Goal: Task Accomplishment & Management: Use online tool/utility

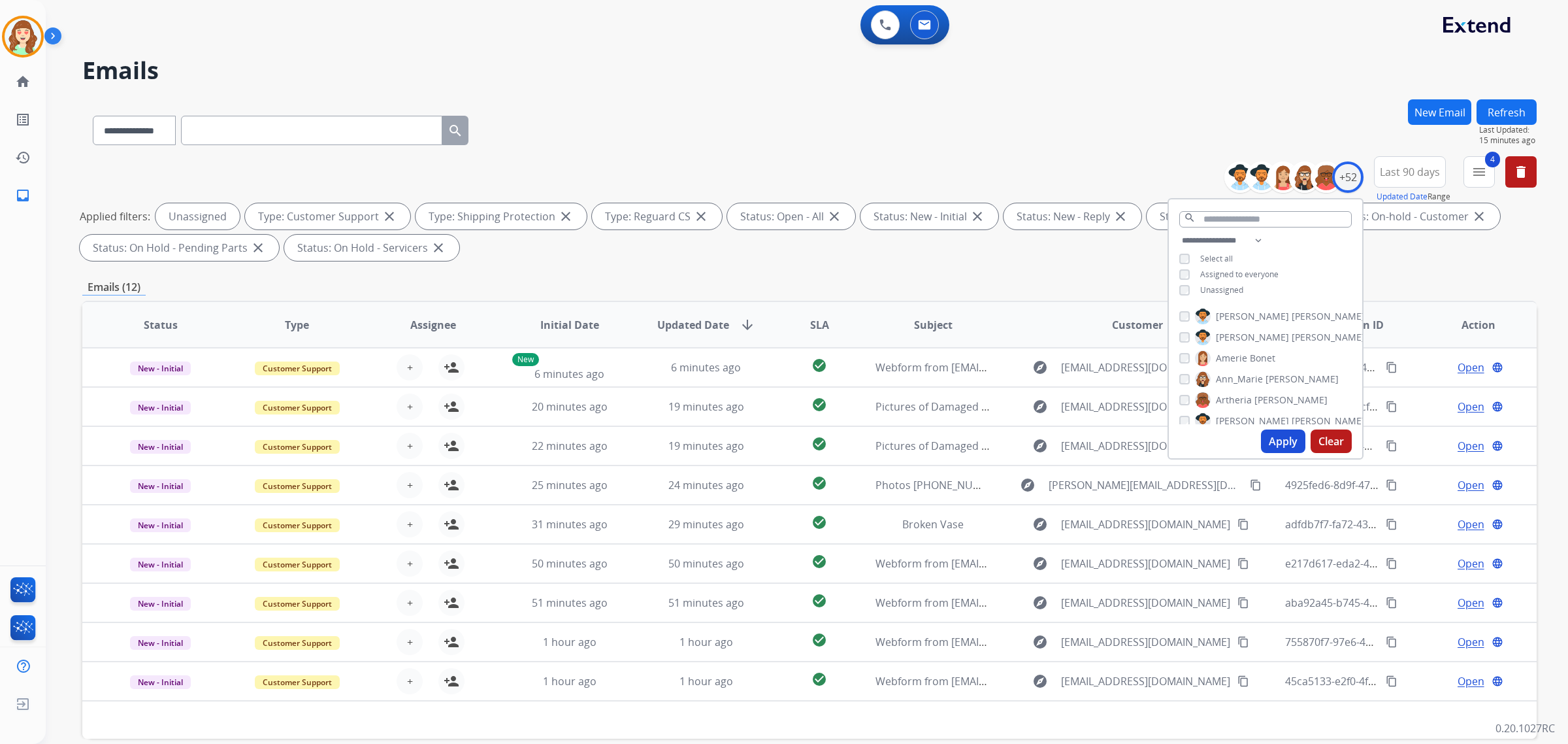
select select "**********"
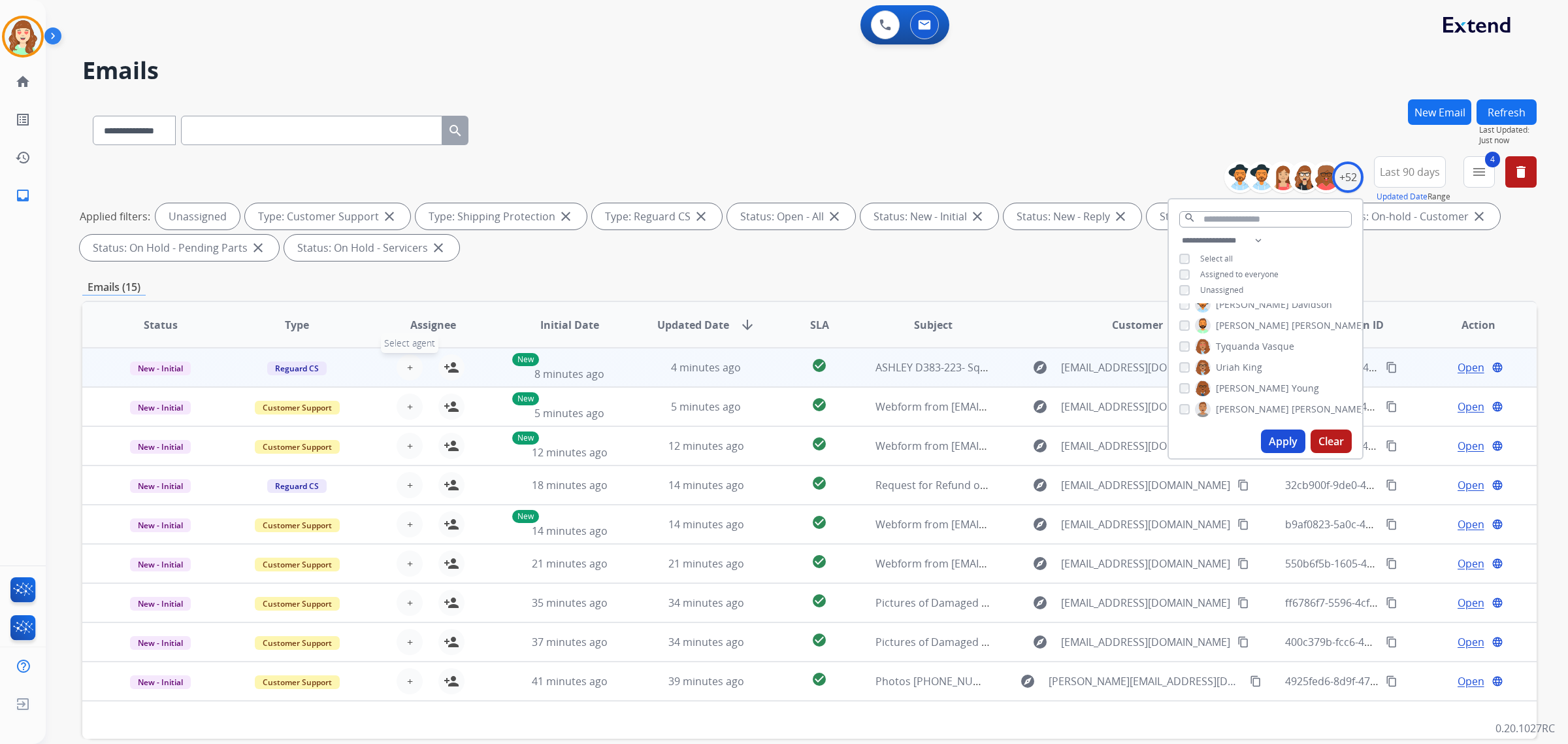
click at [407, 361] on span "+" at bounding box center [410, 368] width 6 height 16
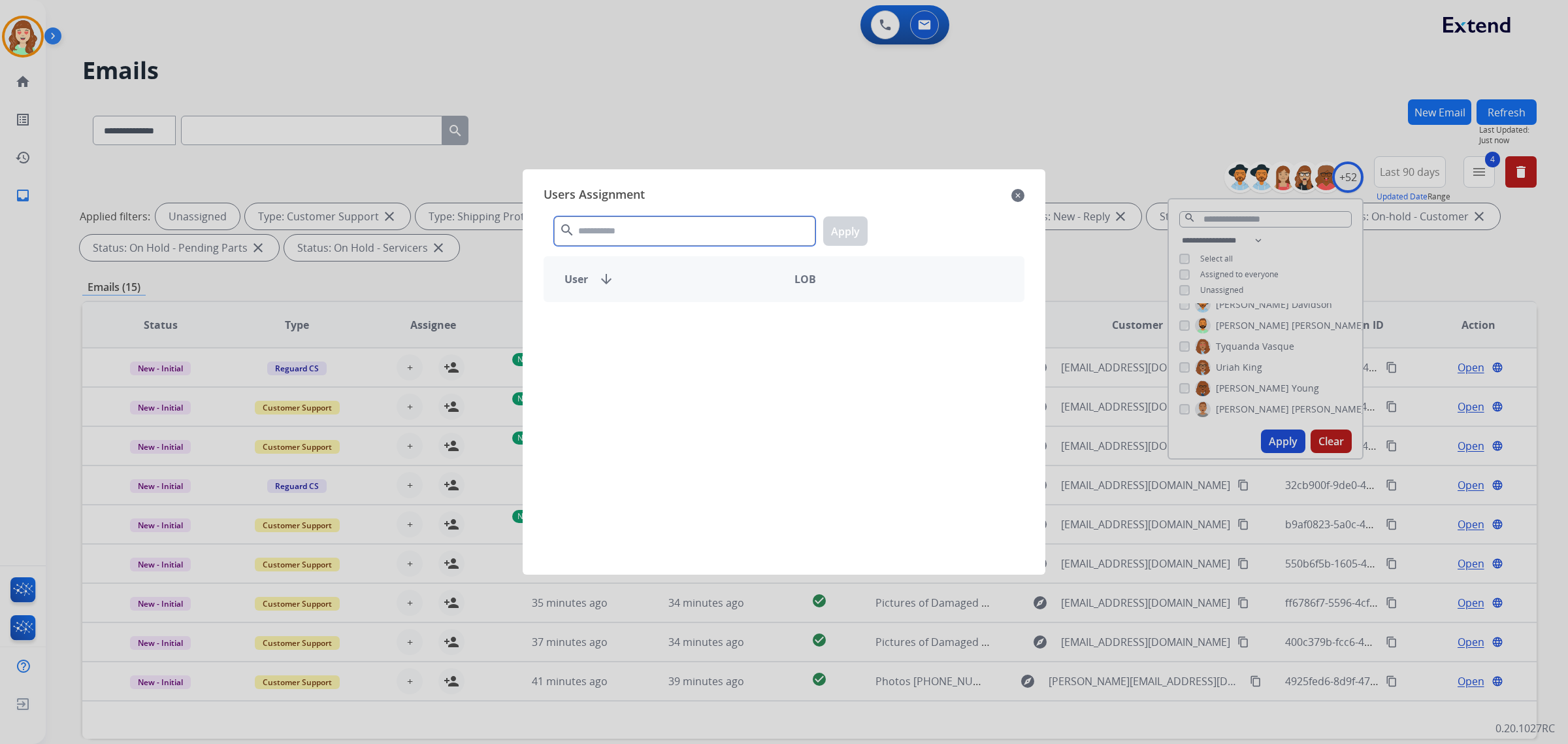
click at [613, 230] on input "text" at bounding box center [685, 231] width 261 height 29
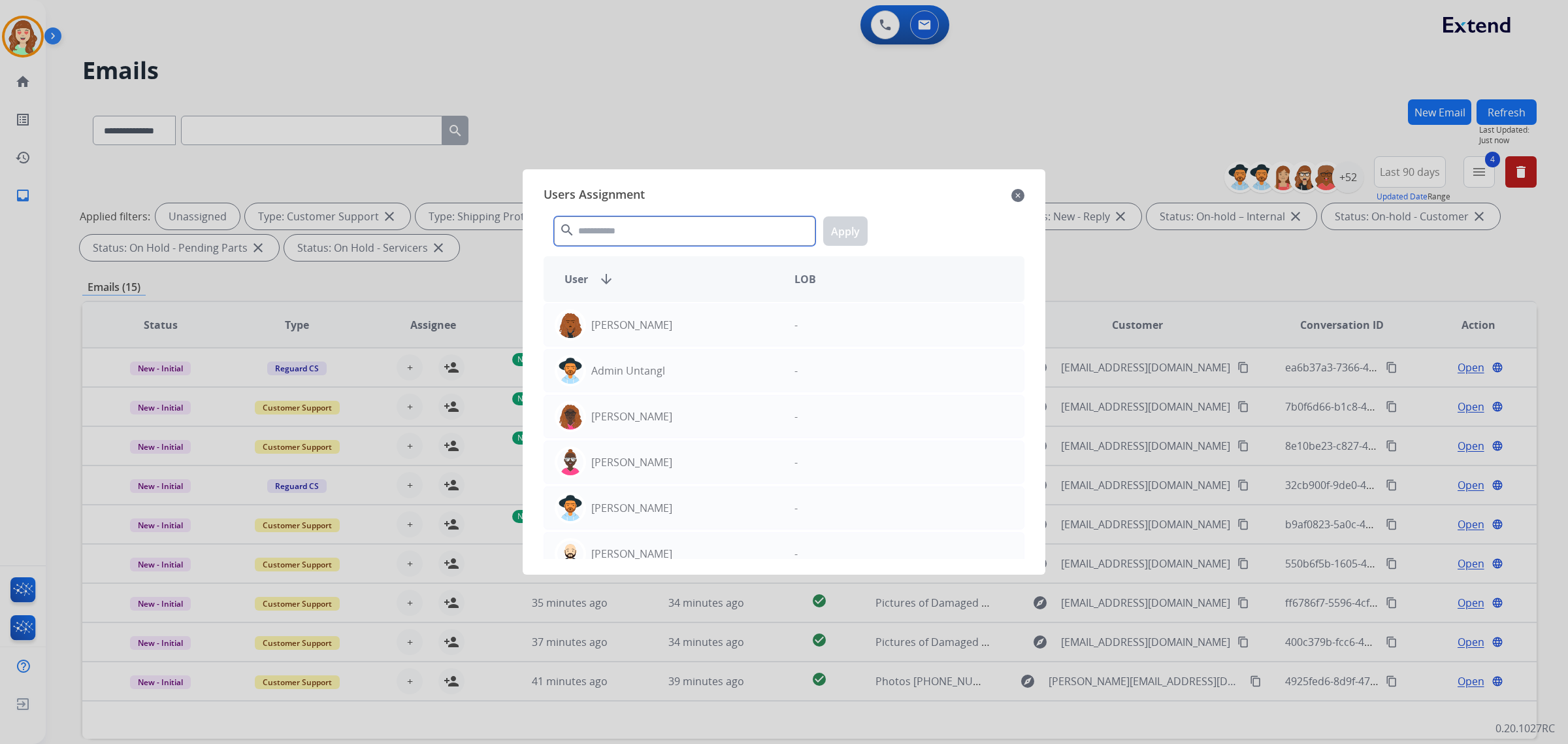
type input "*"
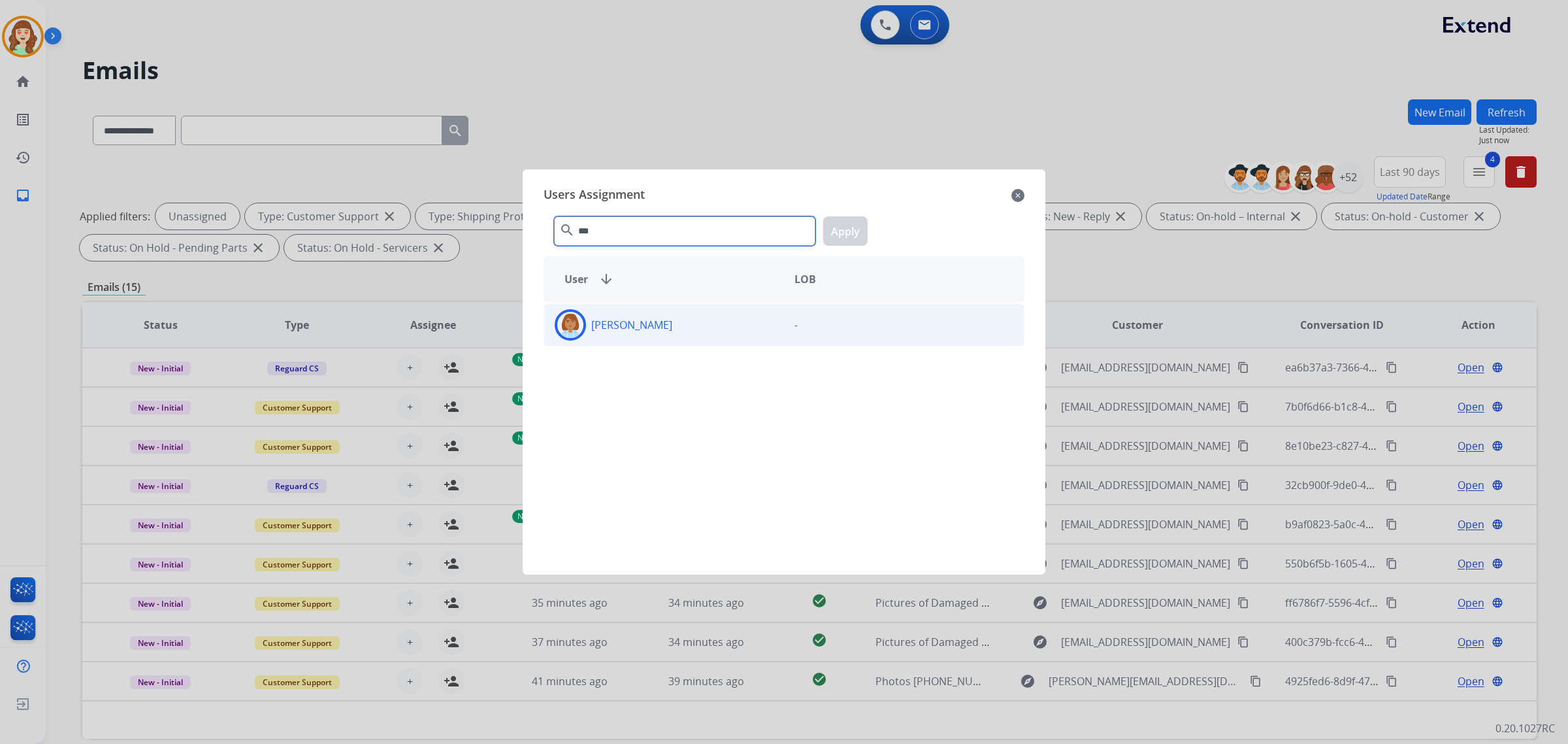
type input "***"
click at [707, 325] on div "[PERSON_NAME]" at bounding box center [664, 325] width 240 height 31
click at [845, 229] on button "Apply" at bounding box center [845, 231] width 45 height 29
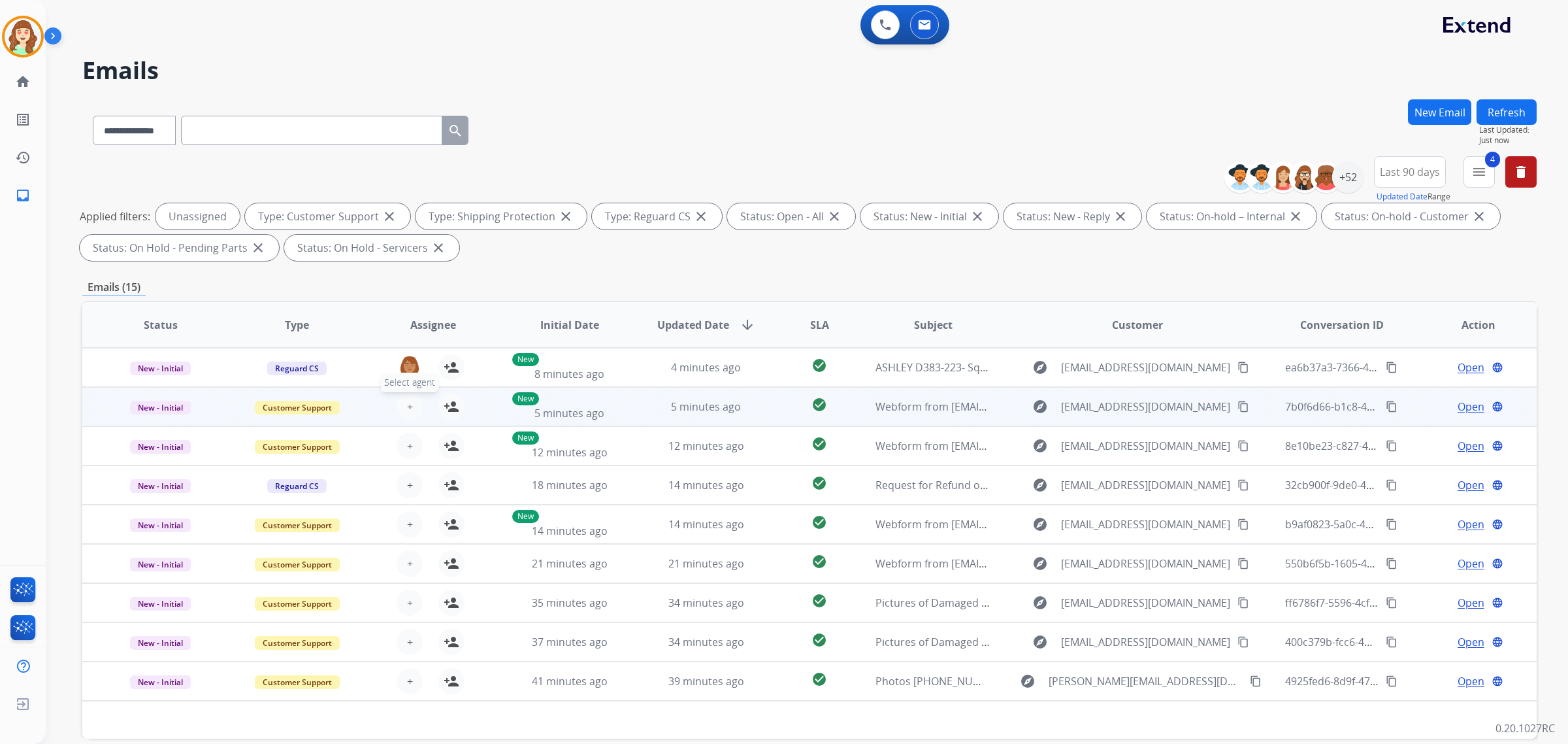
click at [402, 407] on button "+ Select agent" at bounding box center [409, 406] width 26 height 26
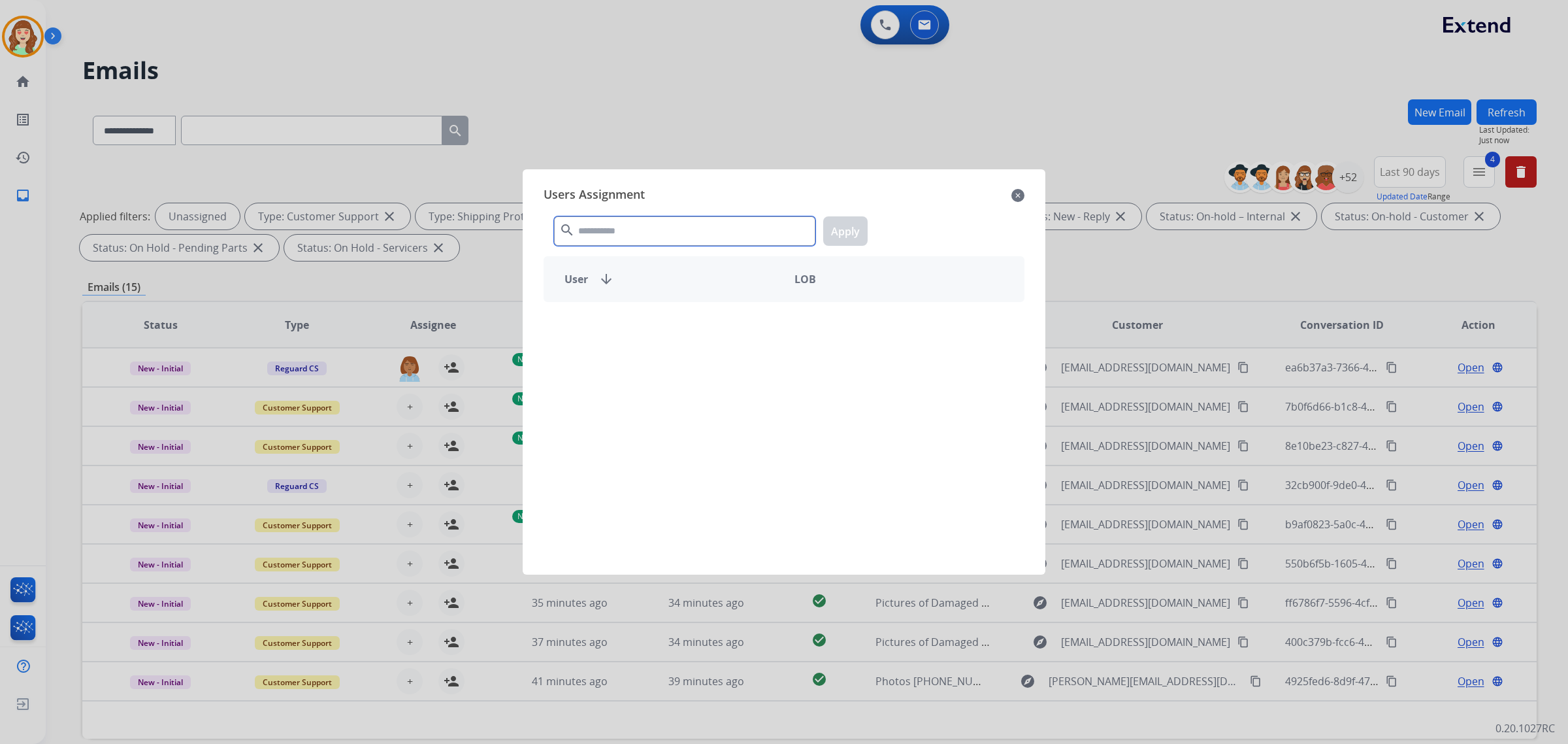
click at [636, 234] on input "text" at bounding box center [685, 231] width 261 height 29
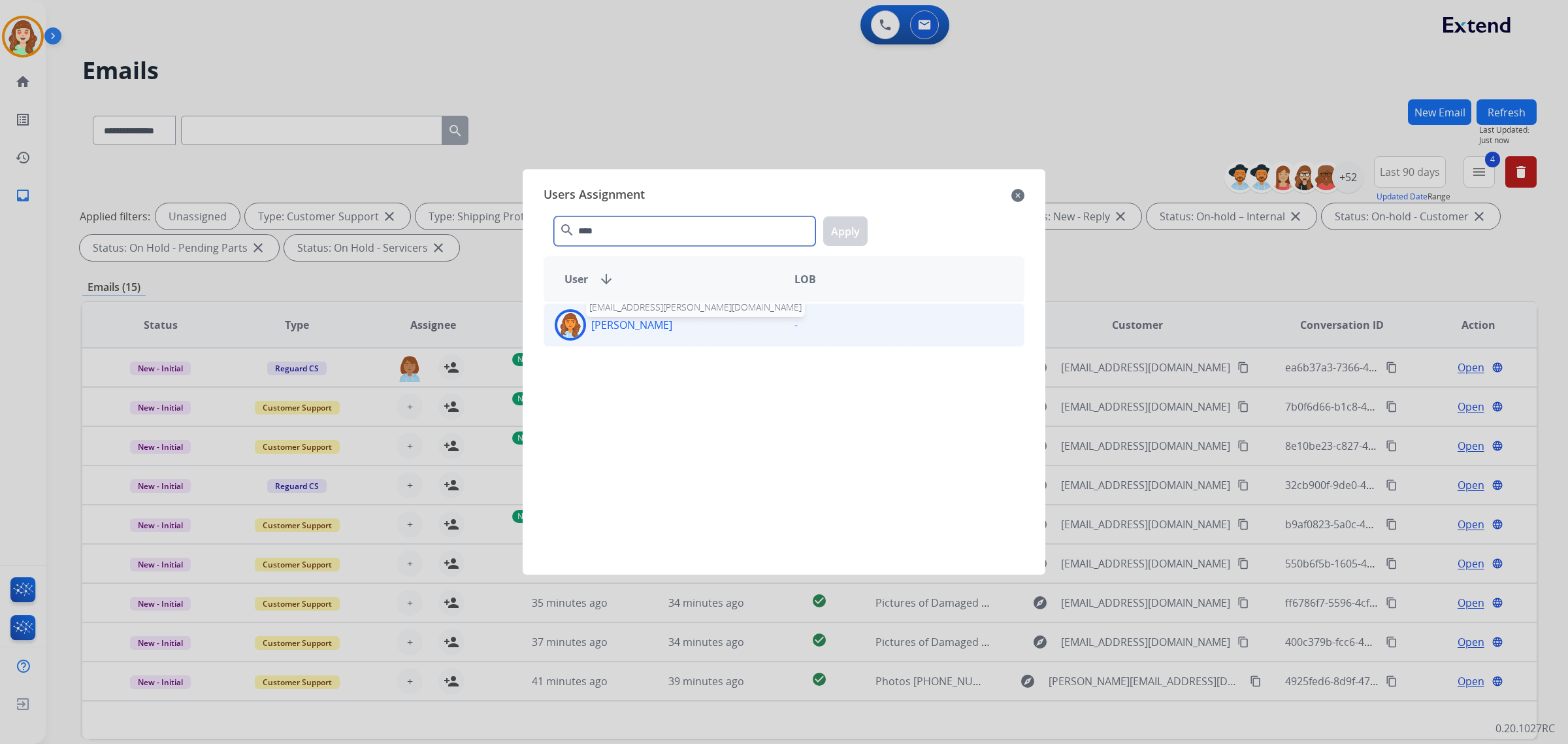
type input "****"
click at [628, 331] on p "[PERSON_NAME]" at bounding box center [632, 326] width 81 height 16
click at [835, 239] on button "Apply" at bounding box center [845, 231] width 45 height 29
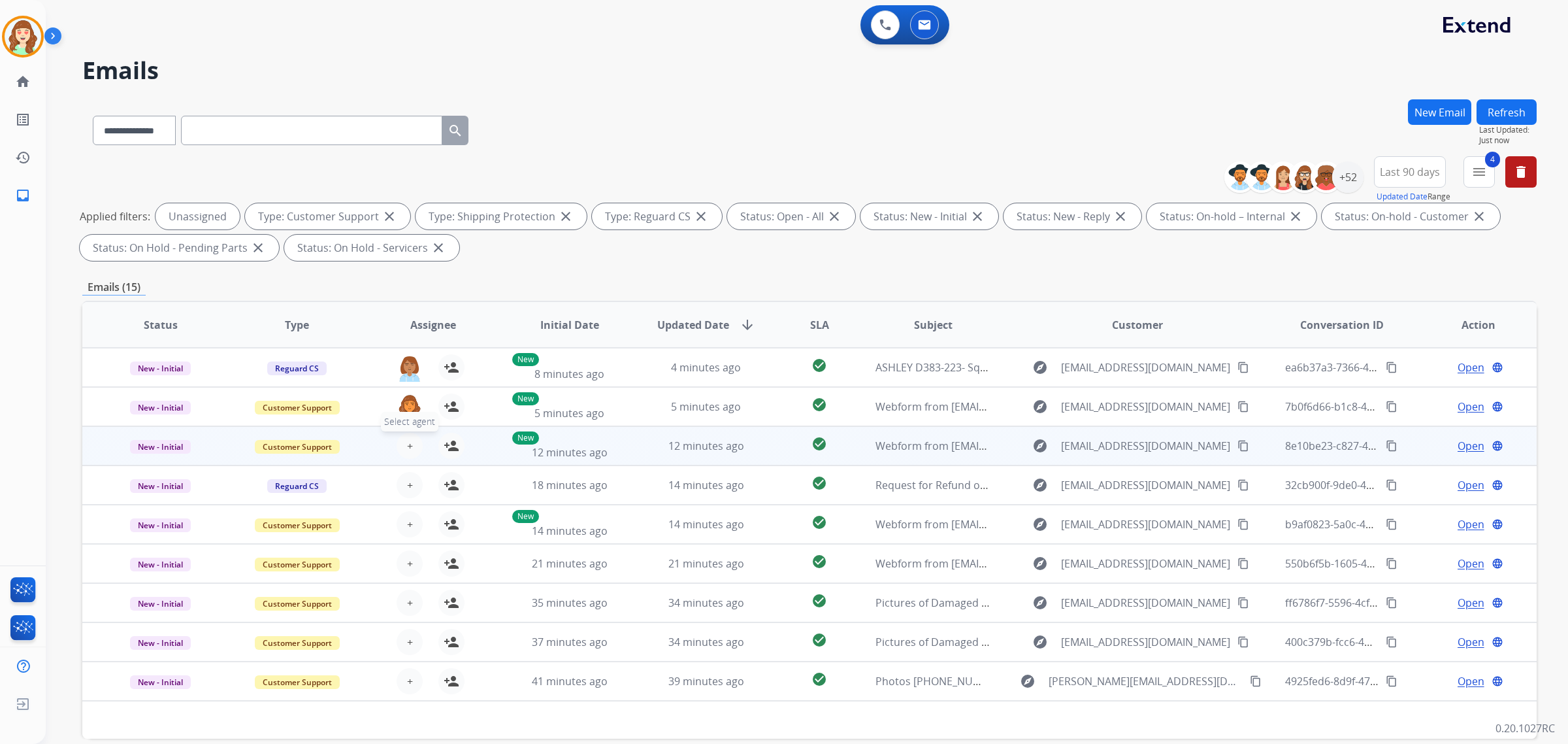
click at [410, 439] on span "+" at bounding box center [410, 446] width 6 height 16
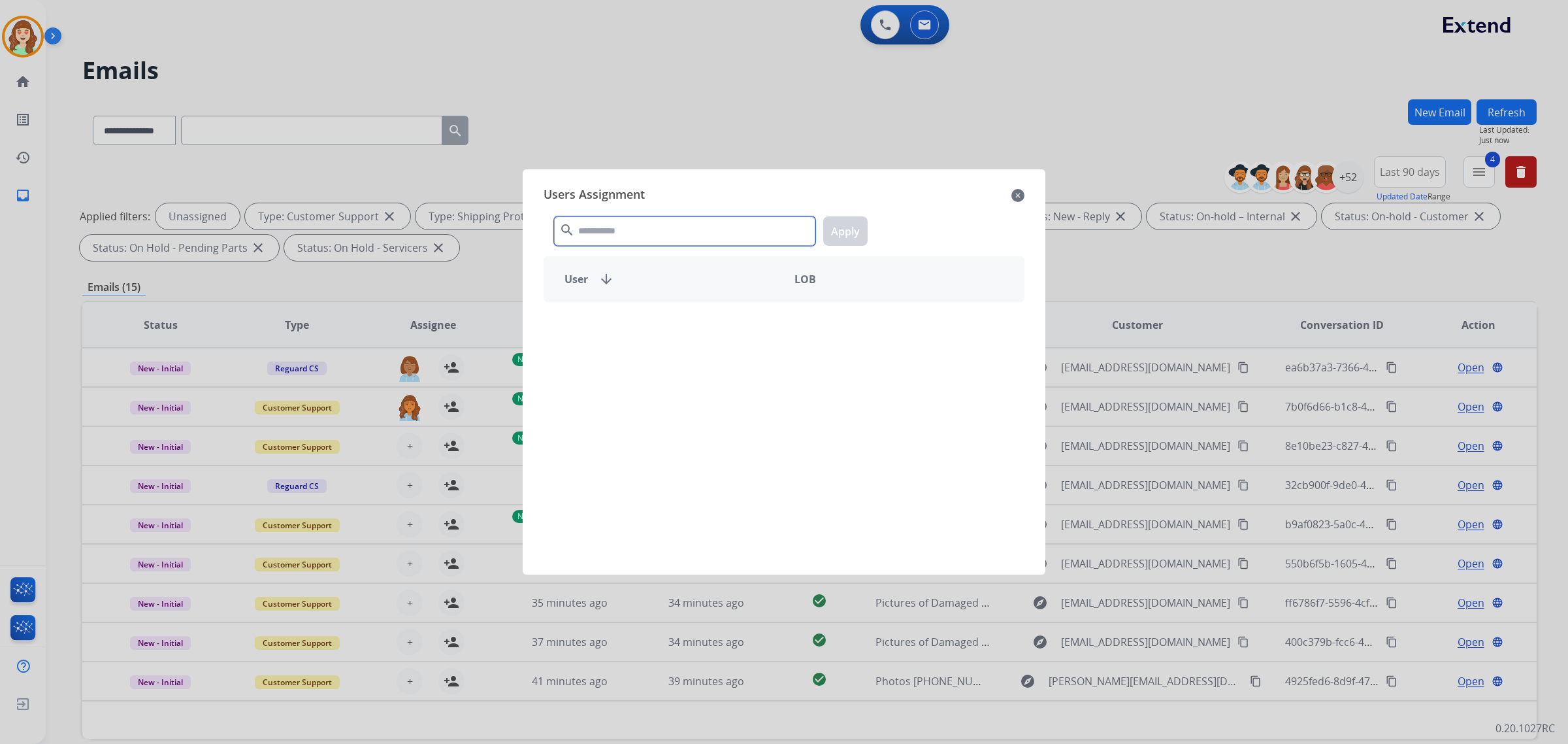
click at [628, 236] on input "text" at bounding box center [685, 231] width 261 height 29
type input "***"
drag, startPoint x: 668, startPoint y: 331, endPoint x: 797, endPoint y: 291, distance: 135.1
click at [668, 331] on div "Shqnetta Fudge [EMAIL_ADDRESS][DOMAIN_NAME]" at bounding box center [664, 325] width 240 height 31
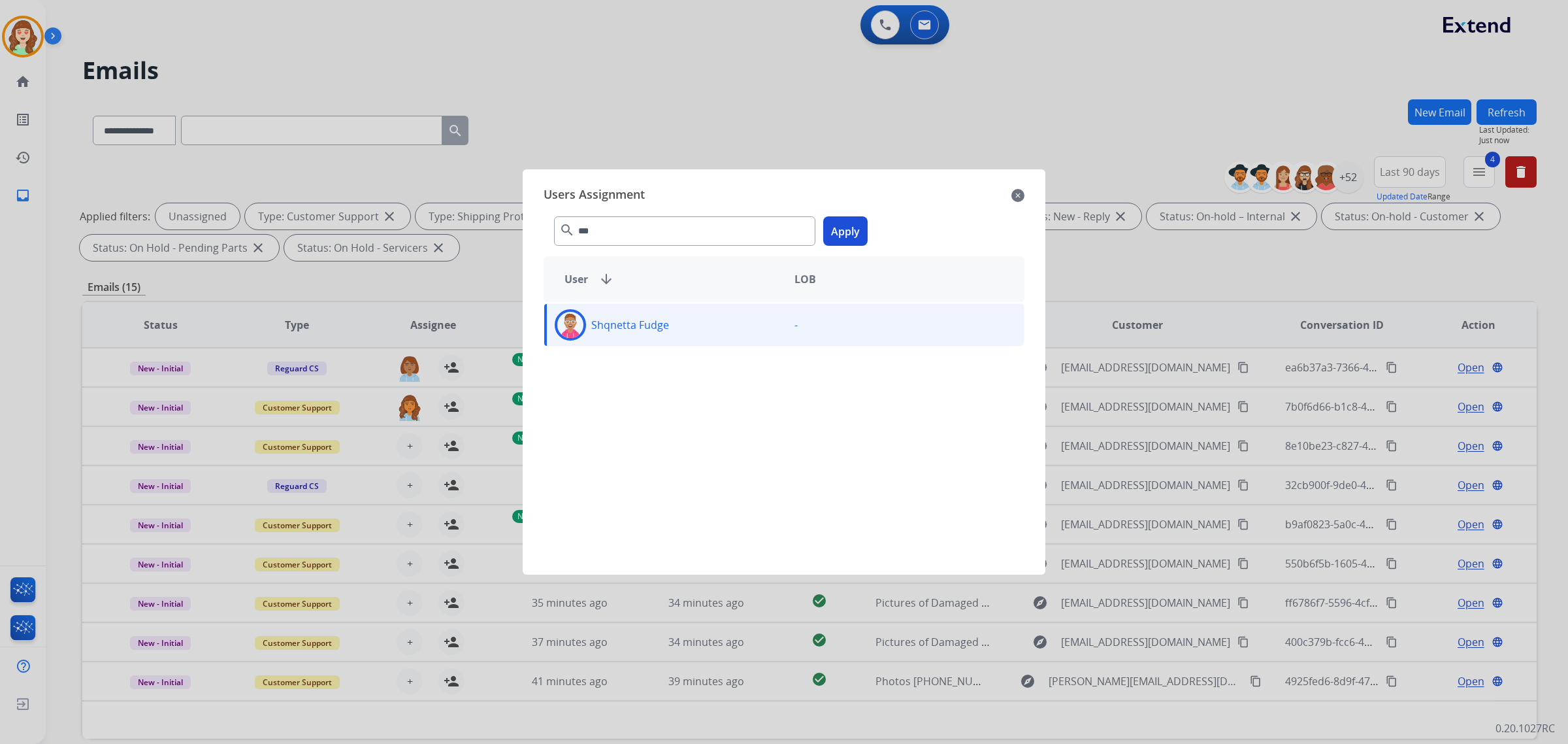
click at [838, 233] on button "Apply" at bounding box center [845, 231] width 45 height 29
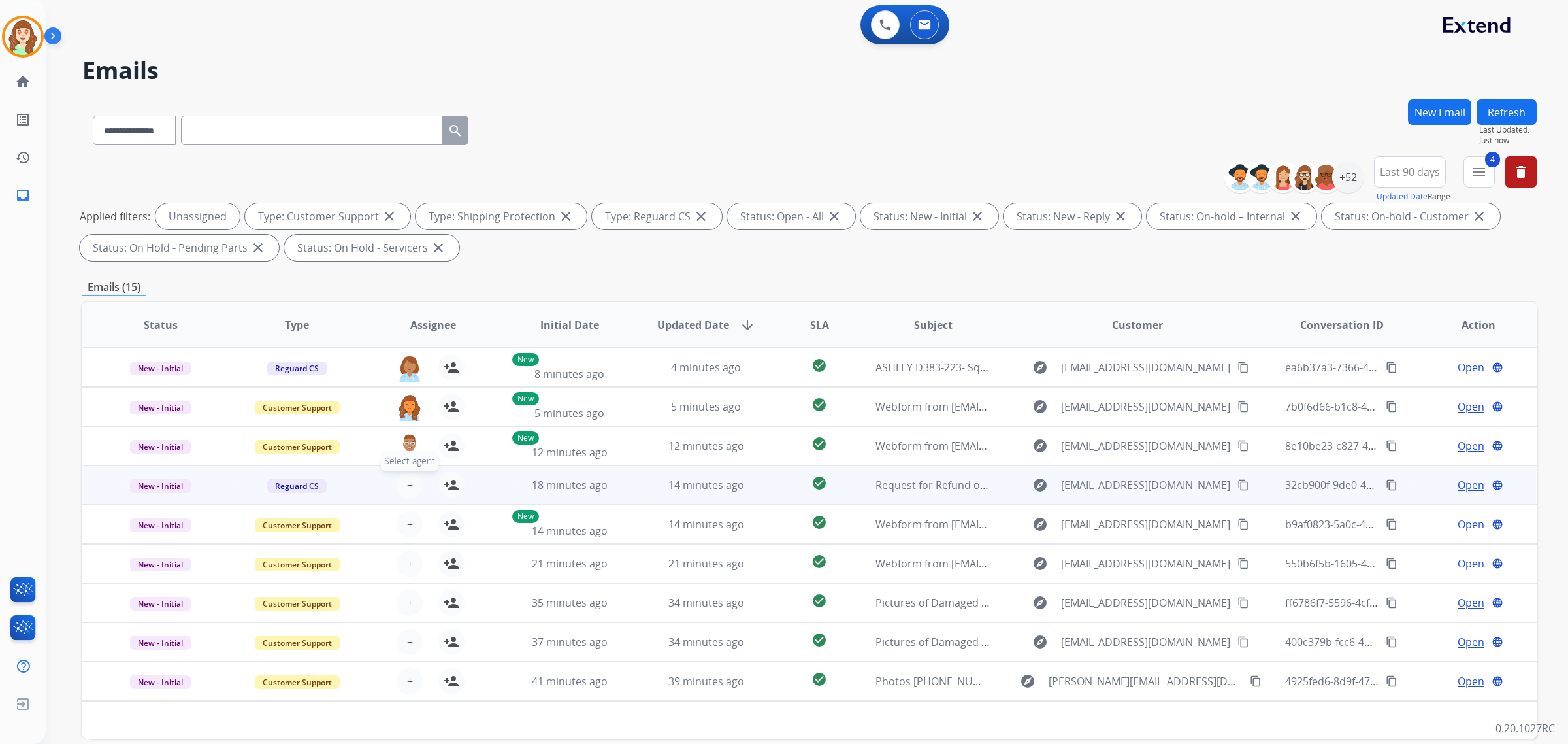
click at [410, 489] on button "+ Select agent" at bounding box center [409, 485] width 26 height 26
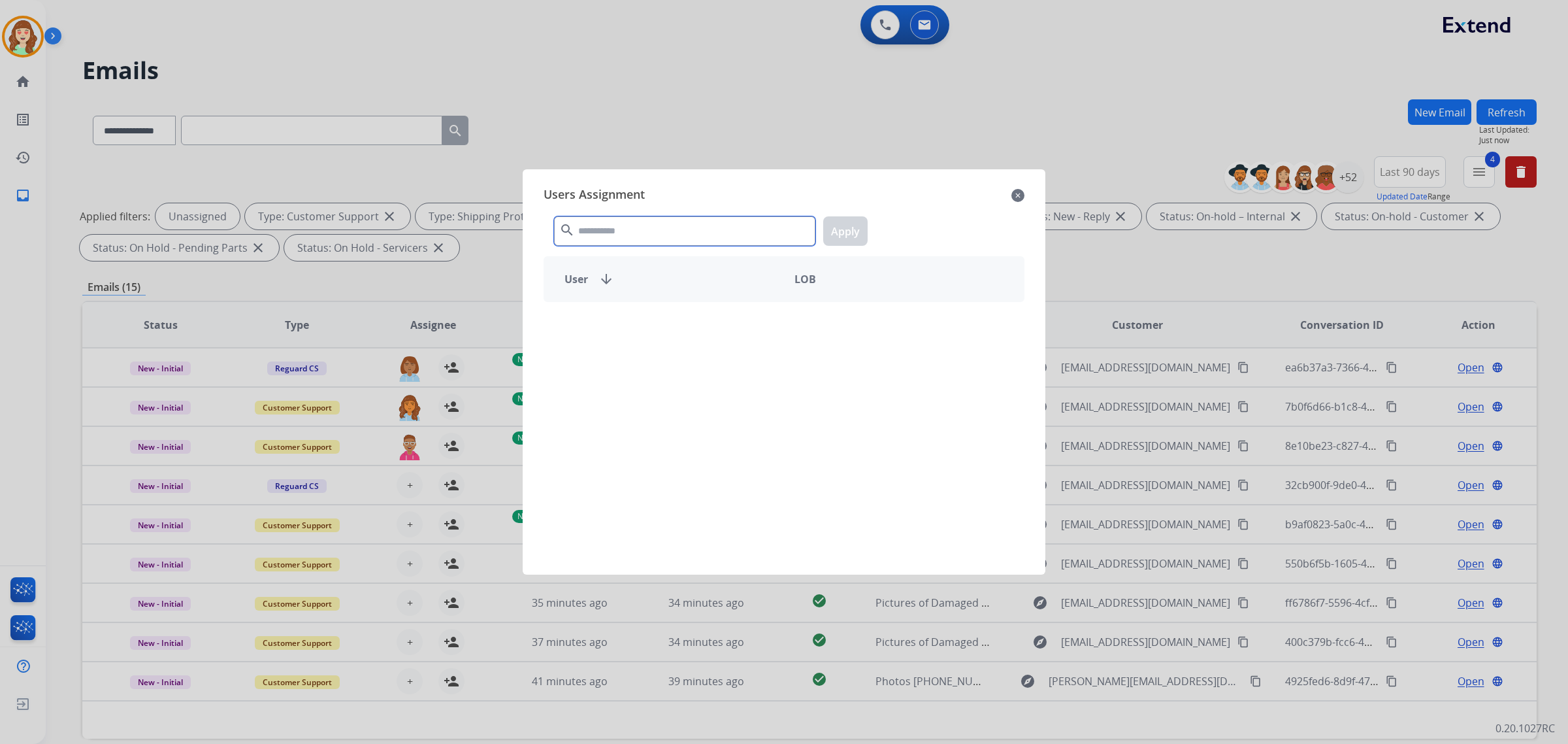
click at [714, 236] on input "text" at bounding box center [685, 231] width 261 height 29
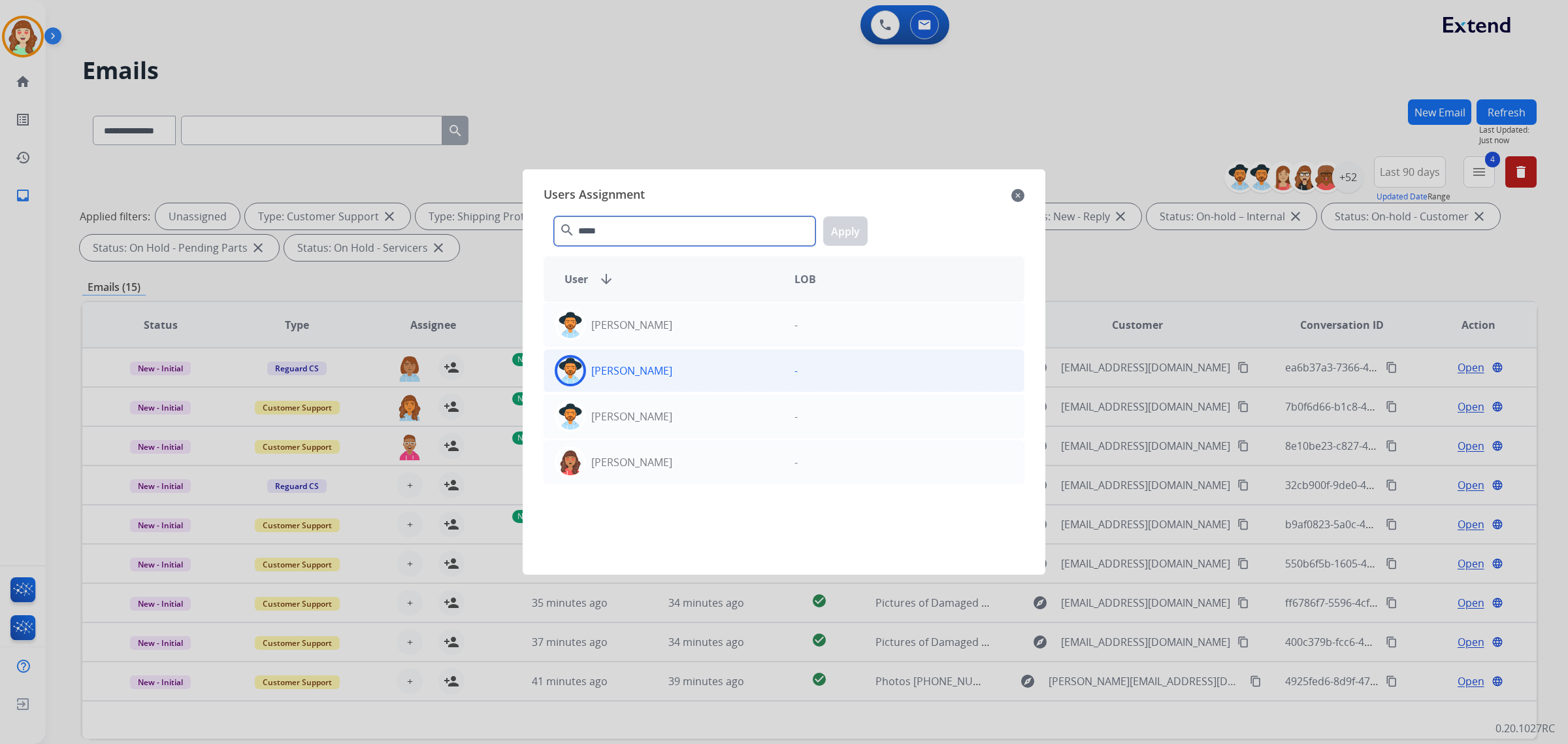
type input "*****"
drag, startPoint x: 714, startPoint y: 374, endPoint x: 797, endPoint y: 297, distance: 113.2
click at [715, 374] on div "[PERSON_NAME]" at bounding box center [664, 371] width 240 height 31
click at [851, 232] on button "Apply" at bounding box center [845, 231] width 45 height 29
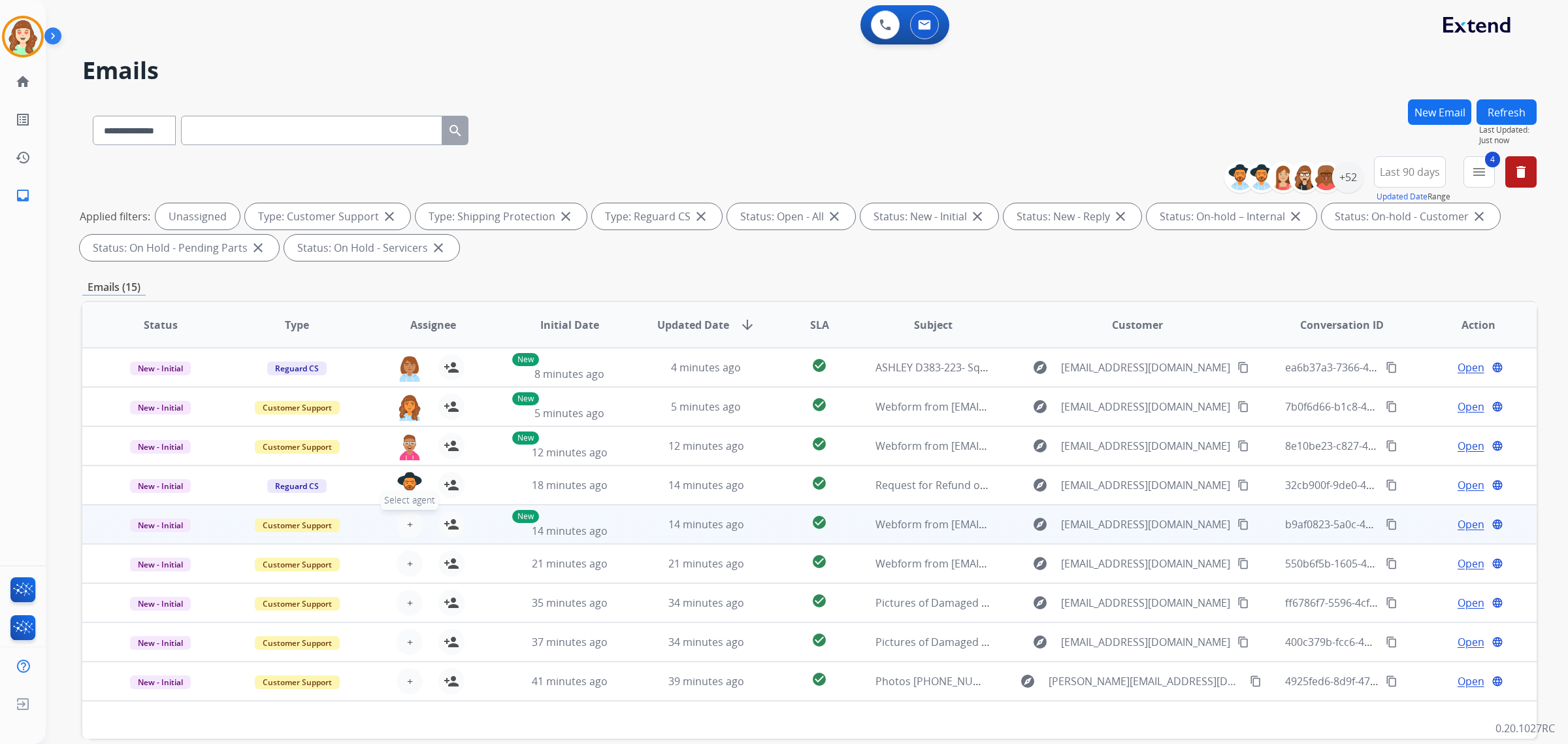
click at [404, 533] on button "+ Select agent" at bounding box center [409, 524] width 26 height 26
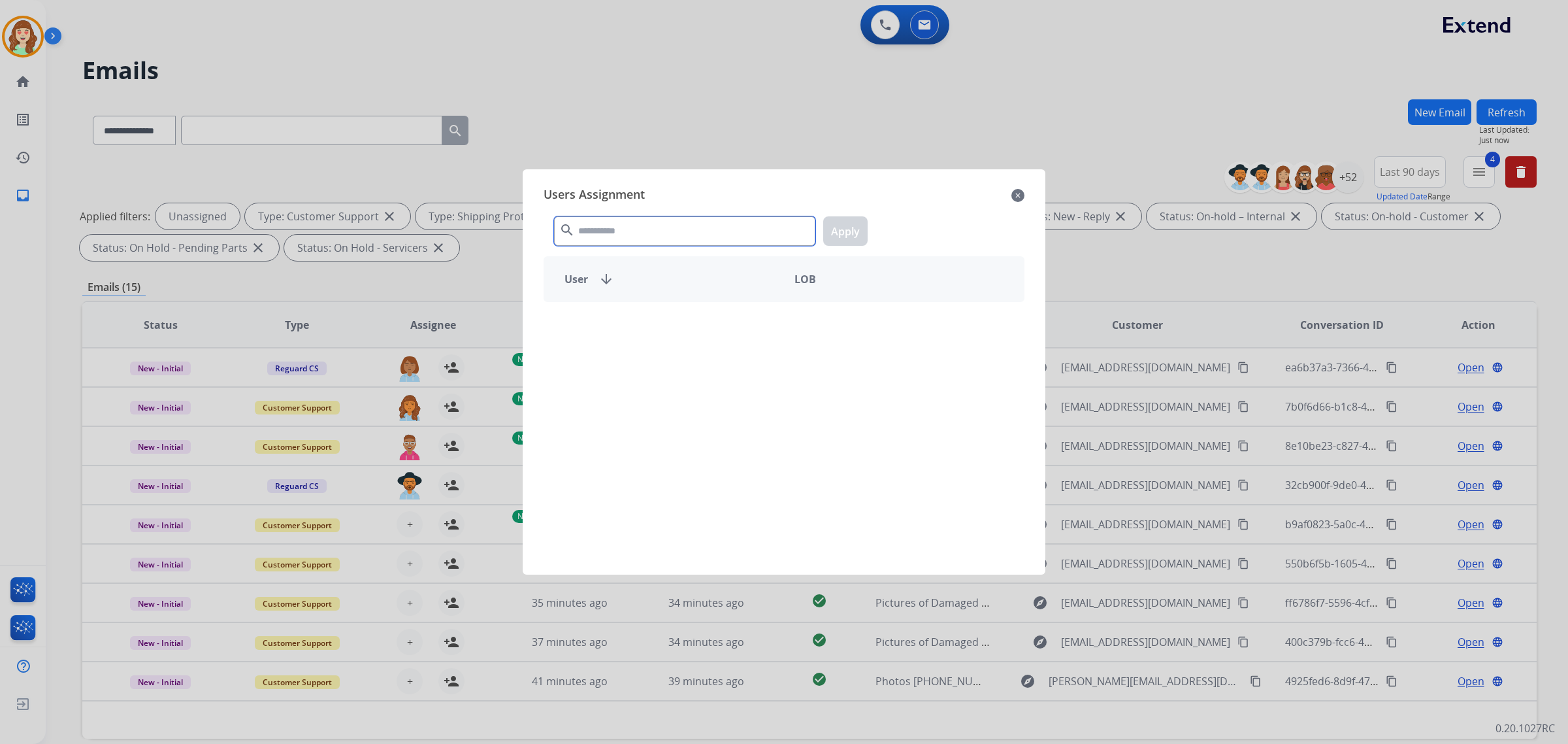
click at [698, 234] on input "text" at bounding box center [685, 231] width 261 height 29
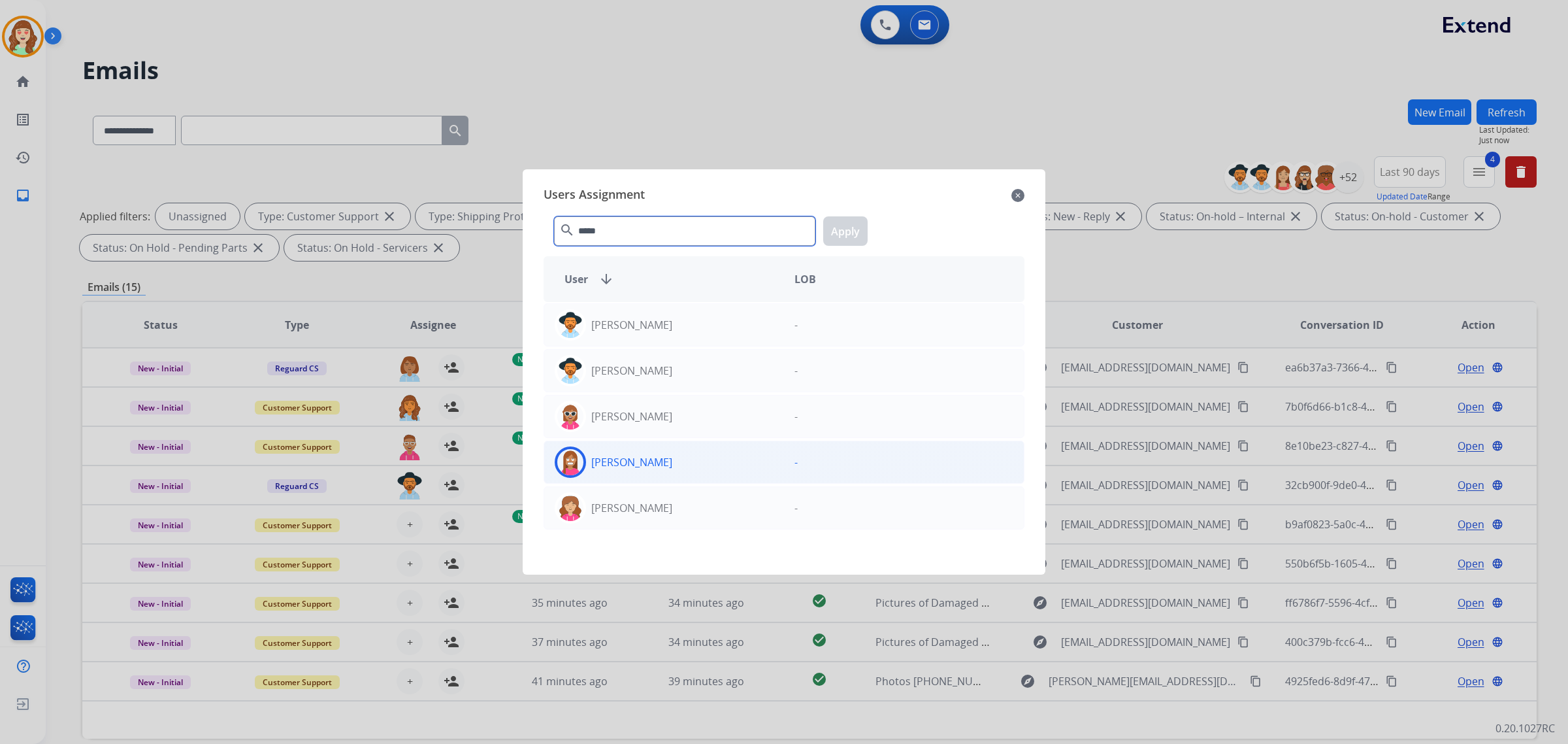
type input "*****"
click at [736, 459] on div "[PERSON_NAME]" at bounding box center [664, 461] width 240 height 31
click at [847, 224] on button "Apply" at bounding box center [845, 231] width 45 height 29
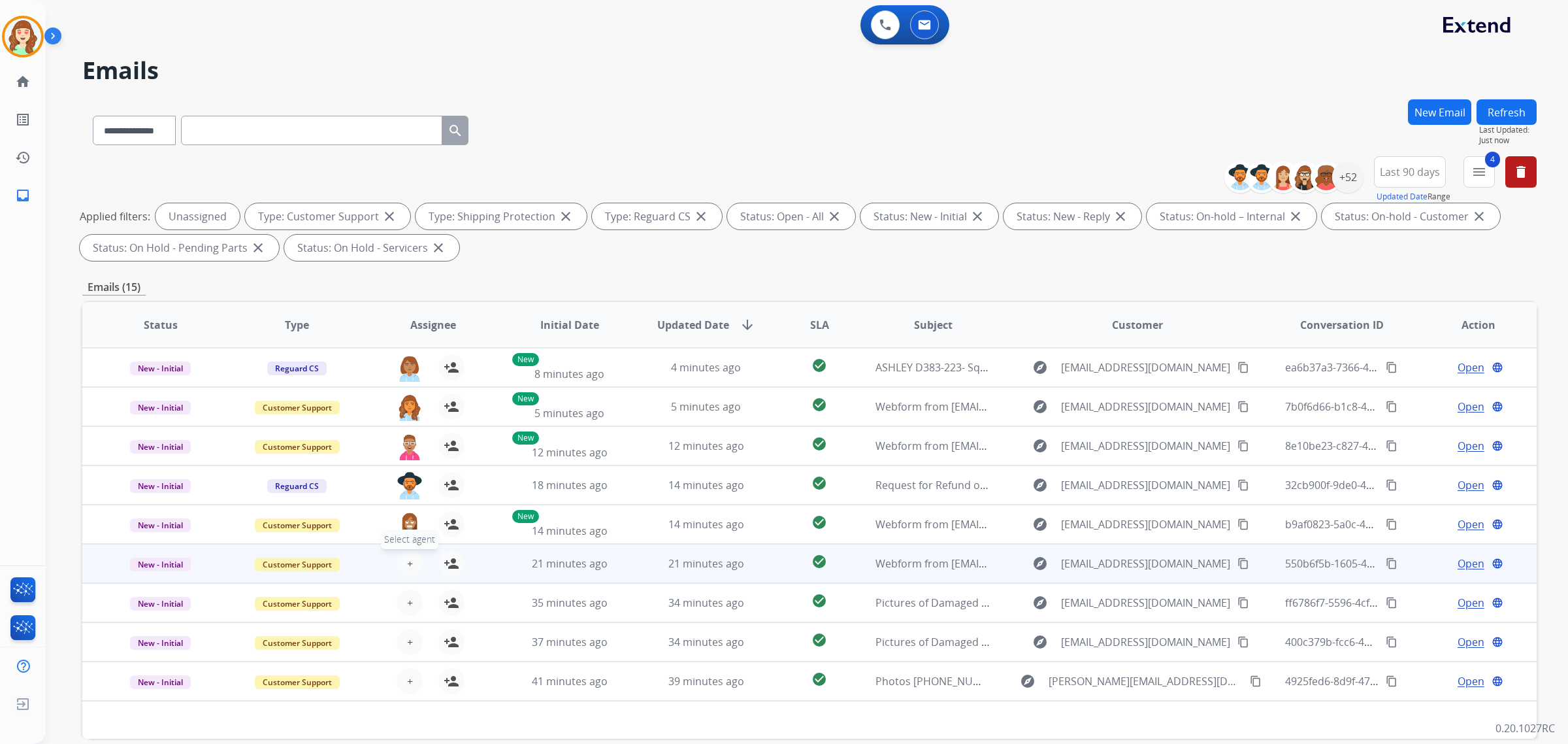
click at [410, 563] on button "+ Select agent" at bounding box center [409, 563] width 26 height 26
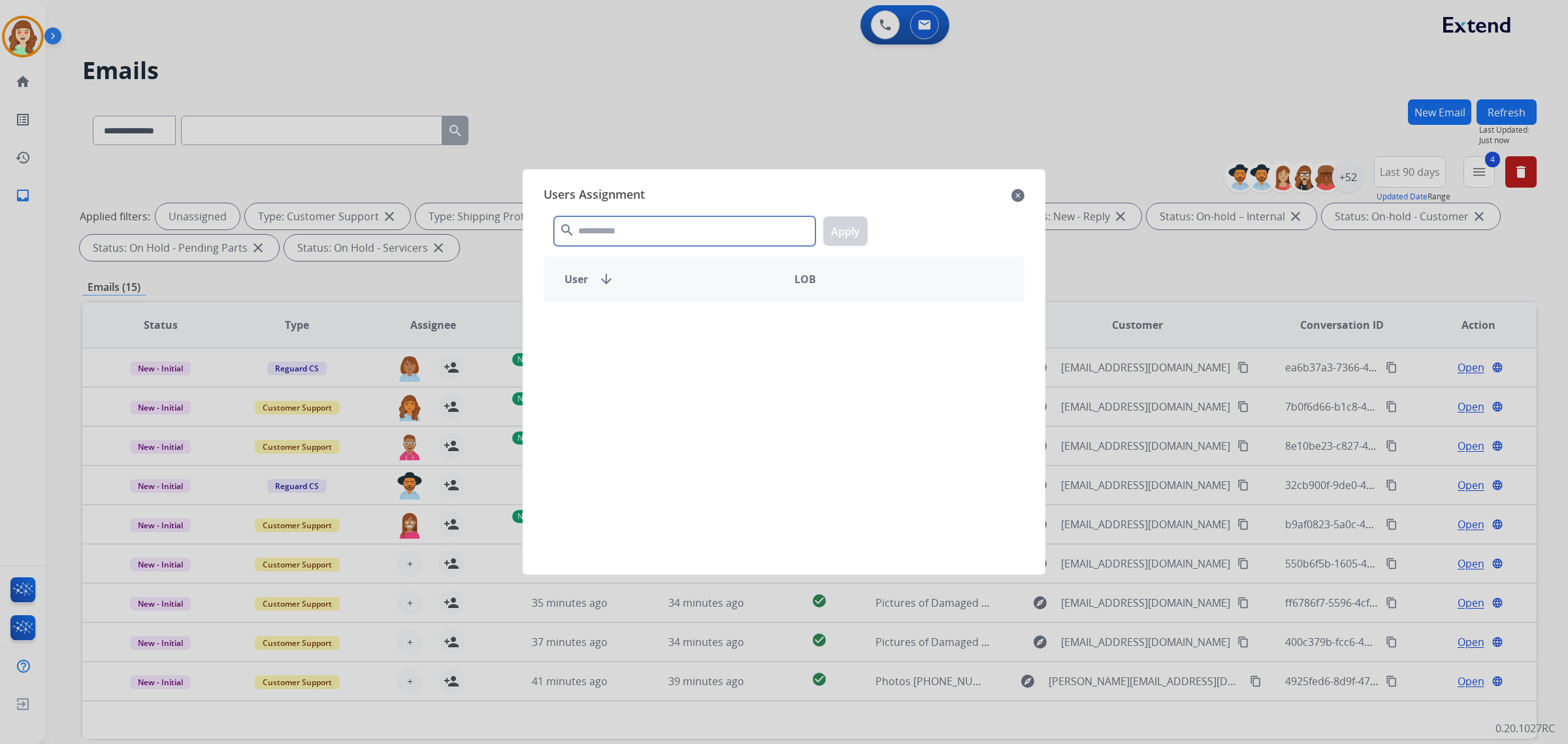
click at [608, 243] on input "text" at bounding box center [685, 231] width 261 height 29
type input "******"
drag, startPoint x: 690, startPoint y: 329, endPoint x: 872, endPoint y: 241, distance: 202.2
click at [707, 323] on div "[PERSON_NAME]" at bounding box center [664, 325] width 240 height 31
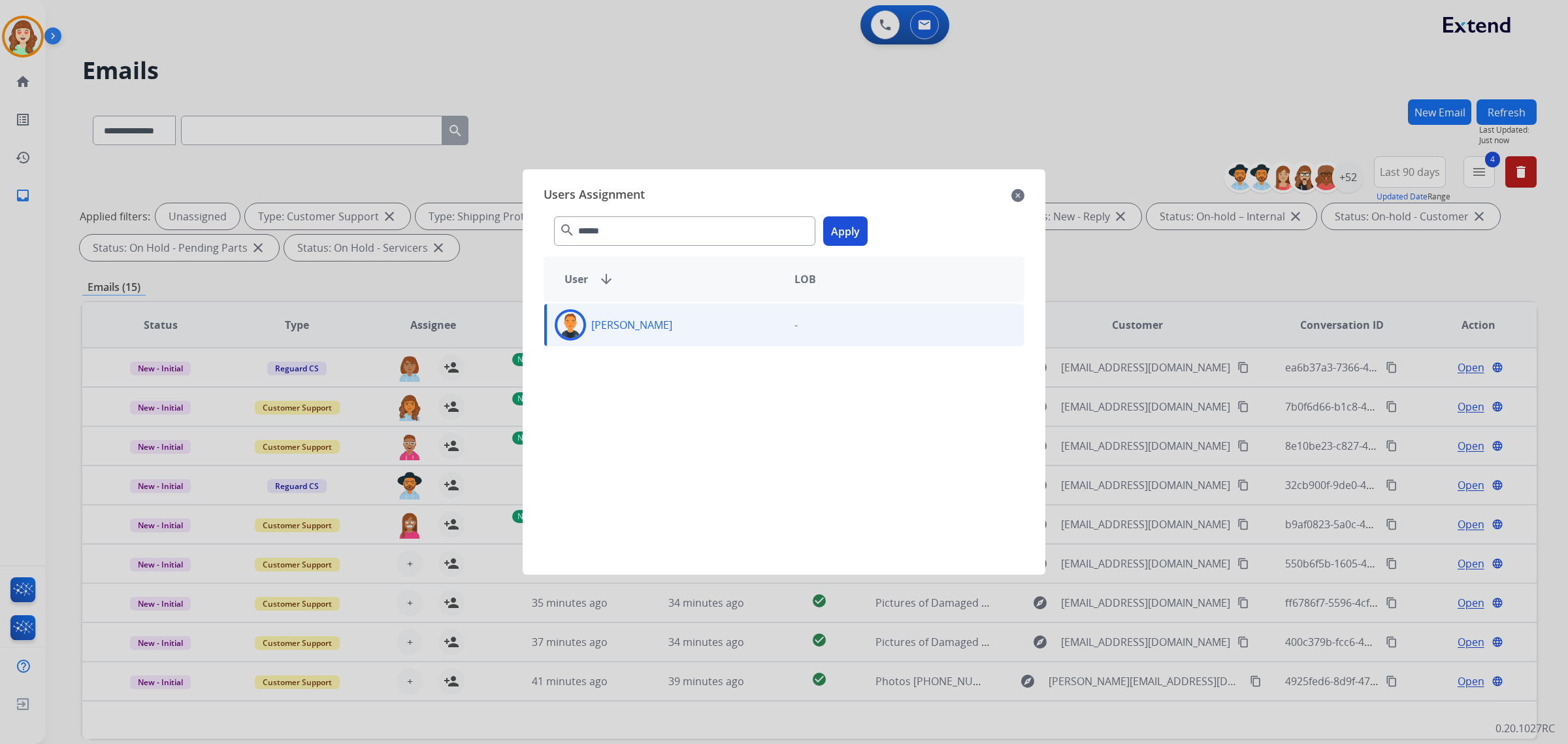
click at [848, 231] on button "Apply" at bounding box center [845, 231] width 45 height 29
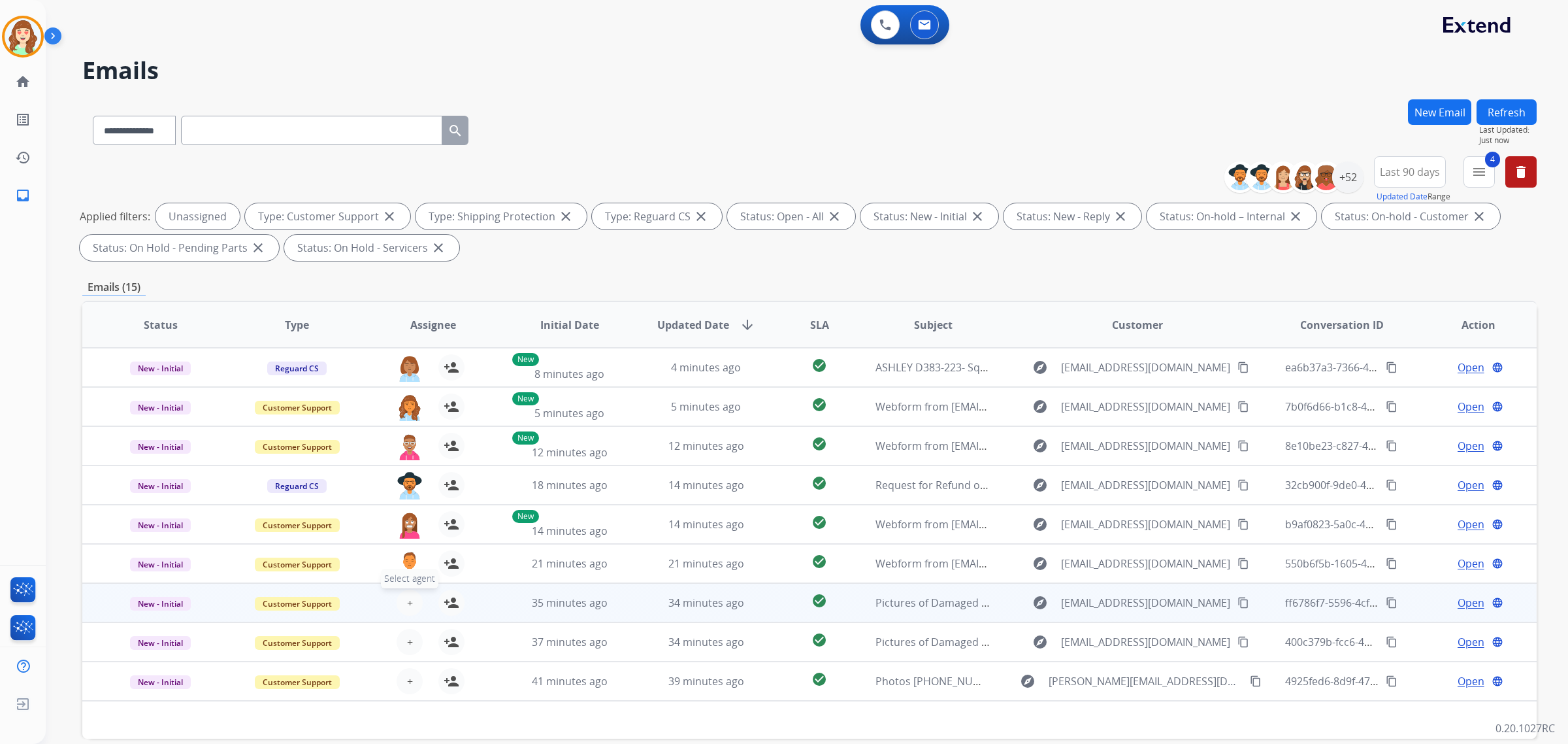
click at [407, 605] on span "+" at bounding box center [410, 603] width 6 height 16
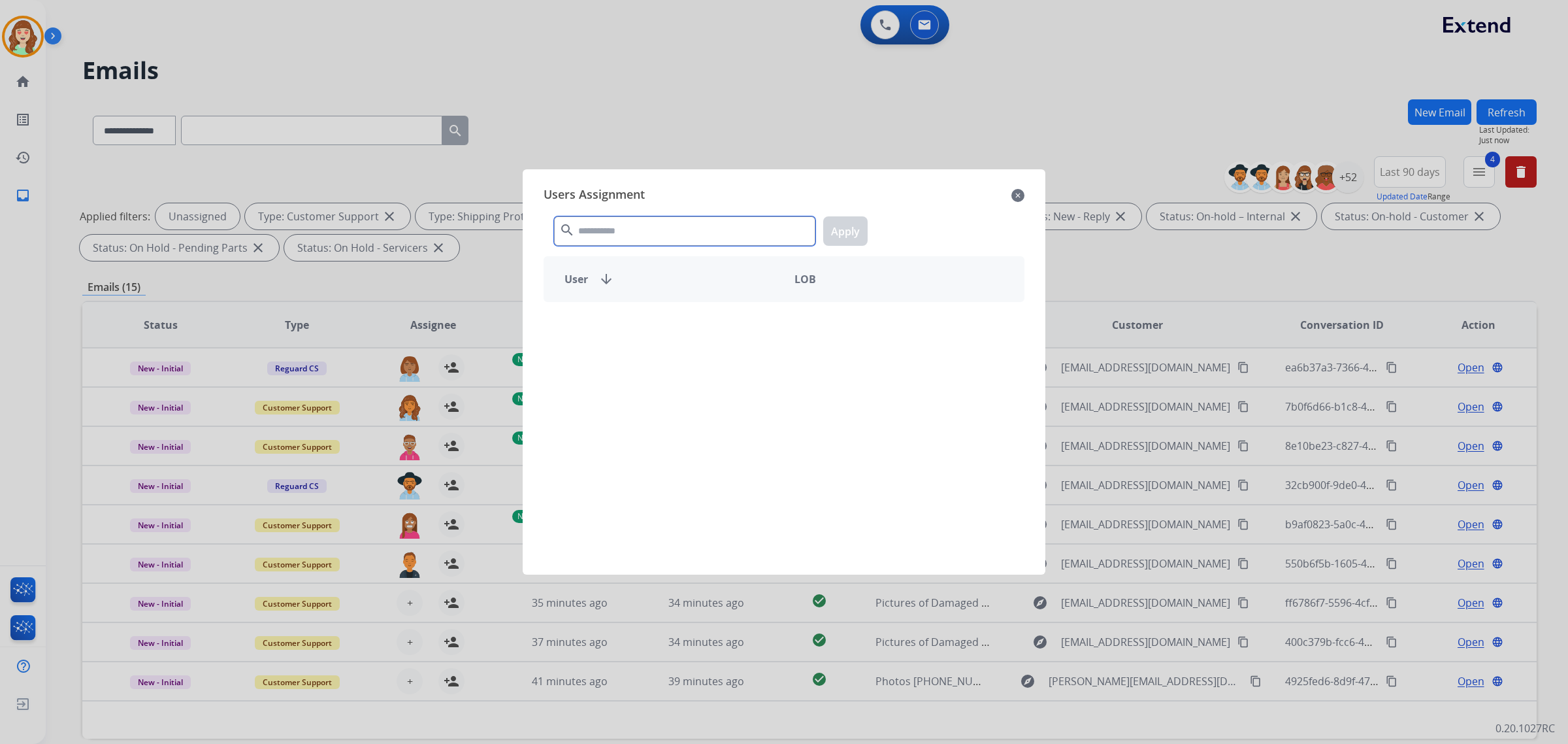
click at [649, 232] on input "text" at bounding box center [685, 231] width 261 height 29
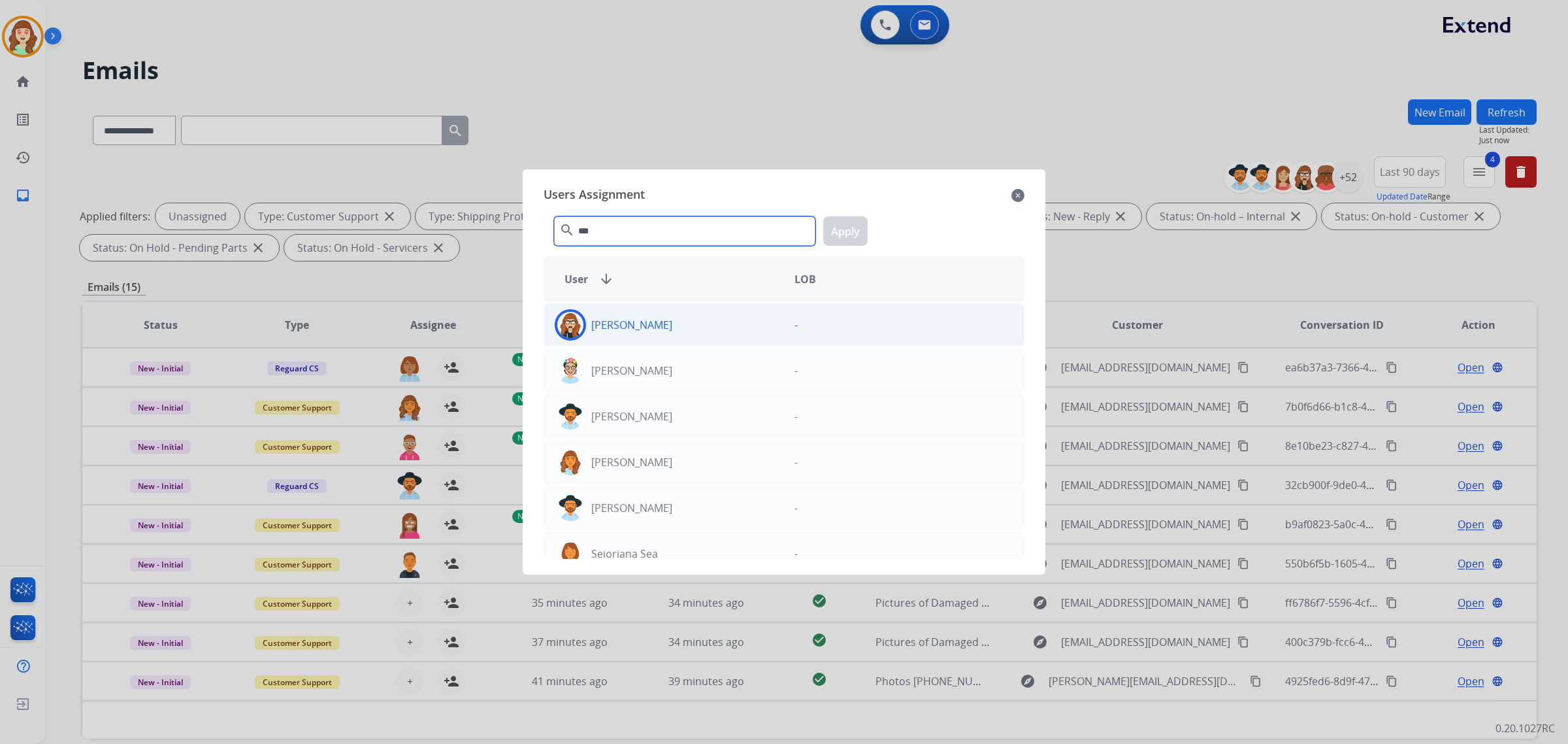
type input "***"
click at [677, 326] on div "[PERSON_NAME]" at bounding box center [664, 325] width 240 height 31
click at [843, 230] on button "Apply" at bounding box center [845, 231] width 45 height 29
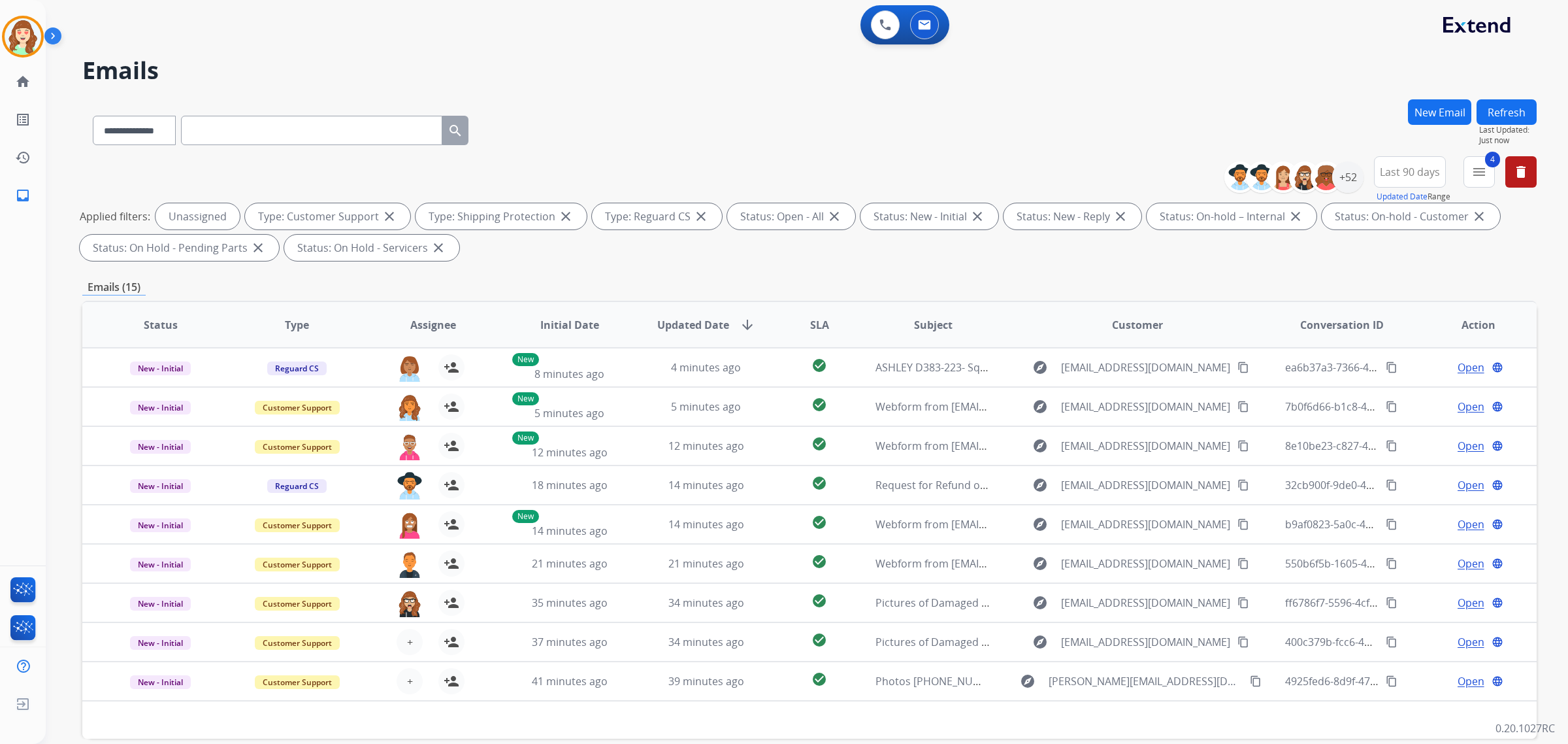
click at [407, 635] on span "+" at bounding box center [410, 642] width 6 height 16
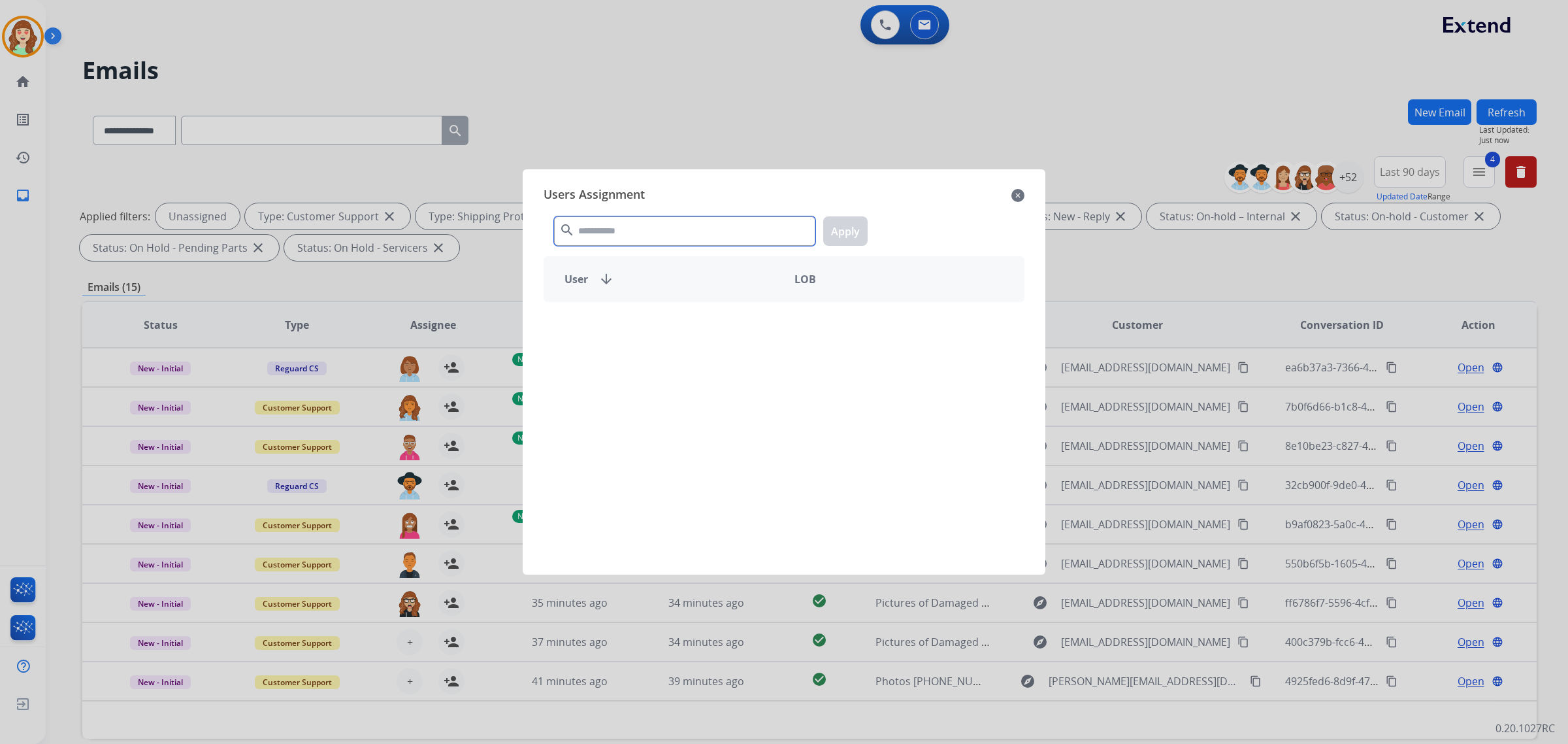
click at [661, 227] on input "text" at bounding box center [685, 231] width 261 height 29
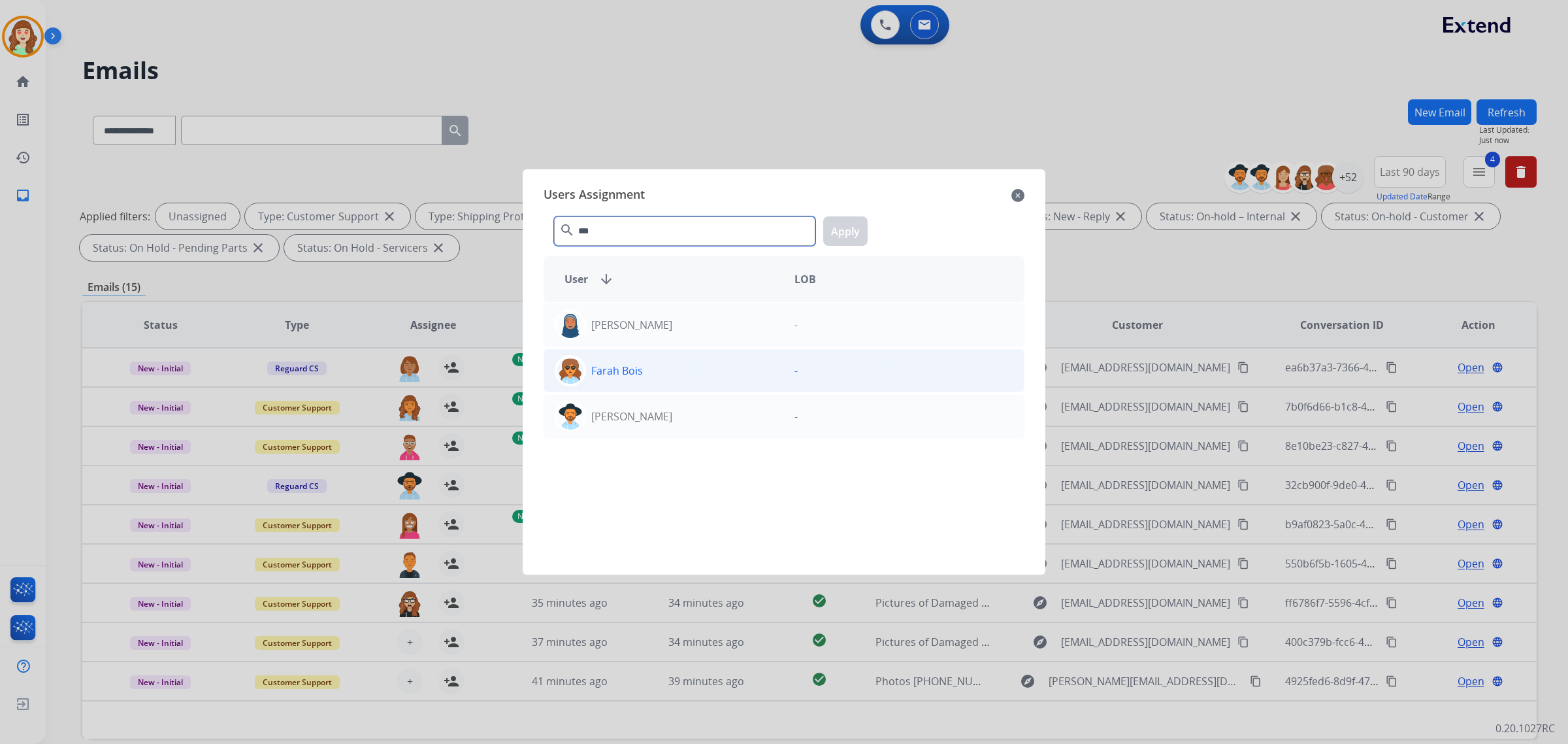
type input "***"
click at [702, 356] on div "Farah Bois" at bounding box center [664, 371] width 240 height 31
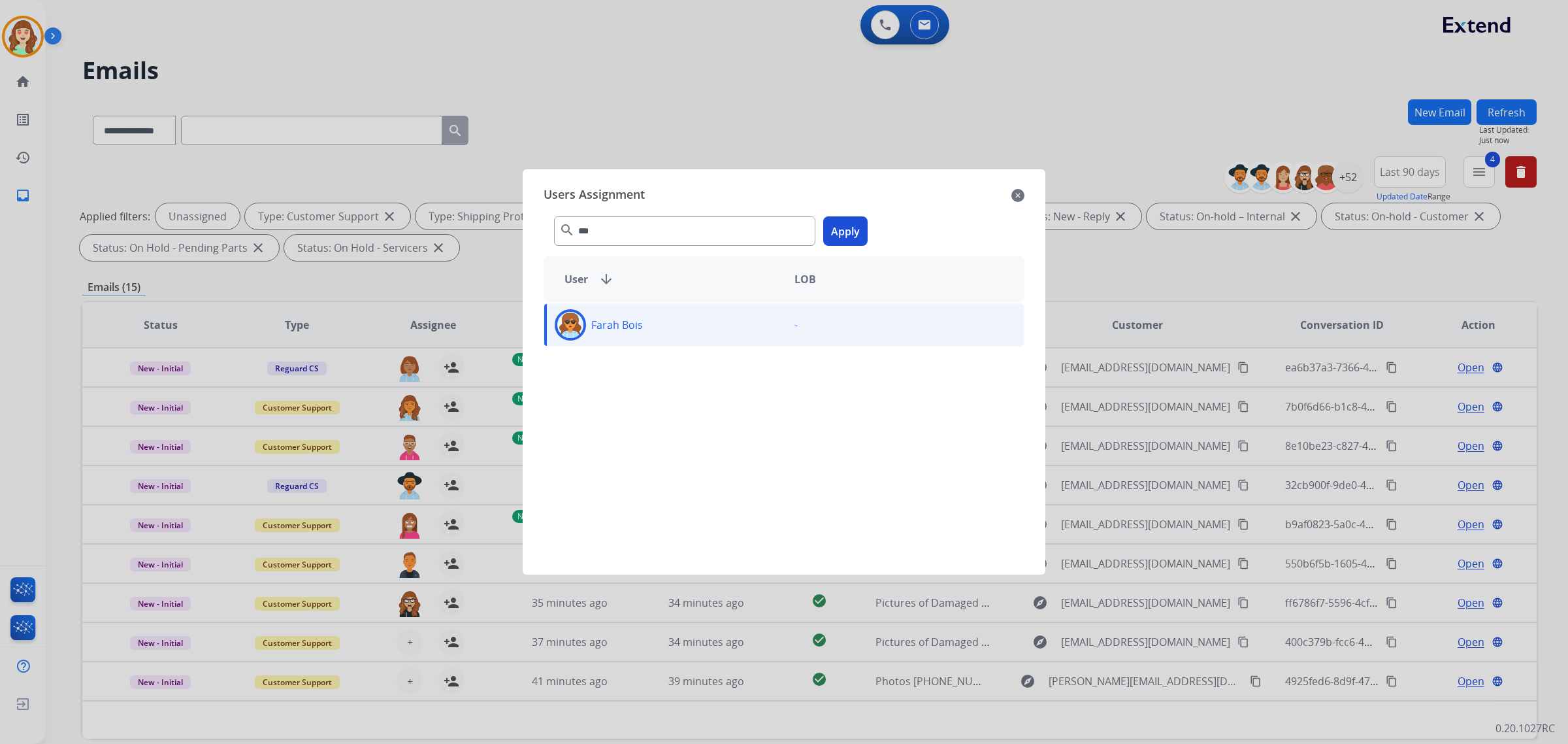
click at [837, 230] on button "Apply" at bounding box center [845, 231] width 45 height 29
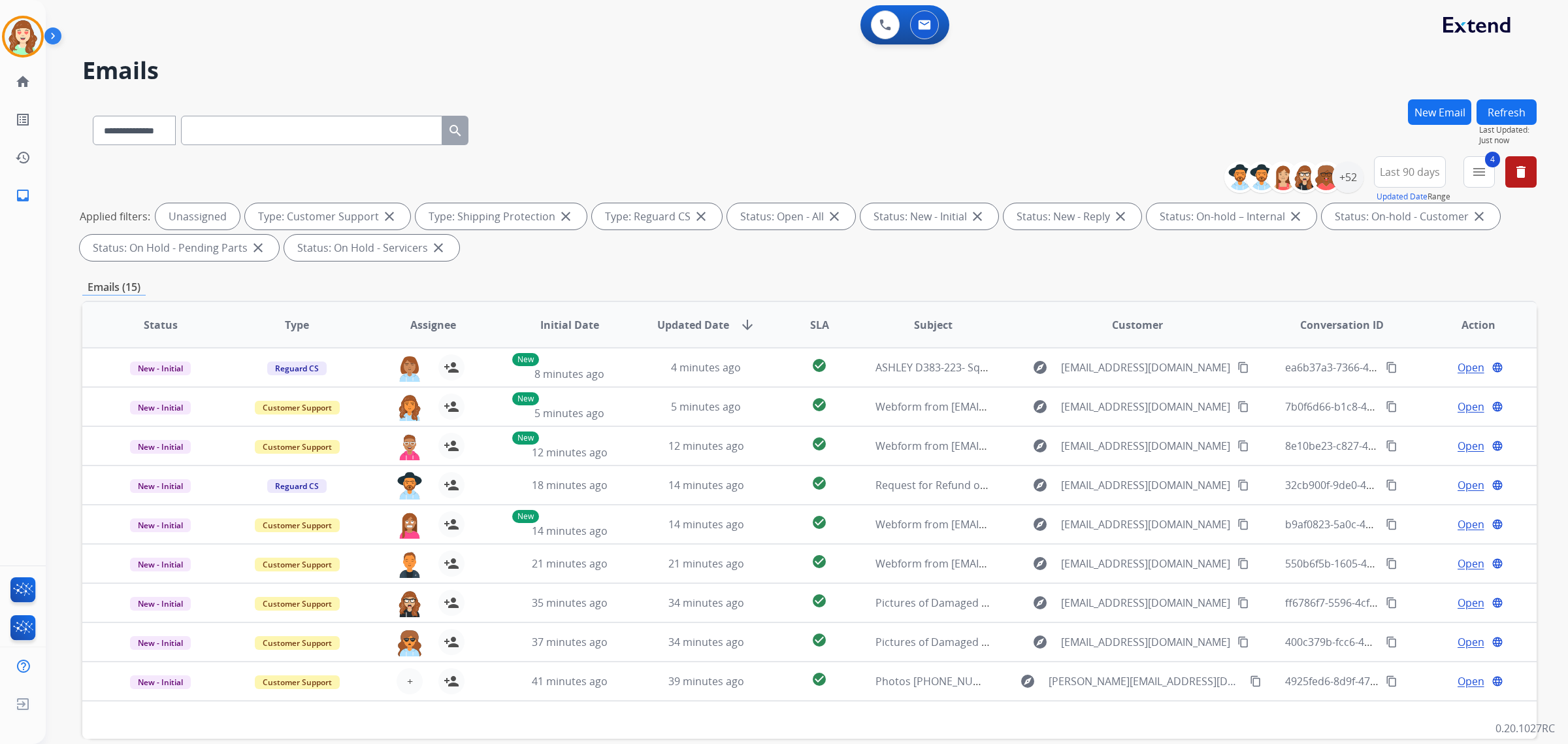
click at [789, 333] on th "SLA" at bounding box center [808, 326] width 91 height 46
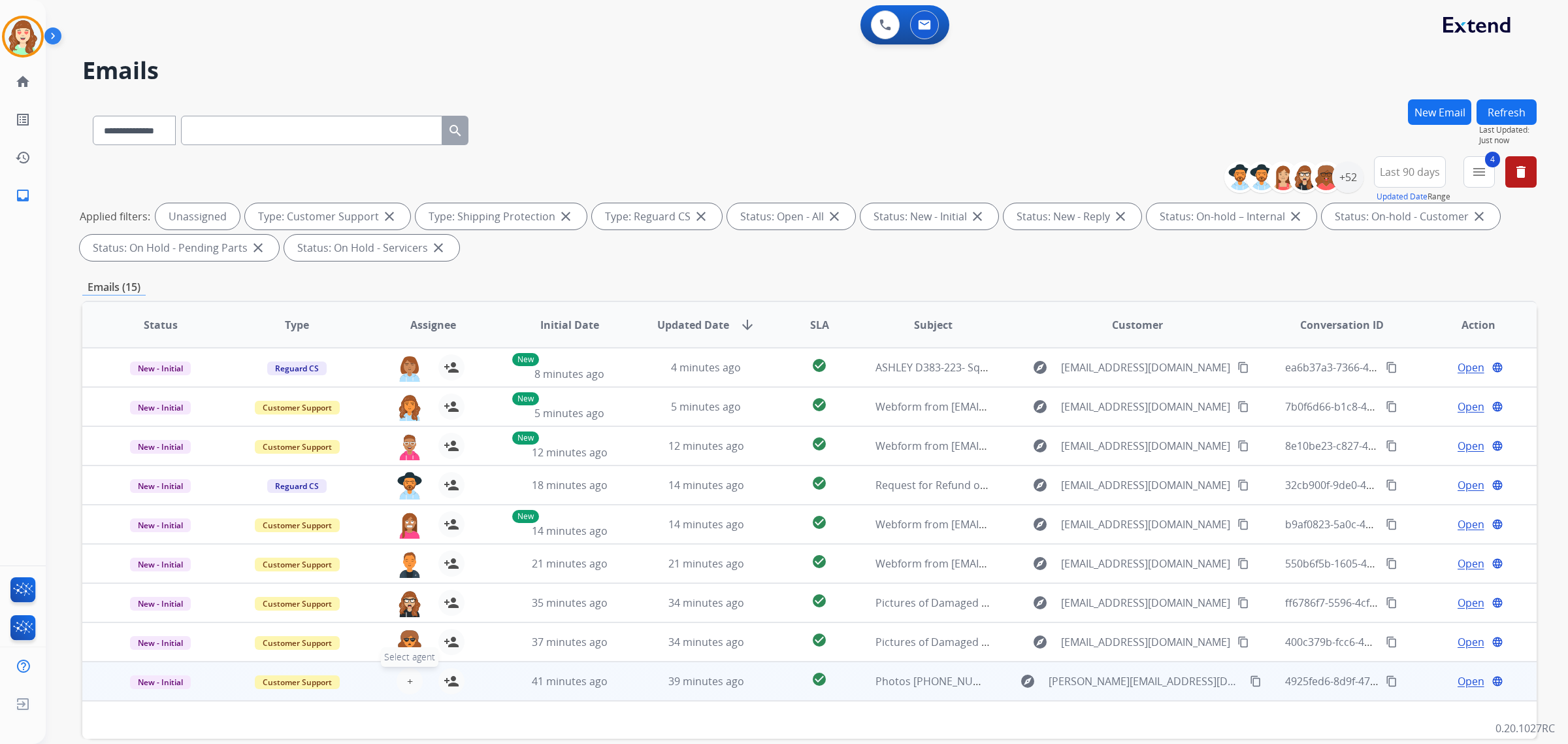
click at [407, 677] on span "+" at bounding box center [410, 681] width 6 height 16
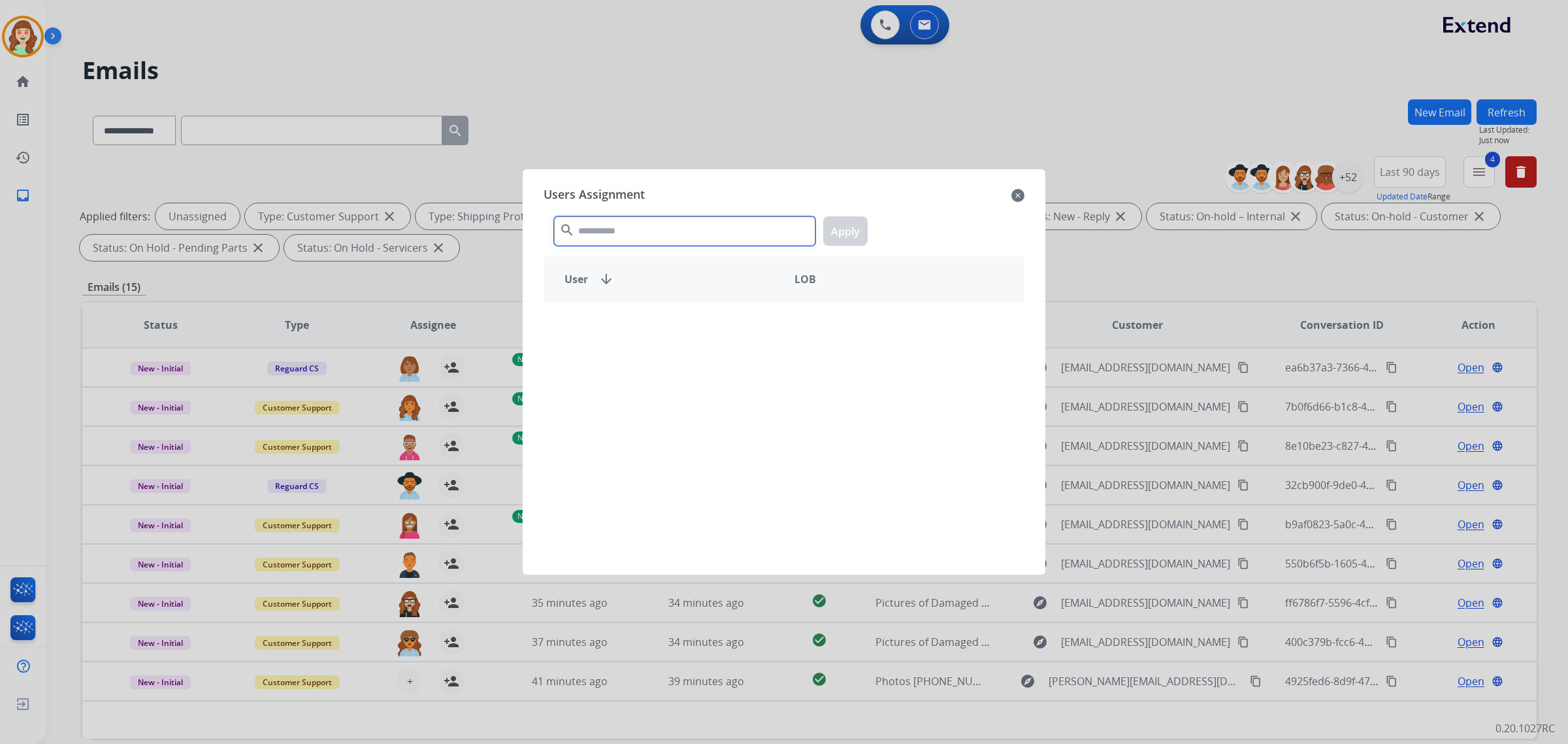
click at [595, 223] on input "text" at bounding box center [685, 231] width 261 height 29
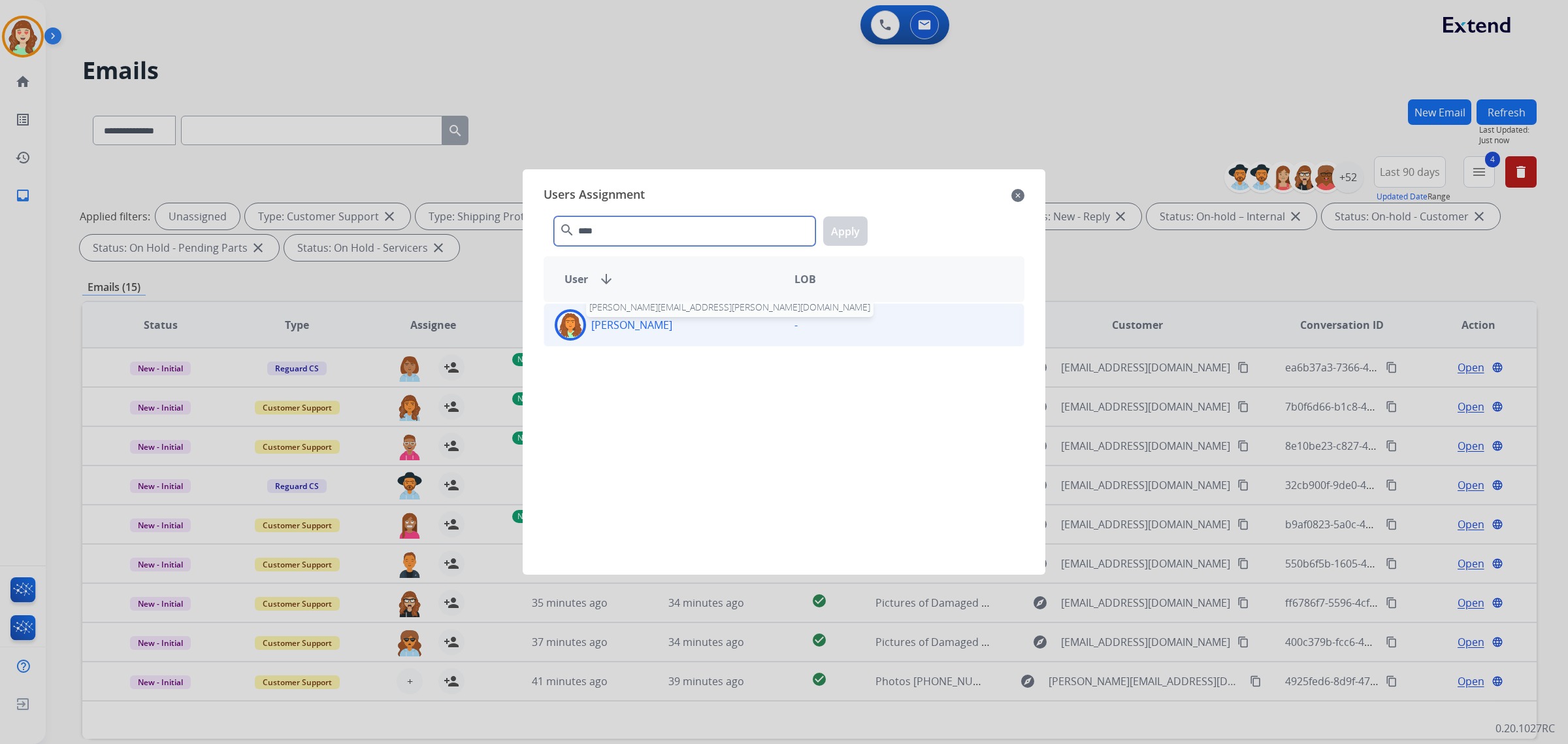
type input "****"
drag, startPoint x: 674, startPoint y: 335, endPoint x: 827, endPoint y: 267, distance: 167.4
click at [675, 335] on div "[PERSON_NAME]" at bounding box center [664, 325] width 240 height 31
click at [841, 227] on button "Apply" at bounding box center [845, 231] width 45 height 29
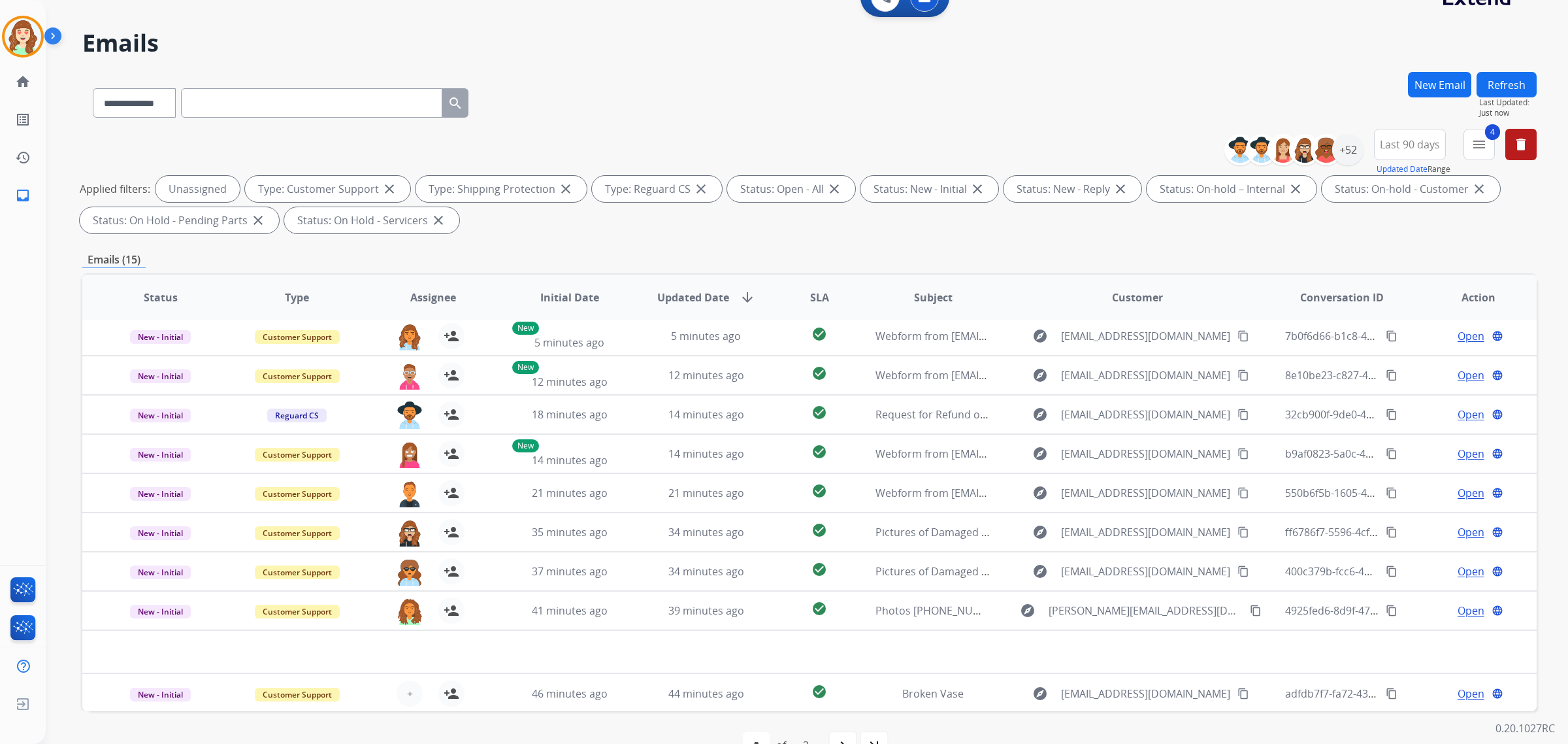
scroll to position [62, 0]
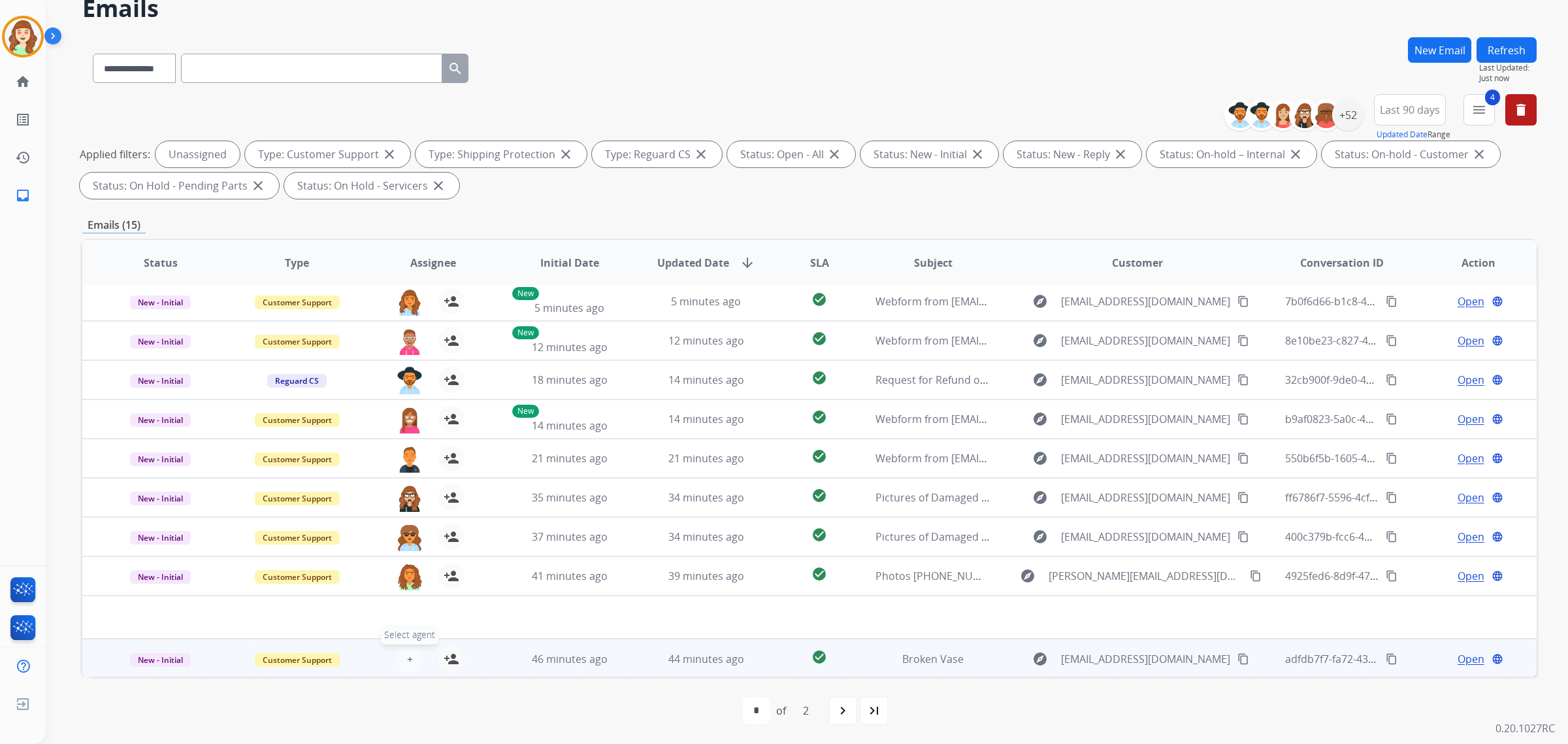
click at [407, 658] on span "+" at bounding box center [410, 659] width 6 height 16
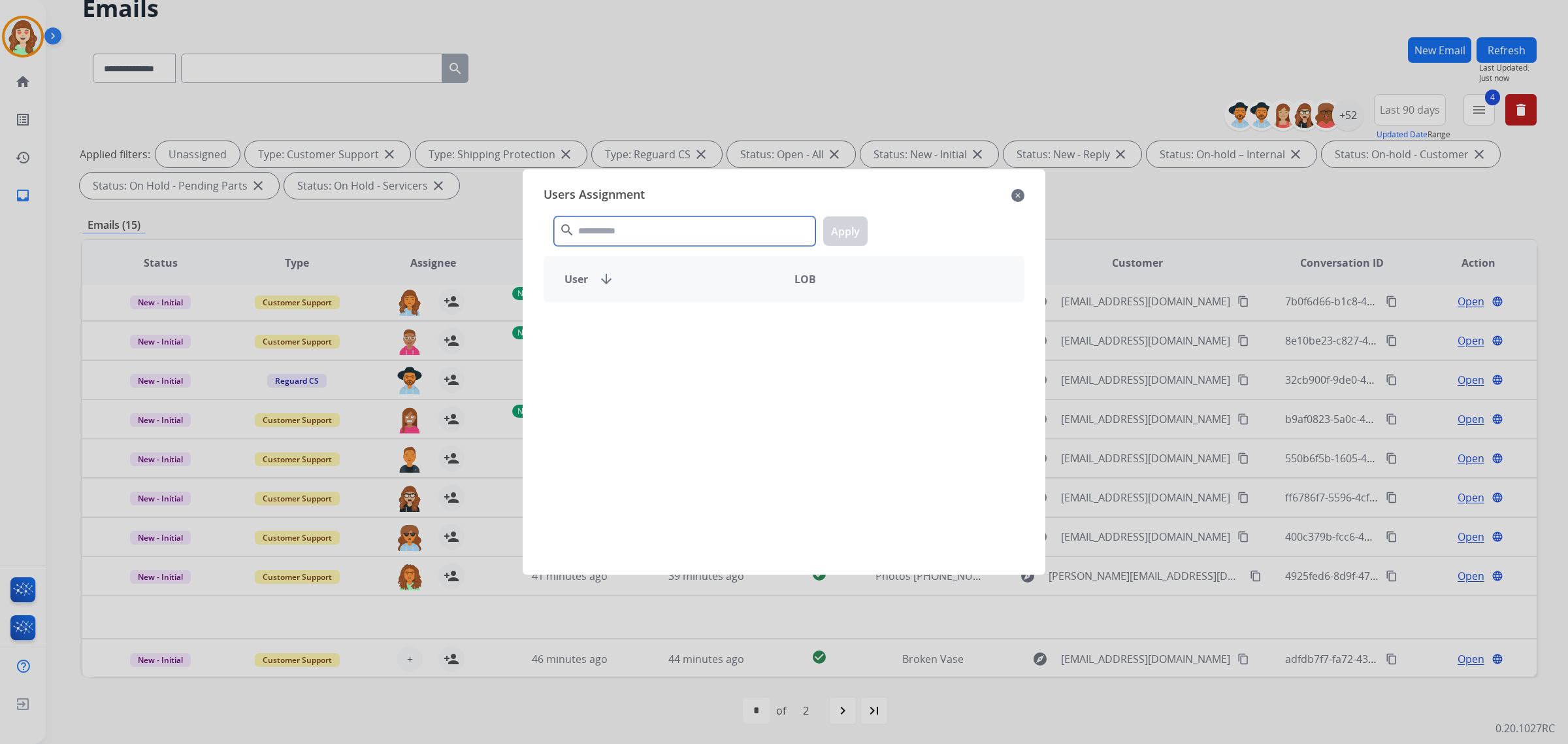
click at [651, 228] on input "text" at bounding box center [685, 231] width 261 height 29
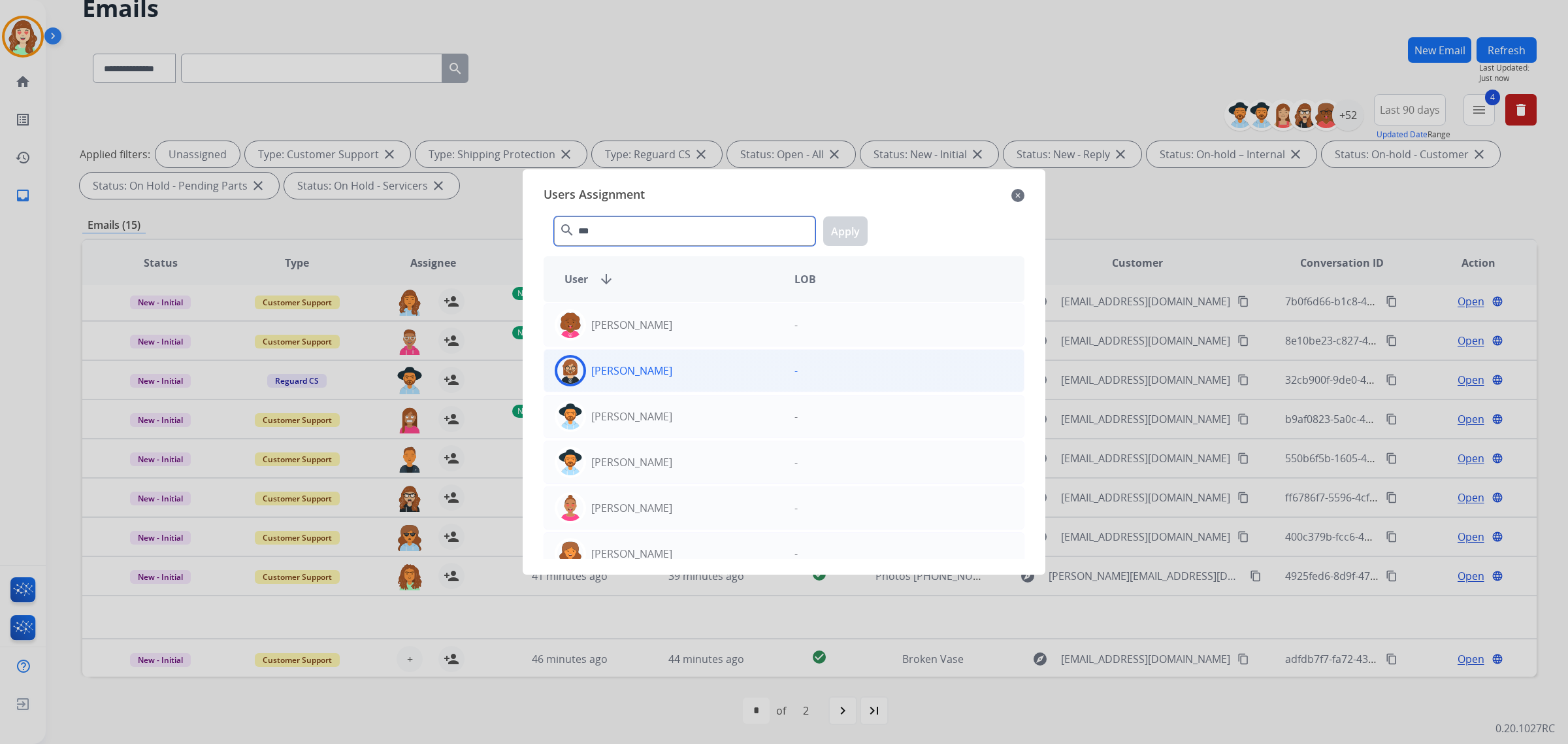
type input "***"
click at [694, 361] on div "[PERSON_NAME]" at bounding box center [664, 371] width 240 height 31
click at [844, 220] on button "Apply" at bounding box center [845, 231] width 45 height 29
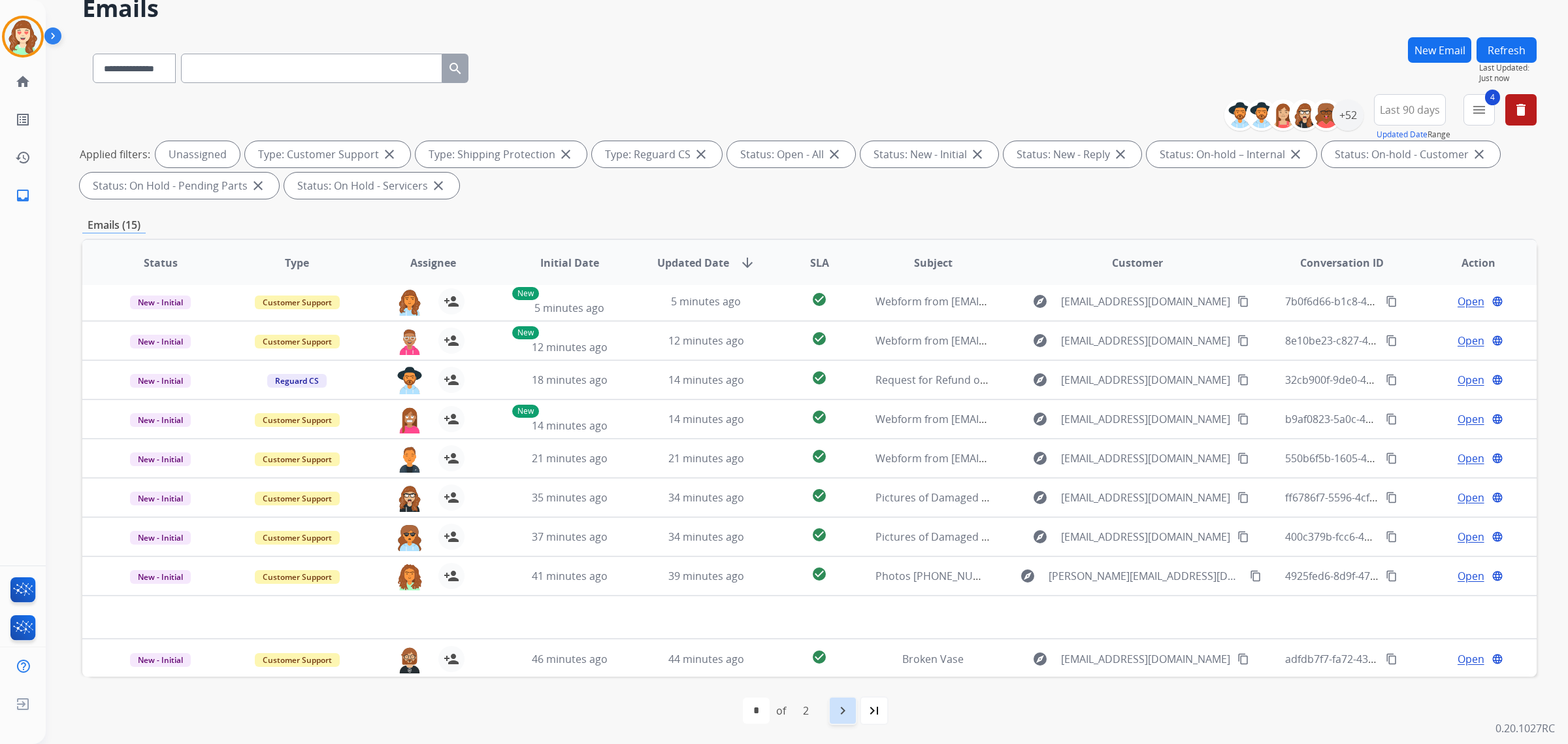
click at [839, 707] on mat-icon "navigate_next" at bounding box center [843, 711] width 16 height 16
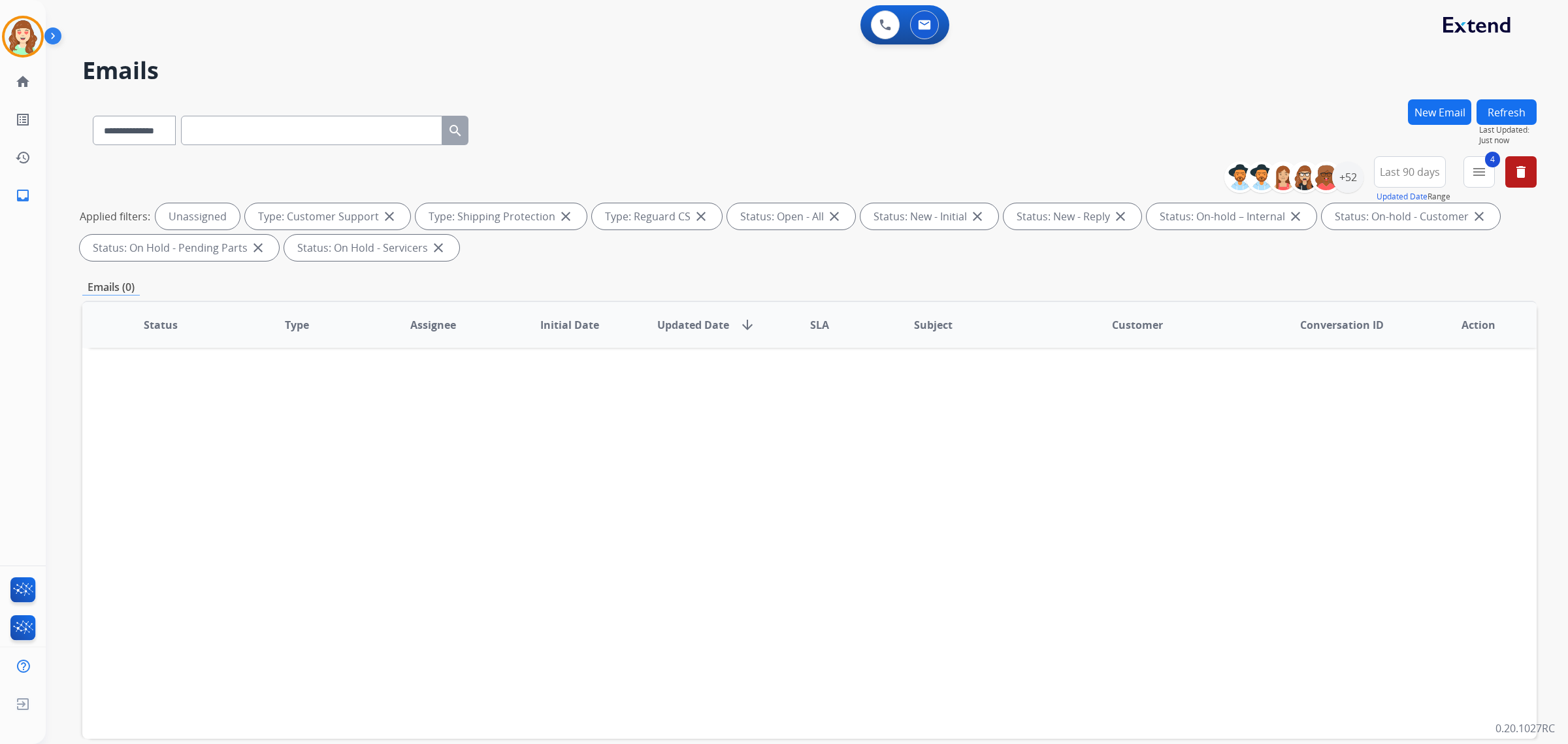
scroll to position [0, 0]
click at [1345, 177] on div "+52" at bounding box center [1347, 177] width 31 height 31
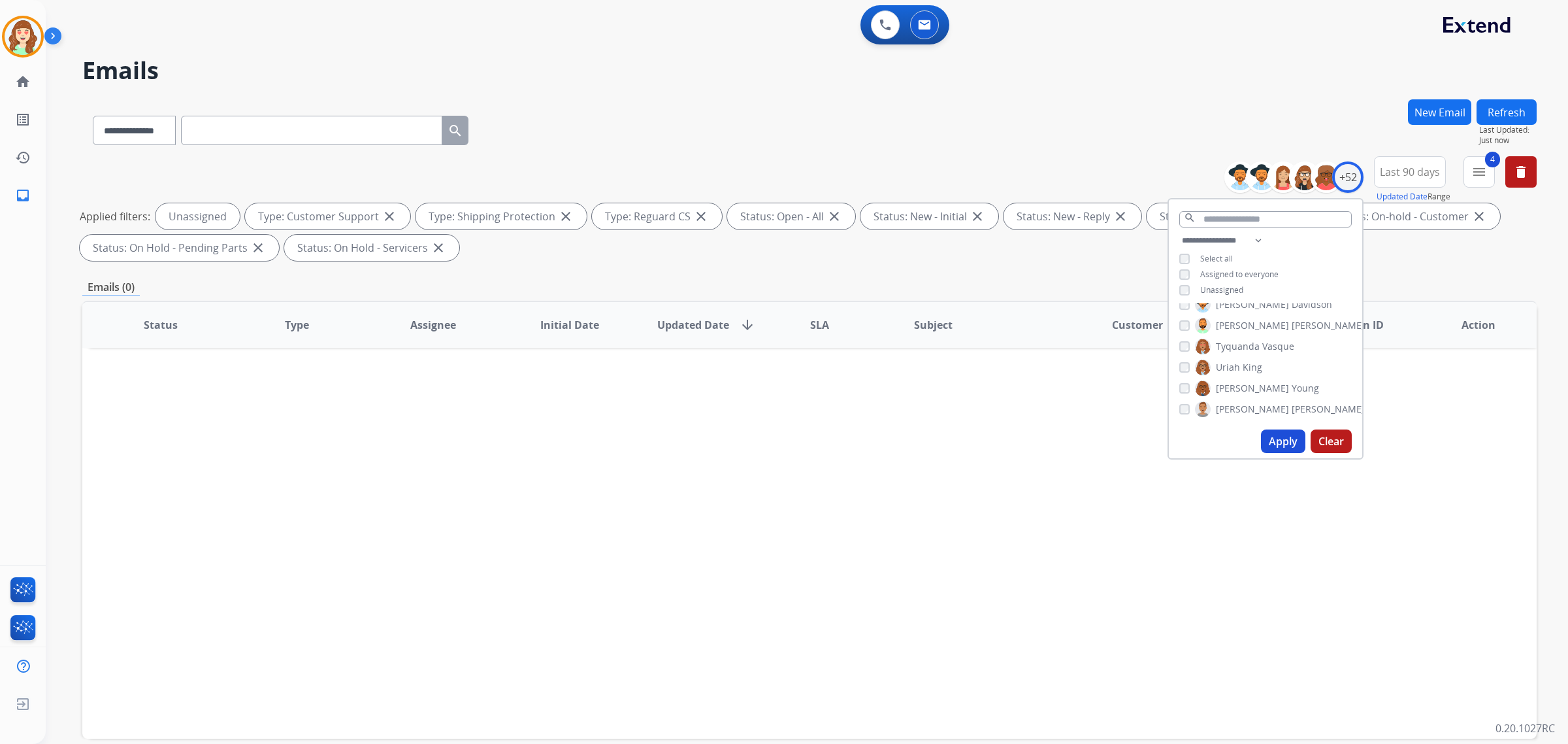
click at [1278, 444] on button "Apply" at bounding box center [1284, 441] width 45 height 24
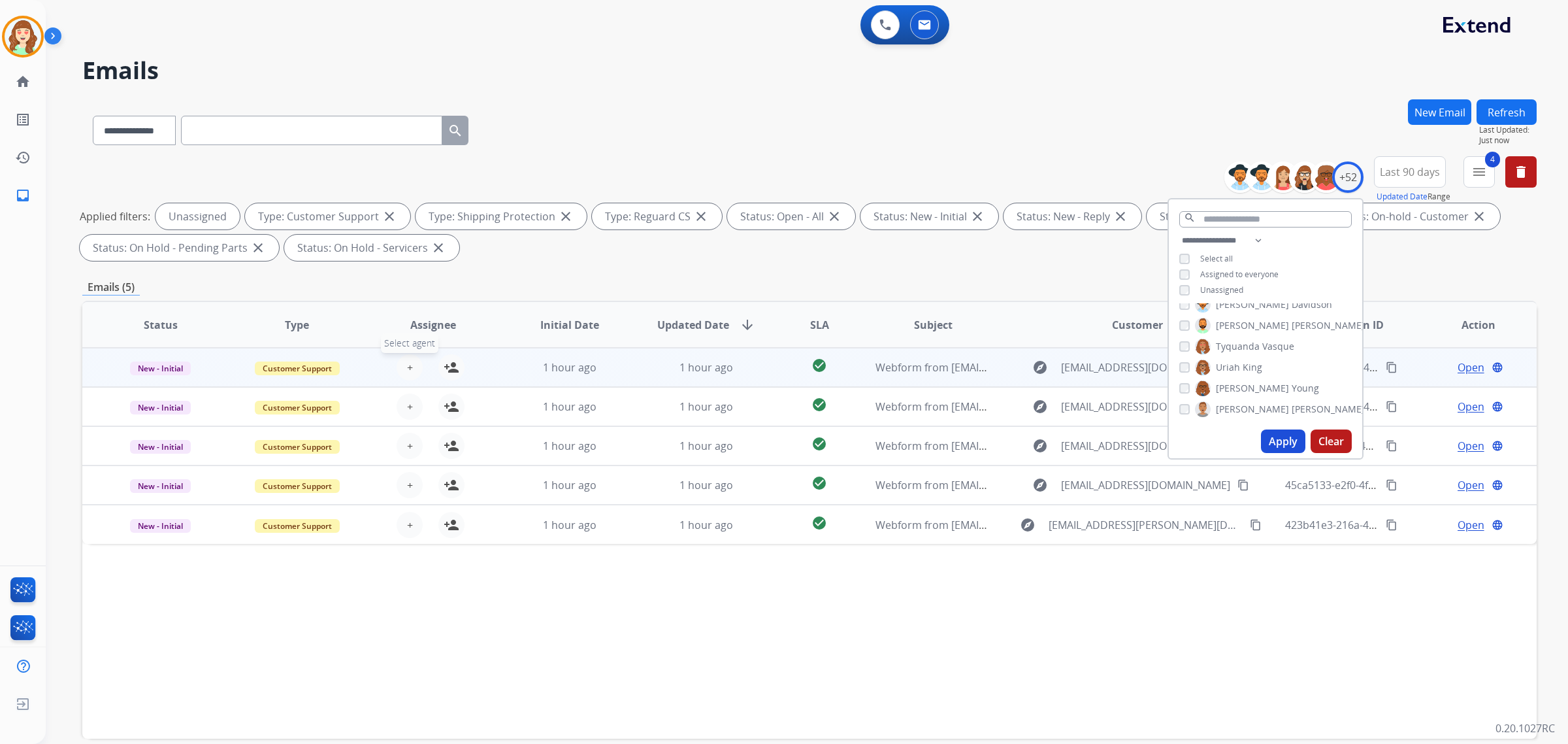
click at [407, 365] on span "+" at bounding box center [410, 368] width 6 height 16
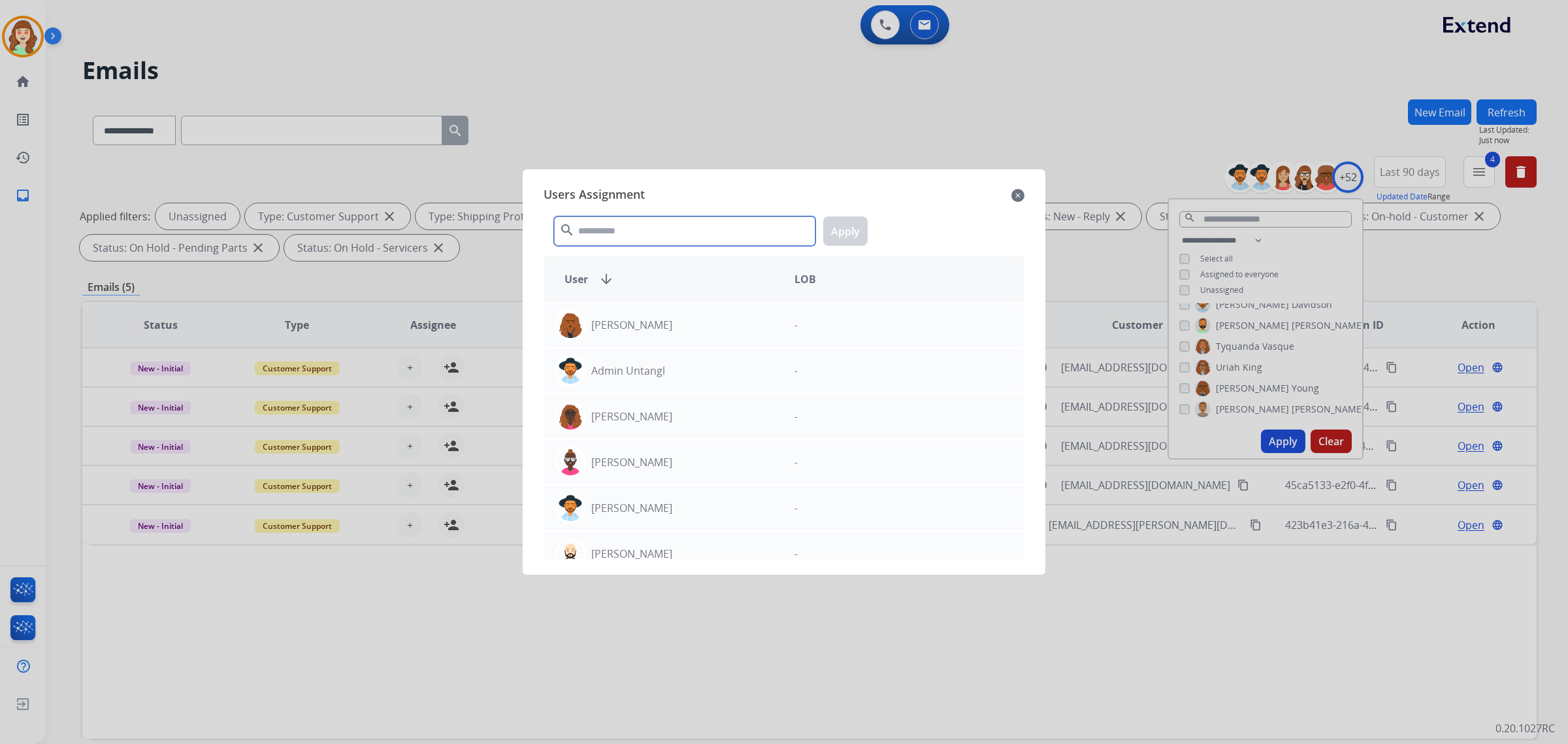
click at [674, 234] on input "text" at bounding box center [685, 231] width 261 height 29
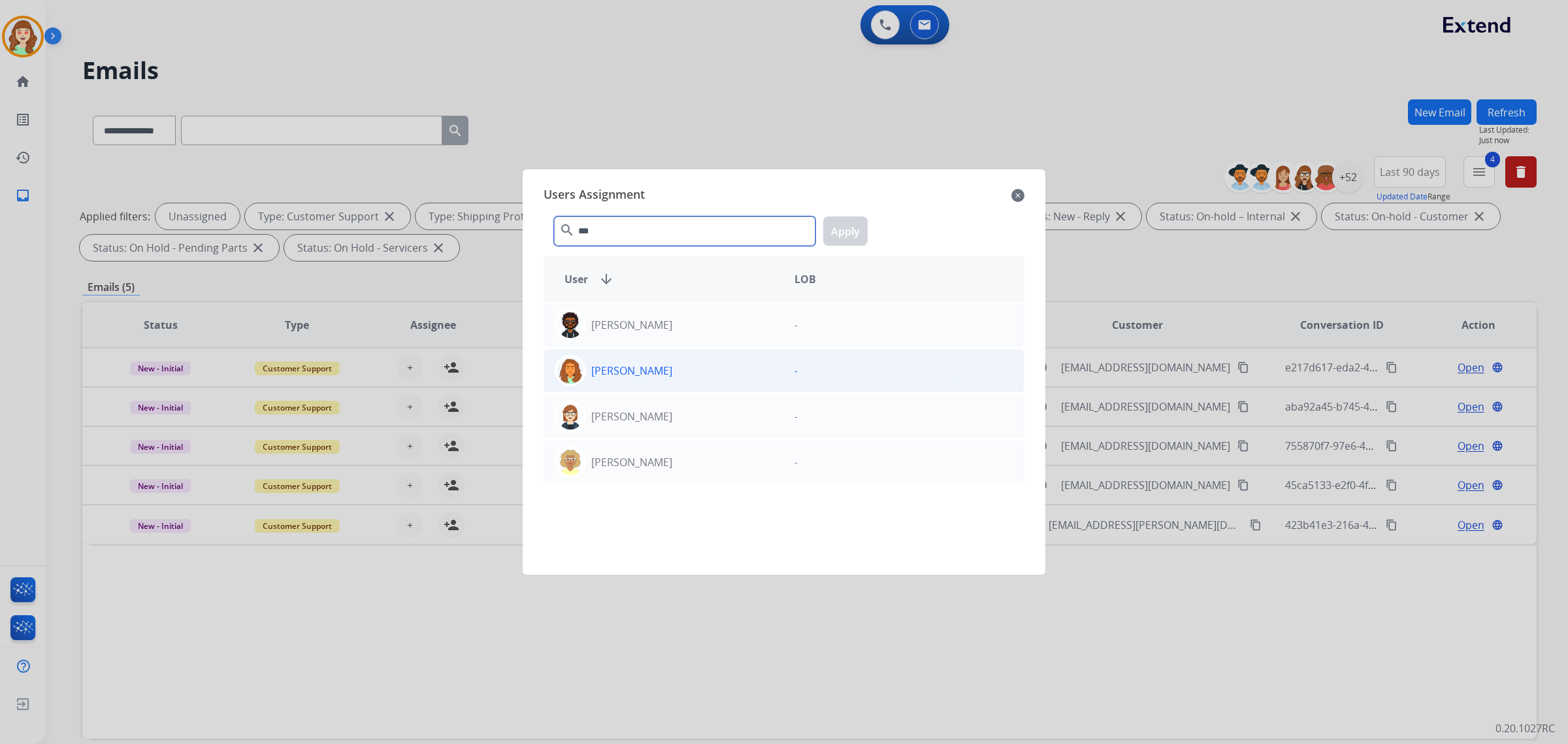
type input "***"
click at [700, 363] on div "[PERSON_NAME]" at bounding box center [664, 371] width 240 height 31
click at [846, 234] on button "Apply" at bounding box center [845, 231] width 45 height 29
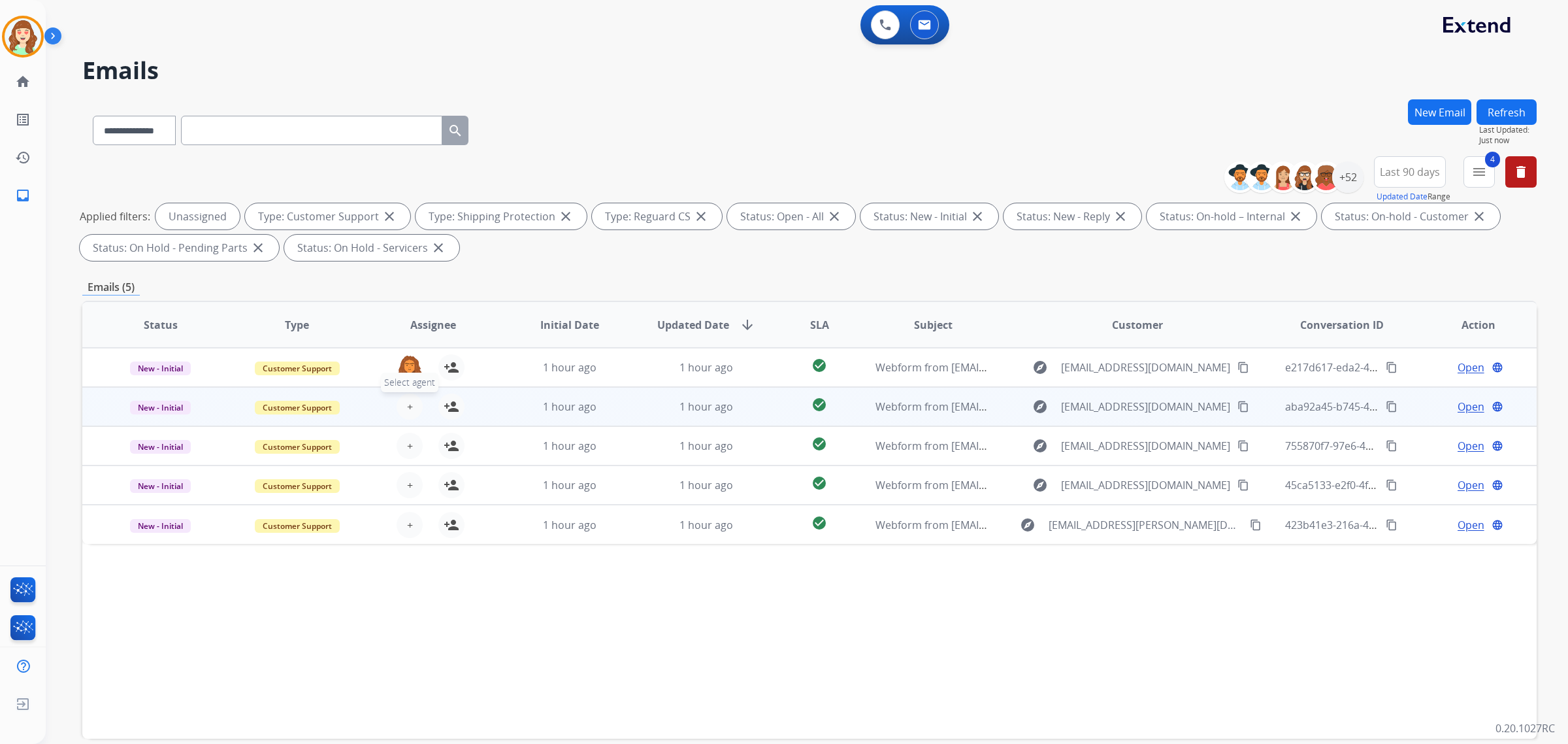
click at [407, 403] on span "+" at bounding box center [410, 406] width 6 height 16
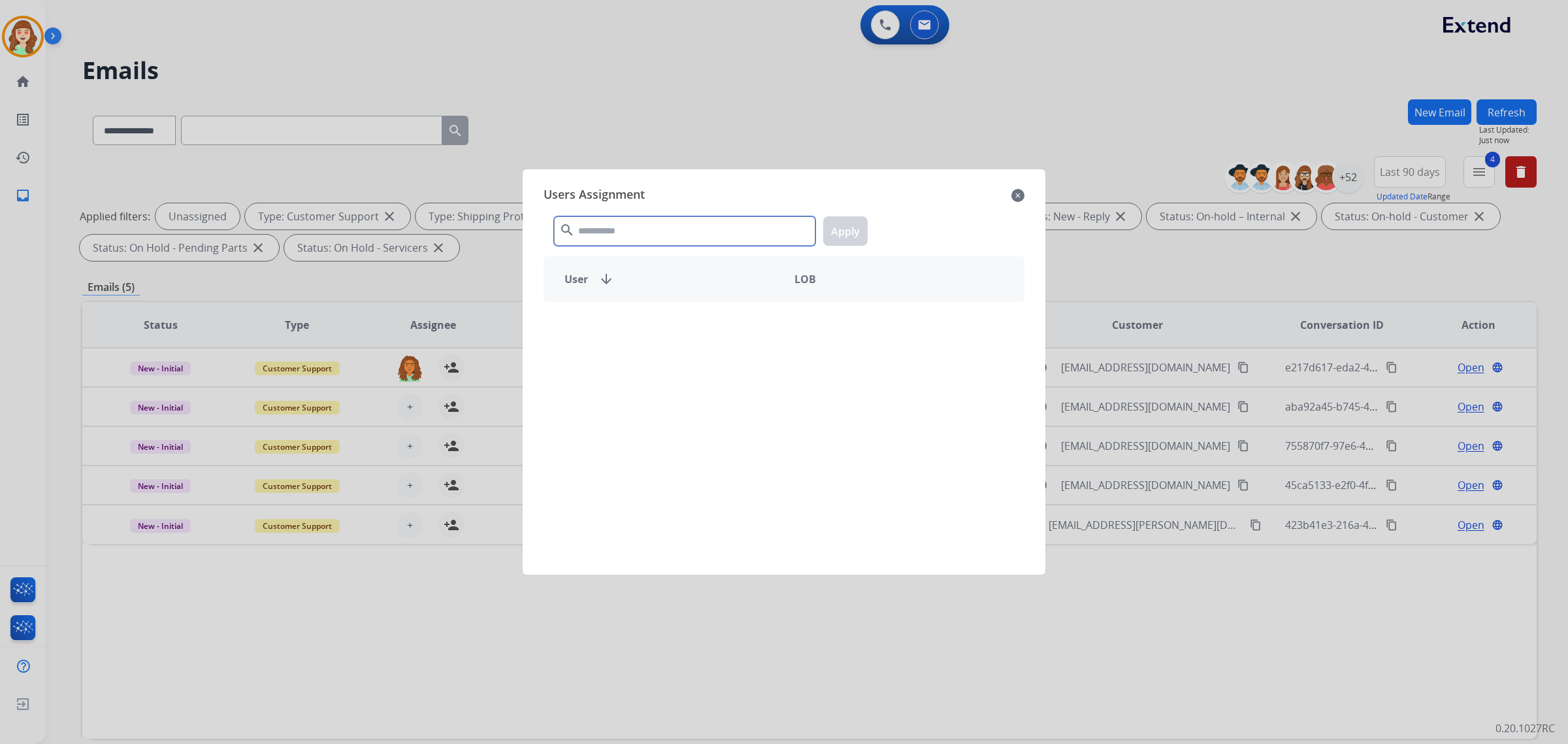
click at [632, 225] on input "text" at bounding box center [685, 231] width 261 height 29
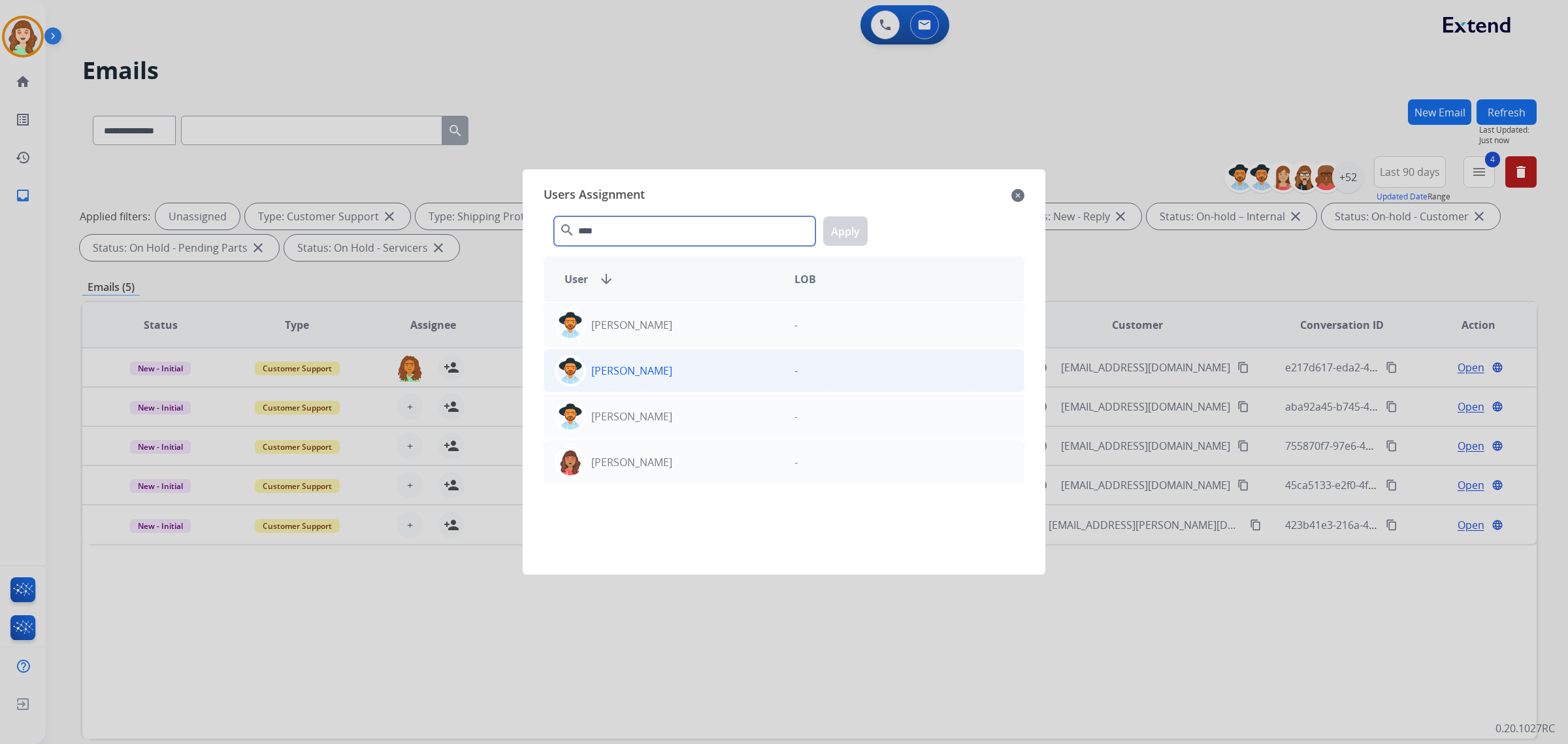
type input "****"
click at [683, 380] on div "[PERSON_NAME]" at bounding box center [664, 371] width 240 height 31
click at [843, 240] on button "Apply" at bounding box center [845, 231] width 45 height 29
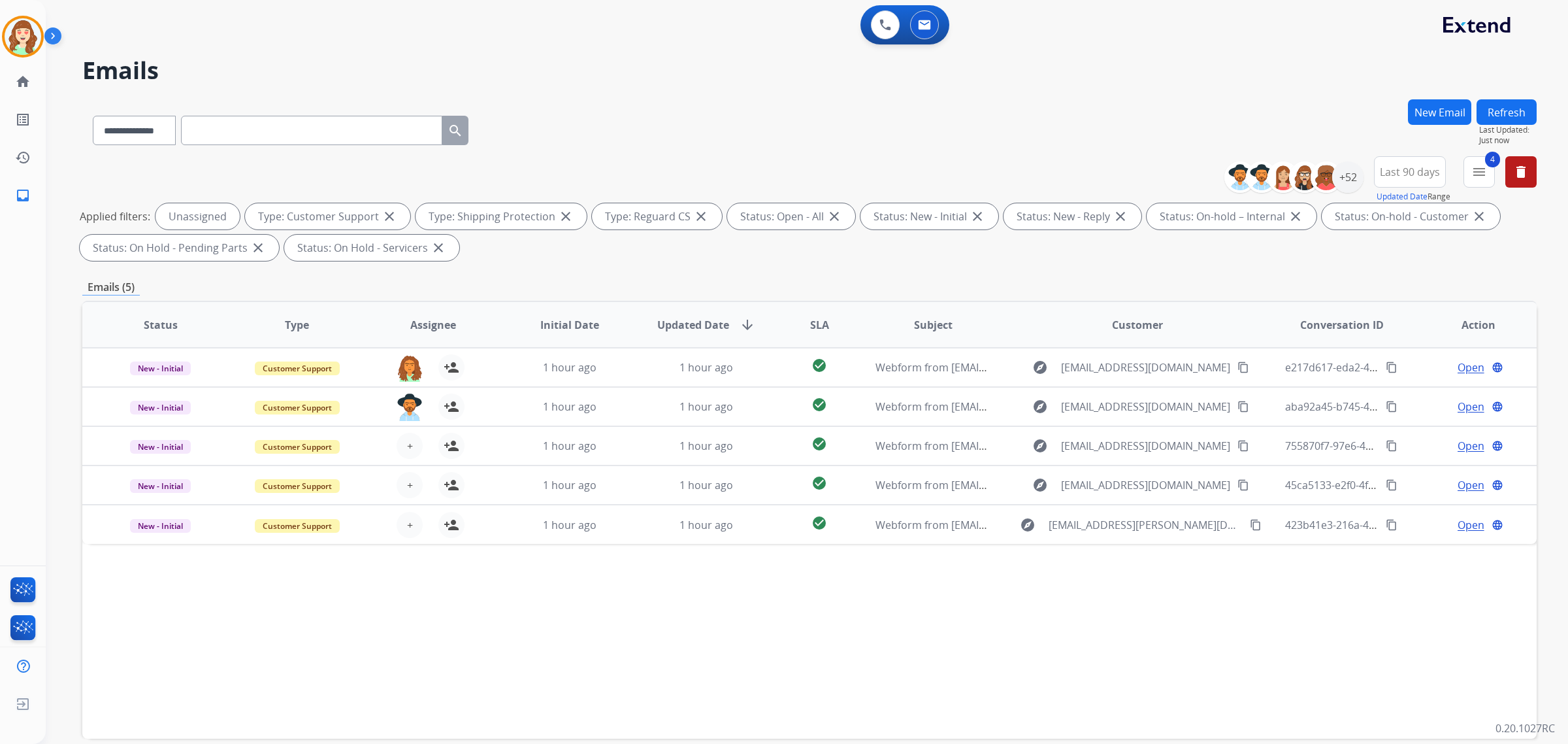
click at [846, 236] on div "Applied filters: Unassigned Type: Customer Support close Type: Shipping Protect…" at bounding box center [807, 233] width 1455 height 58
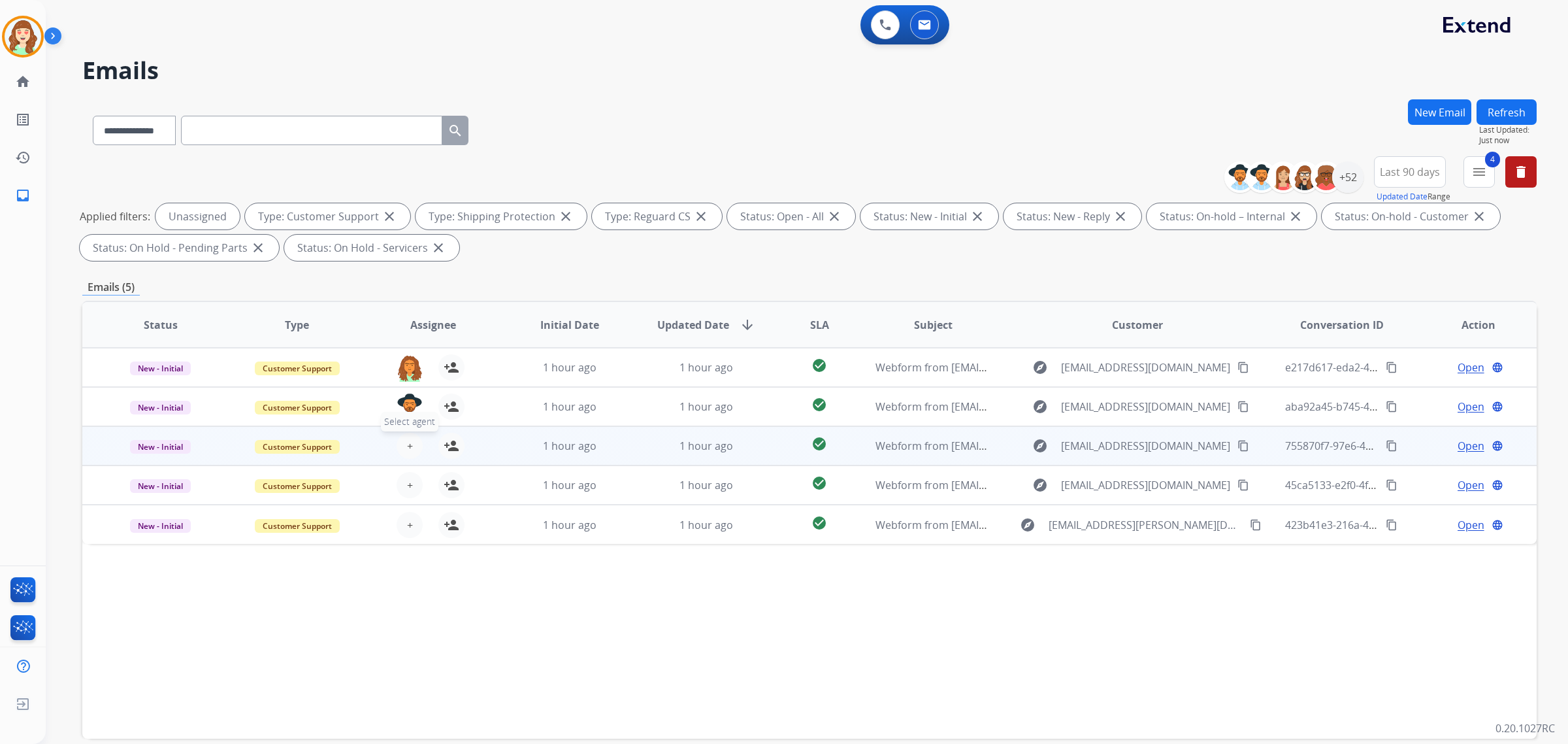
click at [403, 442] on button "+ Select agent" at bounding box center [409, 445] width 26 height 26
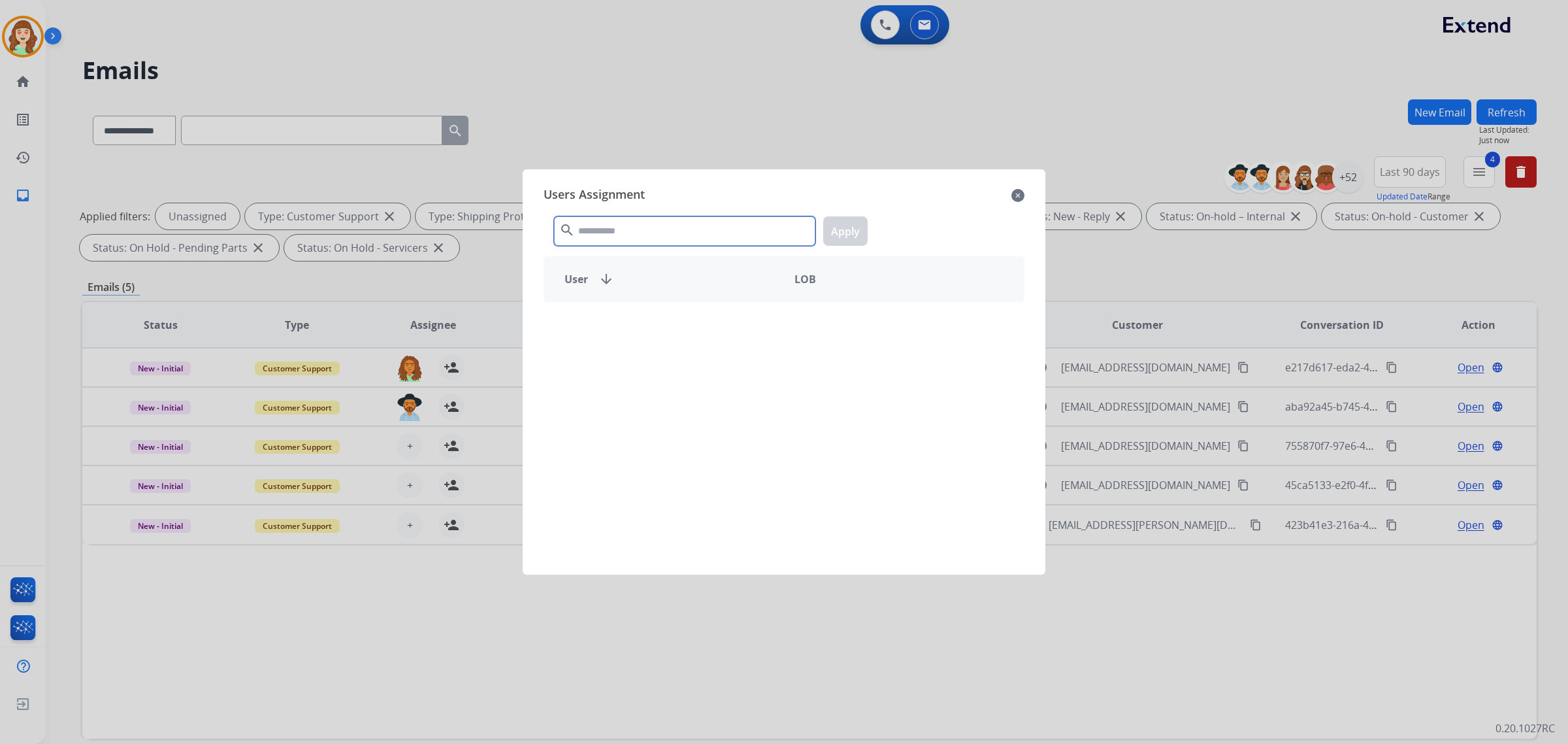
click at [641, 228] on input "text" at bounding box center [685, 231] width 261 height 29
type input "***"
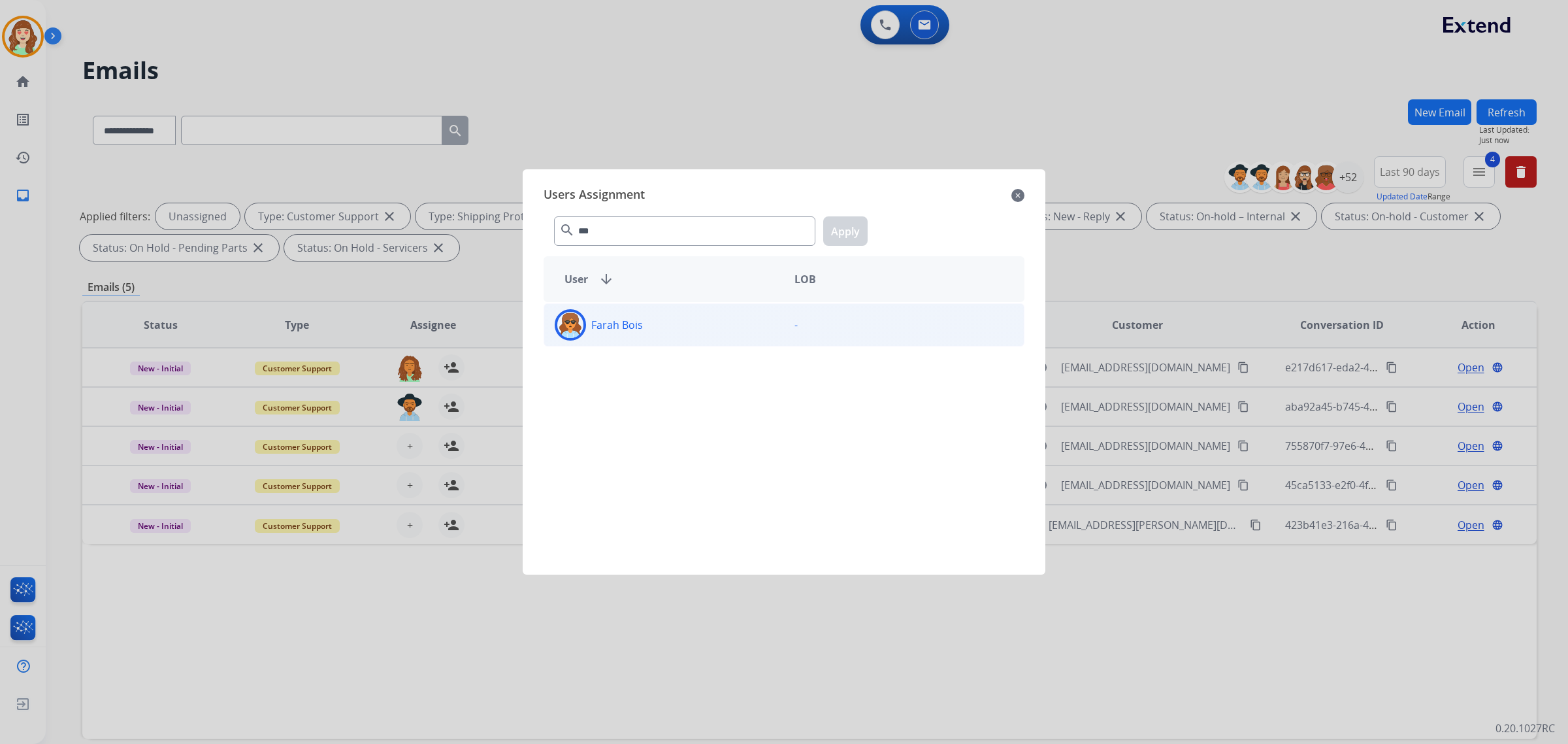
click at [673, 323] on div "Farah Bois" at bounding box center [664, 325] width 240 height 31
click at [847, 231] on button "Apply" at bounding box center [845, 231] width 45 height 29
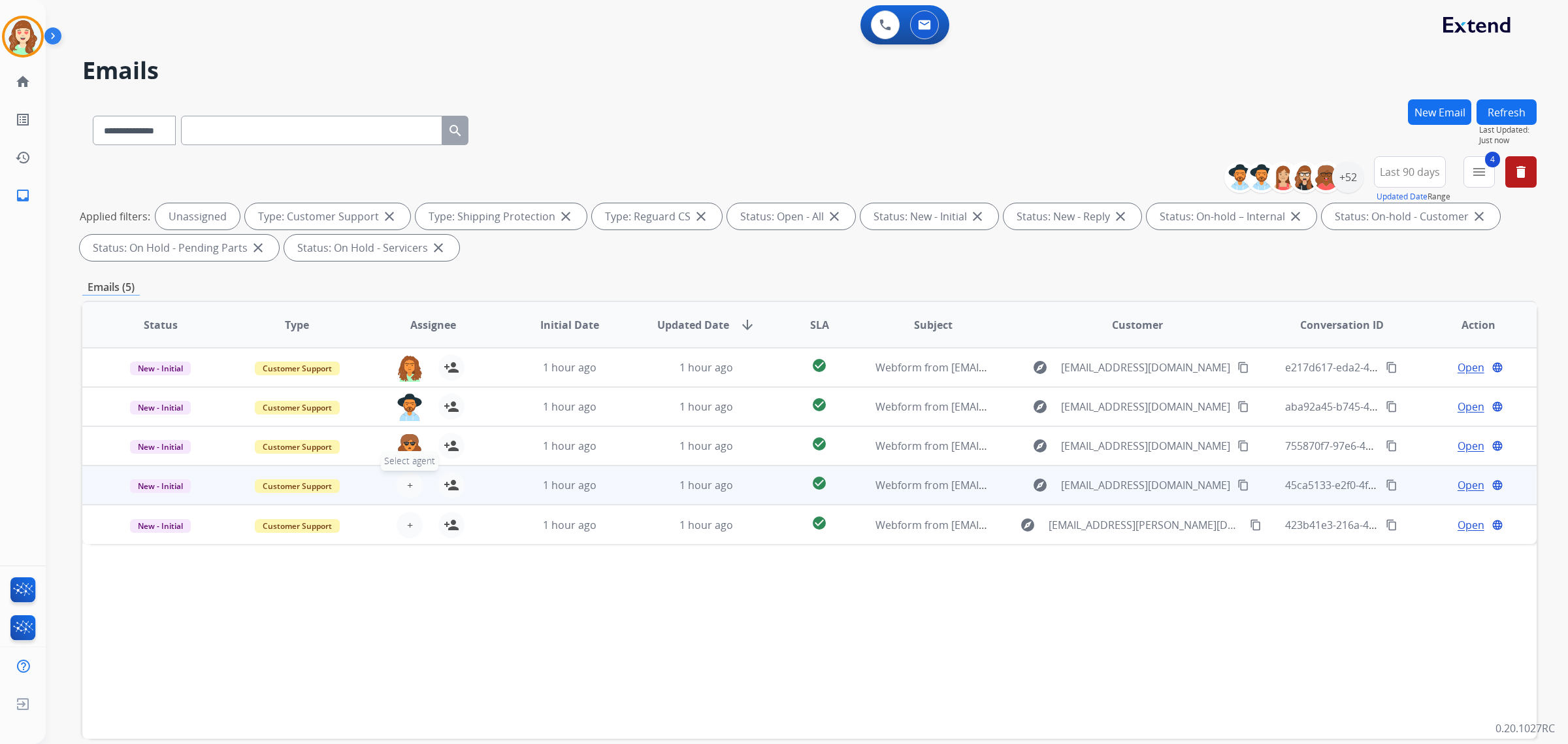
click at [408, 484] on span "+" at bounding box center [410, 485] width 6 height 16
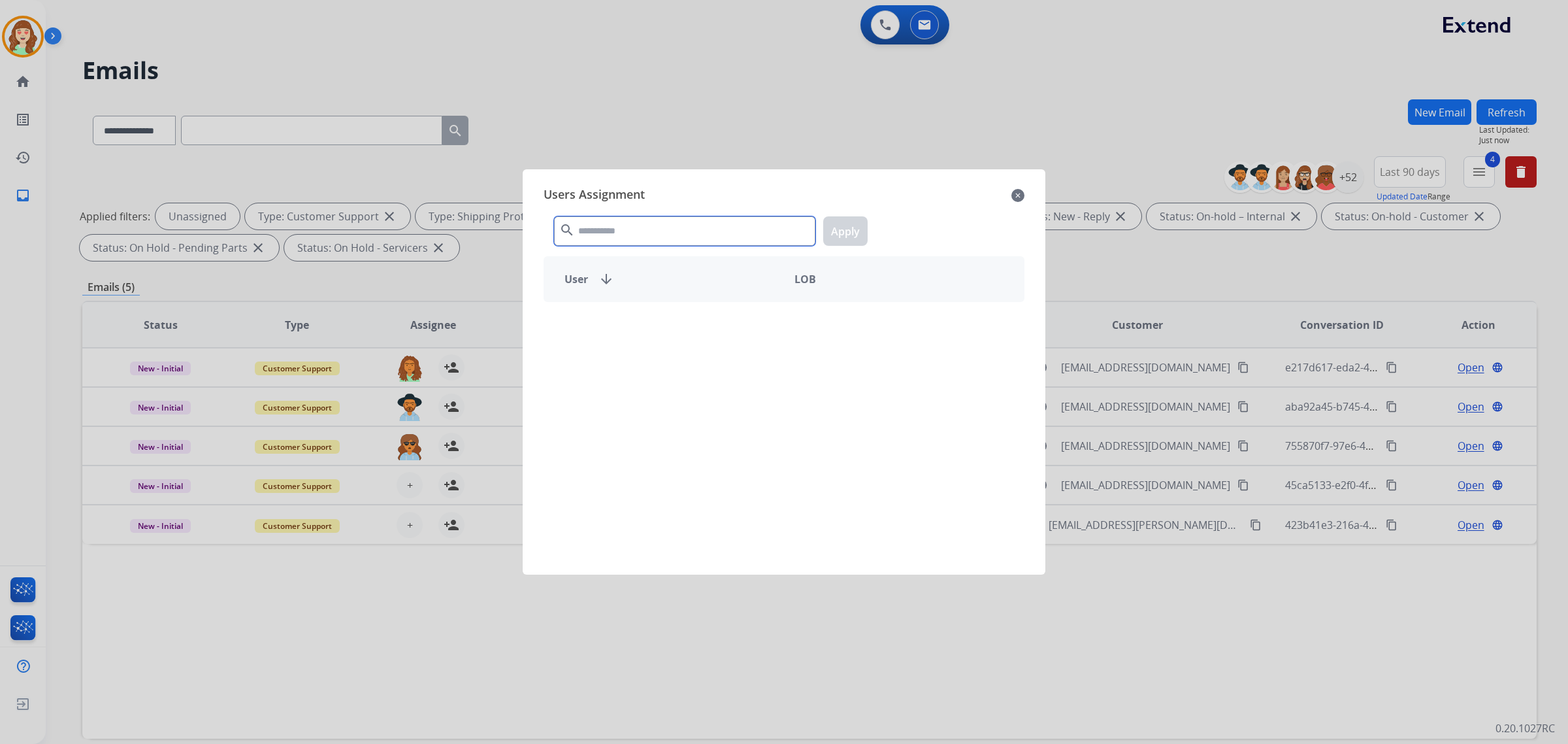
click at [704, 241] on input "text" at bounding box center [685, 231] width 261 height 29
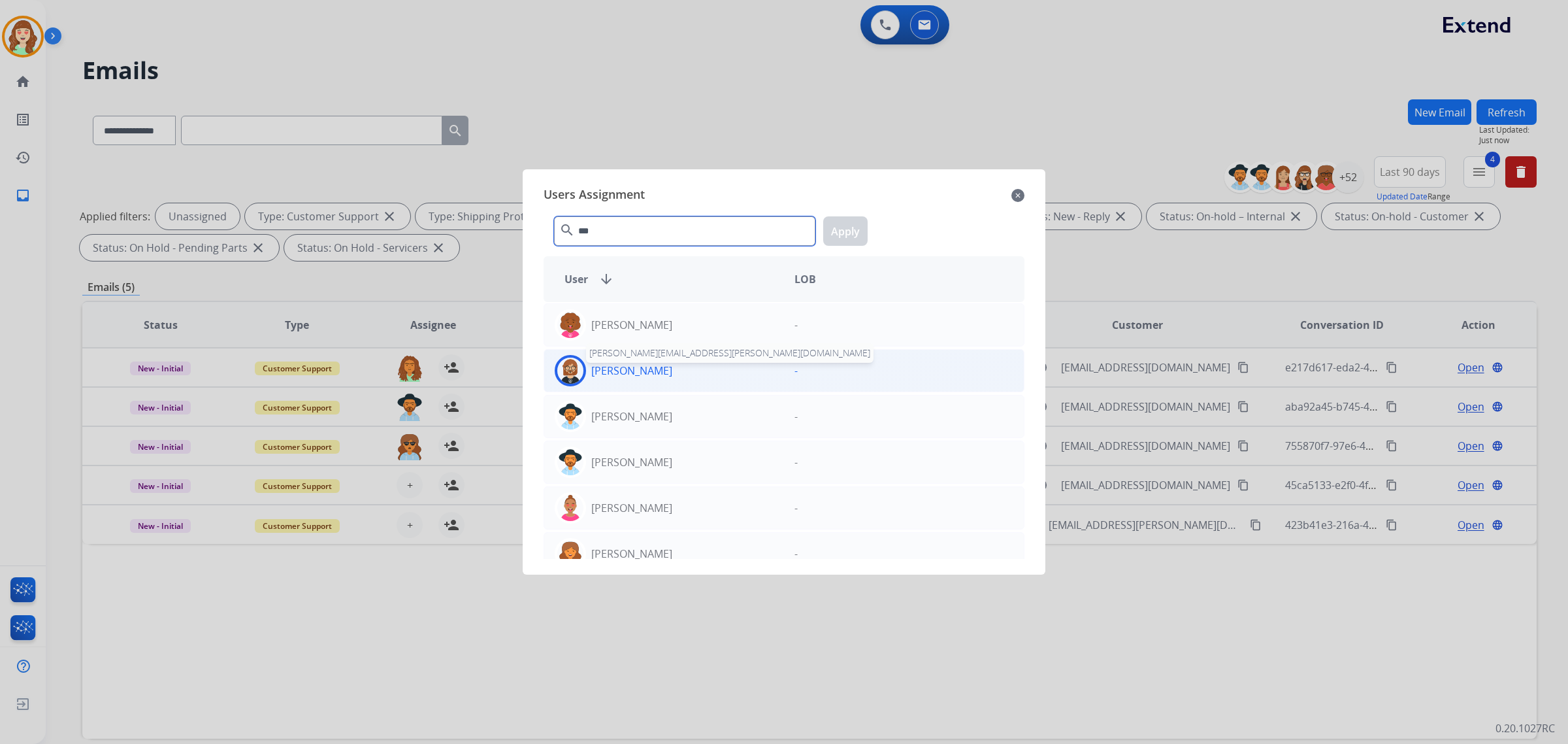
type input "***"
click at [639, 376] on p "[PERSON_NAME]" at bounding box center [632, 371] width 81 height 16
click at [847, 223] on button "Apply" at bounding box center [845, 231] width 45 height 29
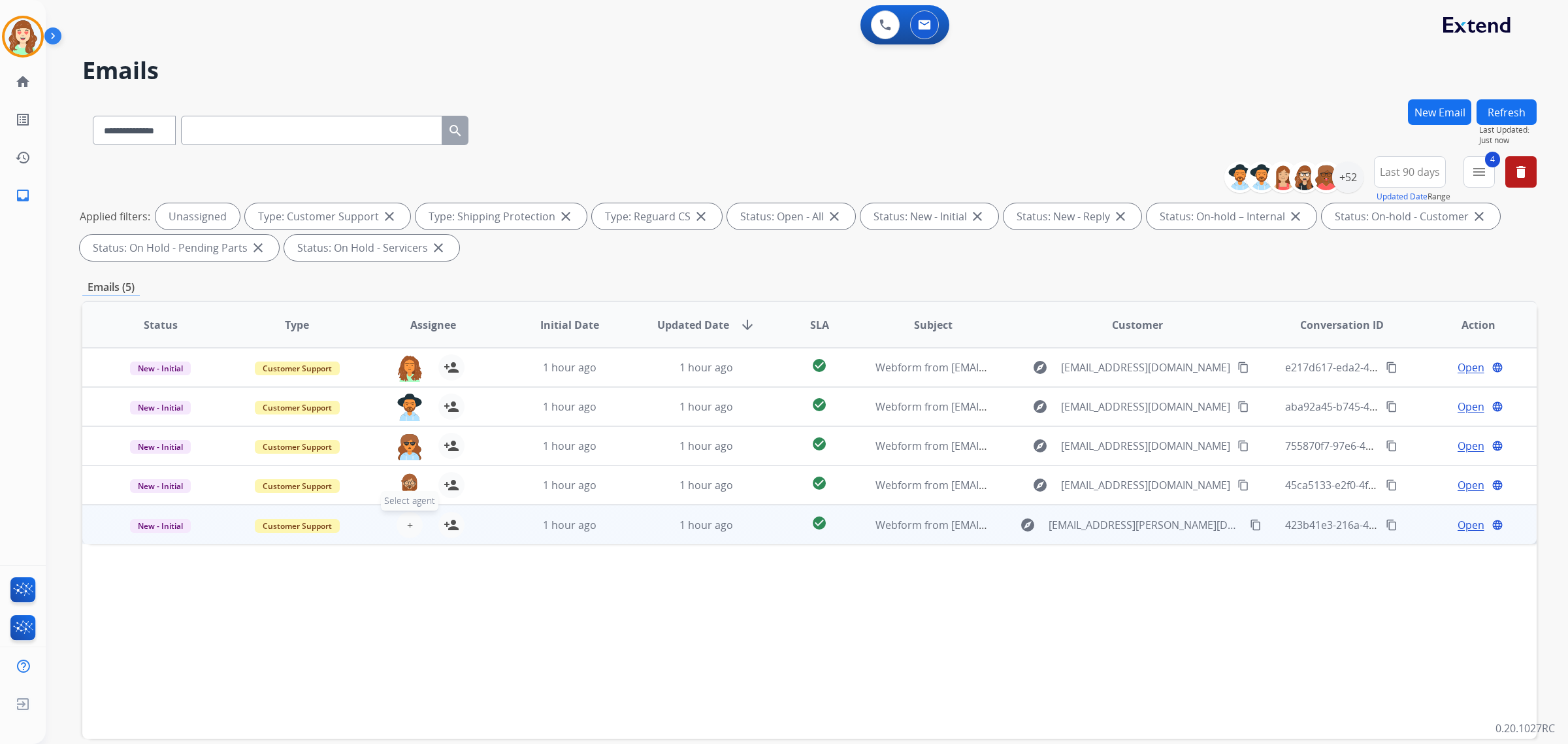
click at [407, 518] on span "+" at bounding box center [410, 525] width 6 height 16
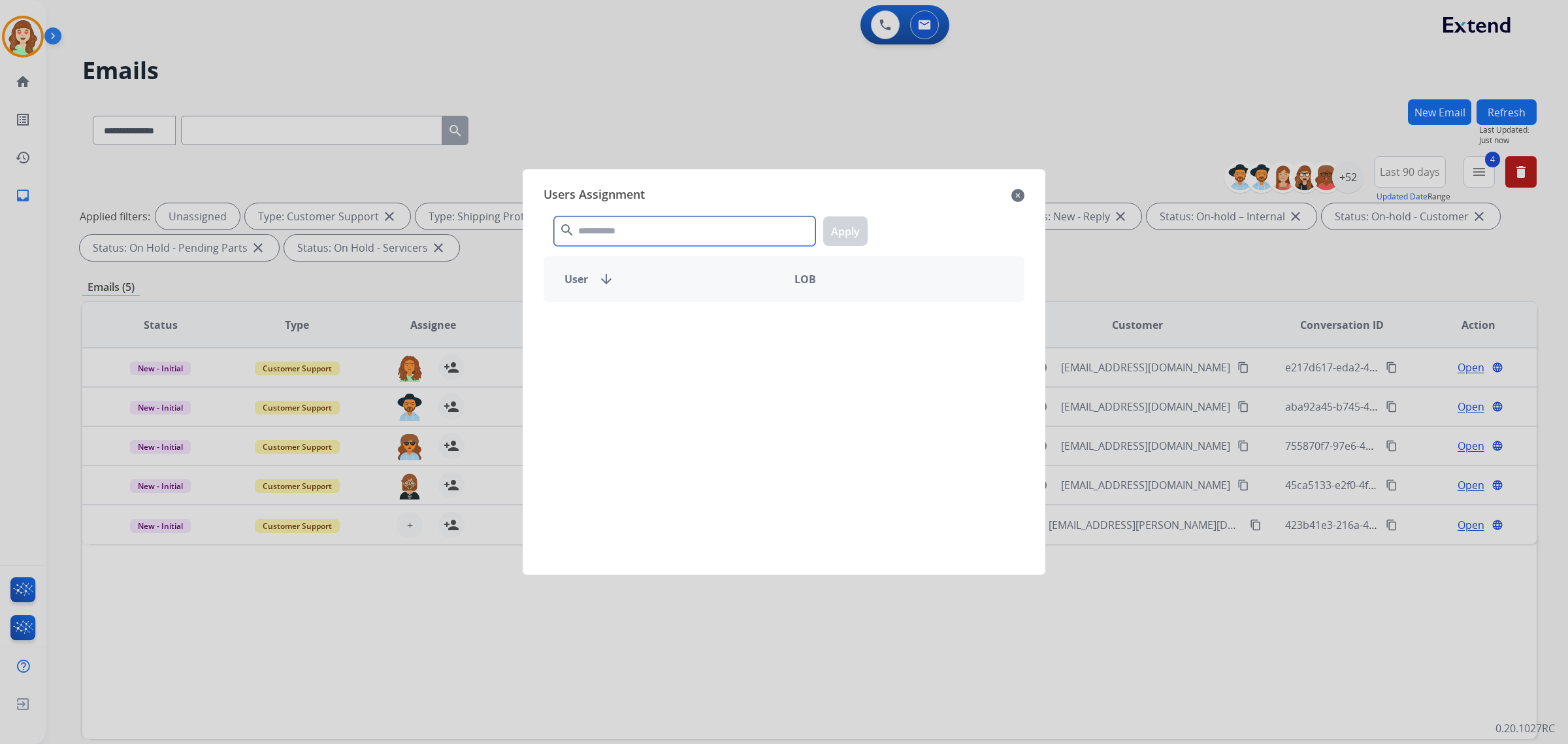
click at [603, 221] on input "text" at bounding box center [685, 231] width 261 height 29
type input "***"
drag, startPoint x: 715, startPoint y: 339, endPoint x: 848, endPoint y: 232, distance: 170.7
click at [723, 333] on div "Shqnetta Fudge" at bounding box center [664, 325] width 240 height 31
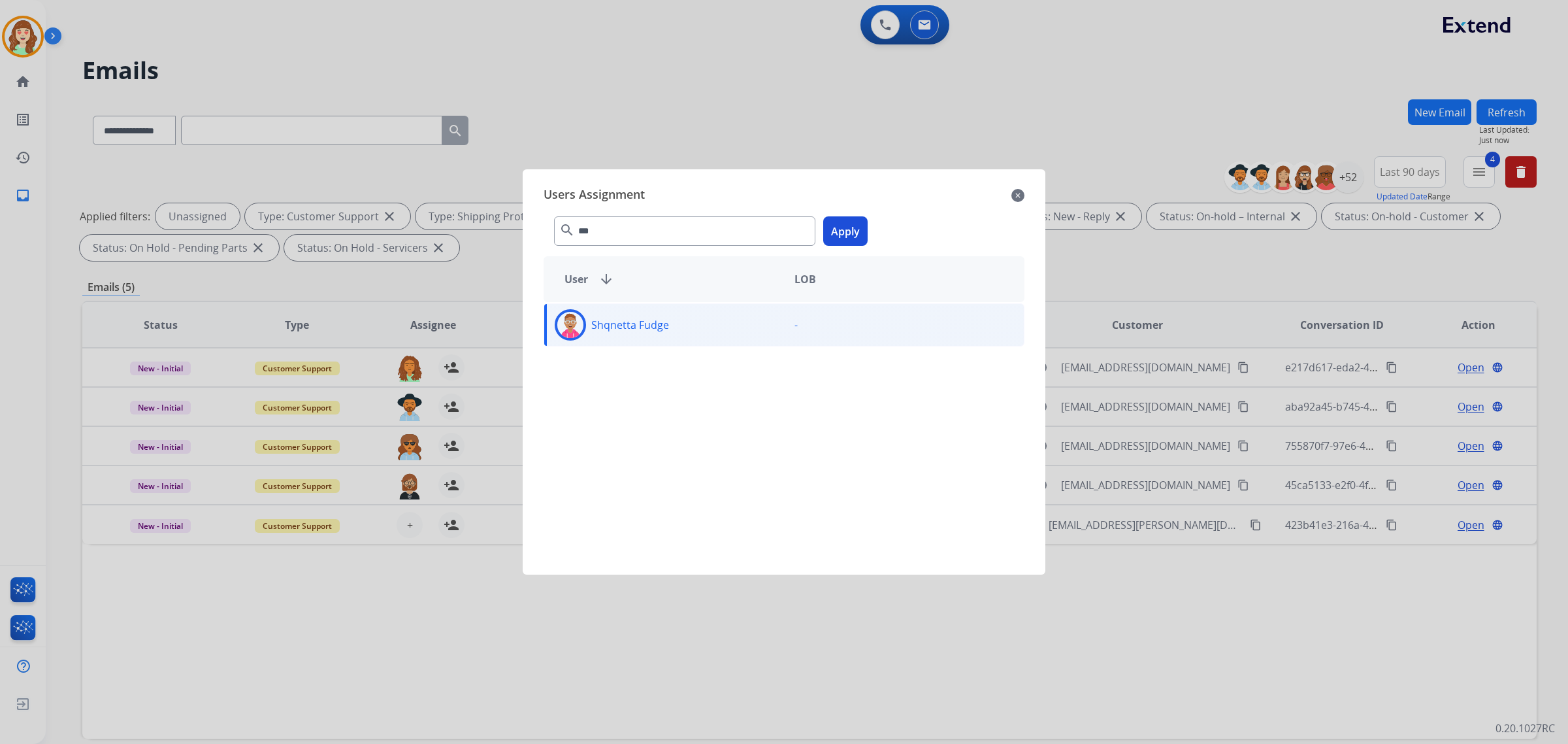
click at [848, 229] on button "Apply" at bounding box center [845, 231] width 45 height 29
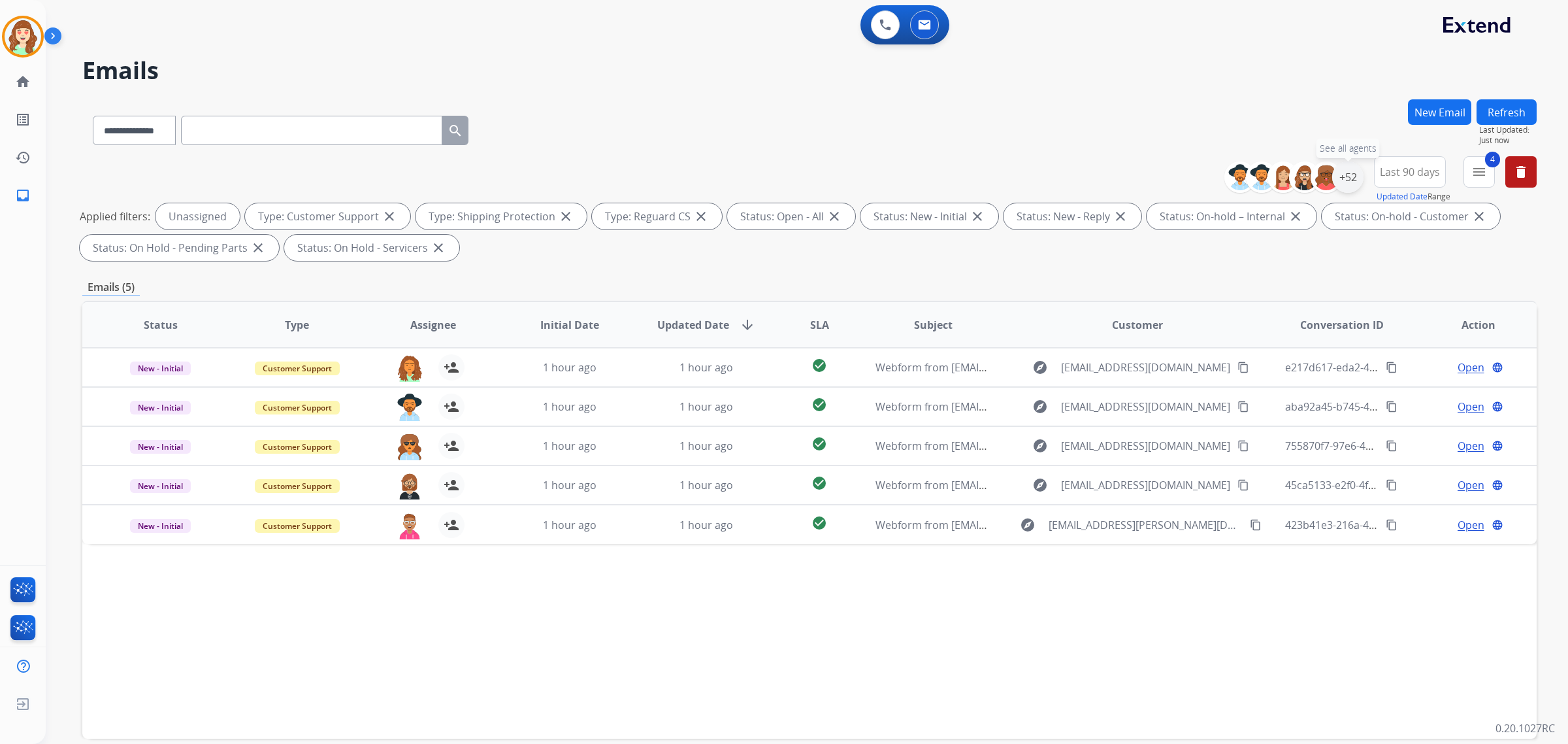
click at [1347, 171] on div "+52" at bounding box center [1347, 177] width 31 height 31
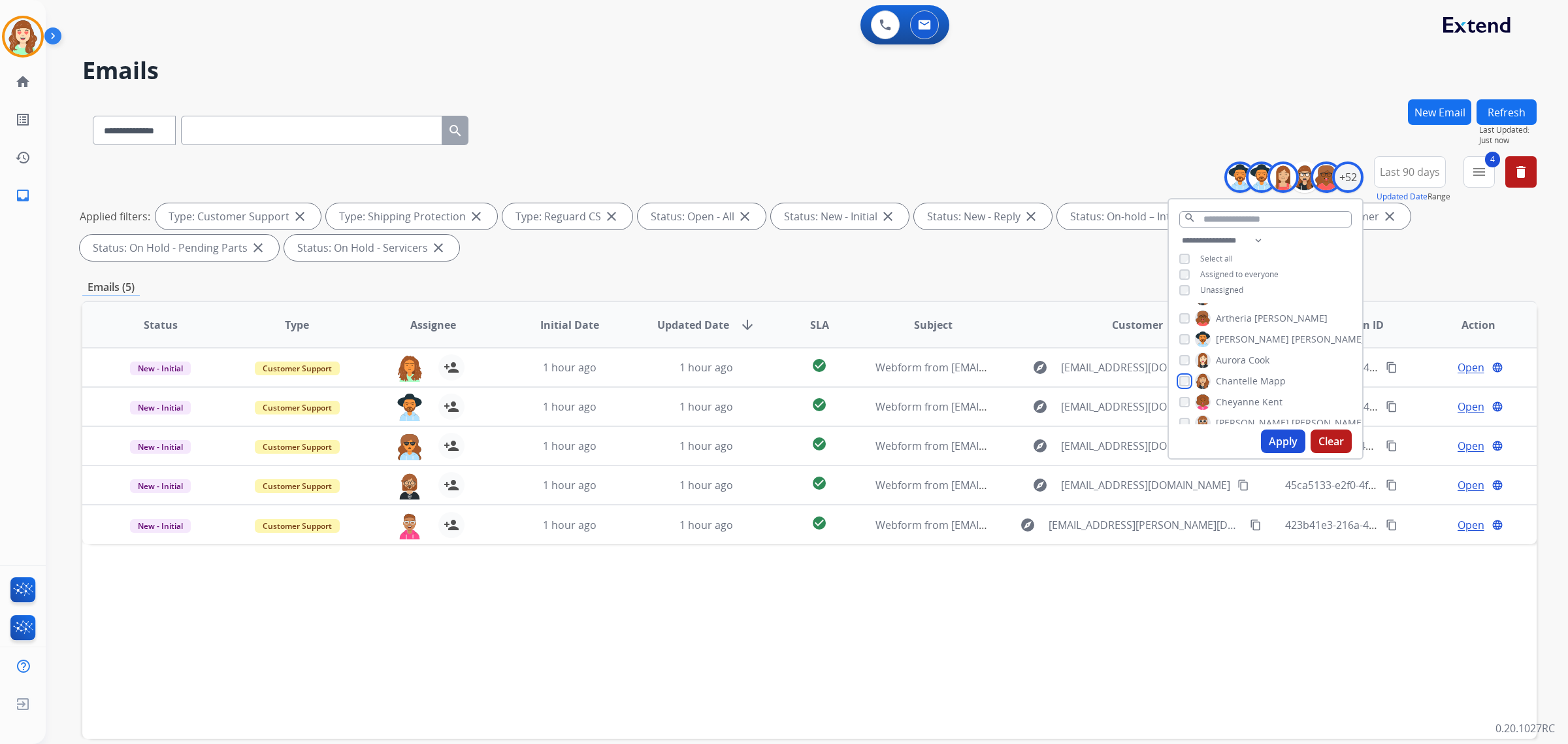
scroll to position [164, 0]
click at [1188, 399] on div "[PERSON_NAME]" at bounding box center [1253, 404] width 146 height 16
click at [1188, 396] on div "[PERSON_NAME]" at bounding box center [1253, 404] width 146 height 16
click at [1188, 397] on div "[PERSON_NAME]" at bounding box center [1253, 404] width 146 height 16
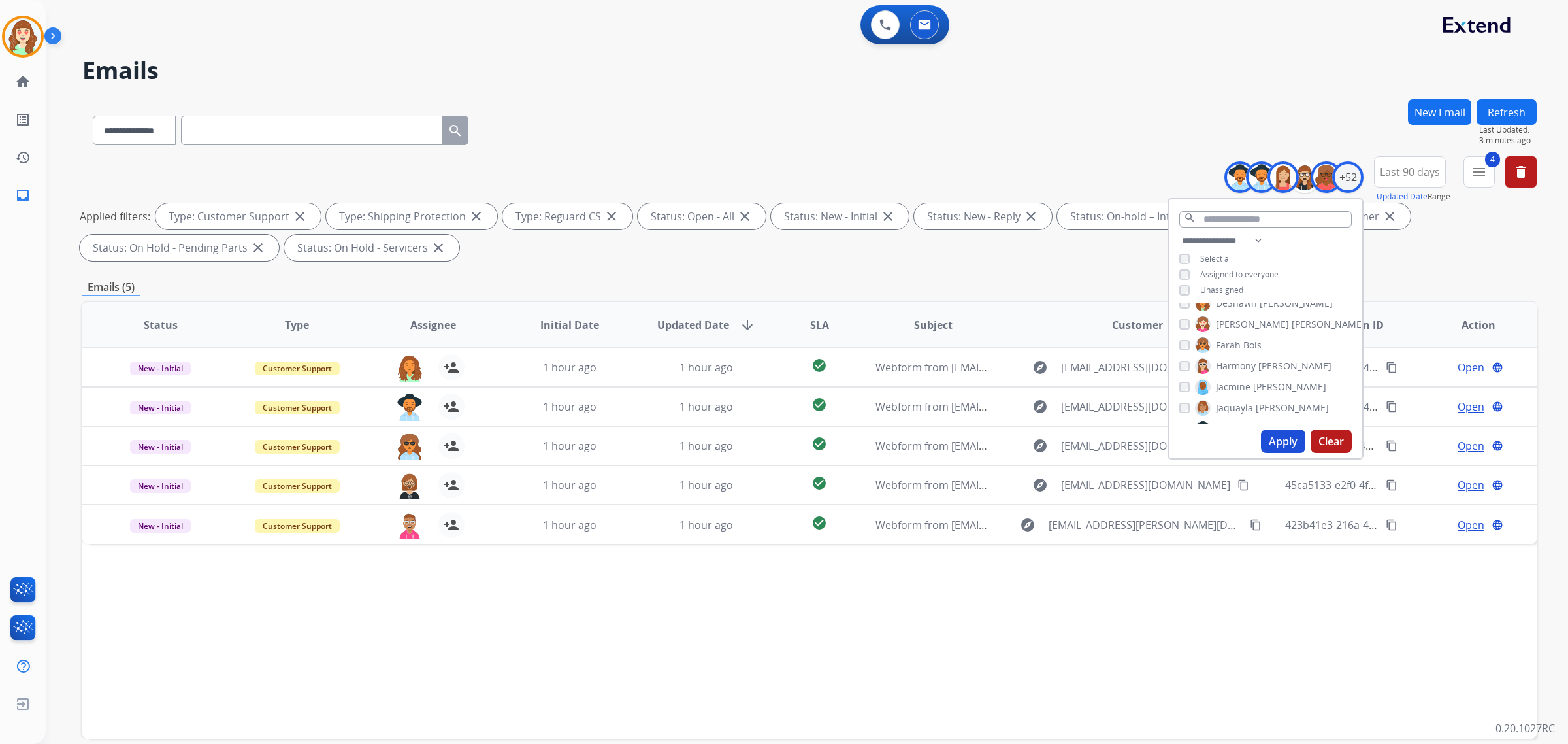
click at [1175, 364] on div "[PERSON_NAME] [PERSON_NAME] [PERSON_NAME] [PERSON_NAME] [PERSON_NAME] [PERSON_N…" at bounding box center [1266, 364] width 194 height 121
click at [1190, 364] on div "Harmony [PERSON_NAME]" at bounding box center [1256, 367] width 153 height 16
click at [1183, 350] on div "Farah Bois" at bounding box center [1221, 346] width 83 height 16
click at [1177, 375] on div "[PERSON_NAME] [PERSON_NAME] [PERSON_NAME] [PERSON_NAME] [PERSON_NAME] [PERSON_N…" at bounding box center [1266, 364] width 194 height 121
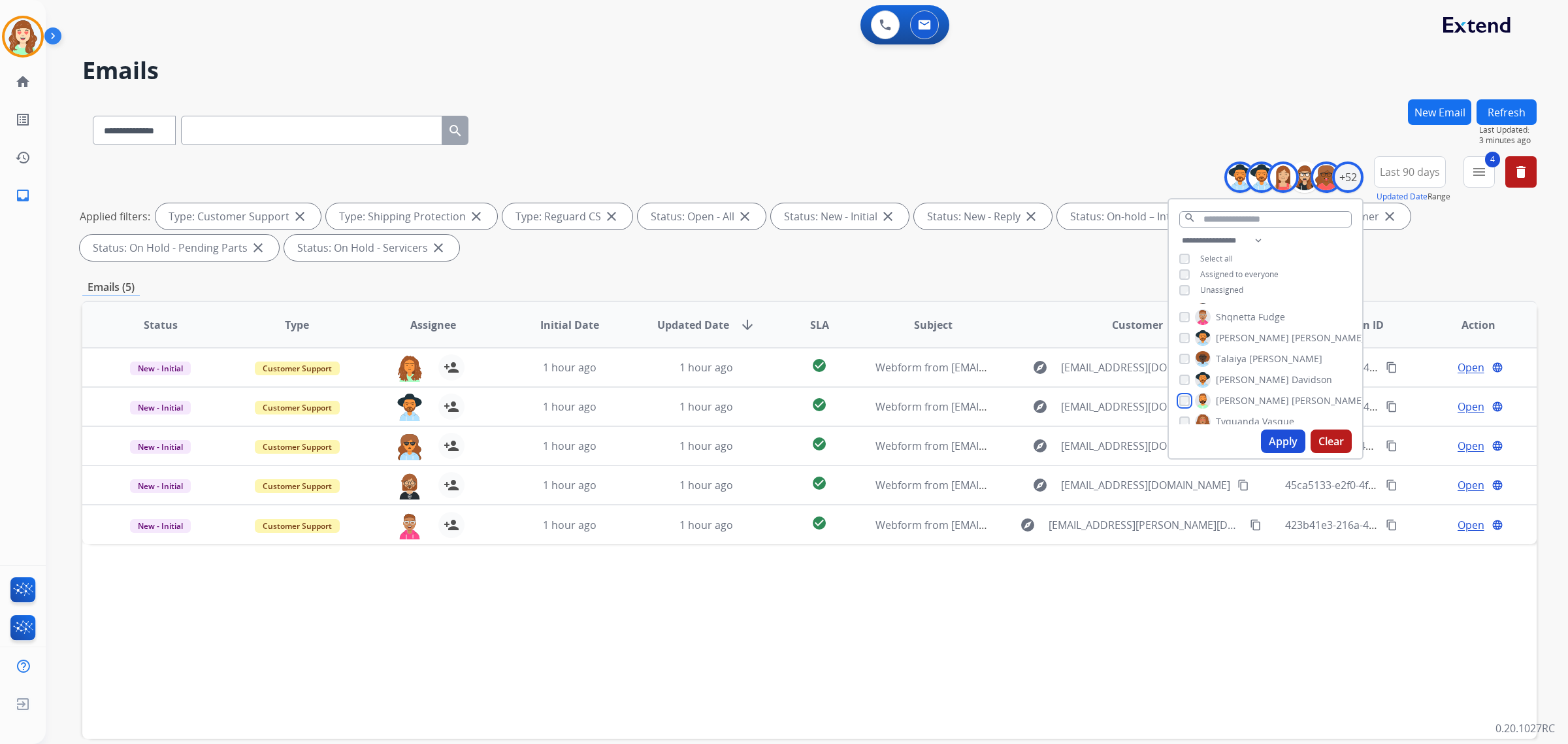
scroll to position [975, 0]
click at [1184, 372] on div "[PERSON_NAME]" at bounding box center [1221, 368] width 83 height 16
click at [1190, 383] on div "Venegas Young" at bounding box center [1250, 388] width 140 height 16
click at [1273, 441] on button "Apply" at bounding box center [1284, 441] width 45 height 24
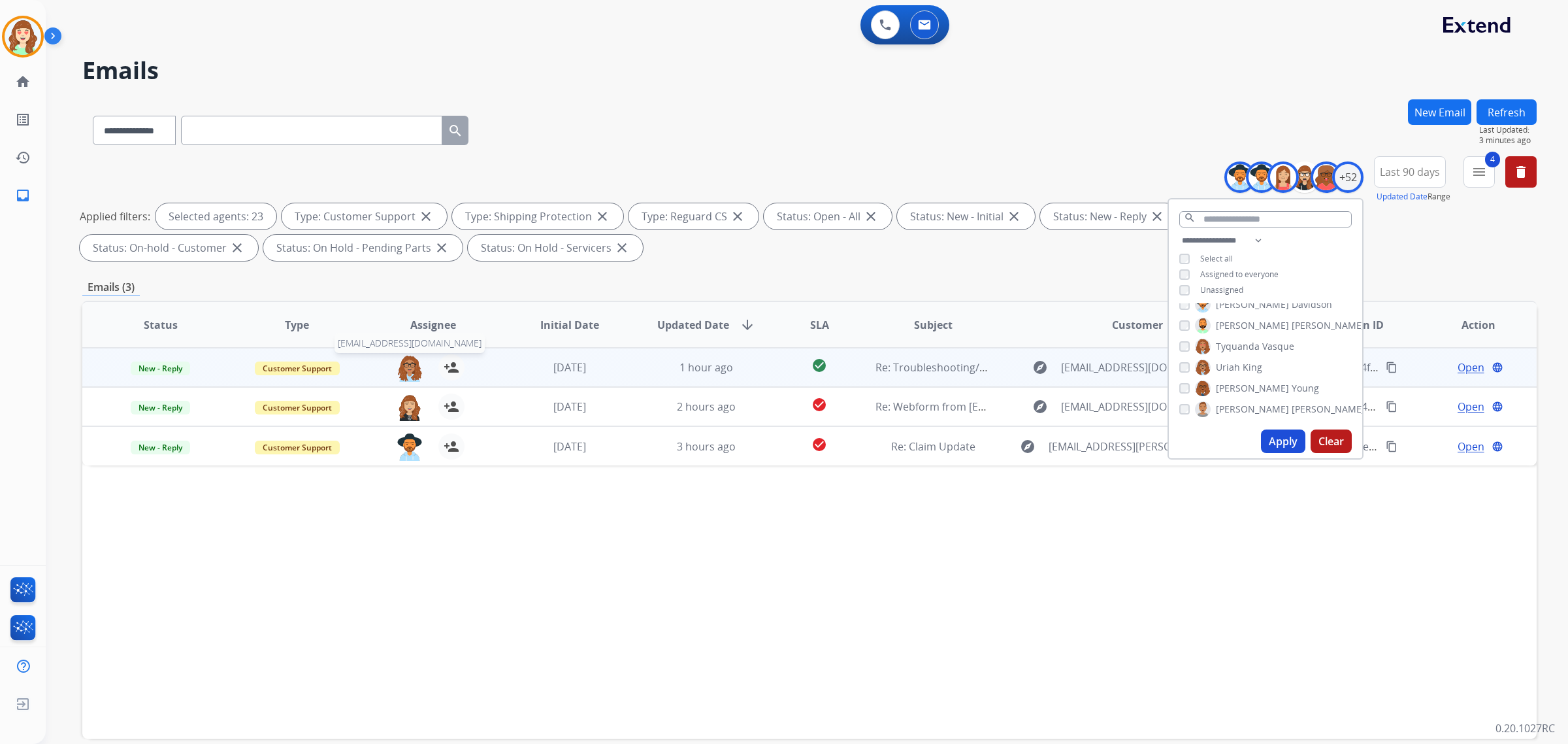
click at [406, 370] on img at bounding box center [409, 369] width 26 height 28
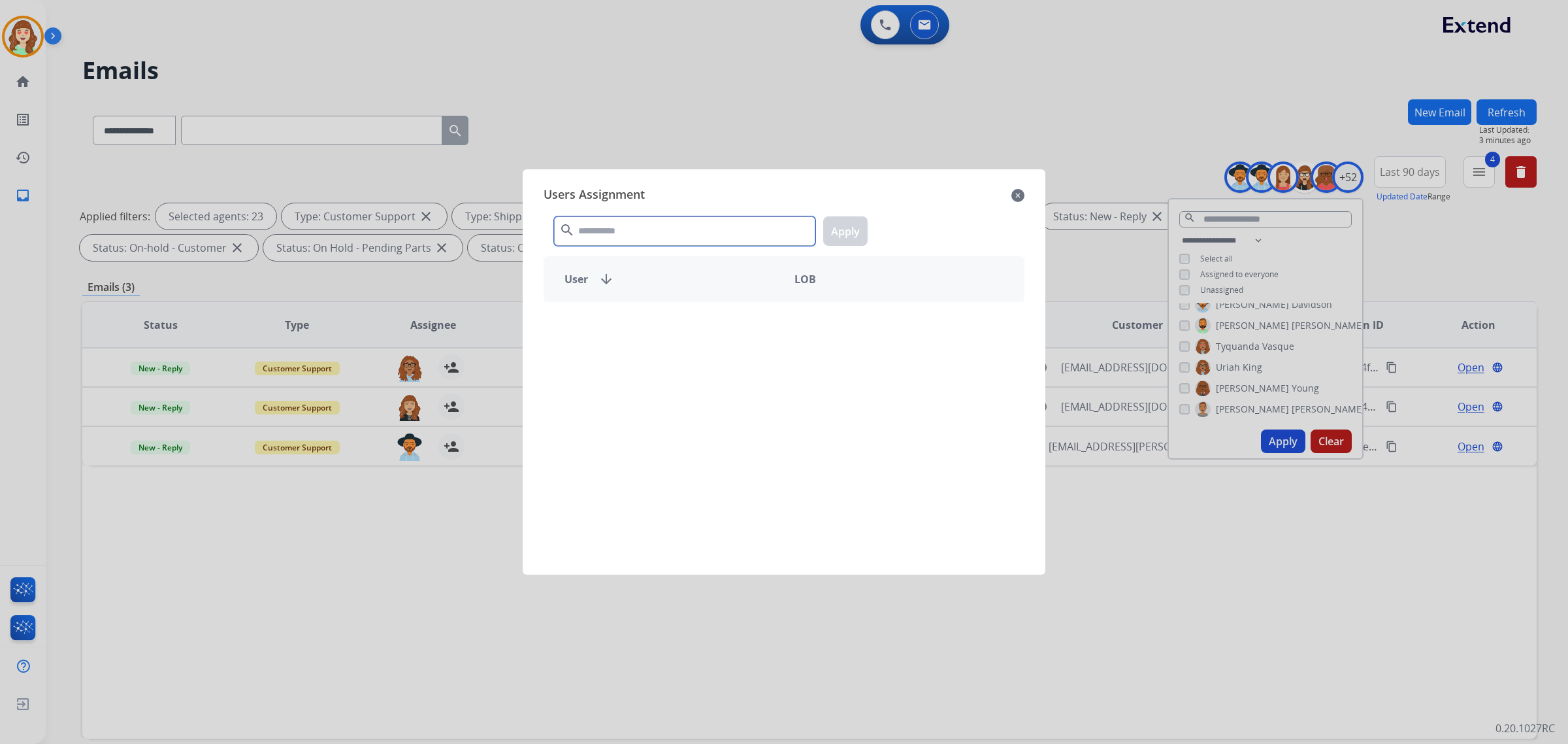
click at [681, 233] on input "text" at bounding box center [685, 231] width 261 height 29
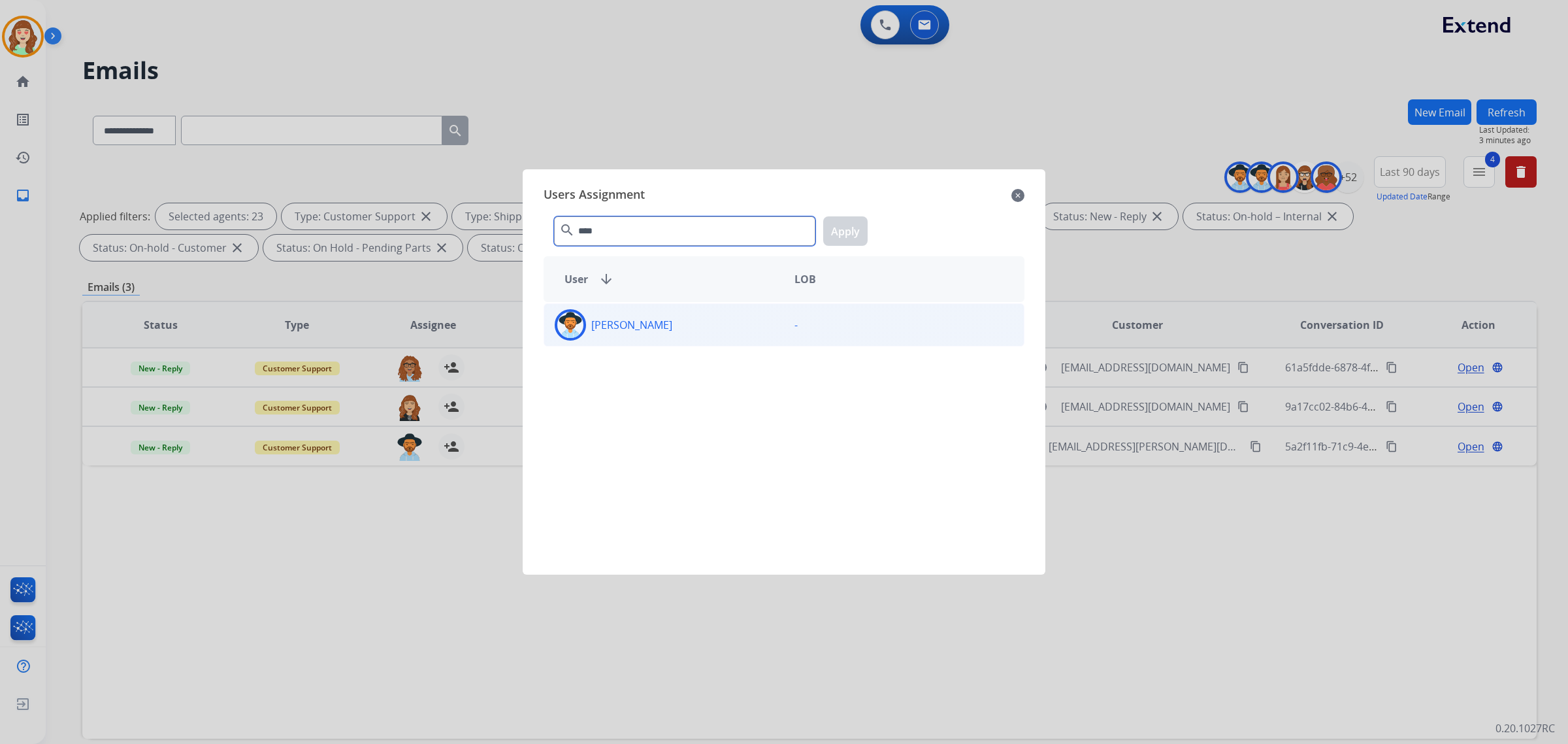
type input "****"
click at [723, 344] on div "[PERSON_NAME] -" at bounding box center [784, 325] width 481 height 43
click at [845, 242] on button "Apply" at bounding box center [845, 231] width 45 height 29
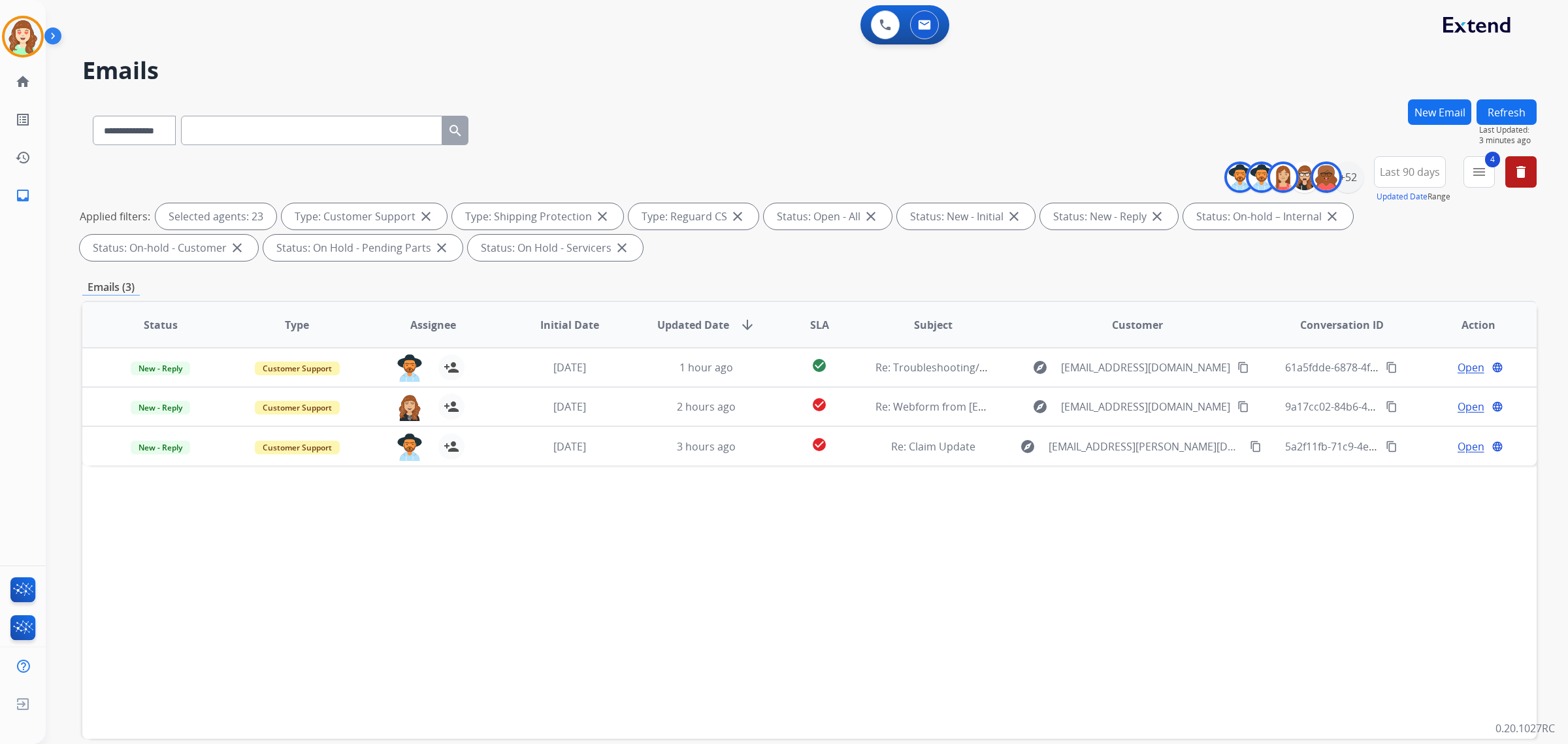
click at [407, 406] on img at bounding box center [409, 407] width 26 height 28
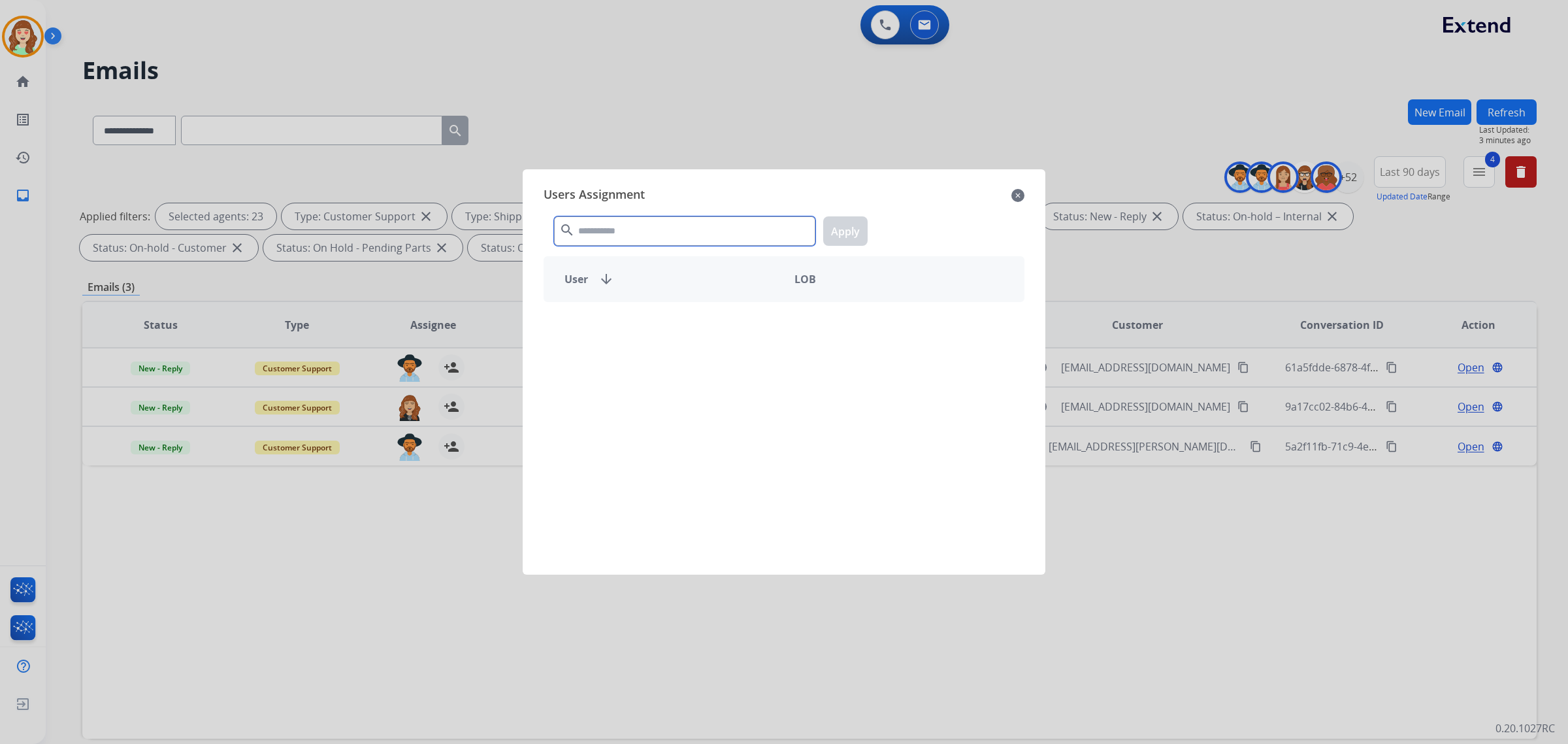
click at [700, 228] on input "text" at bounding box center [685, 231] width 261 height 29
type input "****"
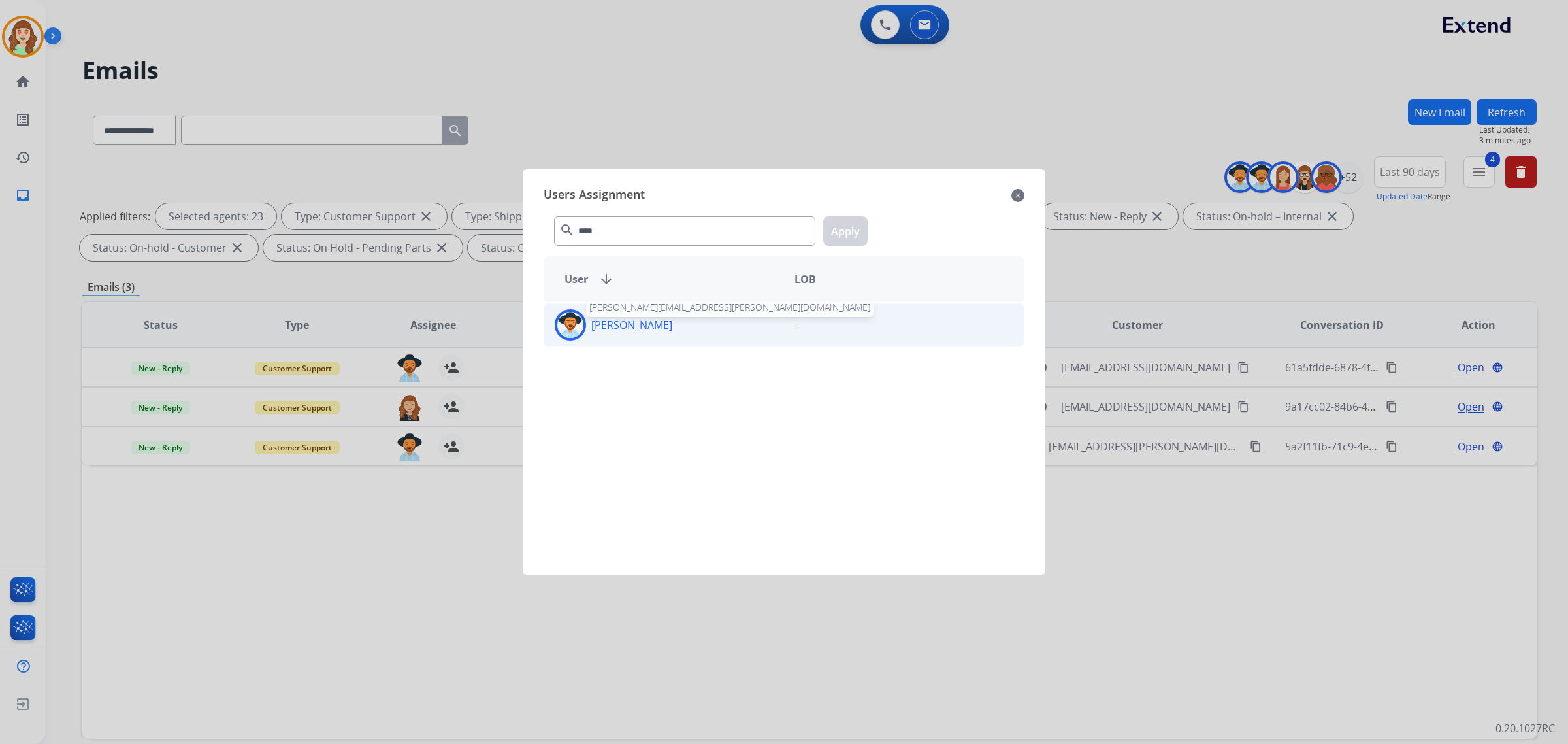
click at [668, 329] on p "[PERSON_NAME]" at bounding box center [632, 326] width 81 height 16
click at [854, 236] on button "Apply" at bounding box center [845, 231] width 45 height 29
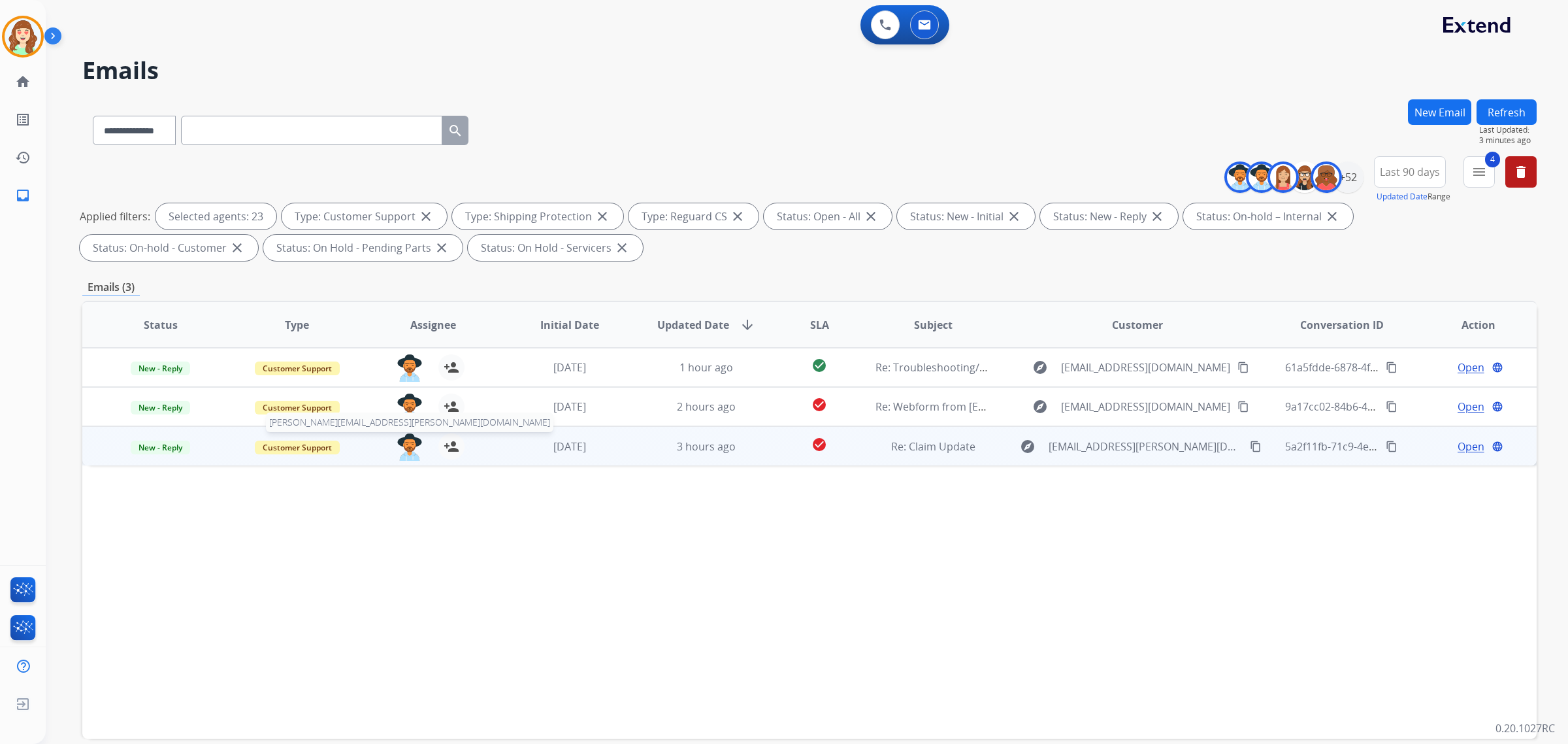
click at [405, 442] on img at bounding box center [409, 447] width 26 height 28
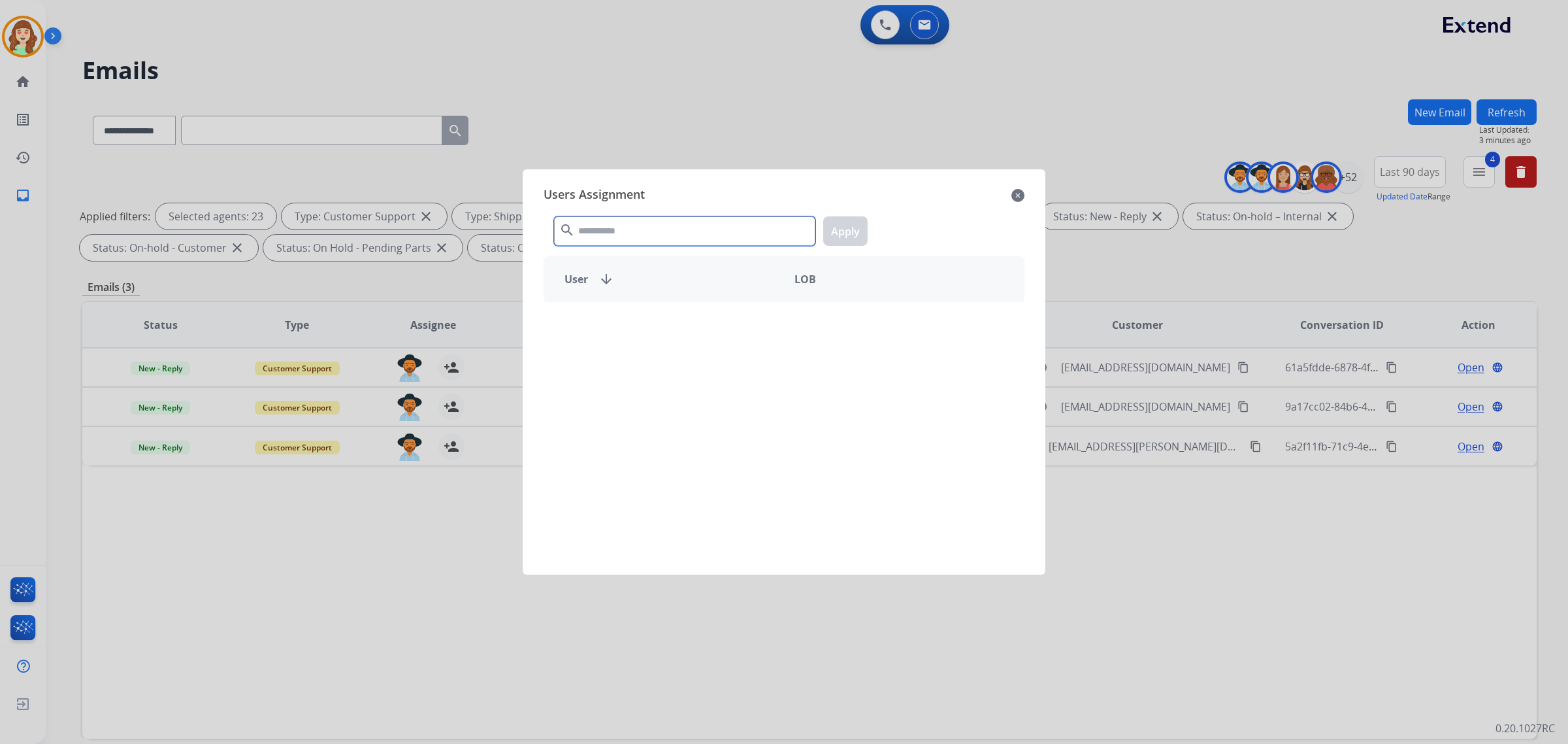
click at [692, 233] on input "text" at bounding box center [685, 231] width 261 height 29
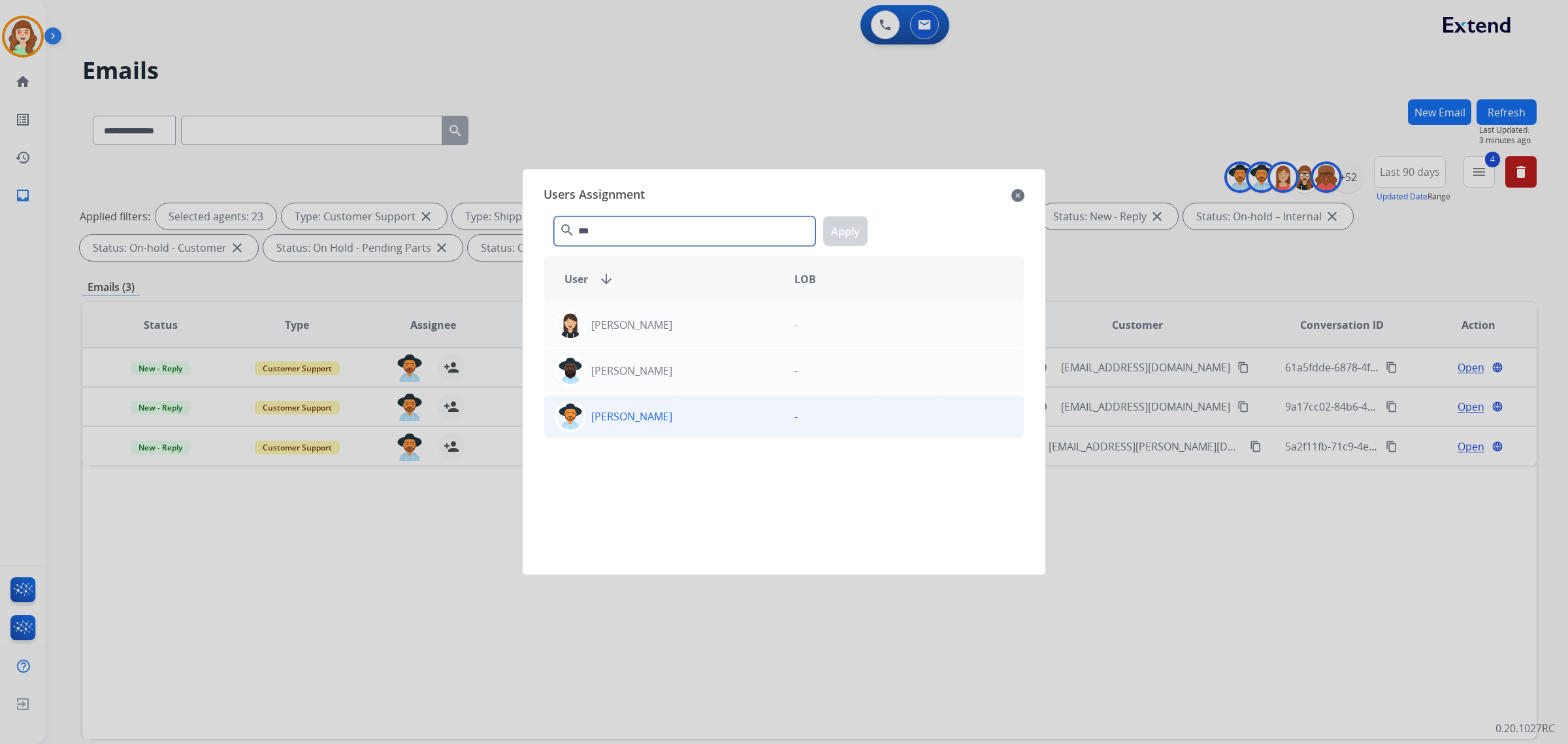
type input "***"
click at [673, 410] on p "[PERSON_NAME]" at bounding box center [632, 416] width 81 height 16
click at [841, 227] on button "Apply" at bounding box center [845, 231] width 45 height 29
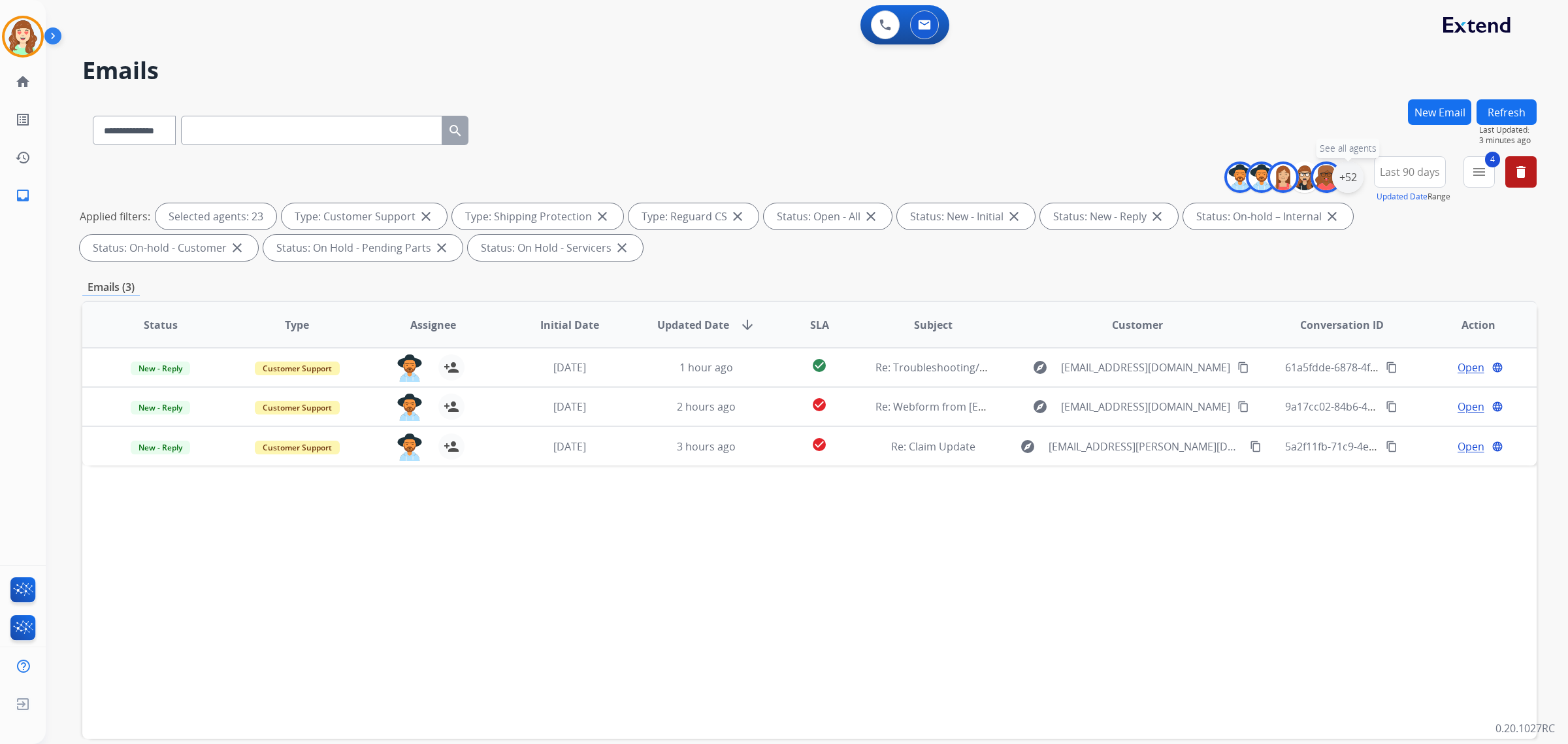
click at [1351, 170] on div "+52" at bounding box center [1347, 177] width 31 height 31
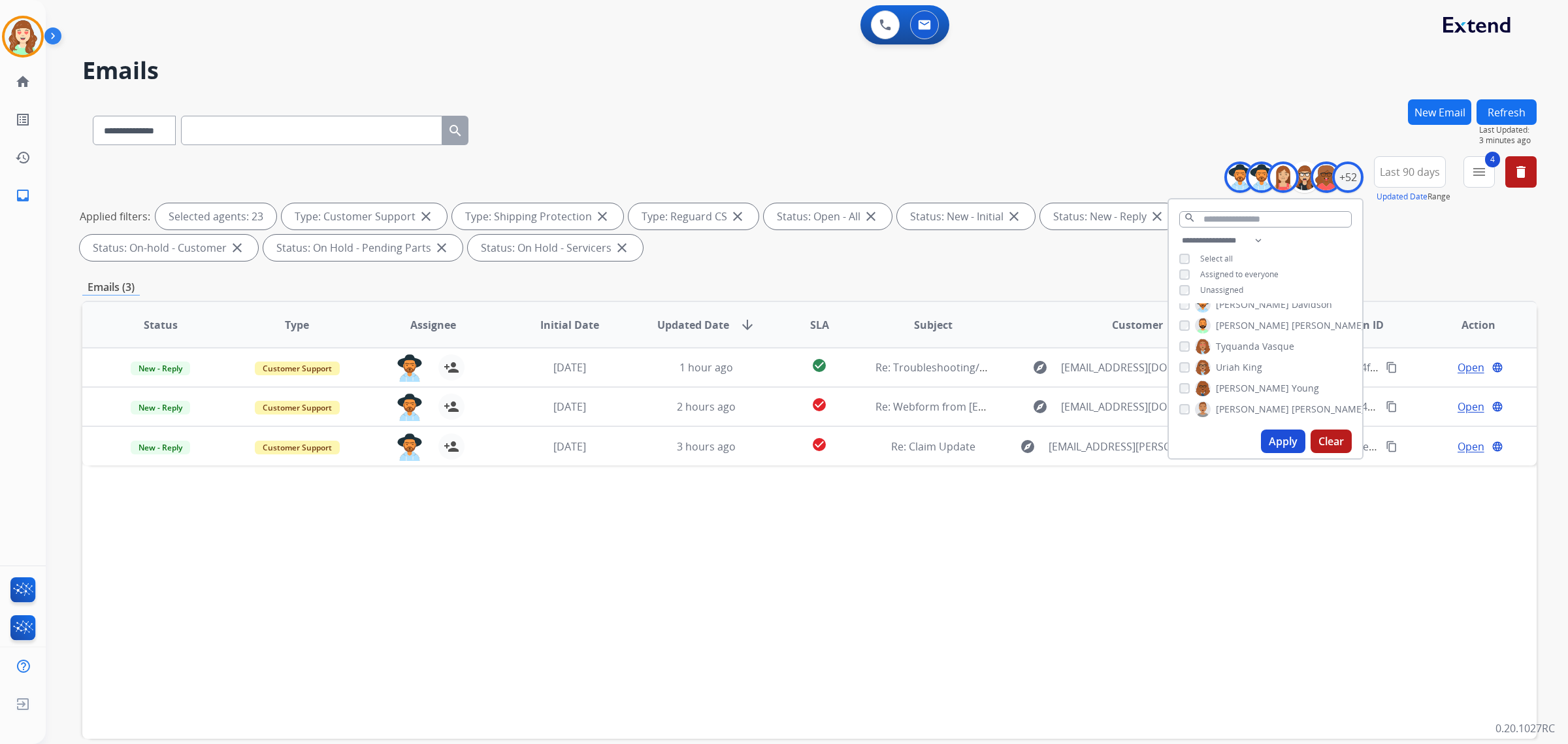
click at [1273, 443] on button "Apply" at bounding box center [1284, 441] width 45 height 24
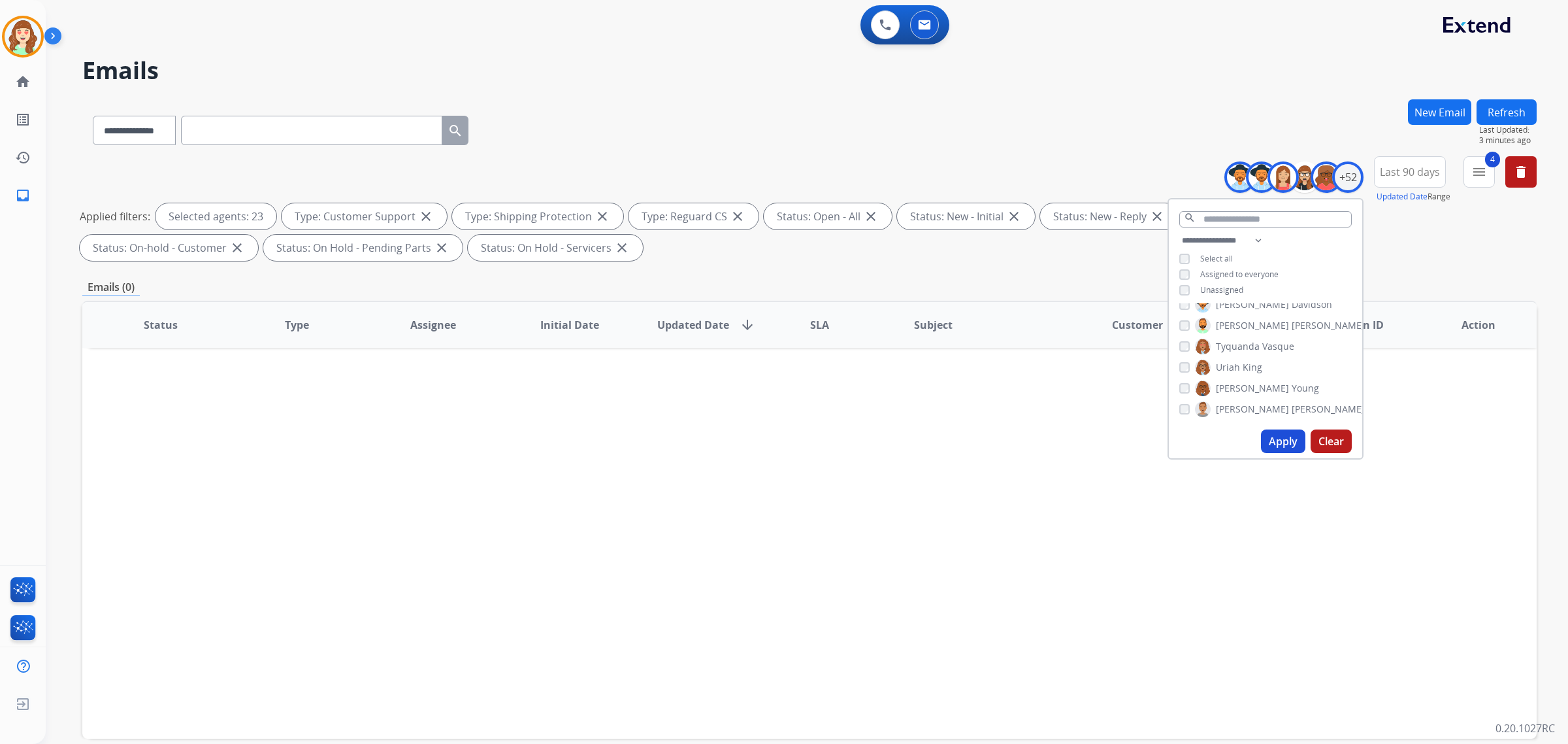
click at [1402, 170] on span "Last 90 days" at bounding box center [1410, 172] width 60 height 5
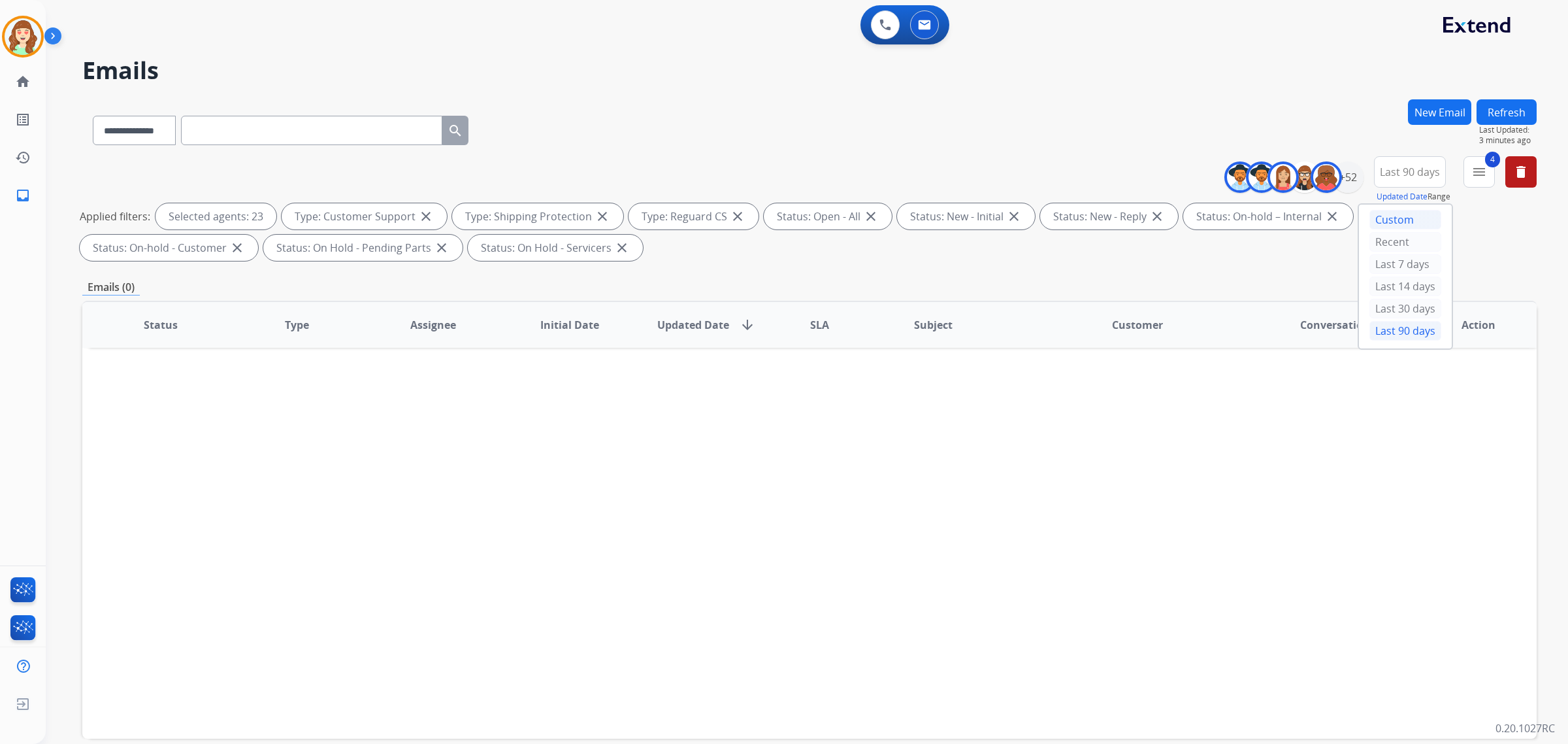
click at [1390, 216] on div "Custom" at bounding box center [1405, 220] width 72 height 20
click at [1425, 232] on input "date" at bounding box center [1395, 241] width 94 height 28
click at [1426, 236] on input "date" at bounding box center [1395, 241] width 94 height 28
type input "**********"
click at [1428, 290] on input "date" at bounding box center [1395, 294] width 94 height 28
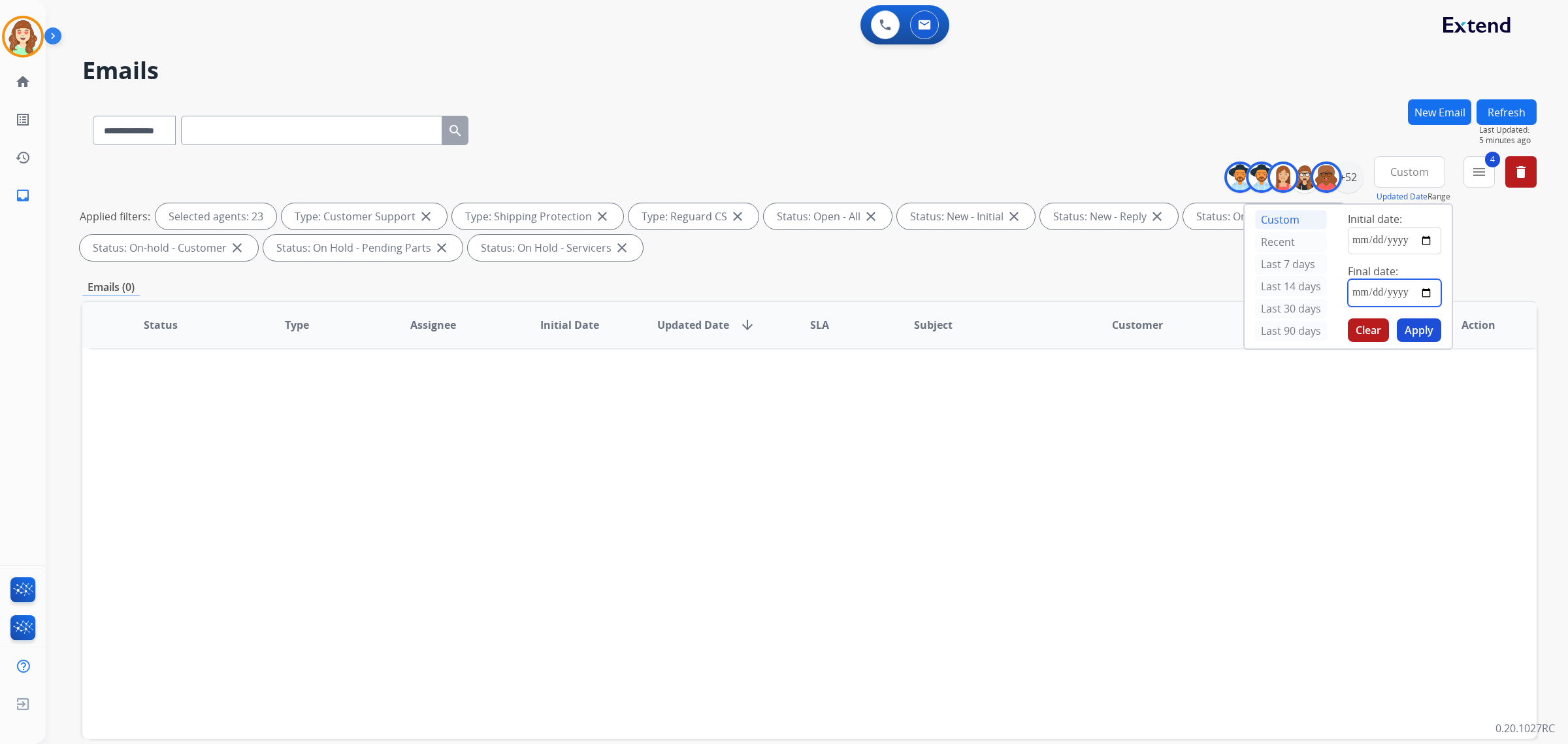
type input "**********"
click at [1413, 335] on button "Apply" at bounding box center [1419, 331] width 45 height 24
click at [1344, 175] on div "+52" at bounding box center [1347, 177] width 31 height 31
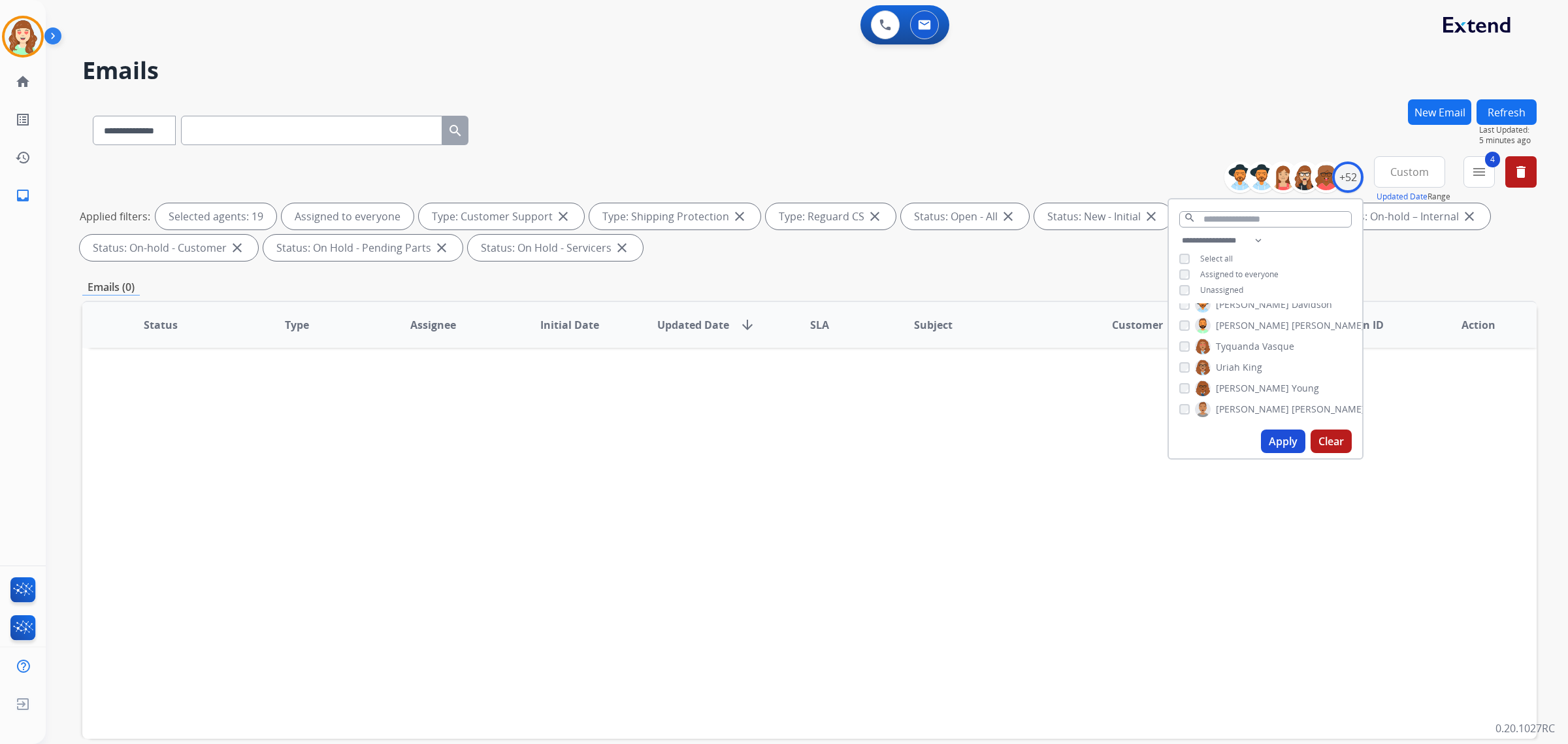
click at [1281, 445] on button "Apply" at bounding box center [1284, 441] width 45 height 24
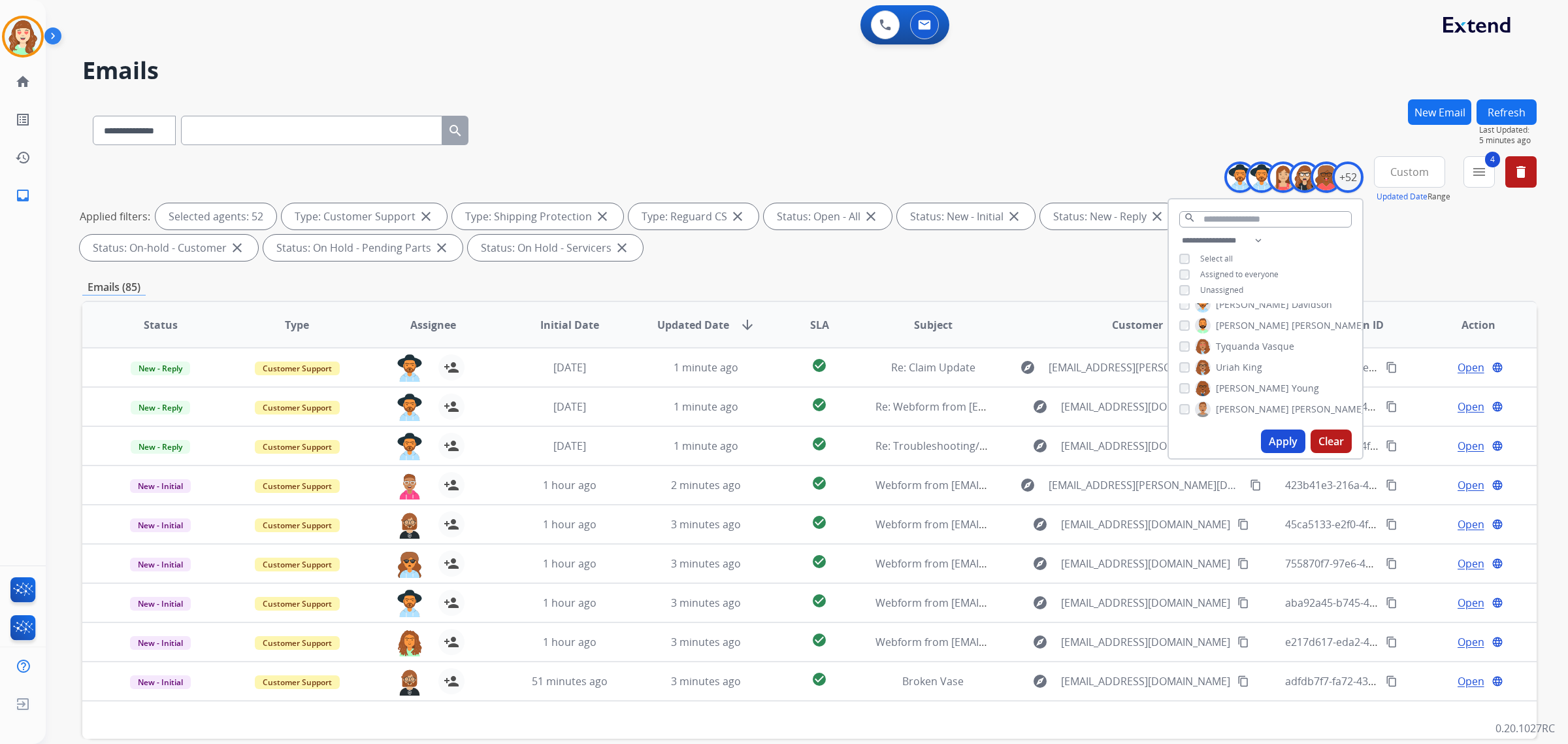
click at [1283, 440] on button "Apply" at bounding box center [1284, 441] width 45 height 24
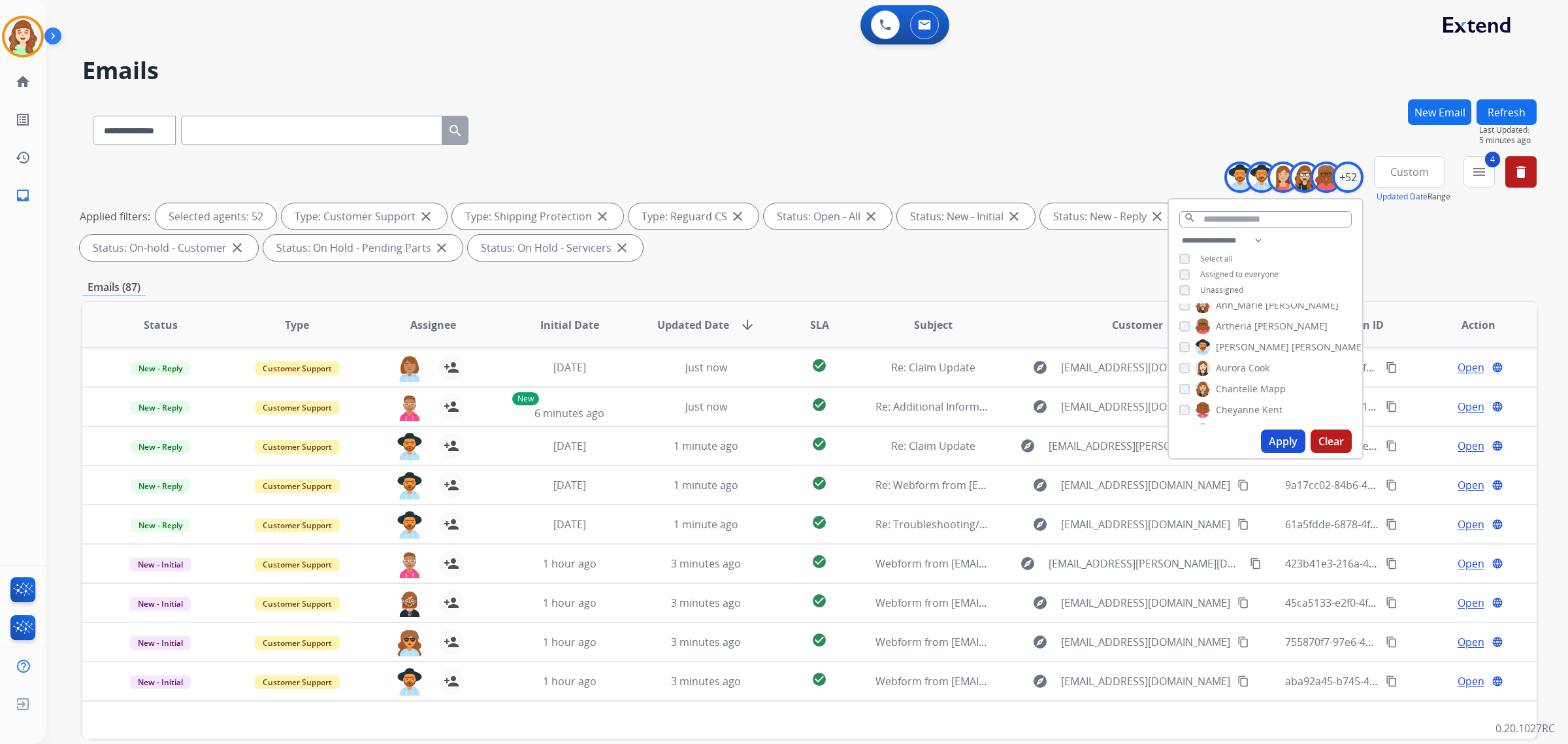
scroll to position [0, 0]
click at [1320, 442] on button "Clear" at bounding box center [1330, 441] width 41 height 24
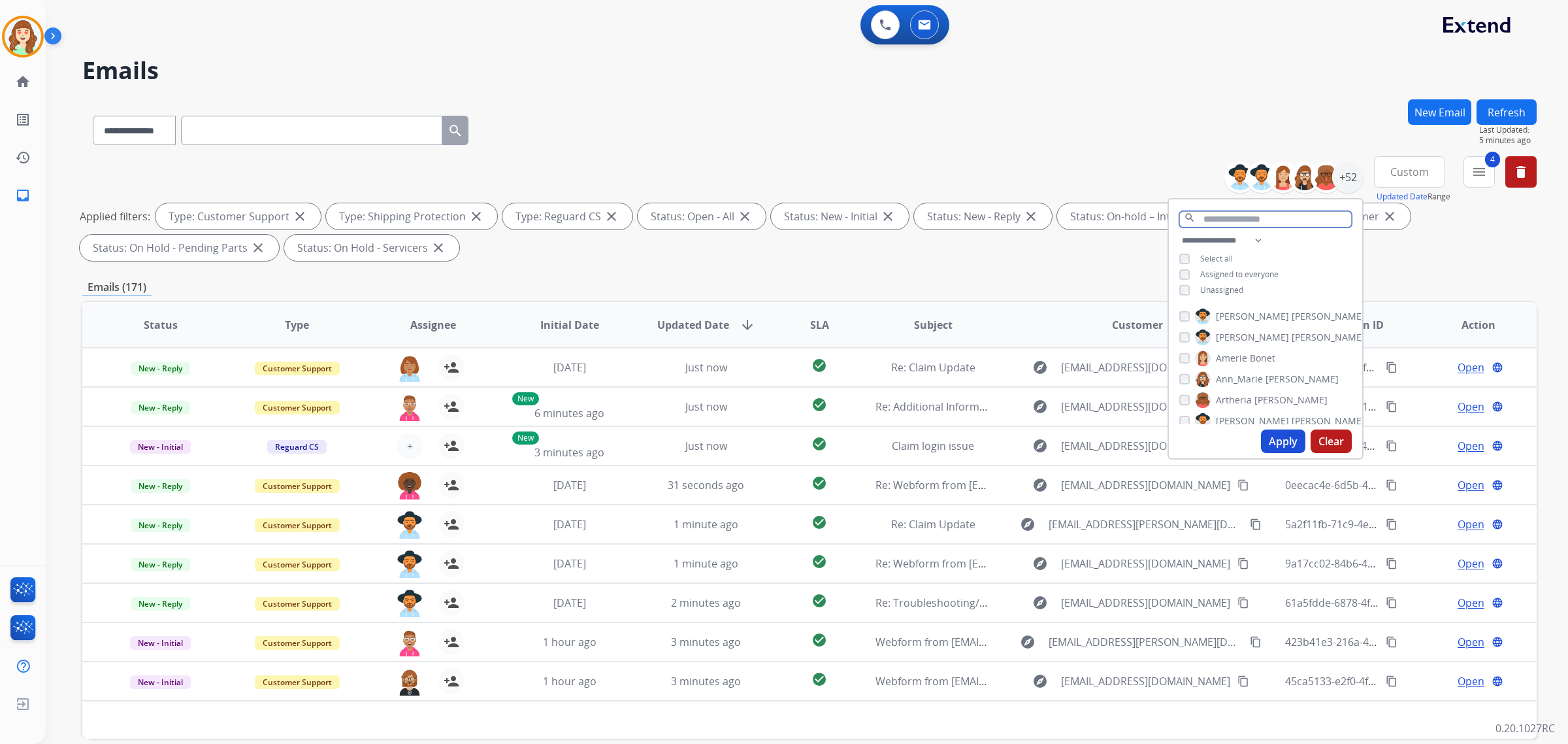
click at [1228, 215] on input "text" at bounding box center [1266, 219] width 173 height 16
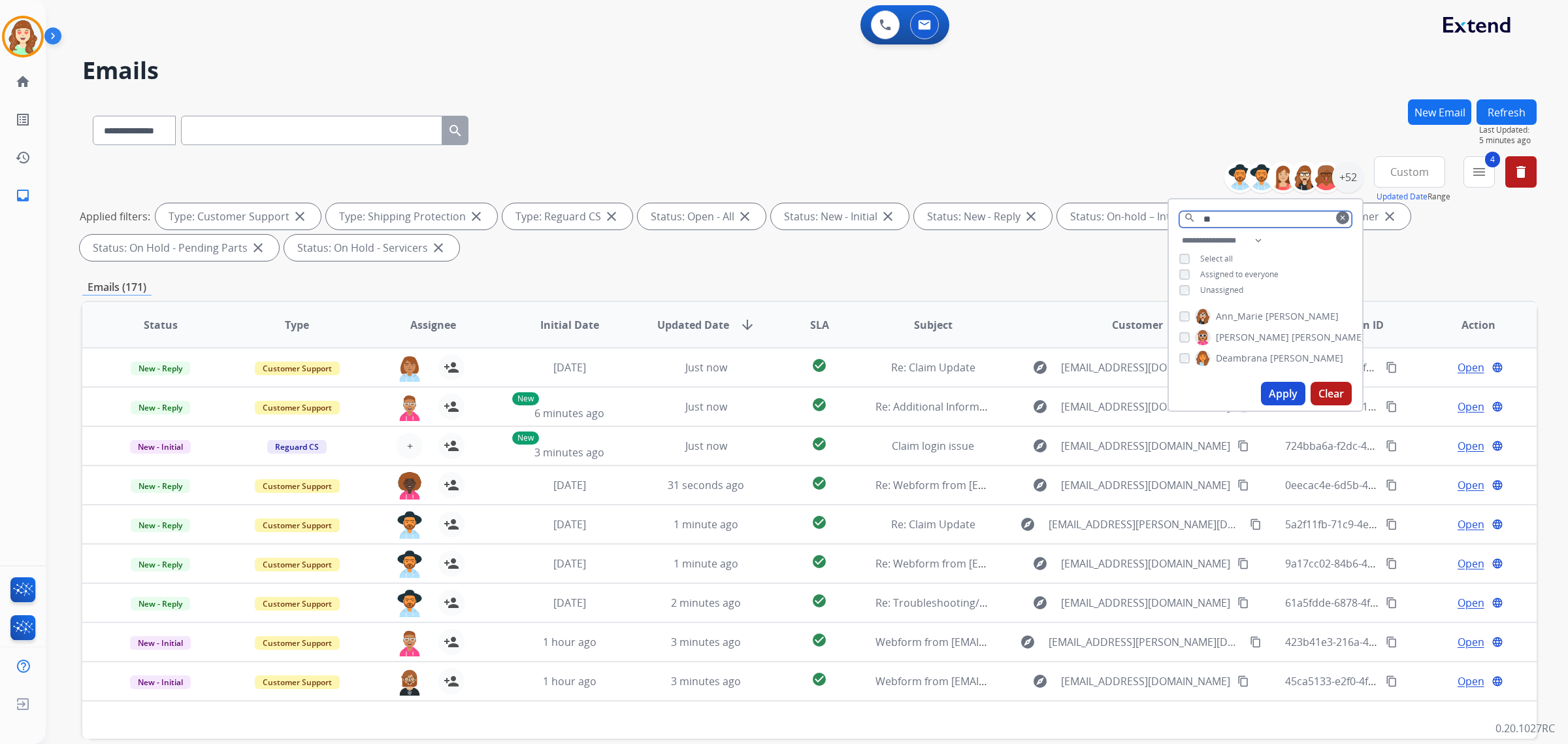
type input "*"
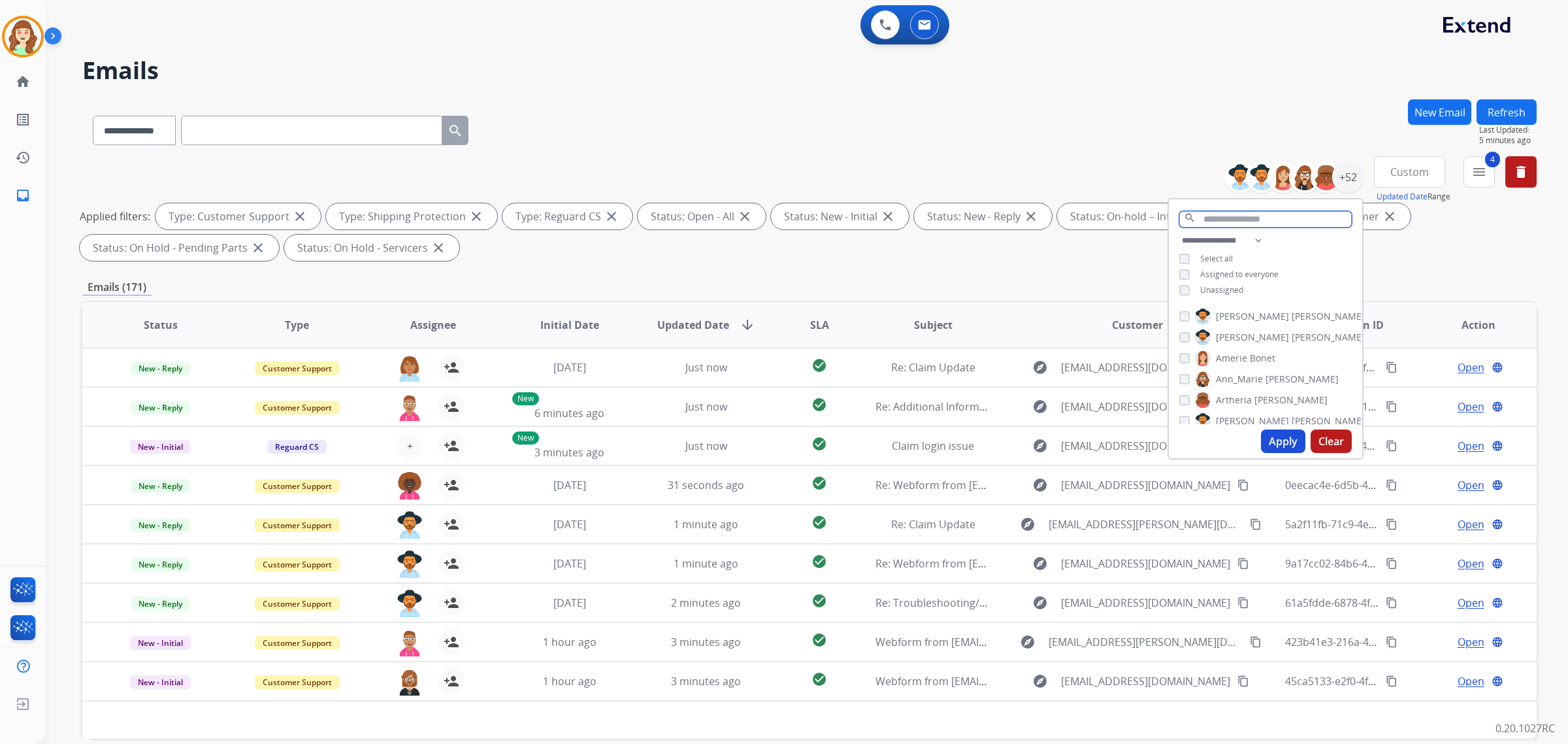
click at [1237, 214] on input "text" at bounding box center [1266, 219] width 173 height 16
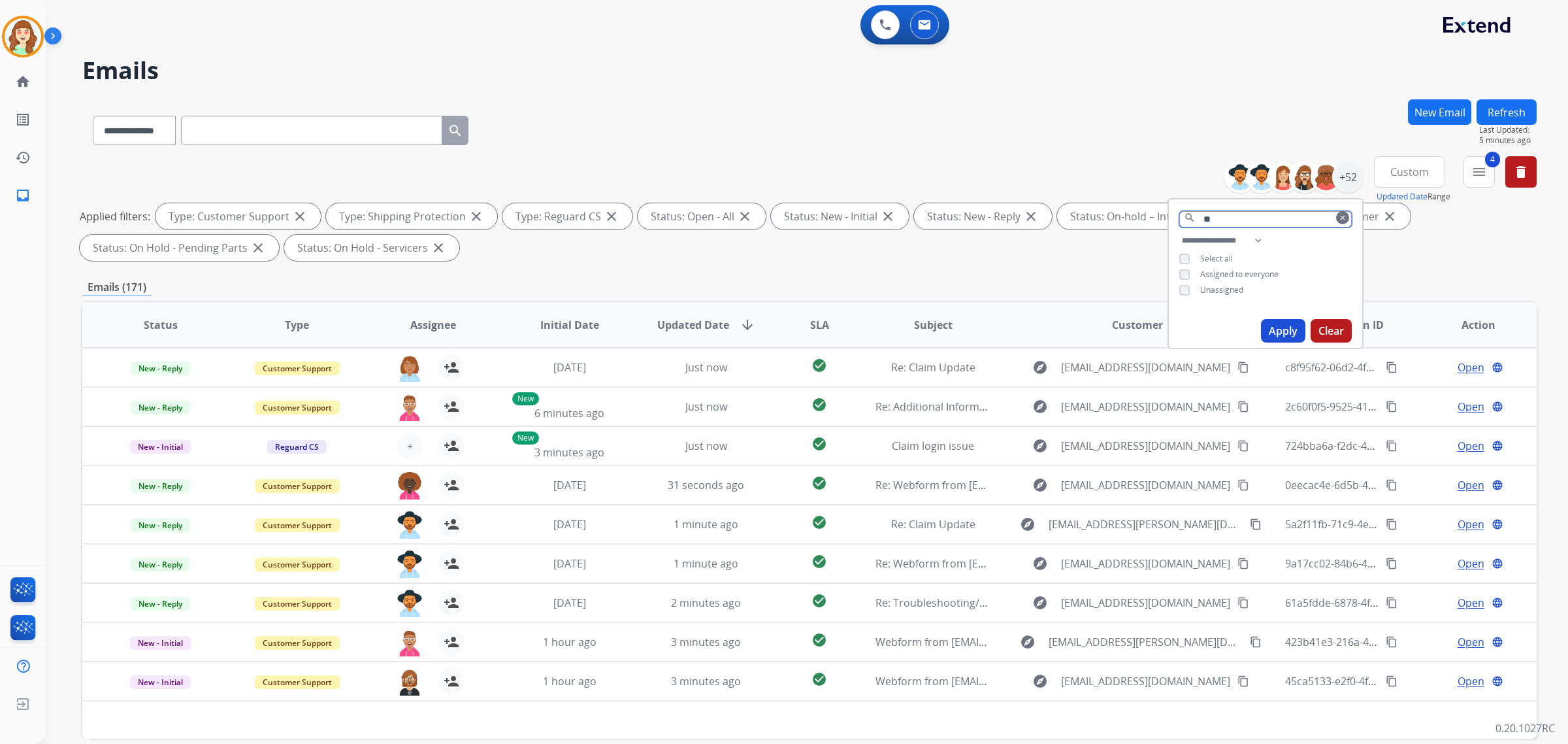
type input "*"
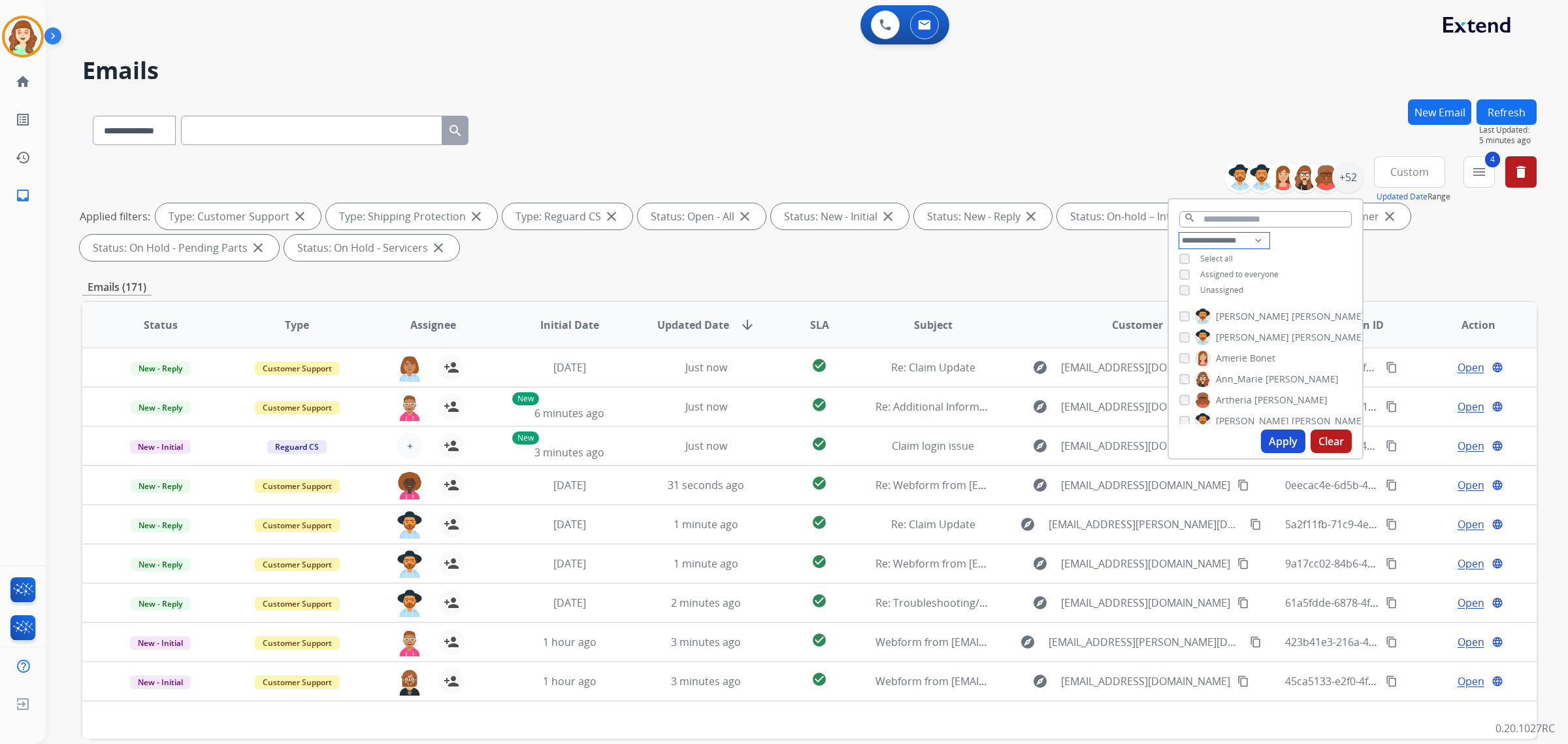
click at [1254, 242] on select "**********" at bounding box center [1225, 241] width 90 height 16
select select "***"
click at [1180, 233] on select "**********" at bounding box center [1225, 241] width 90 height 16
click at [1242, 272] on span "Assigned to me" at bounding box center [1229, 274] width 56 height 11
click at [1273, 432] on button "Apply" at bounding box center [1284, 441] width 45 height 24
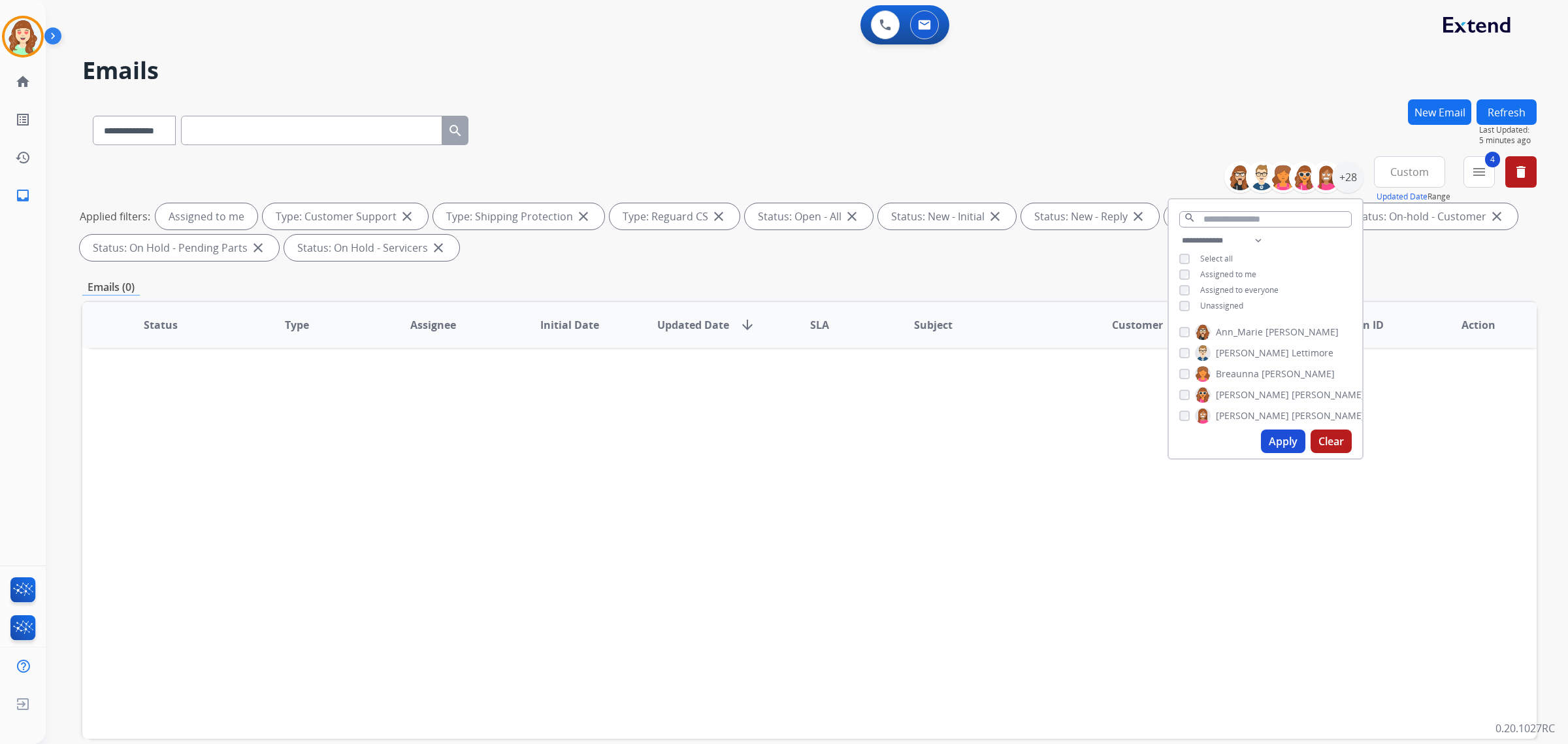
drag, startPoint x: 1313, startPoint y: 440, endPoint x: 1293, endPoint y: 432, distance: 21.5
click at [1305, 439] on div "Apply Clear" at bounding box center [1266, 441] width 194 height 34
click at [139, 138] on select "**********" at bounding box center [134, 130] width 82 height 29
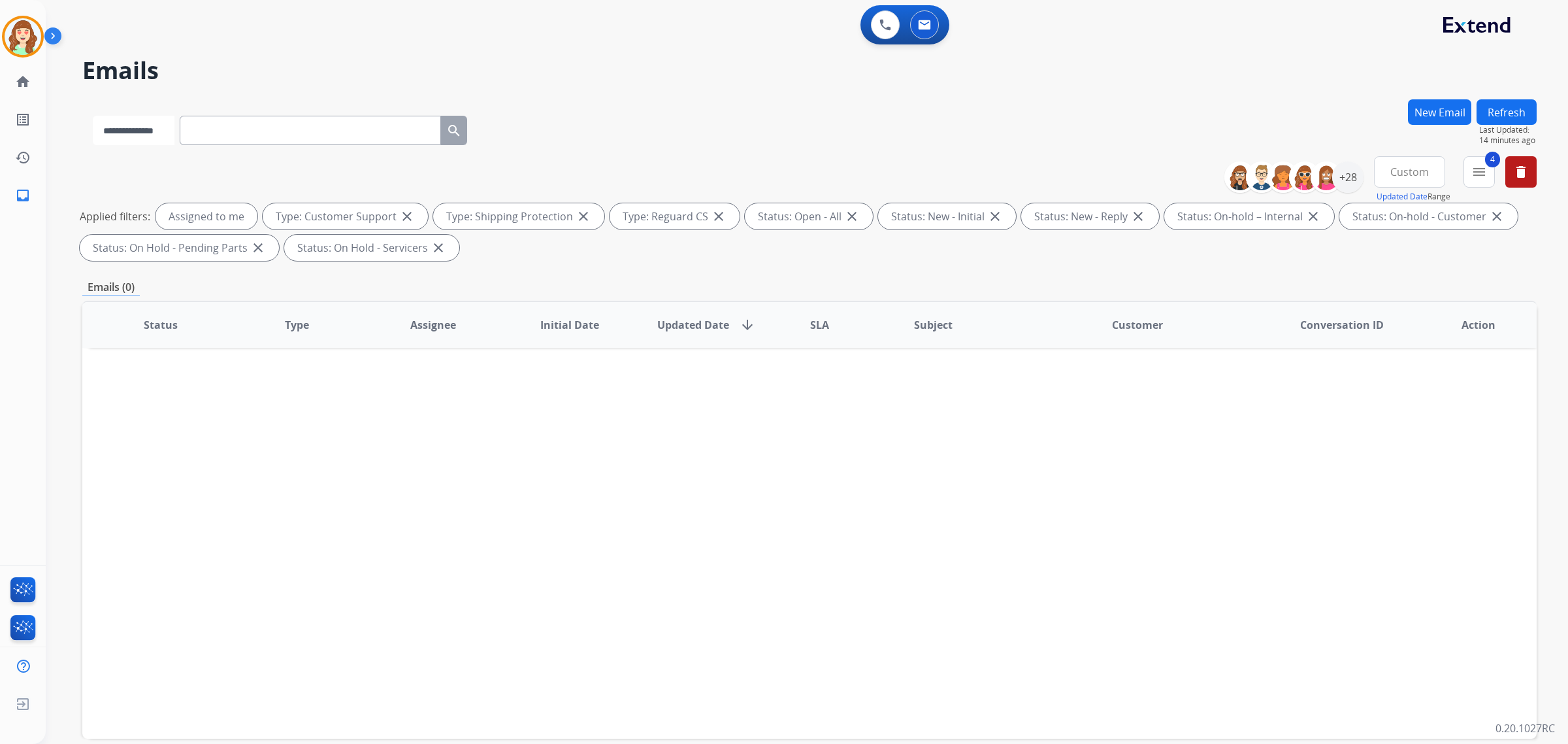
click at [93, 116] on select "**********" at bounding box center [134, 130] width 82 height 29
drag, startPoint x: 124, startPoint y: 129, endPoint x: 125, endPoint y: 143, distance: 14.0
click at [124, 129] on select "**********" at bounding box center [134, 130] width 82 height 29
select select "**********"
click at [93, 116] on select "**********" at bounding box center [134, 130] width 82 height 29
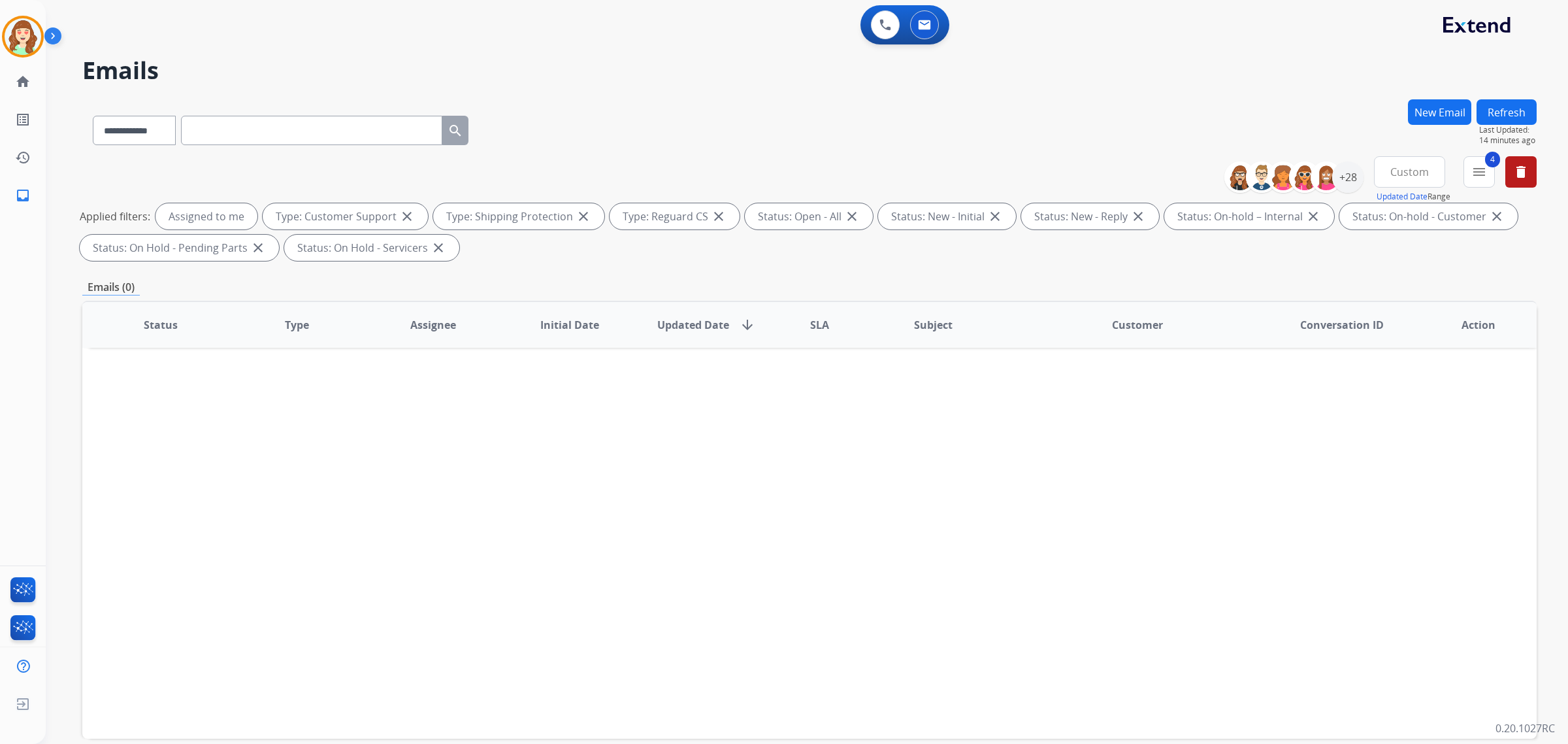
paste input "**********"
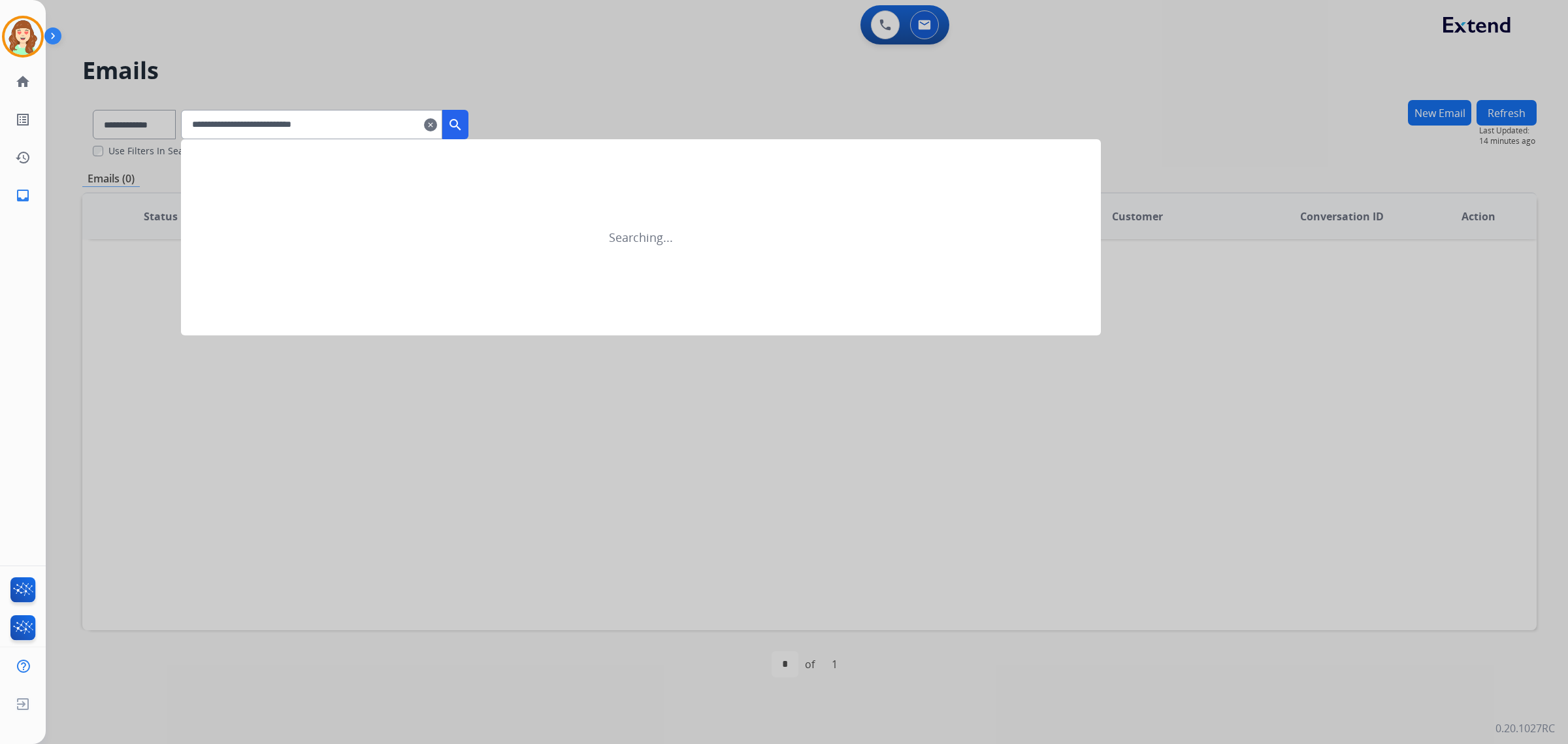
type input "**********"
click at [463, 128] on mat-icon "search" at bounding box center [456, 125] width 16 height 16
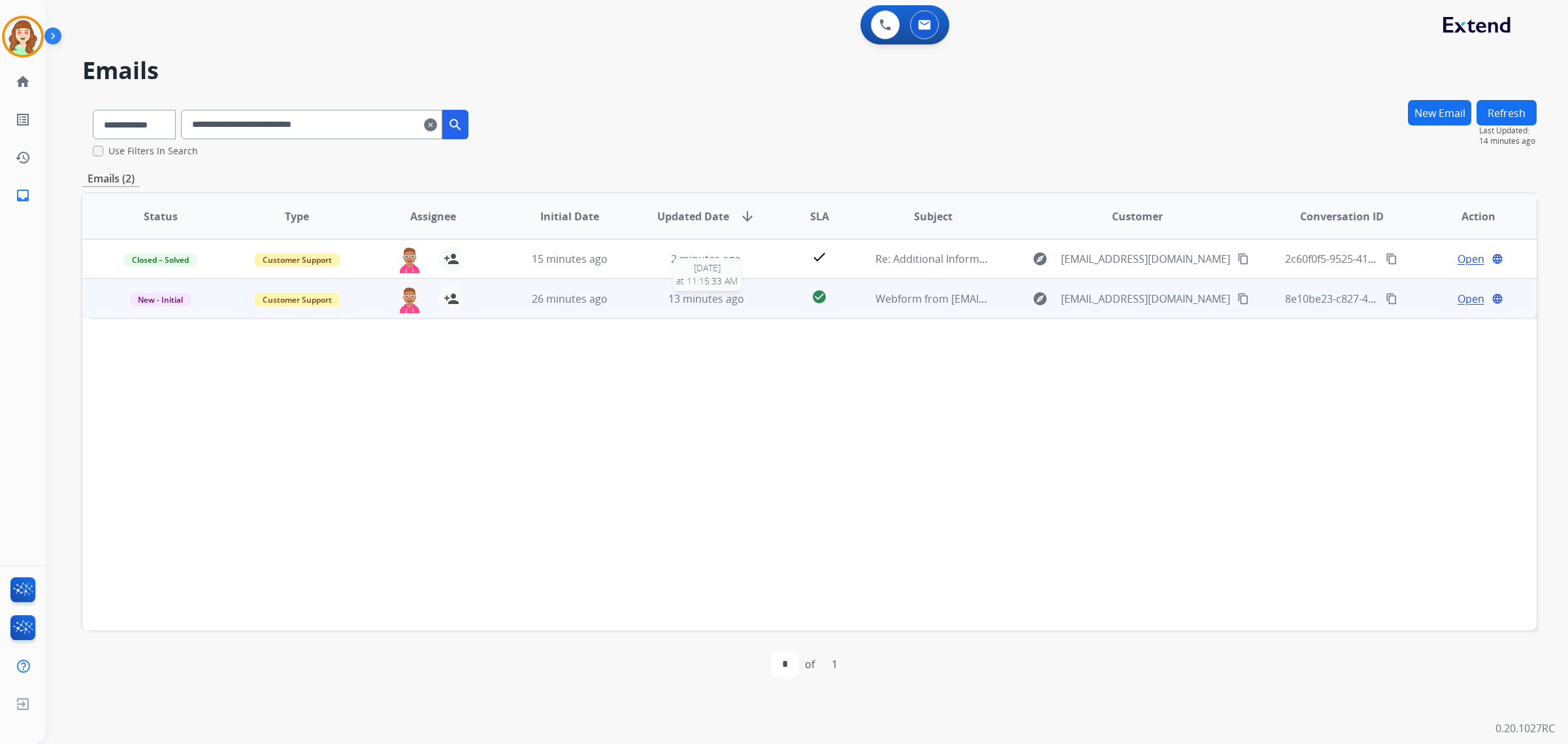
click at [705, 298] on span "13 minutes ago" at bounding box center [707, 299] width 76 height 14
click at [1471, 302] on span "Open" at bounding box center [1471, 299] width 27 height 16
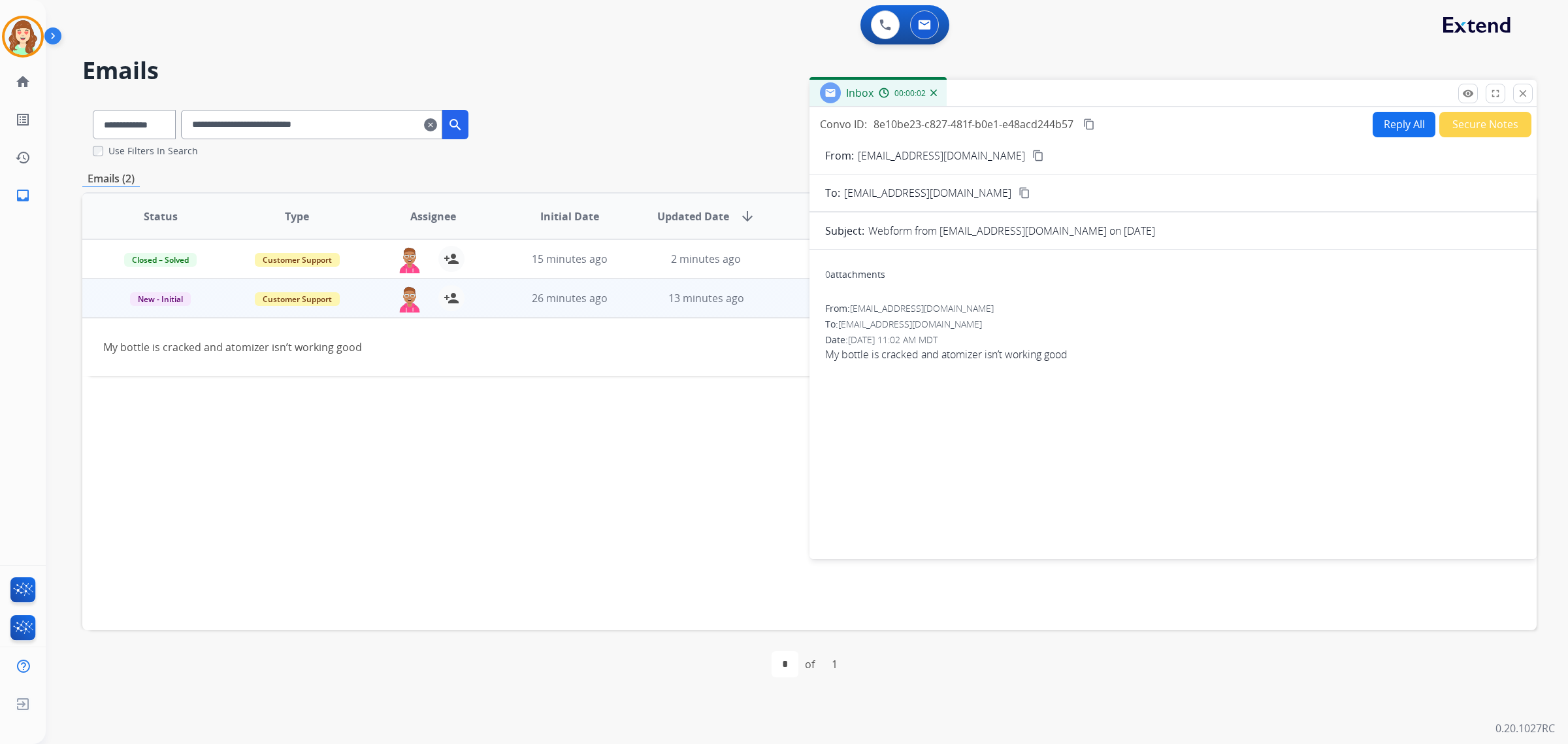
click at [1534, 100] on div "Inbox 00:00:02" at bounding box center [1173, 94] width 728 height 28
click at [713, 259] on span "2 minutes ago" at bounding box center [706, 259] width 70 height 14
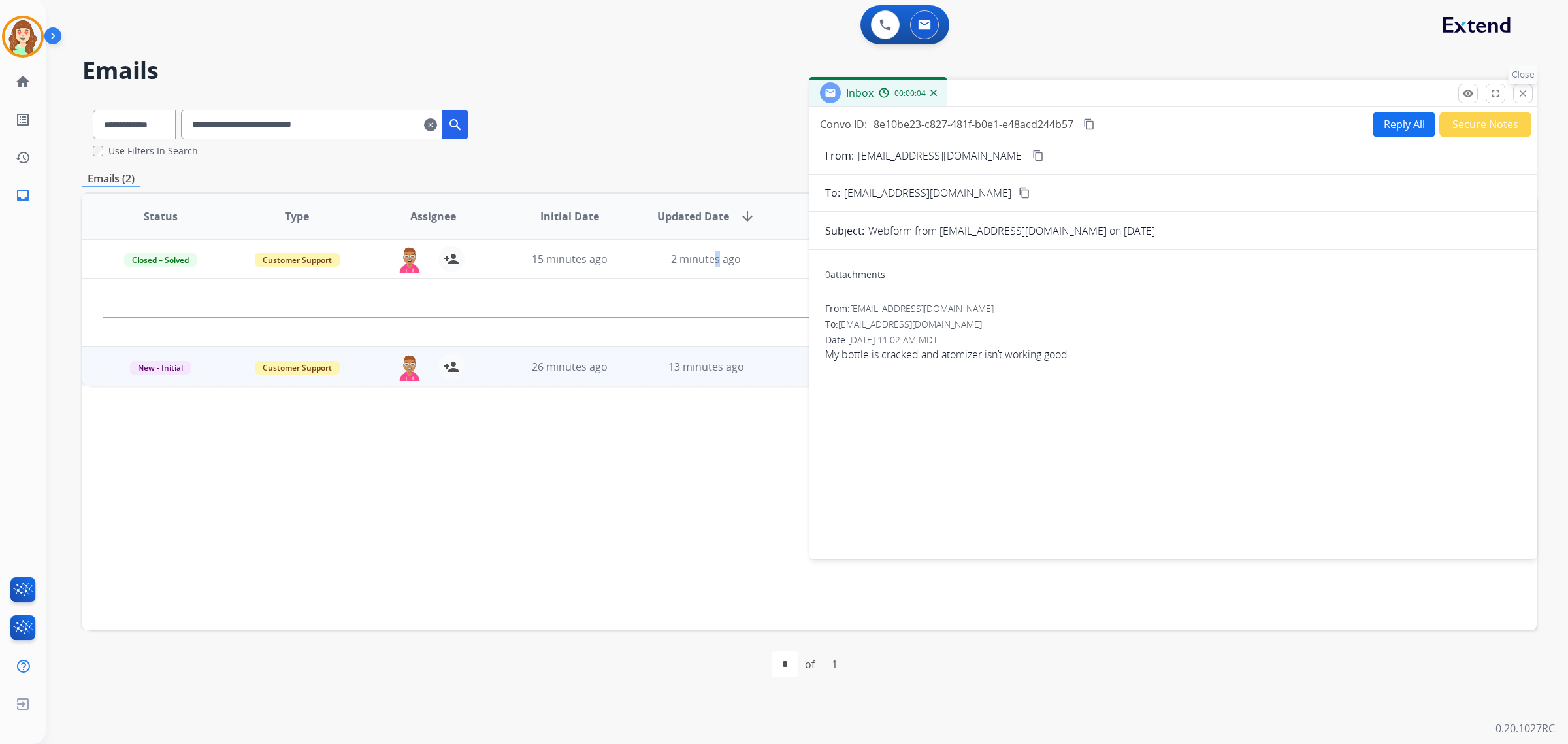
click at [1523, 98] on mat-icon "close" at bounding box center [1523, 94] width 12 height 12
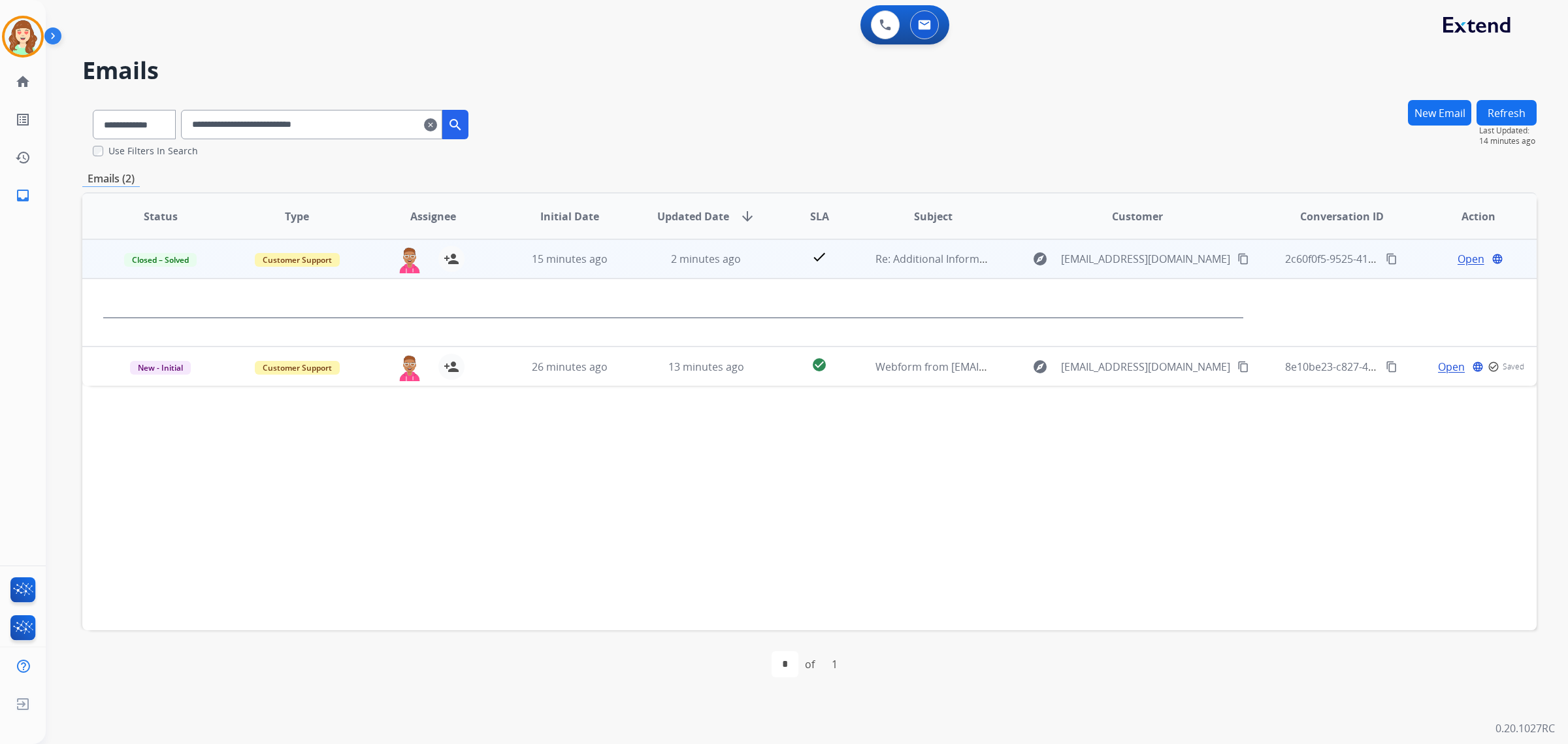
click at [1458, 257] on span "Open" at bounding box center [1471, 259] width 27 height 16
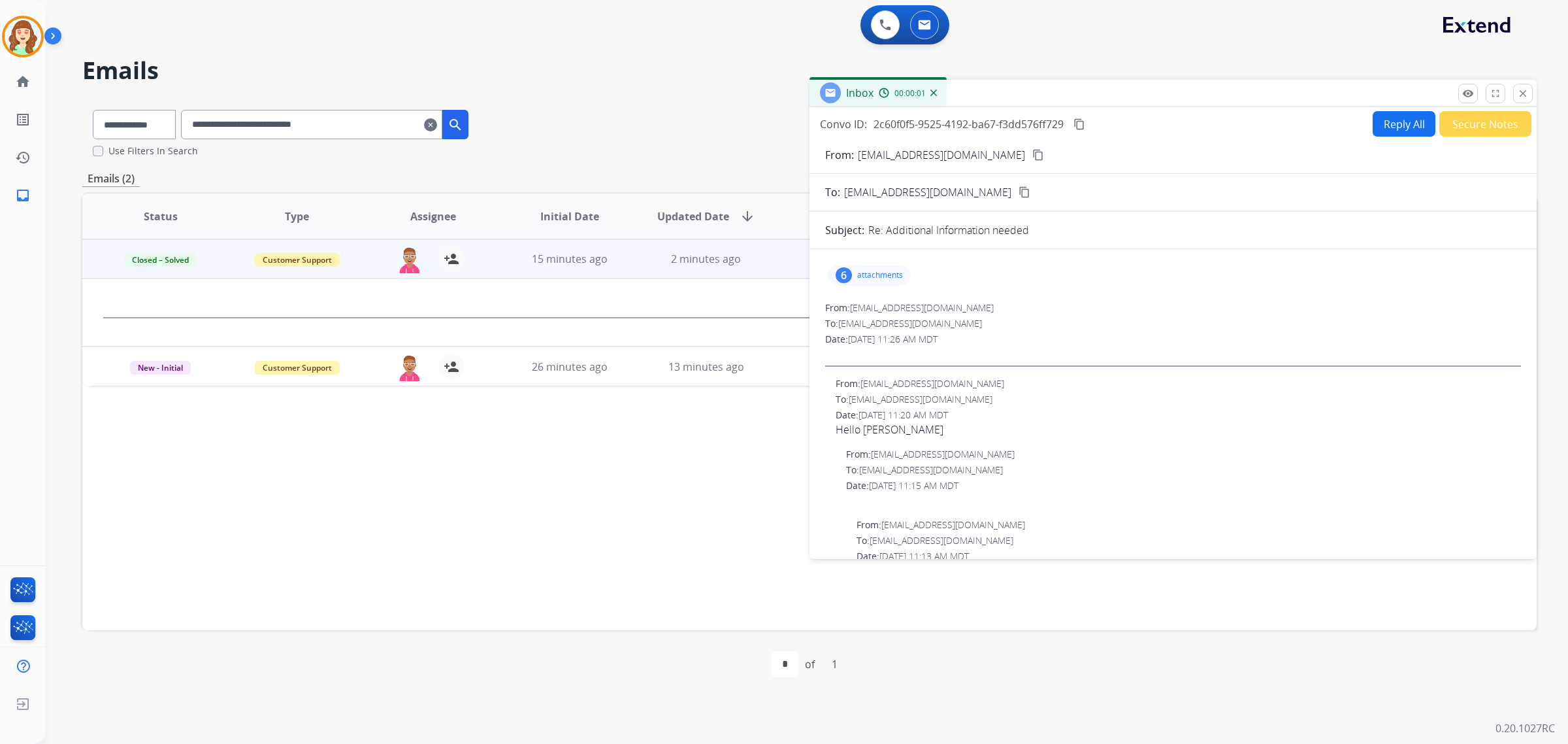
click at [844, 277] on div "6" at bounding box center [843, 276] width 16 height 16
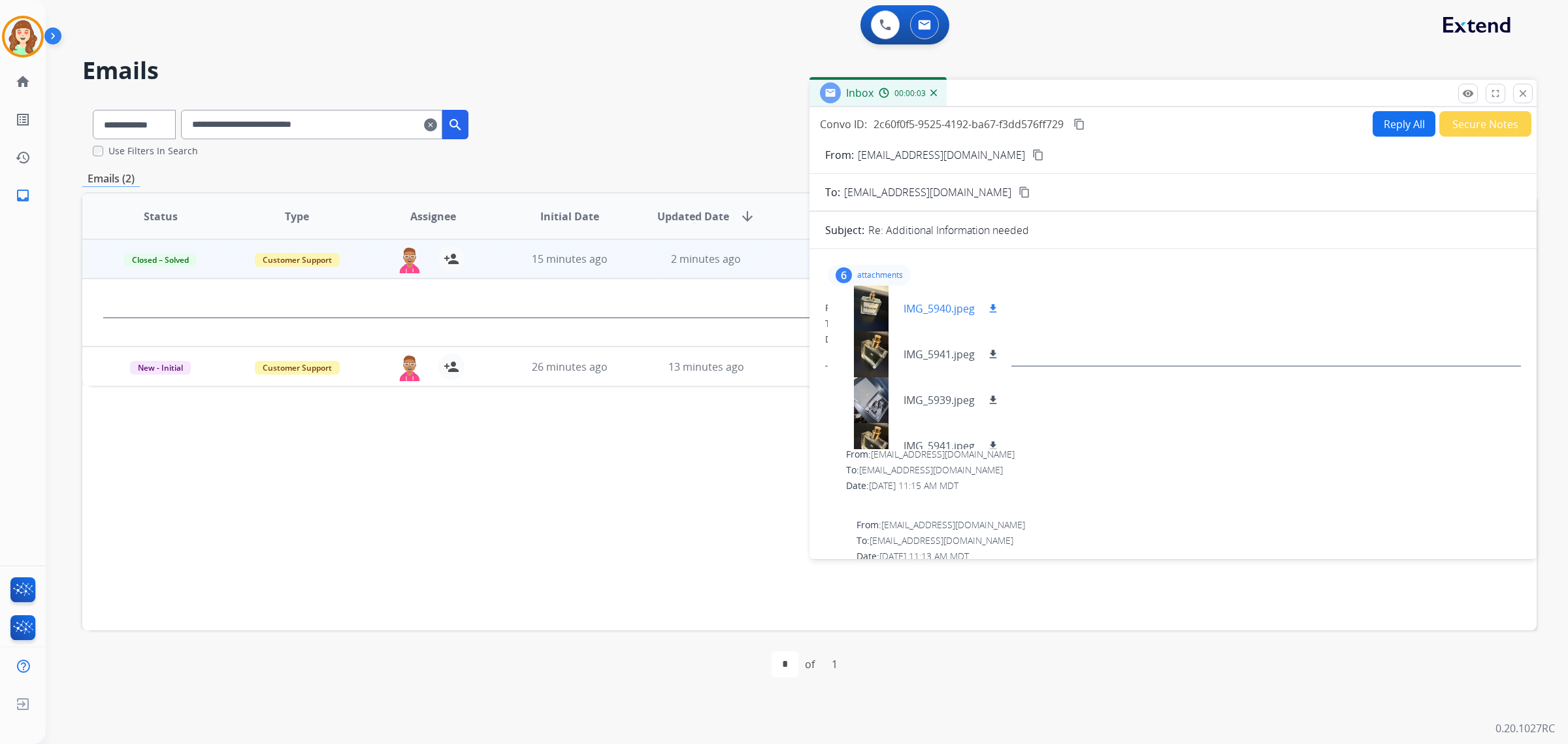
click at [860, 299] on div at bounding box center [870, 309] width 65 height 46
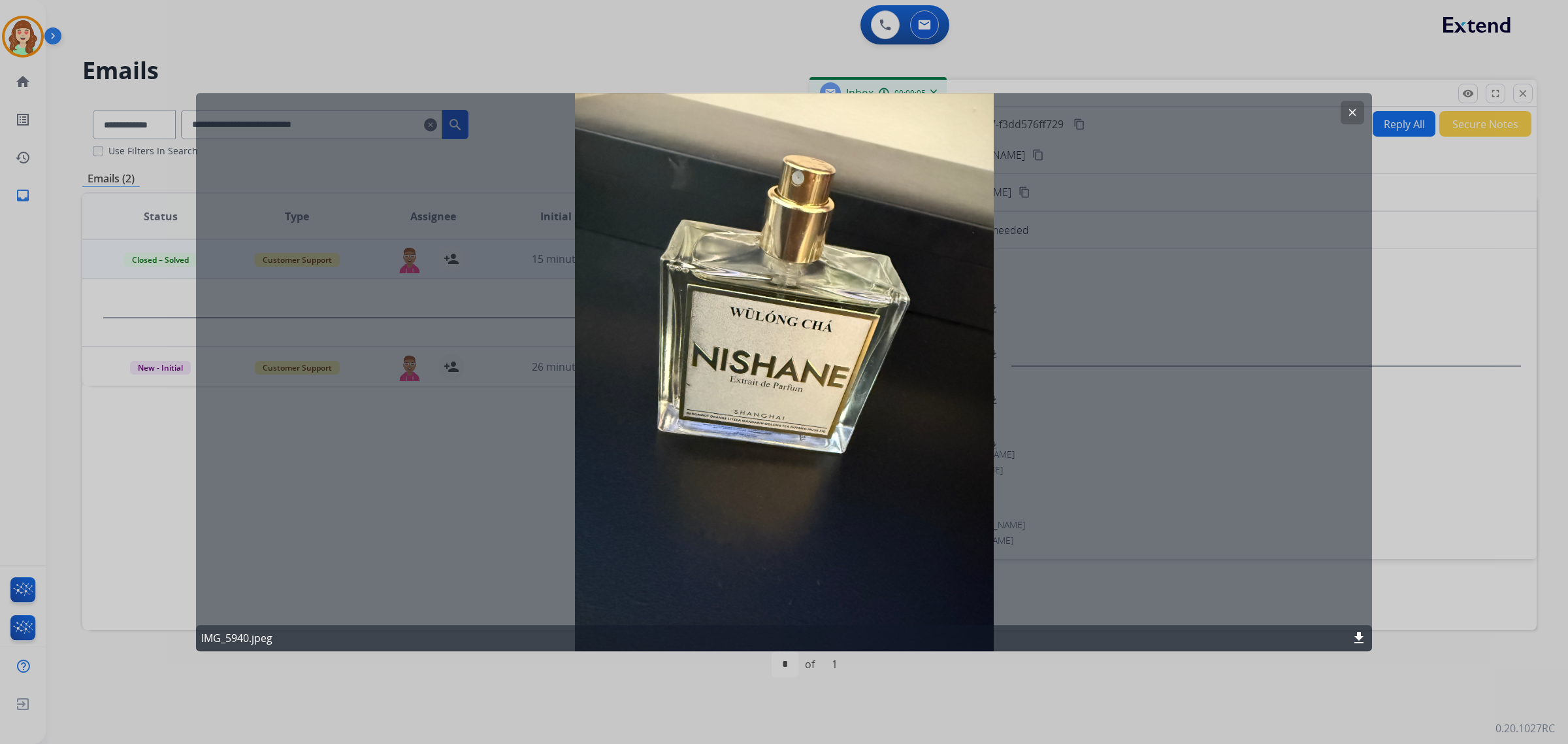
click at [1350, 112] on mat-icon "clear" at bounding box center [1352, 113] width 12 height 12
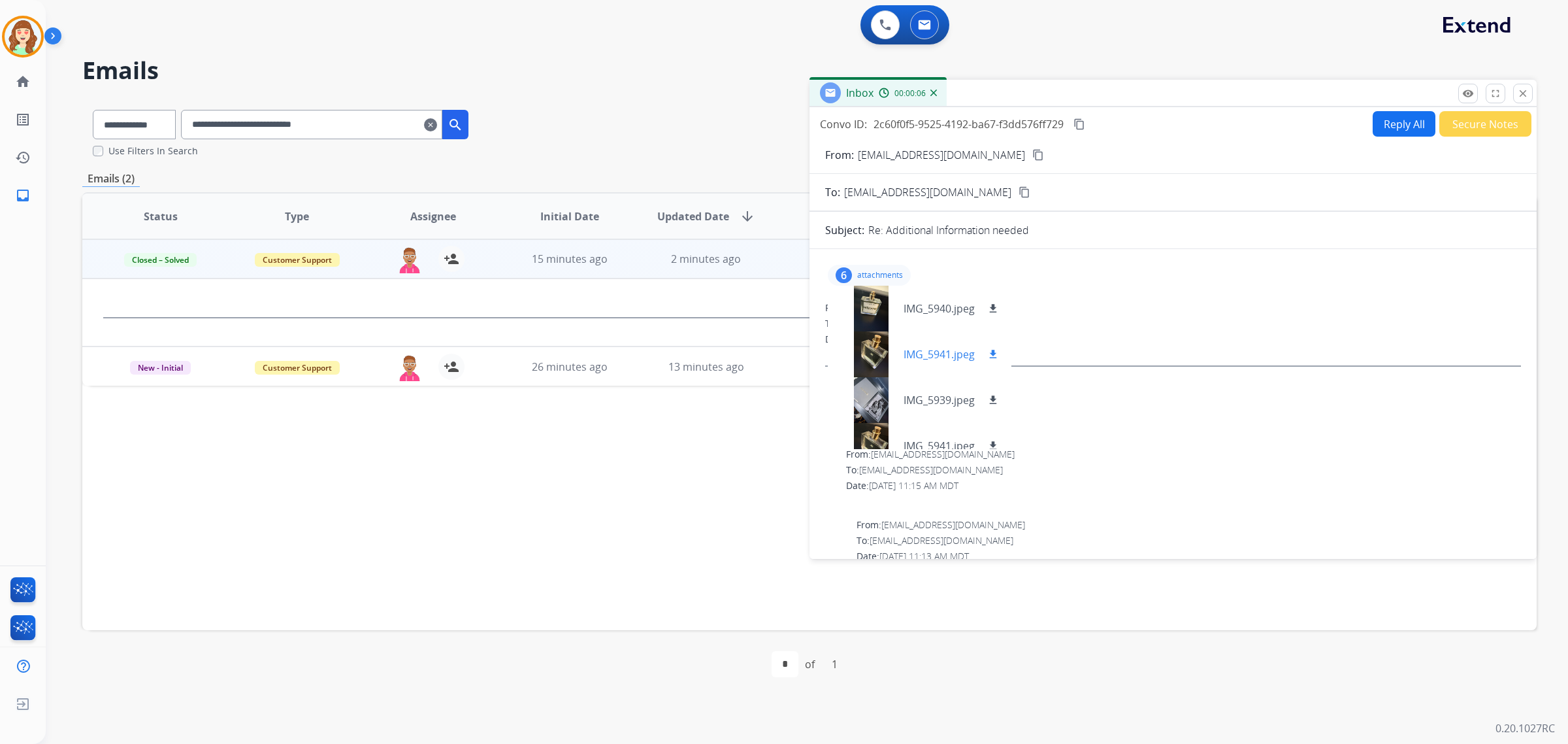
click at [873, 367] on div at bounding box center [870, 355] width 65 height 46
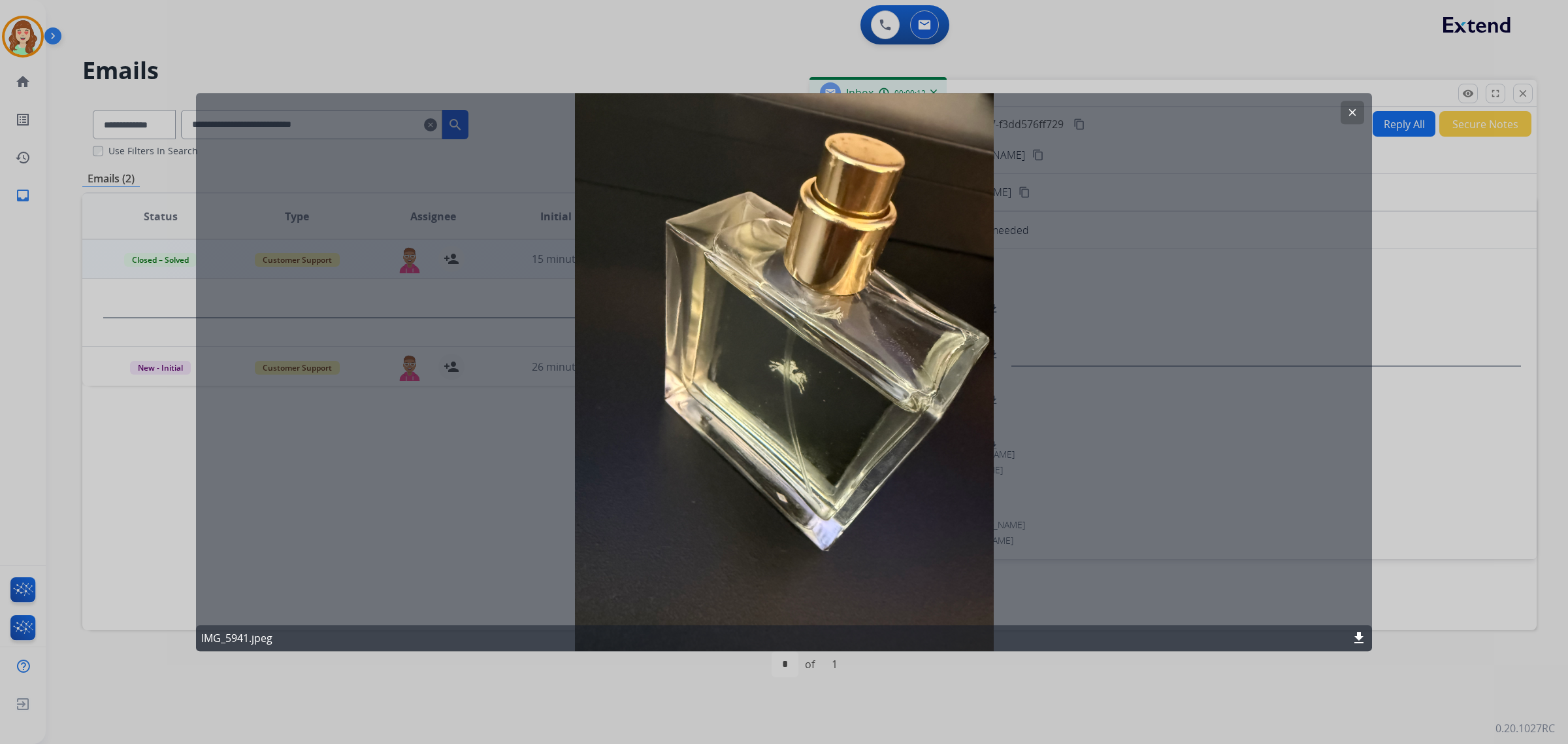
click at [1352, 116] on mat-icon "clear" at bounding box center [1352, 113] width 12 height 12
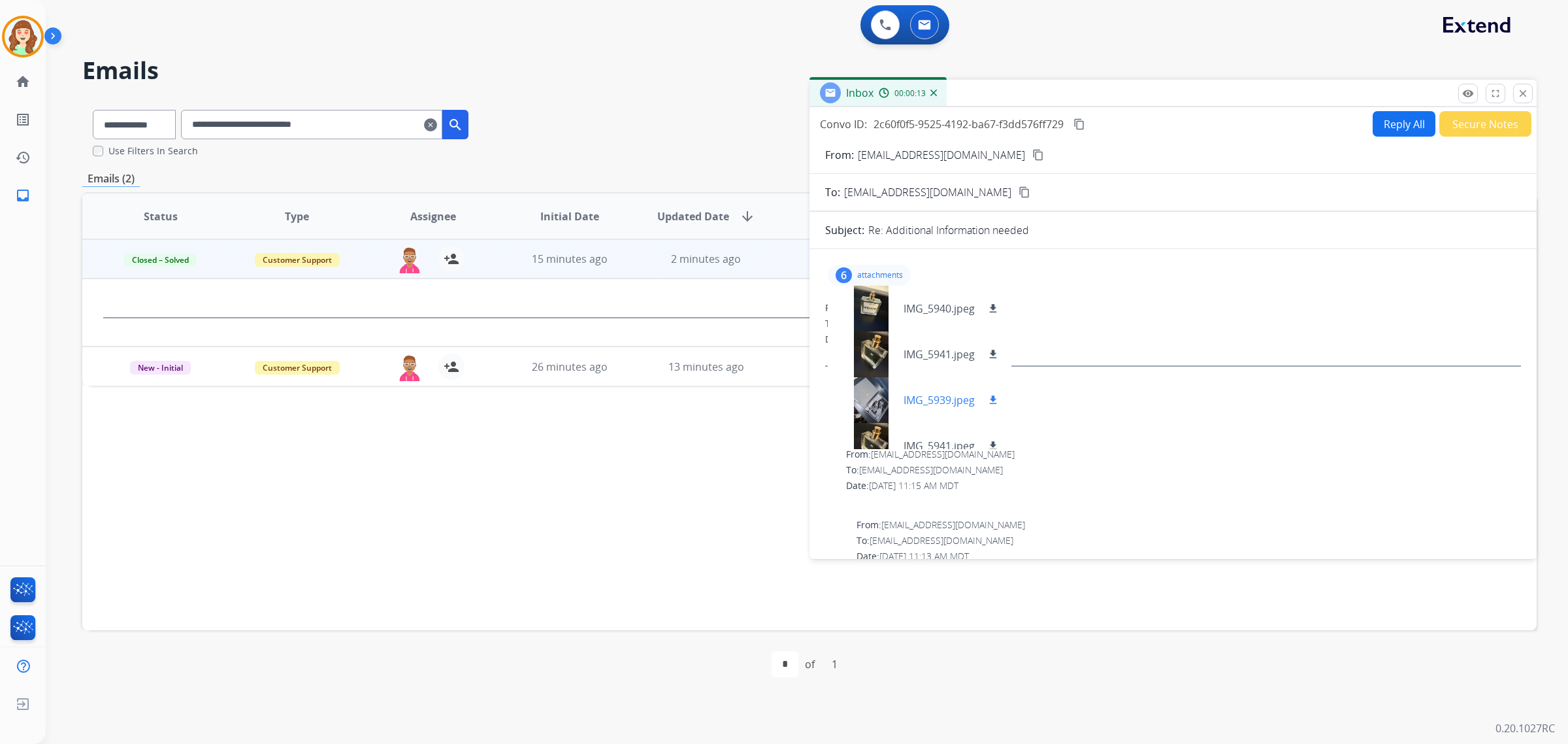
click at [861, 397] on div at bounding box center [870, 400] width 65 height 46
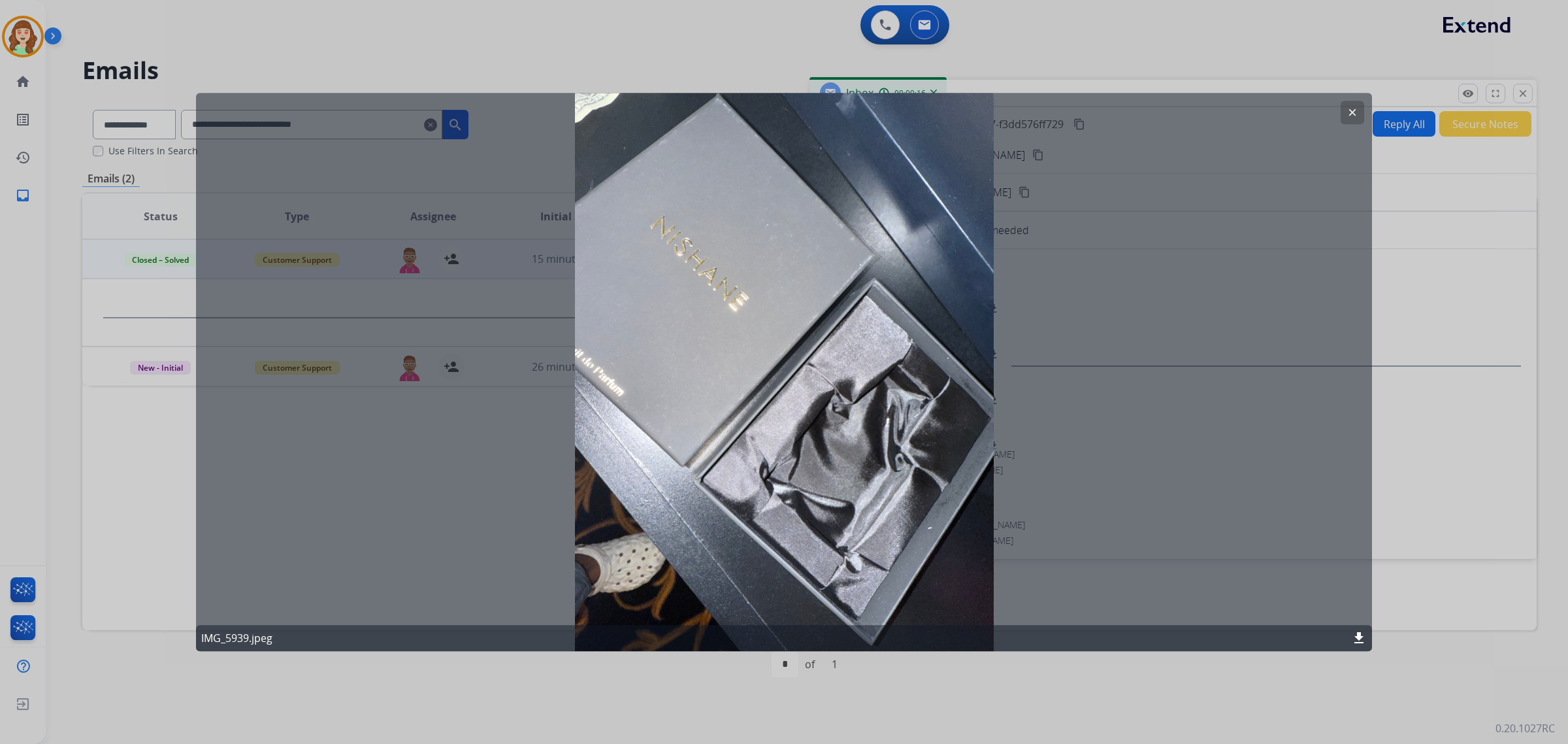
click at [1363, 102] on div "clear" at bounding box center [1353, 113] width 24 height 24
click at [1375, 108] on div at bounding box center [784, 372] width 1568 height 744
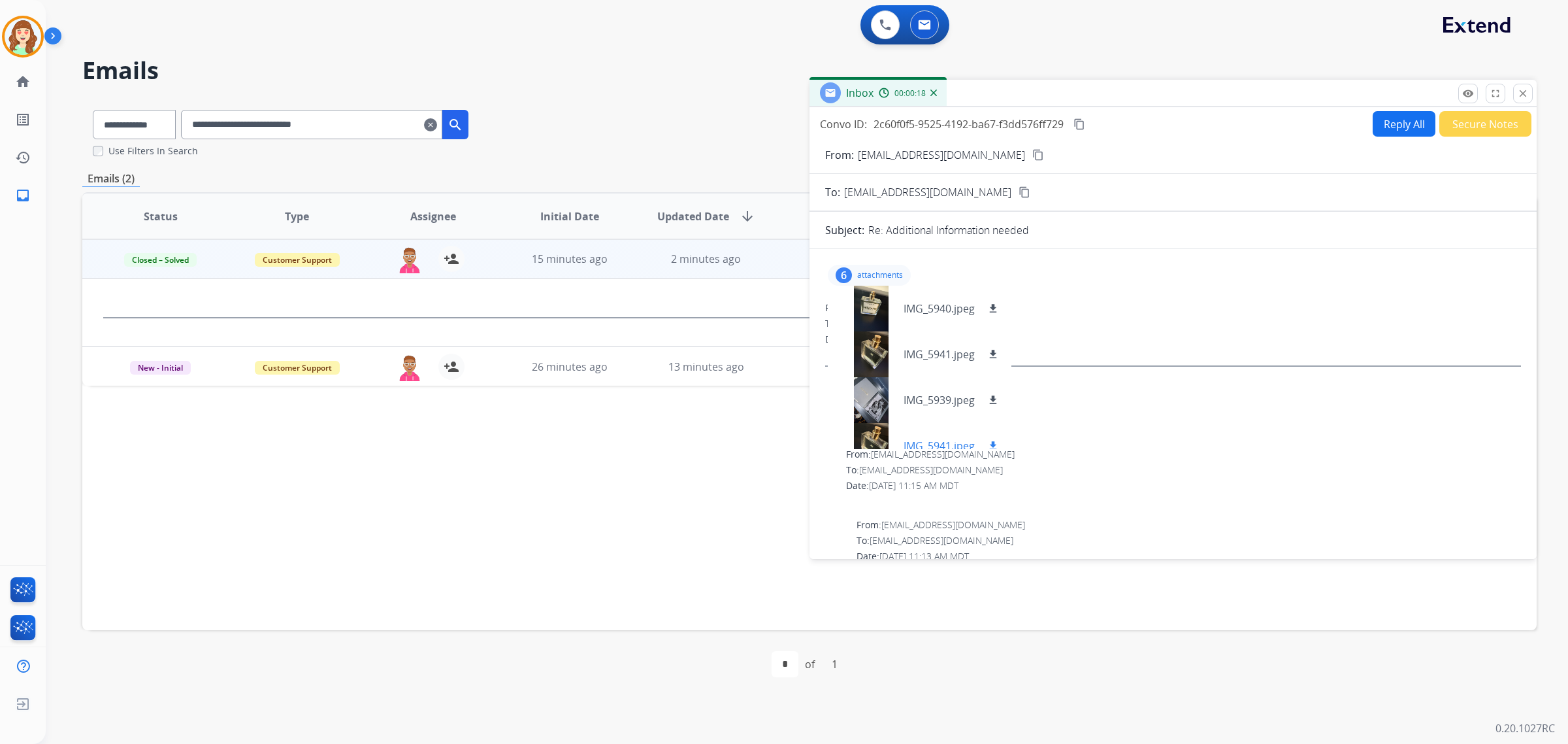
click at [872, 442] on div at bounding box center [870, 446] width 65 height 46
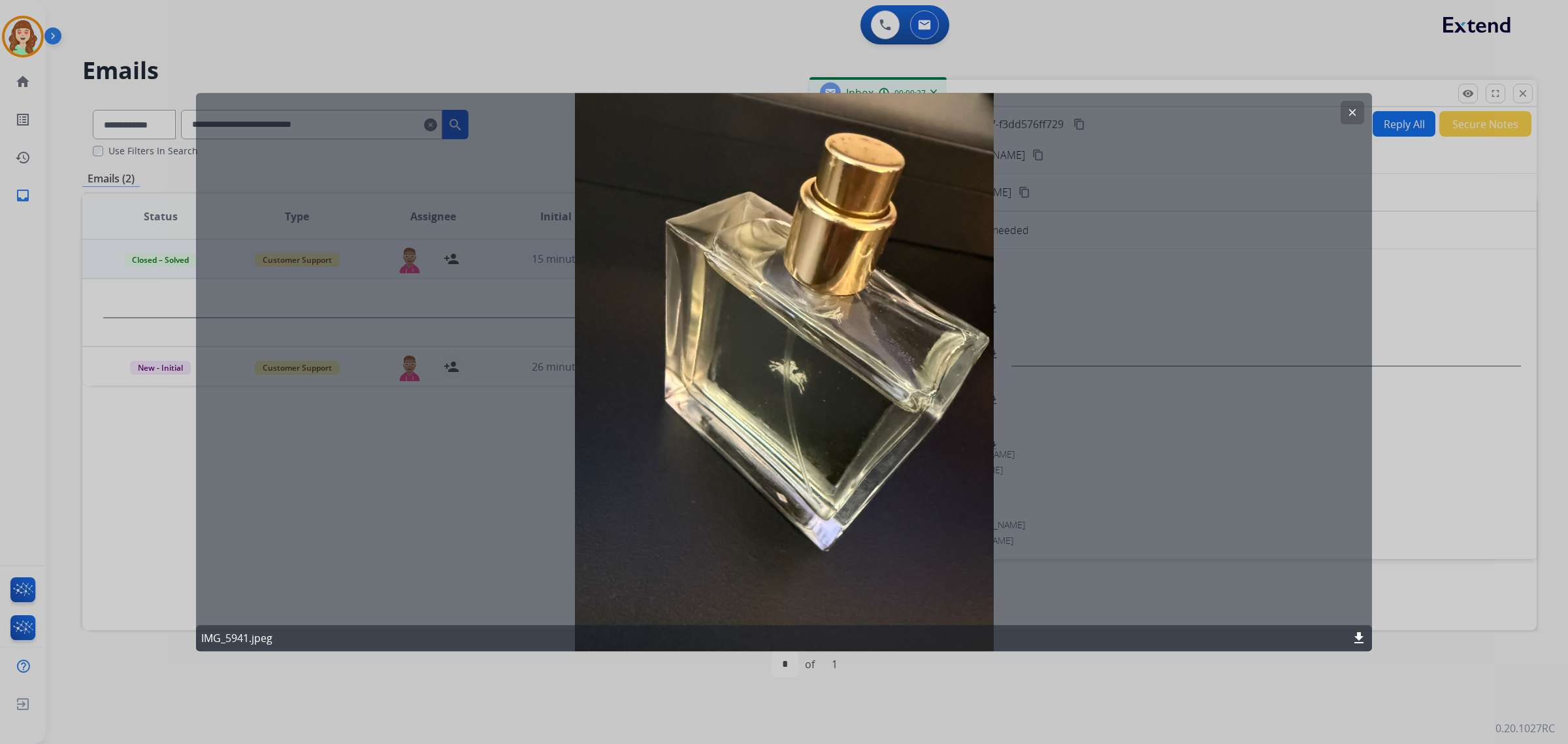
click at [1353, 103] on button "clear" at bounding box center [1353, 113] width 24 height 24
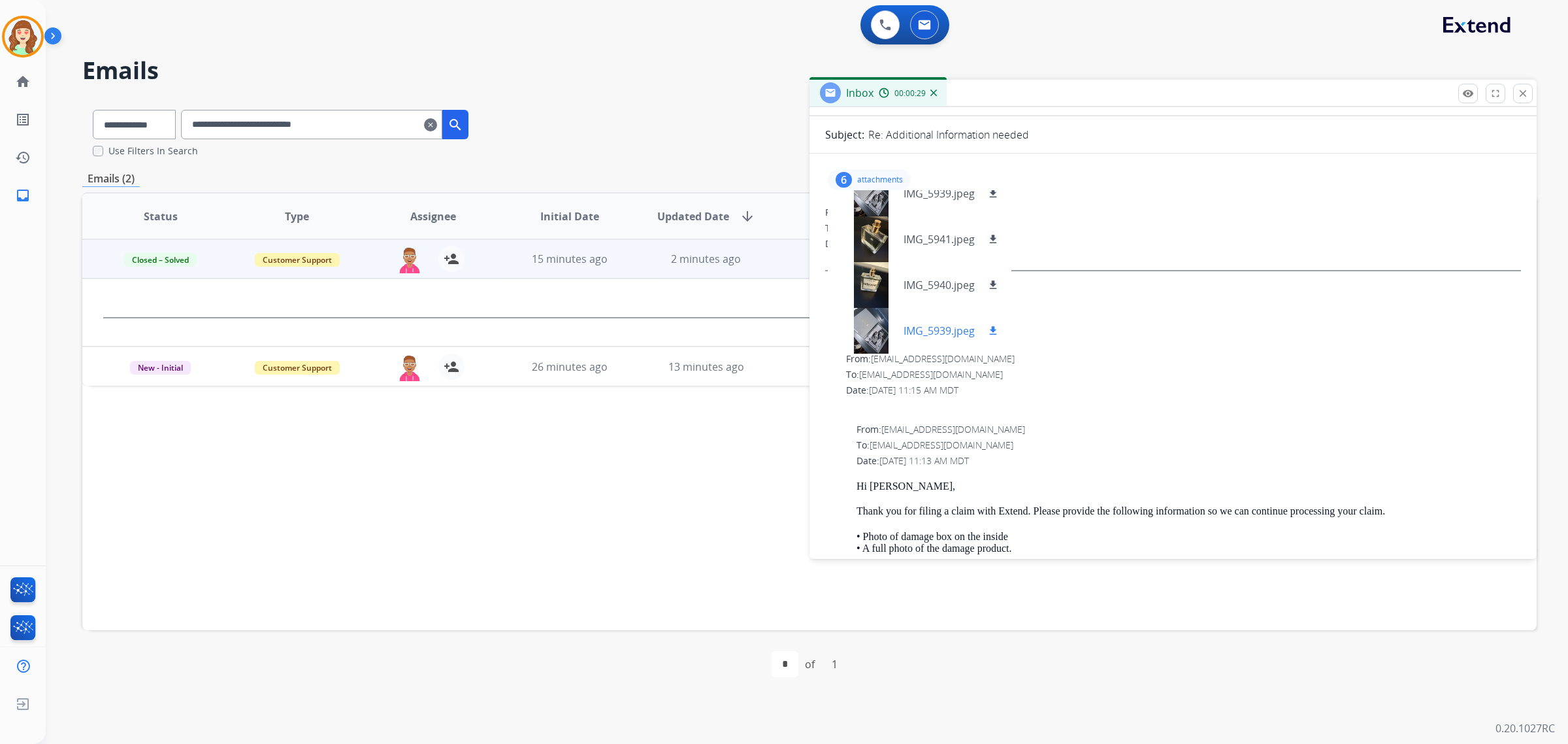
scroll to position [246, 0]
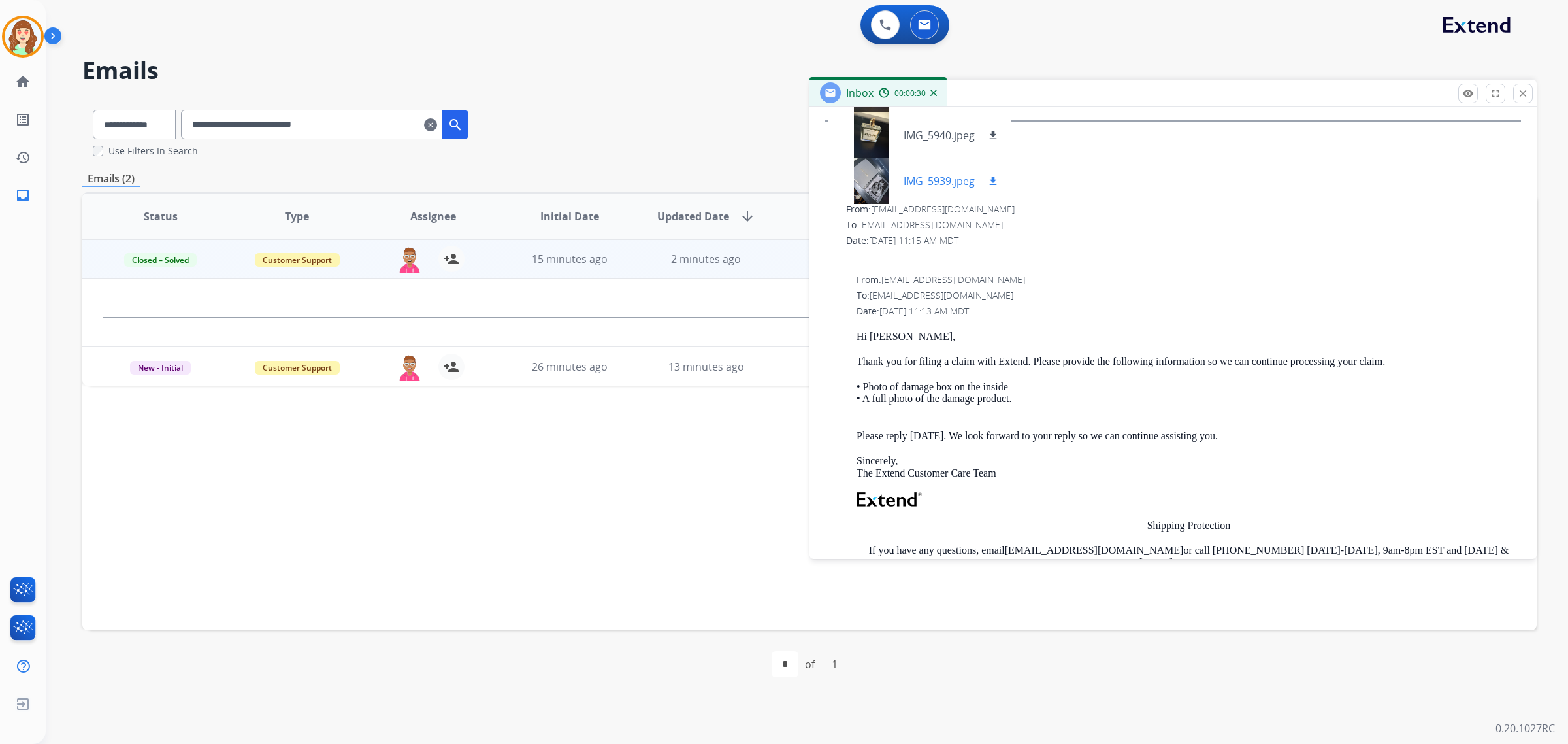
click at [862, 184] on div at bounding box center [870, 181] width 65 height 46
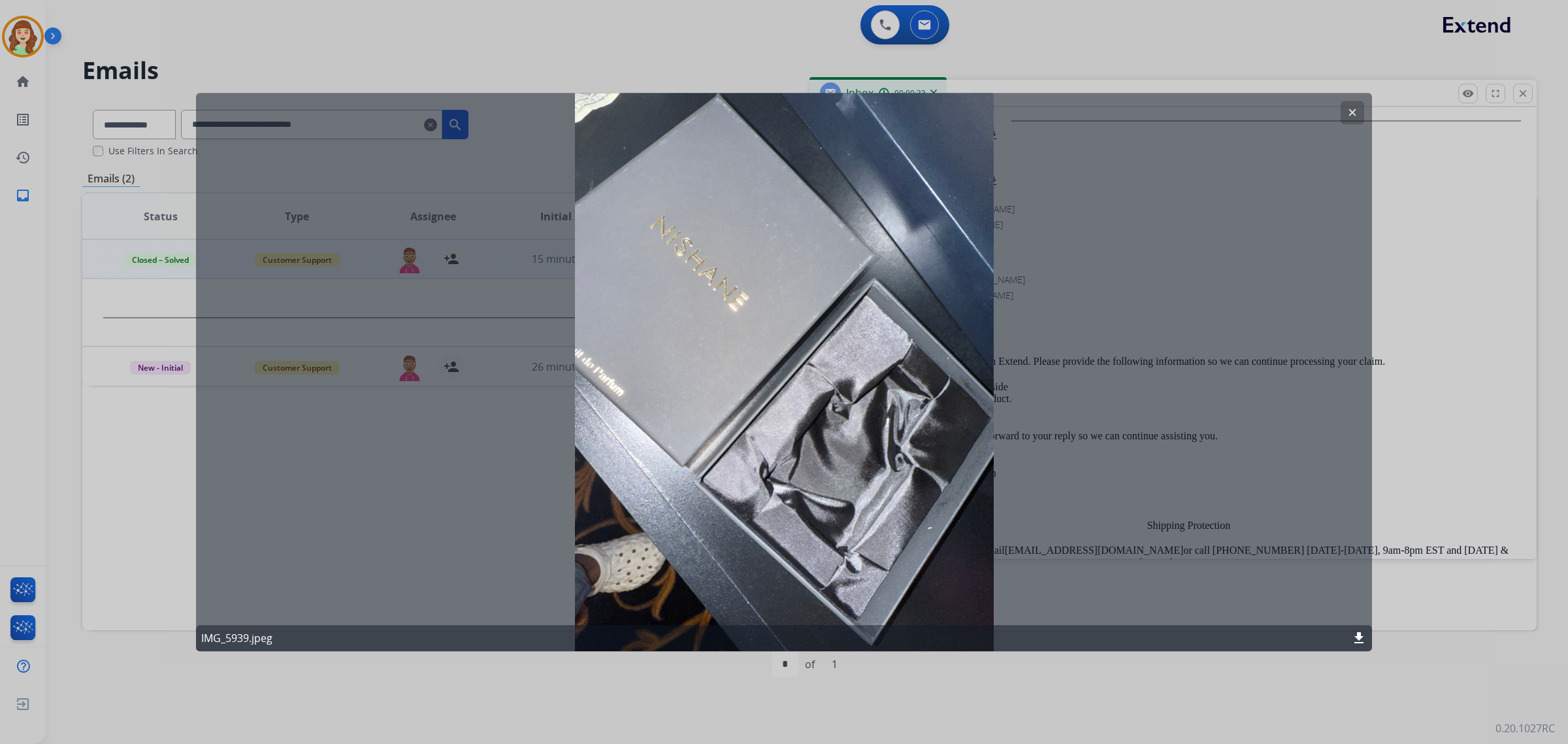
click at [1356, 113] on mat-icon "clear" at bounding box center [1352, 113] width 12 height 12
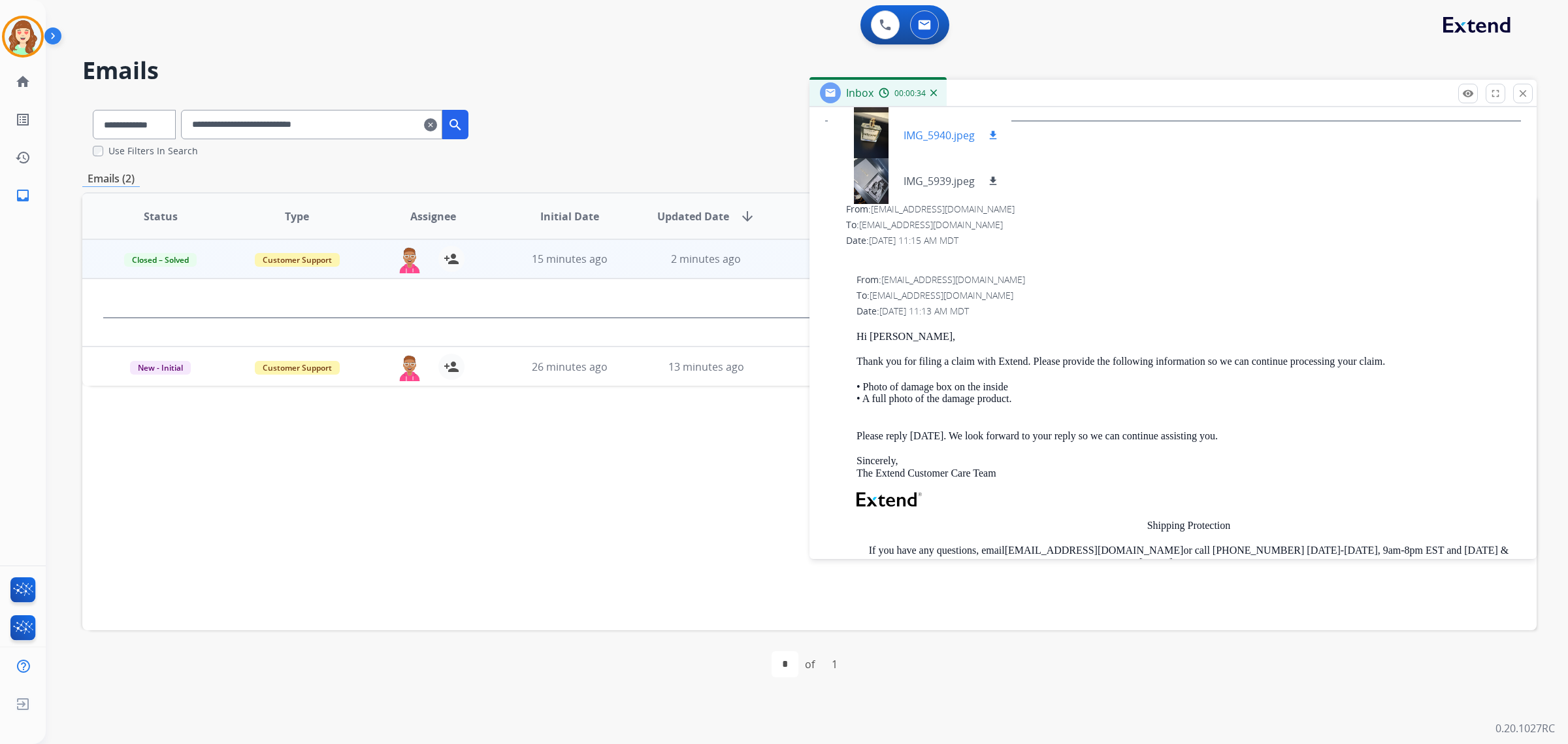
click at [869, 145] on div at bounding box center [870, 136] width 65 height 46
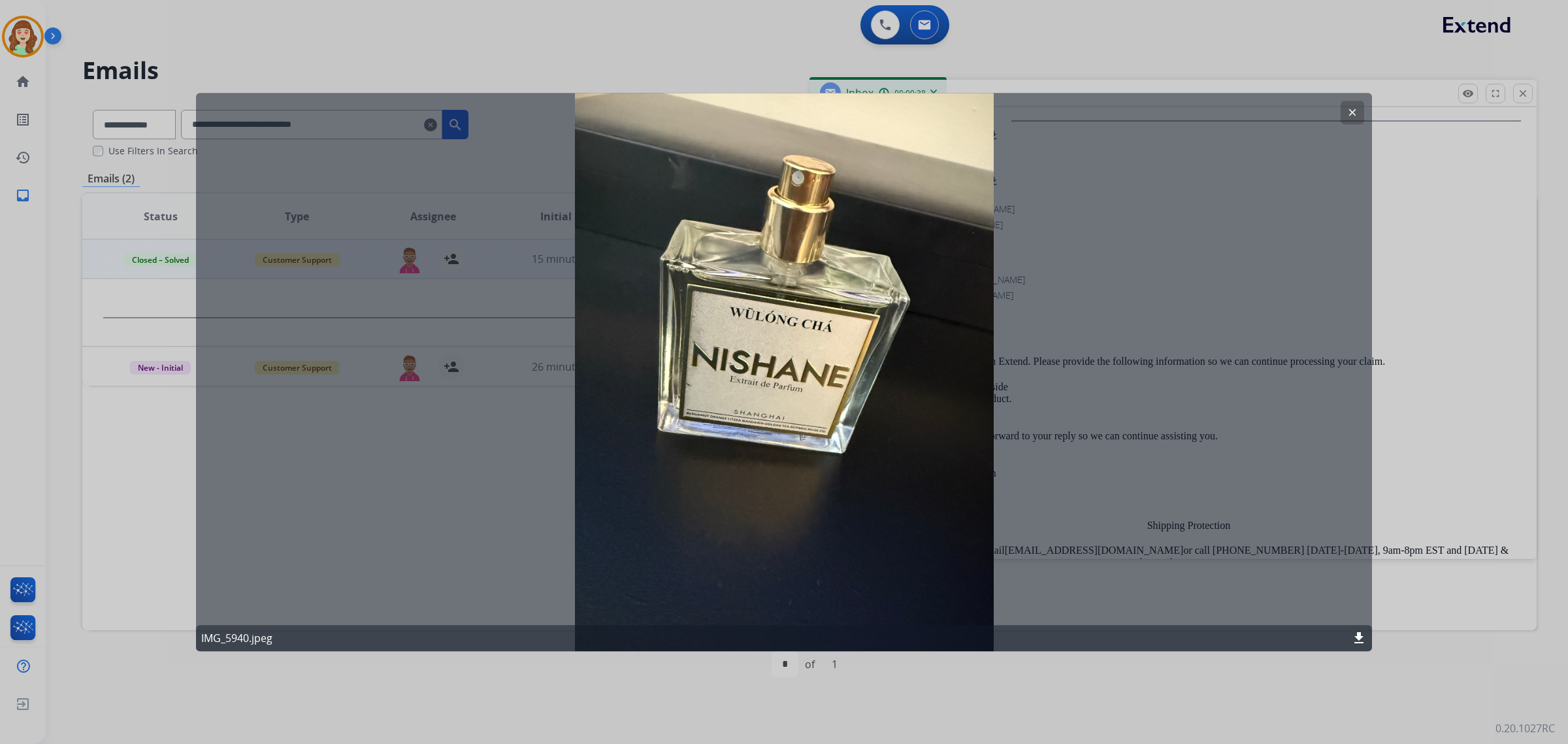
drag, startPoint x: 1350, startPoint y: 103, endPoint x: 1186, endPoint y: 132, distance: 166.5
click at [1350, 105] on button "clear" at bounding box center [1353, 113] width 24 height 24
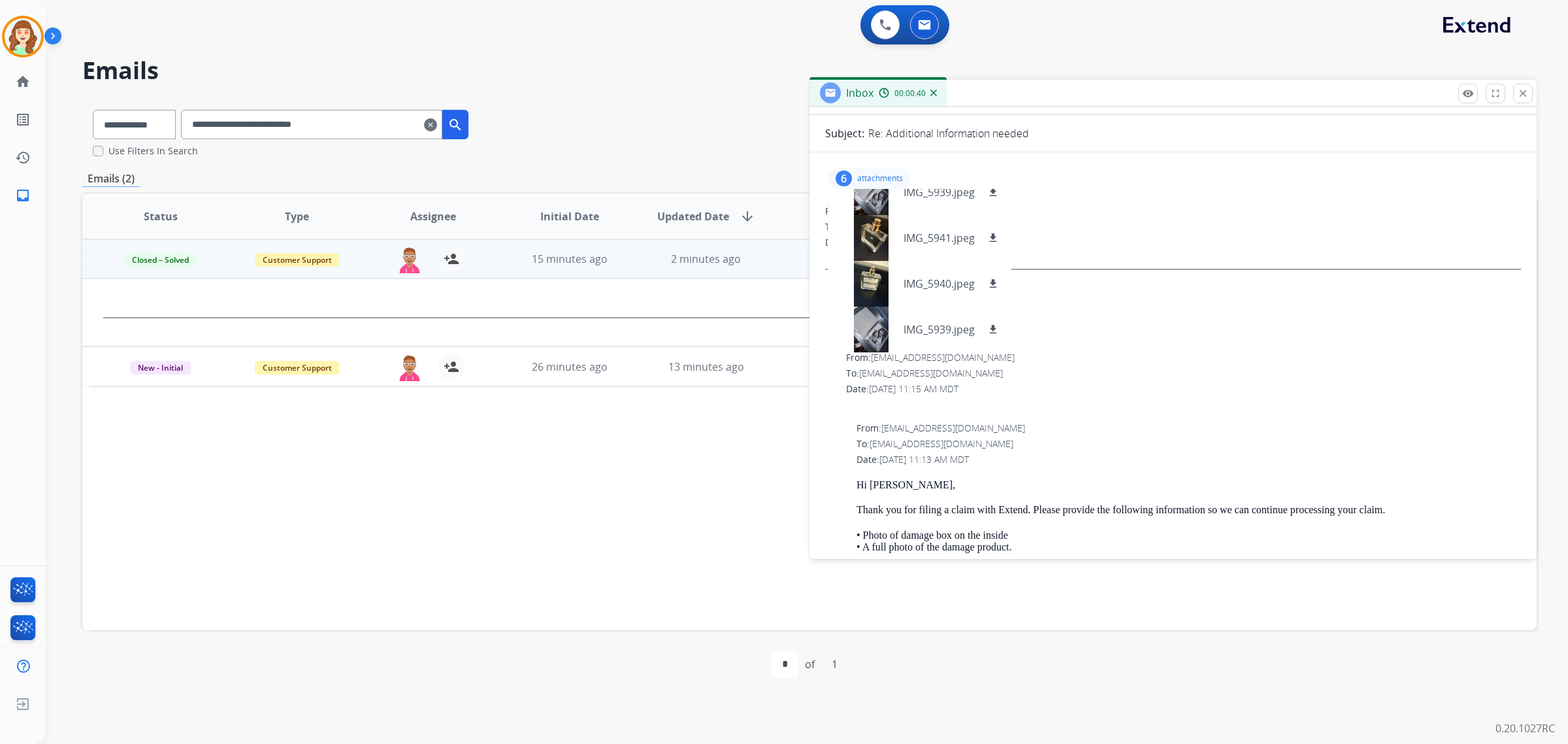
scroll to position [82, 0]
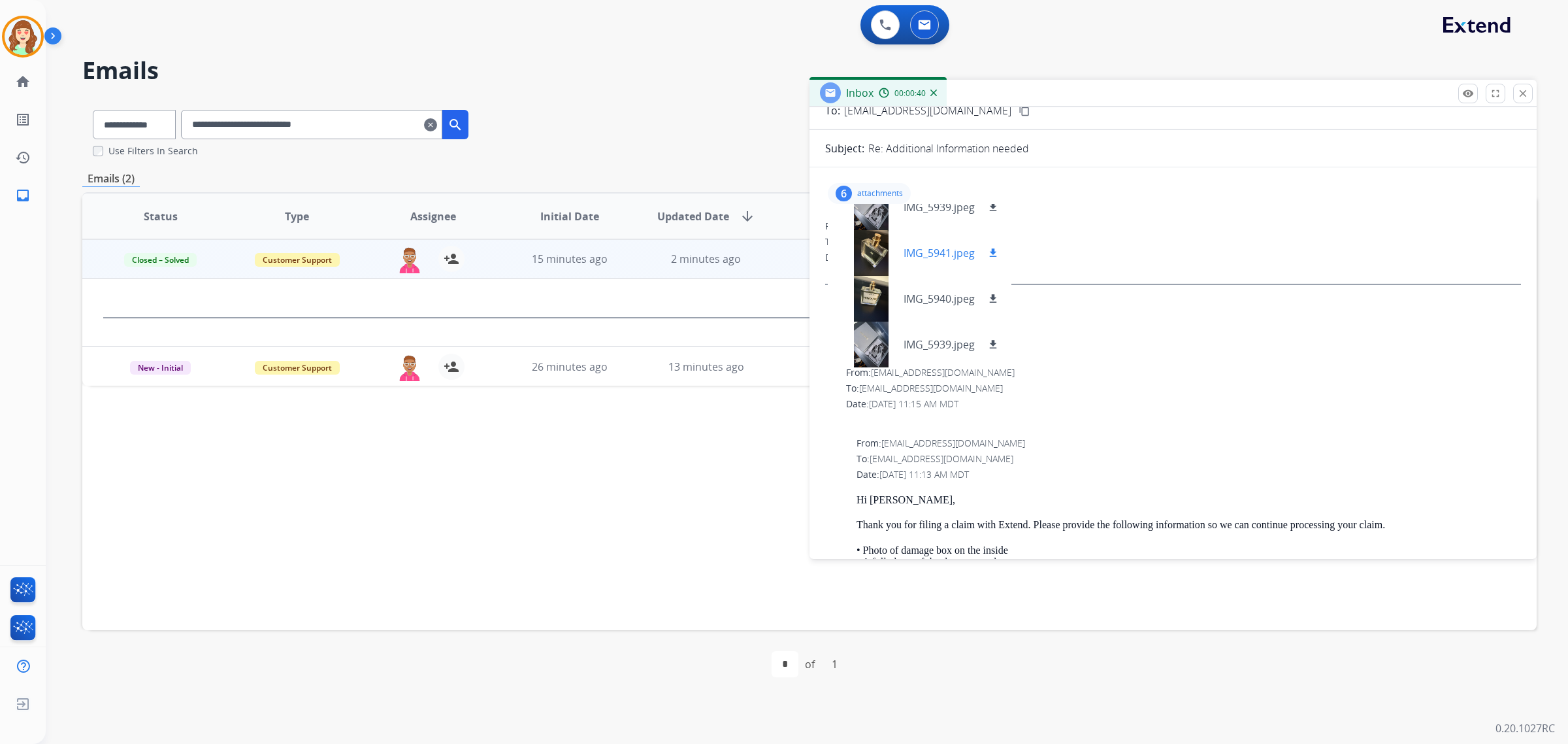
click at [867, 244] on div at bounding box center [870, 253] width 65 height 46
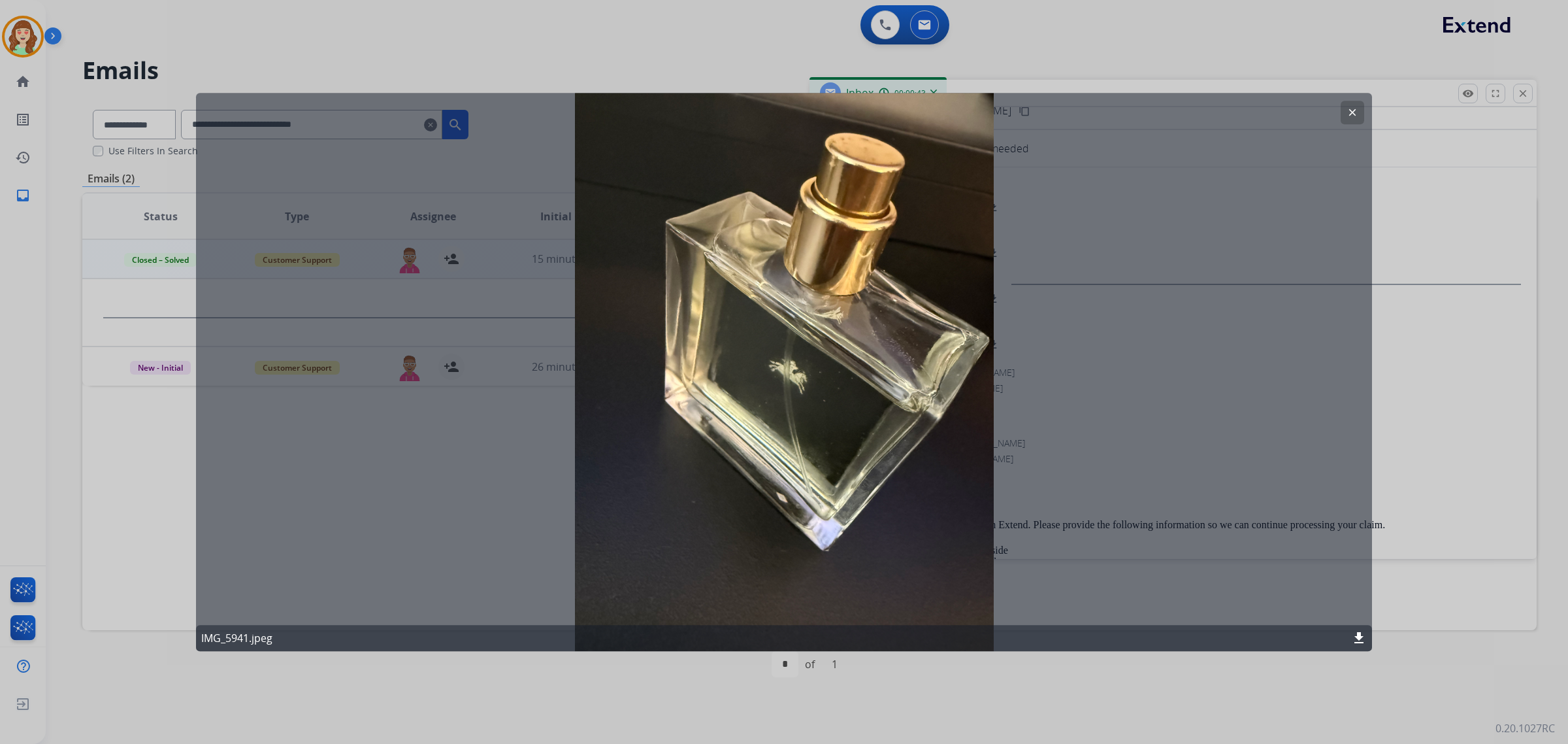
click at [1346, 112] on button "clear" at bounding box center [1353, 113] width 24 height 24
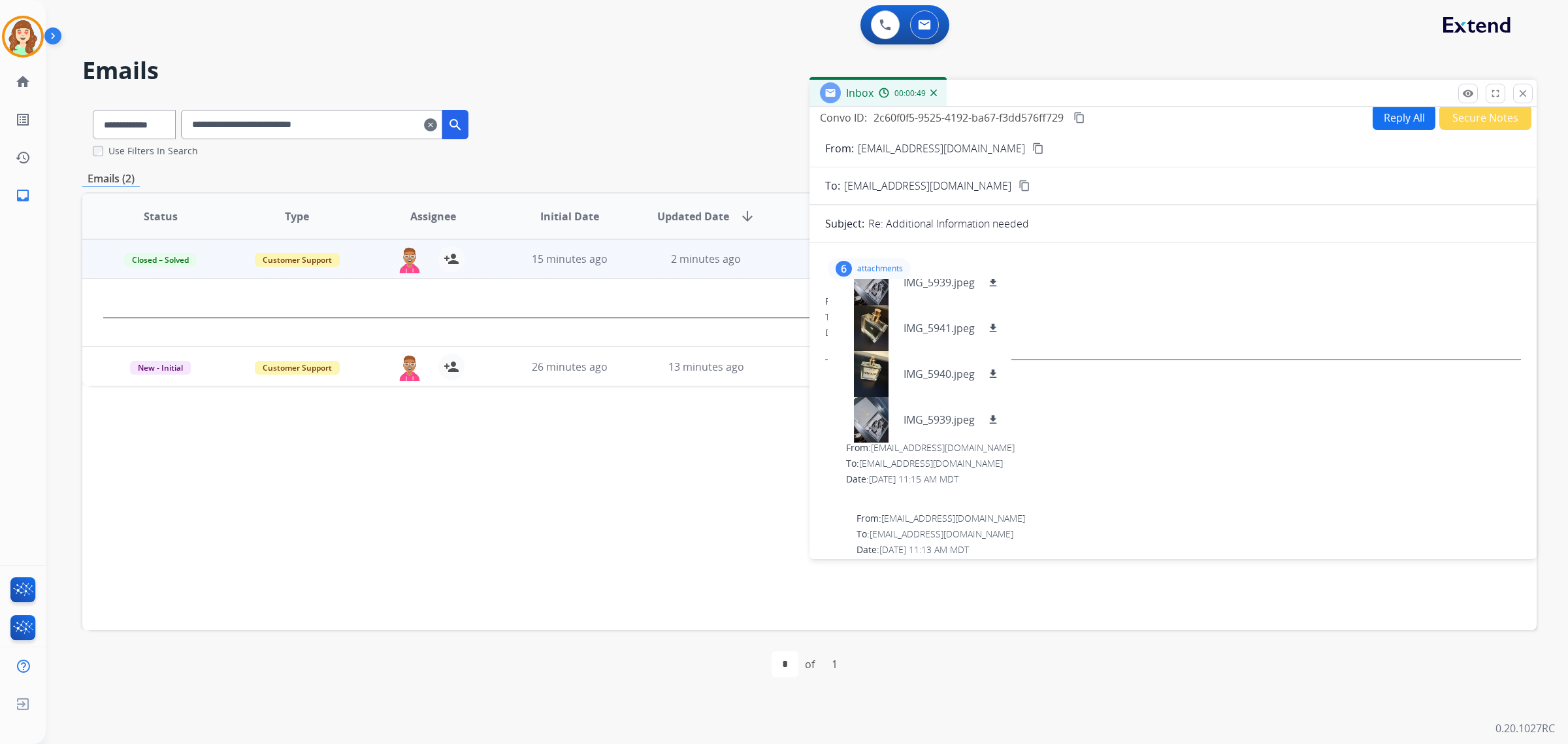
scroll to position [0, 0]
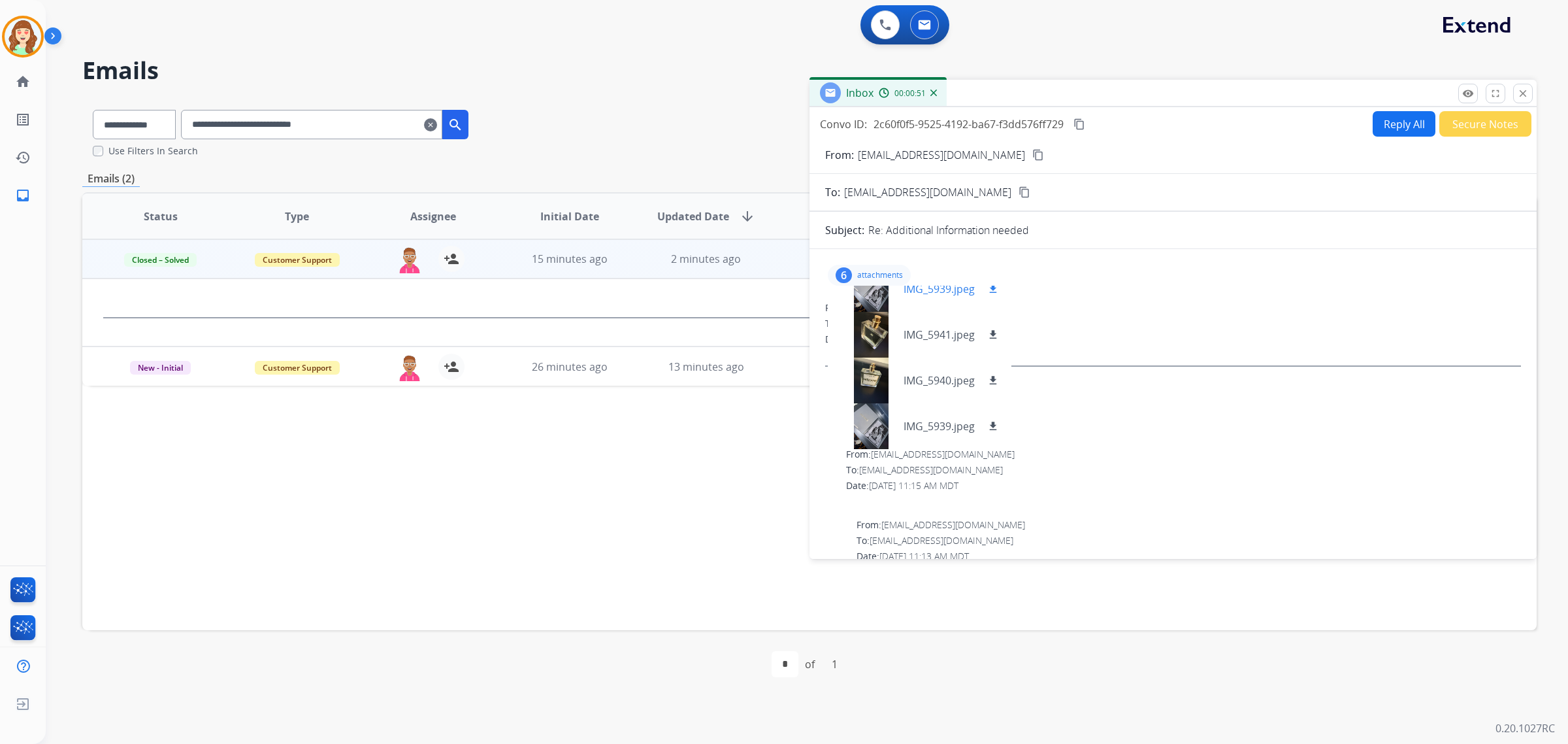
click at [875, 303] on div at bounding box center [870, 289] width 65 height 46
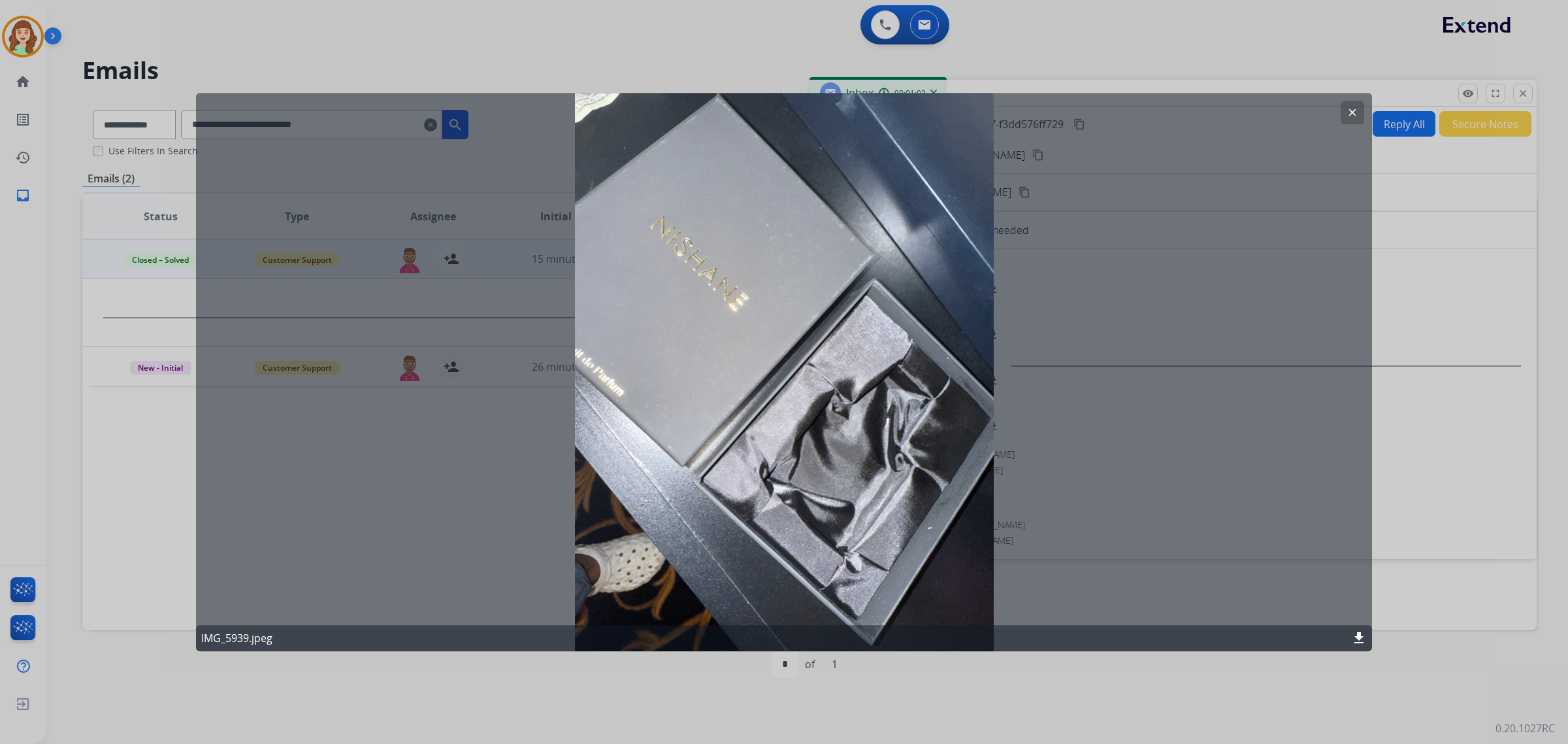
click at [1347, 115] on mat-icon "clear" at bounding box center [1352, 113] width 12 height 12
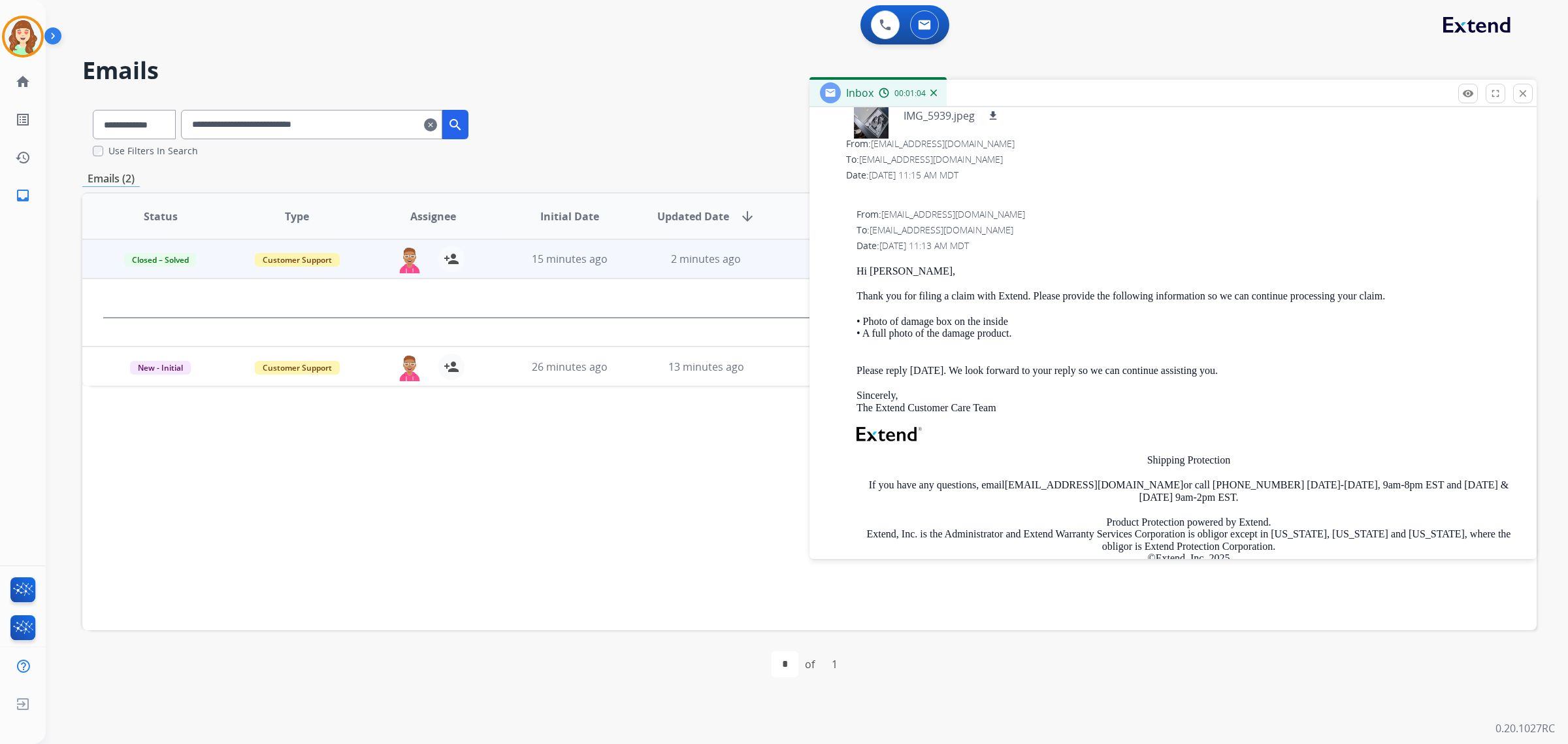
scroll to position [408, 0]
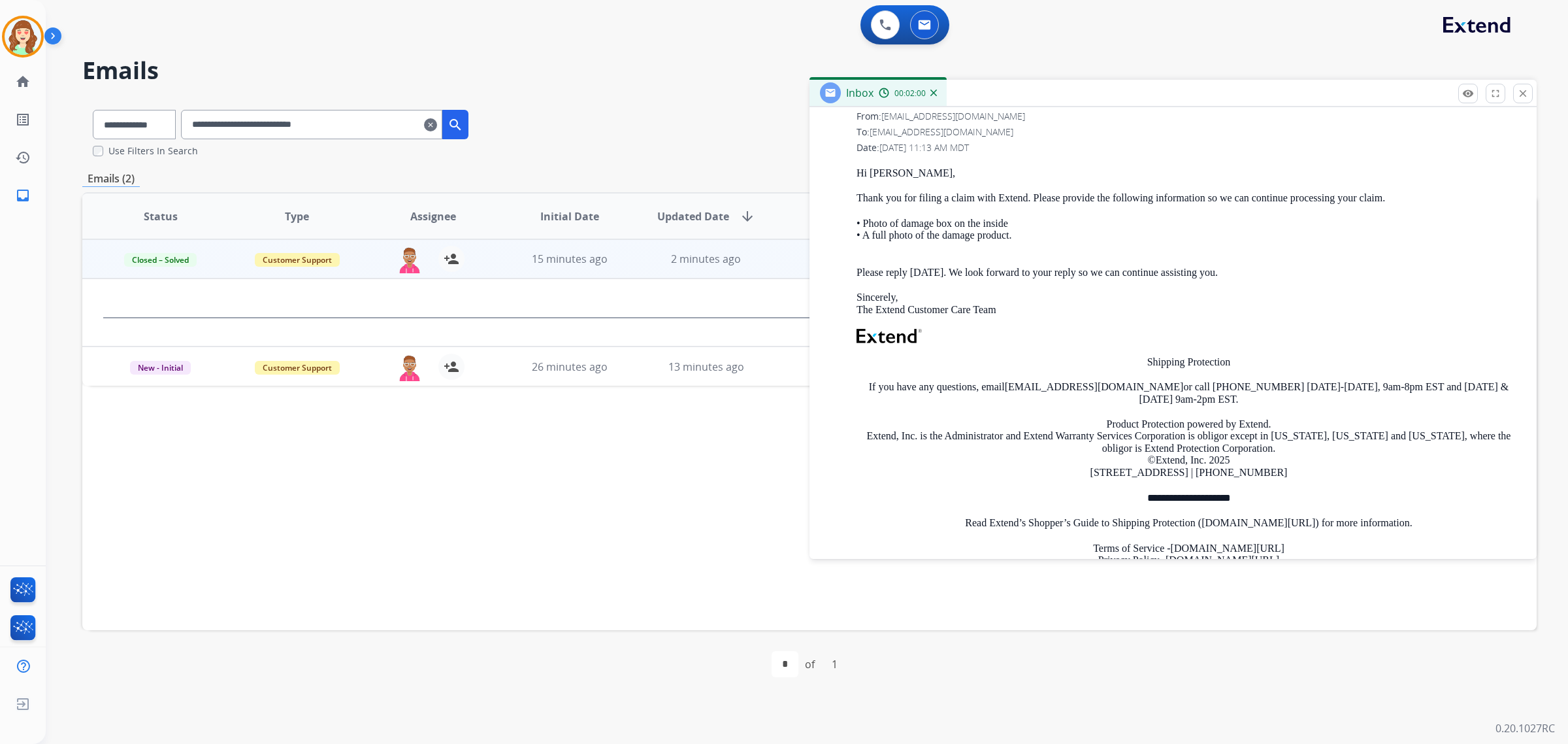
click at [1519, 84] on button "close Close" at bounding box center [1523, 94] width 20 height 20
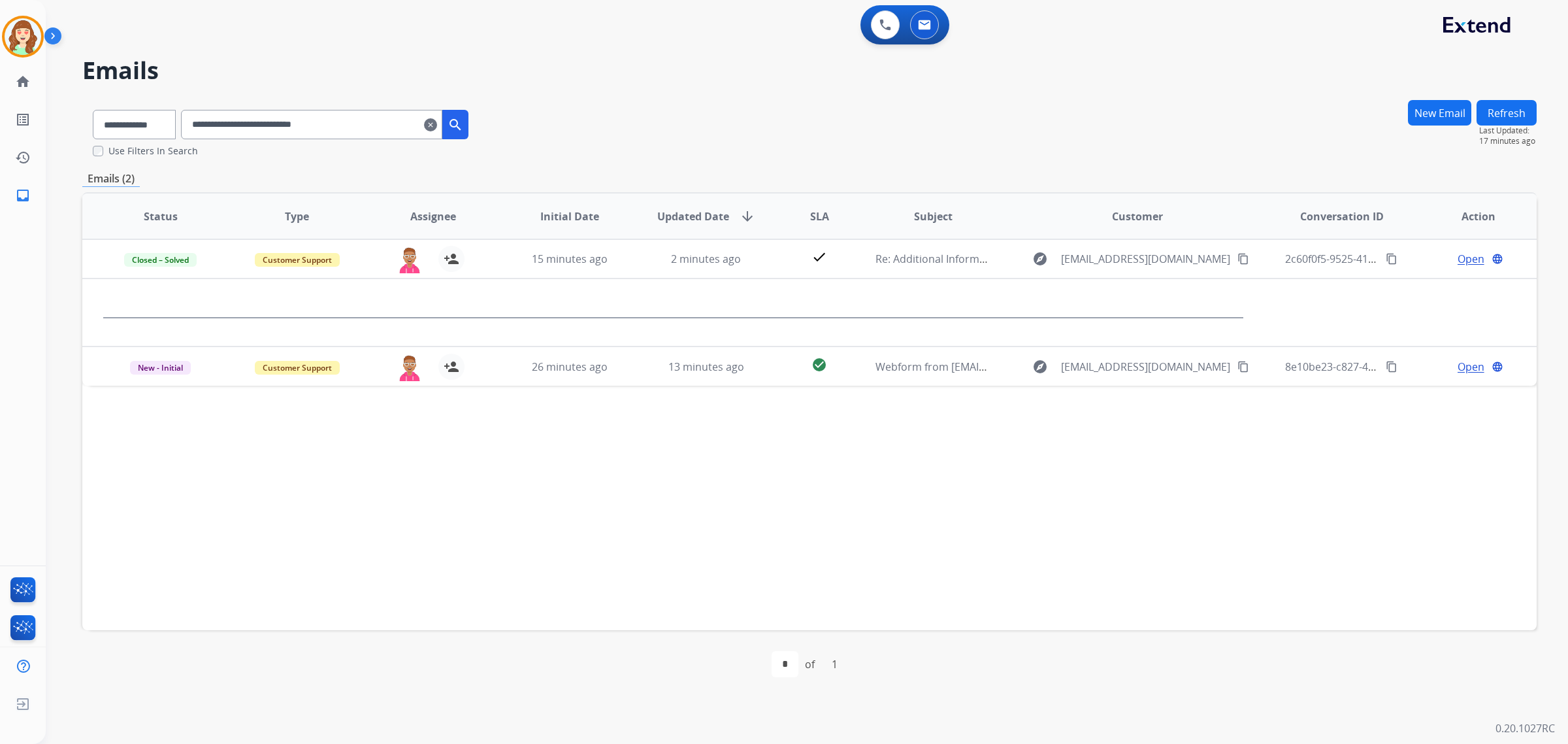
click at [442, 130] on input "**********" at bounding box center [311, 124] width 261 height 29
click at [437, 126] on mat-icon "clear" at bounding box center [430, 125] width 13 height 16
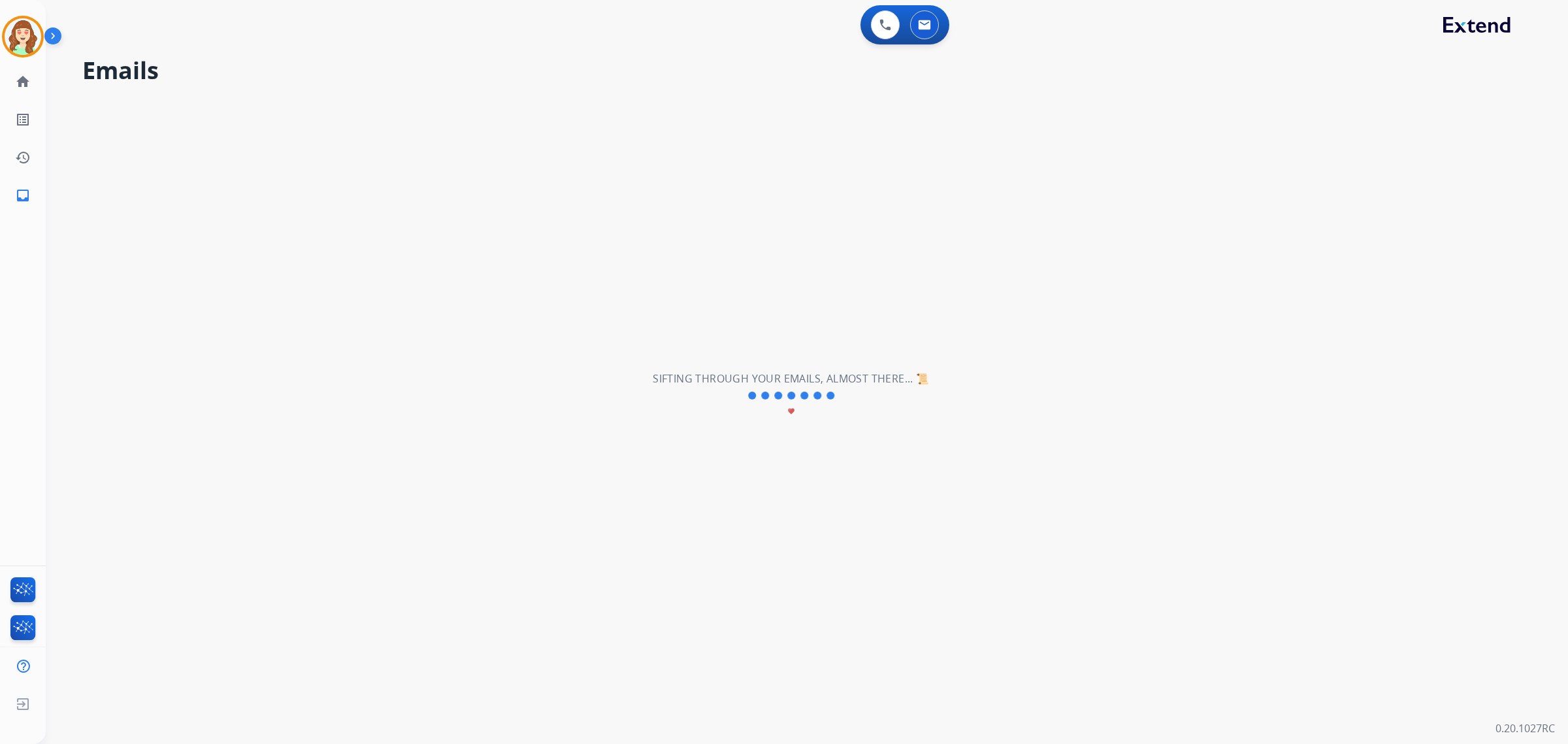
select select "**********"
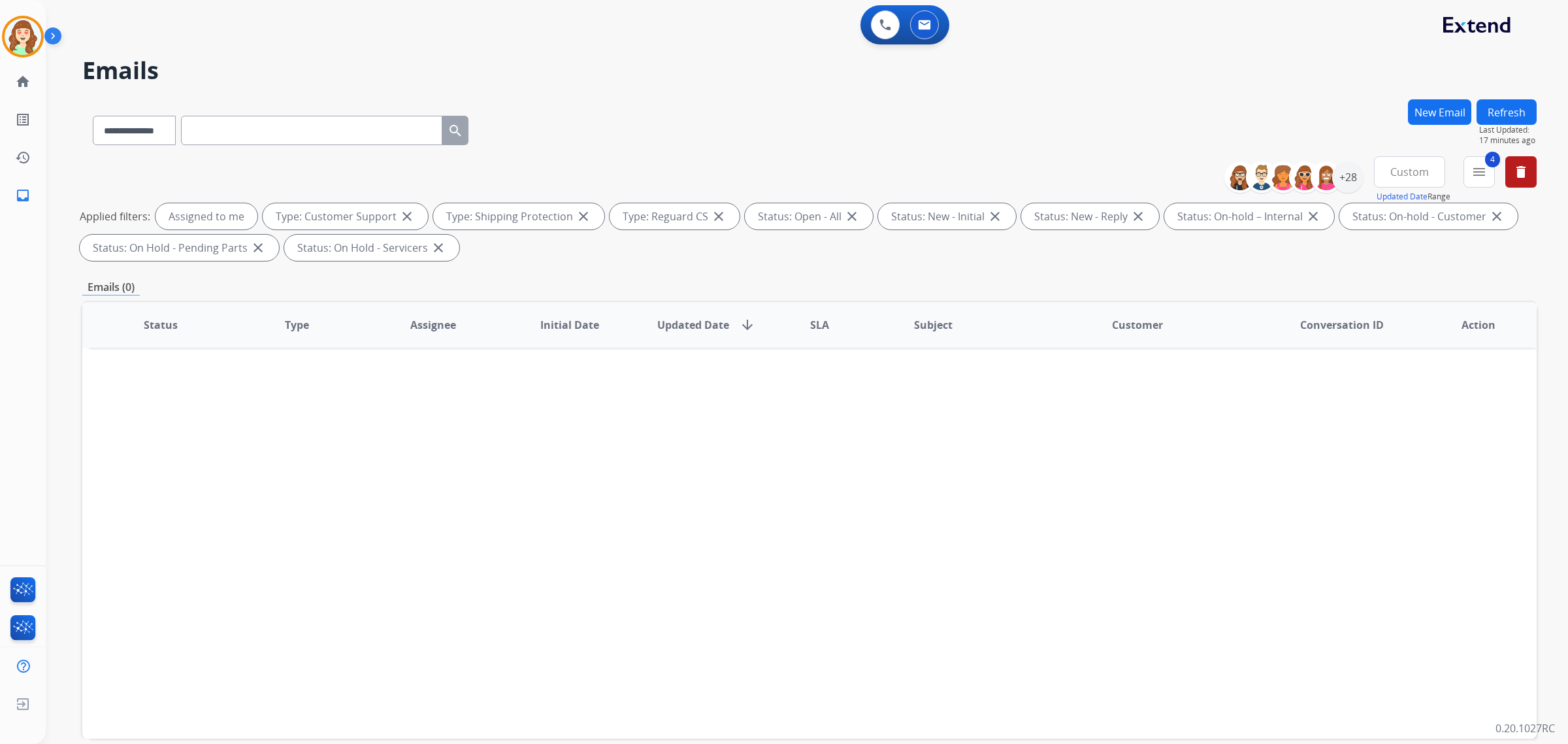
paste input "**********"
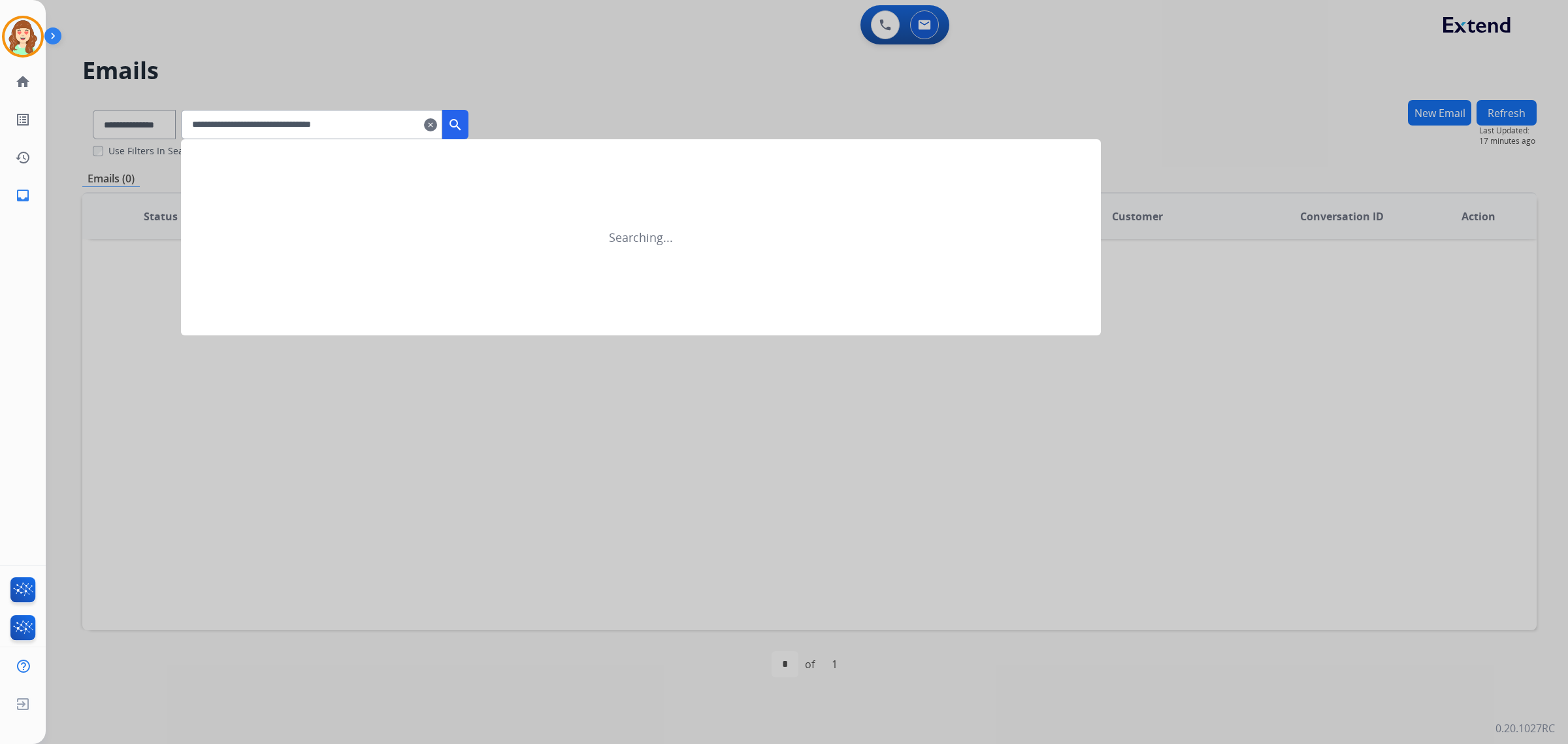
type input "**********"
click at [463, 119] on mat-icon "search" at bounding box center [456, 125] width 16 height 16
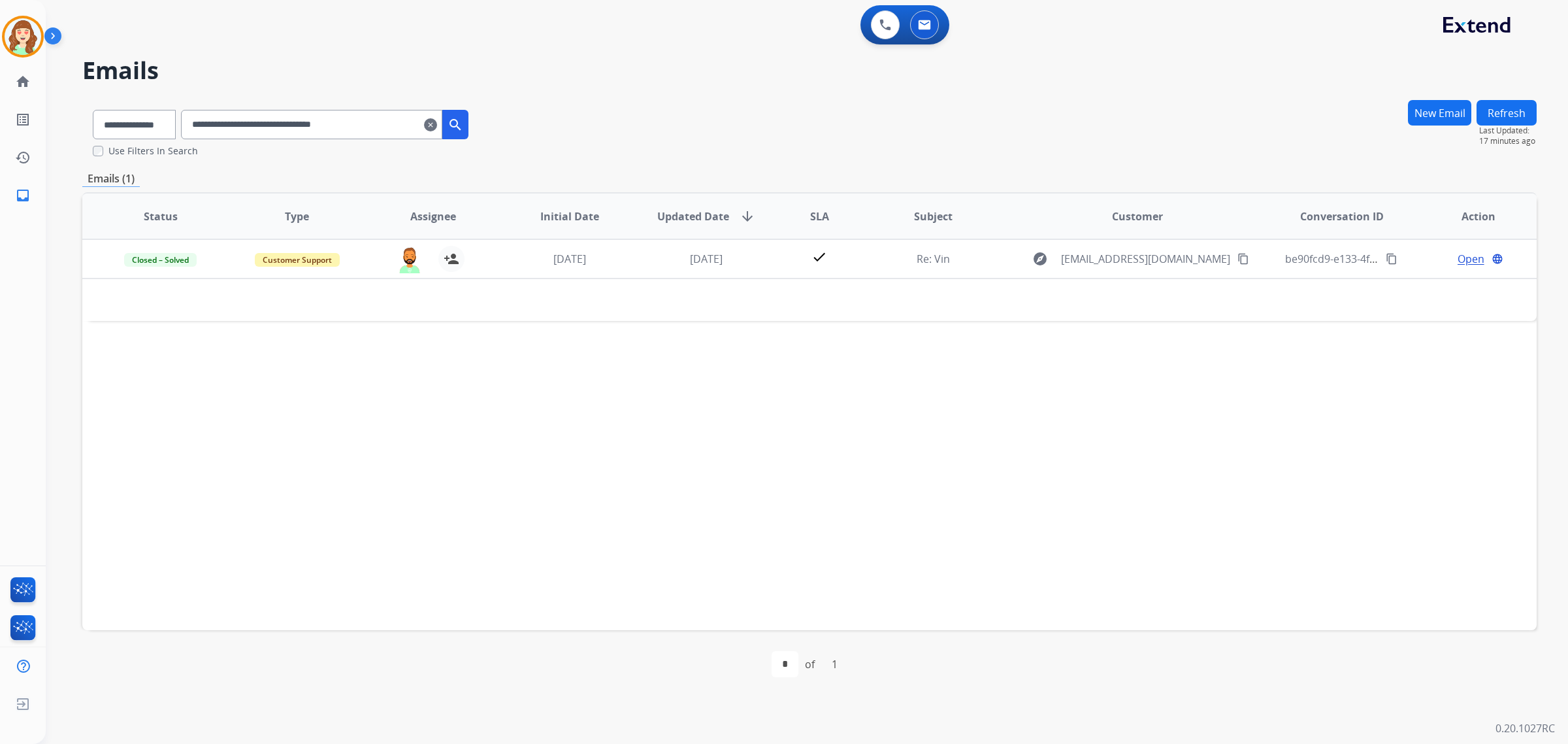
drag, startPoint x: 445, startPoint y: 120, endPoint x: 324, endPoint y: 134, distance: 121.8
click at [437, 120] on mat-icon "clear" at bounding box center [430, 125] width 13 height 16
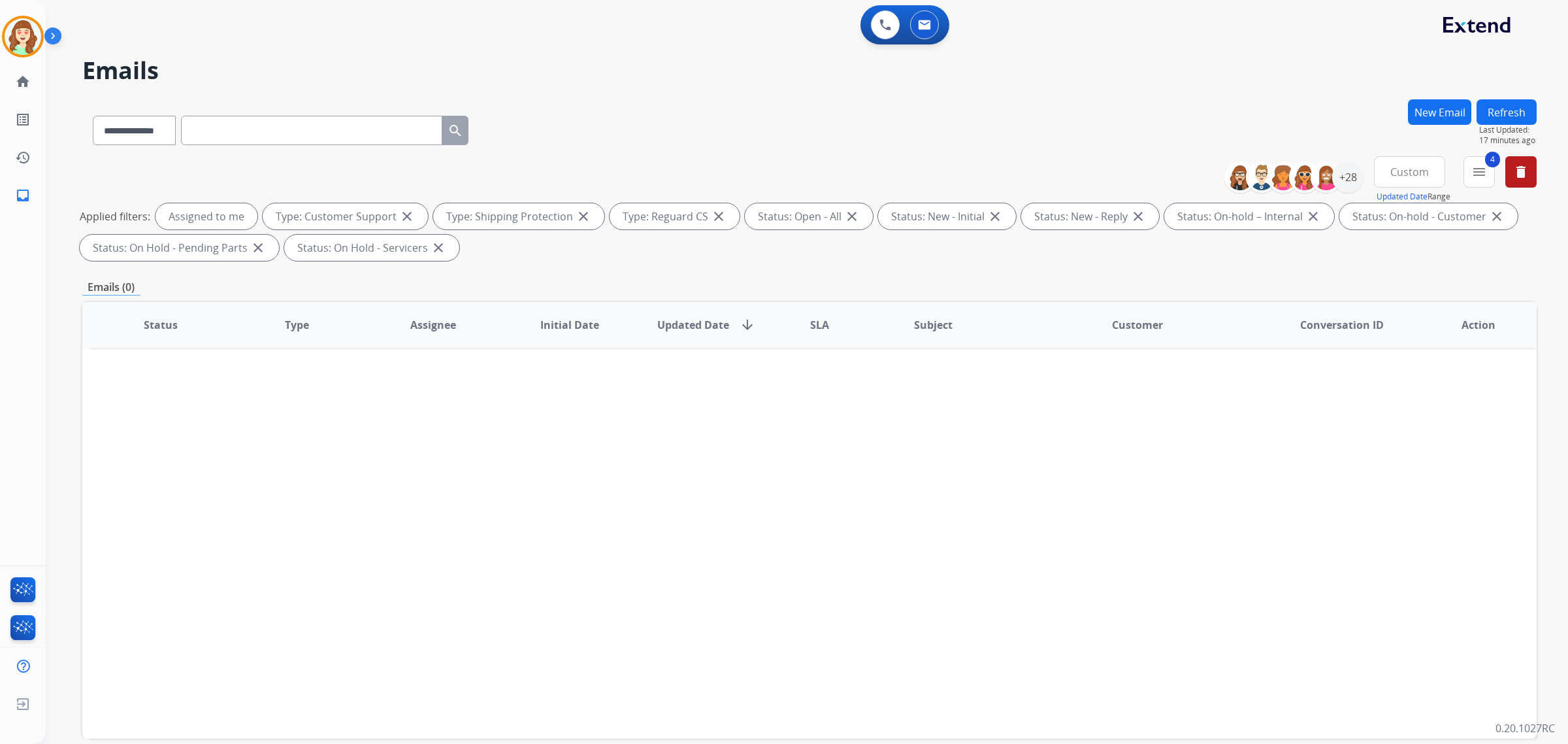
paste input "**********"
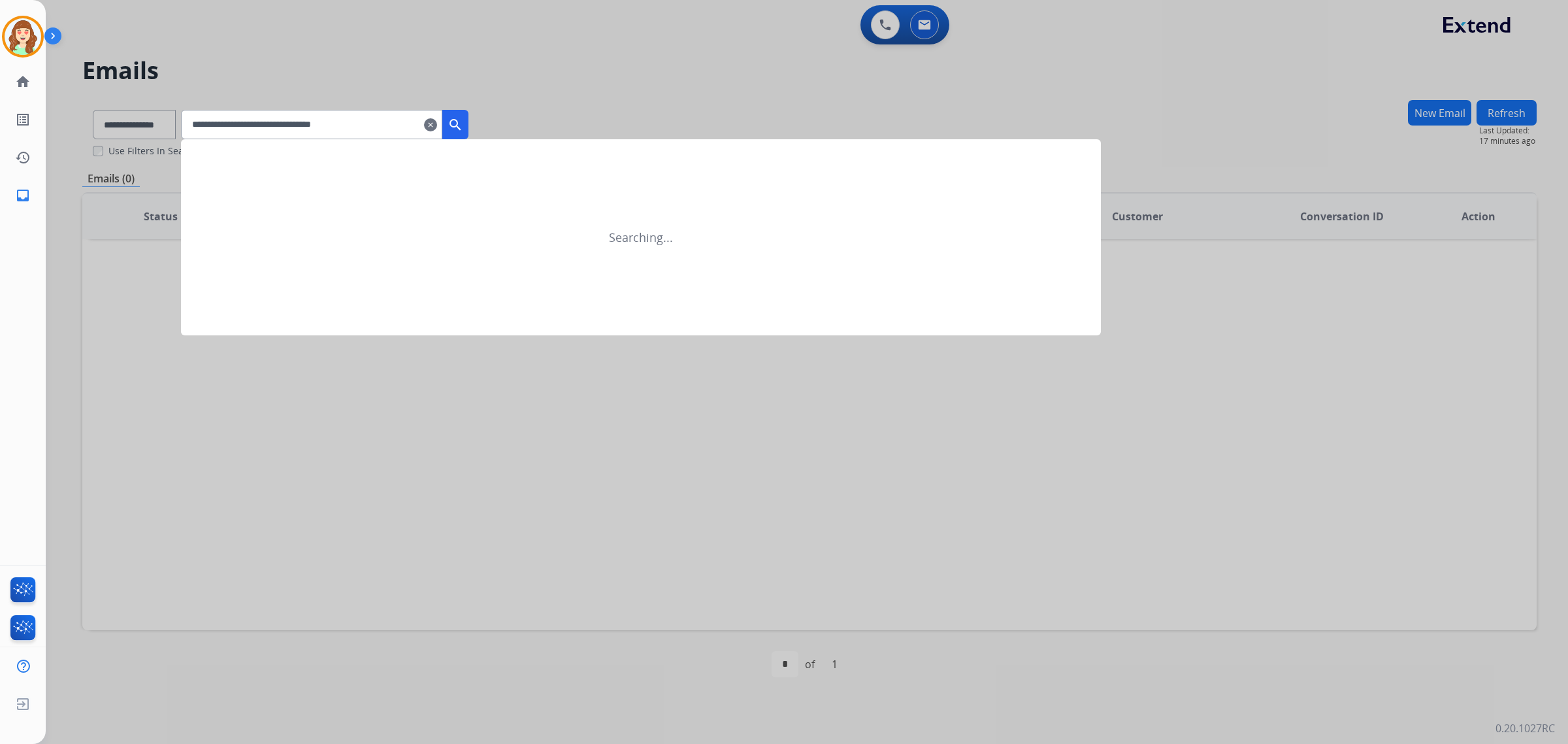
type input "**********"
click at [463, 120] on mat-icon "search" at bounding box center [456, 125] width 16 height 16
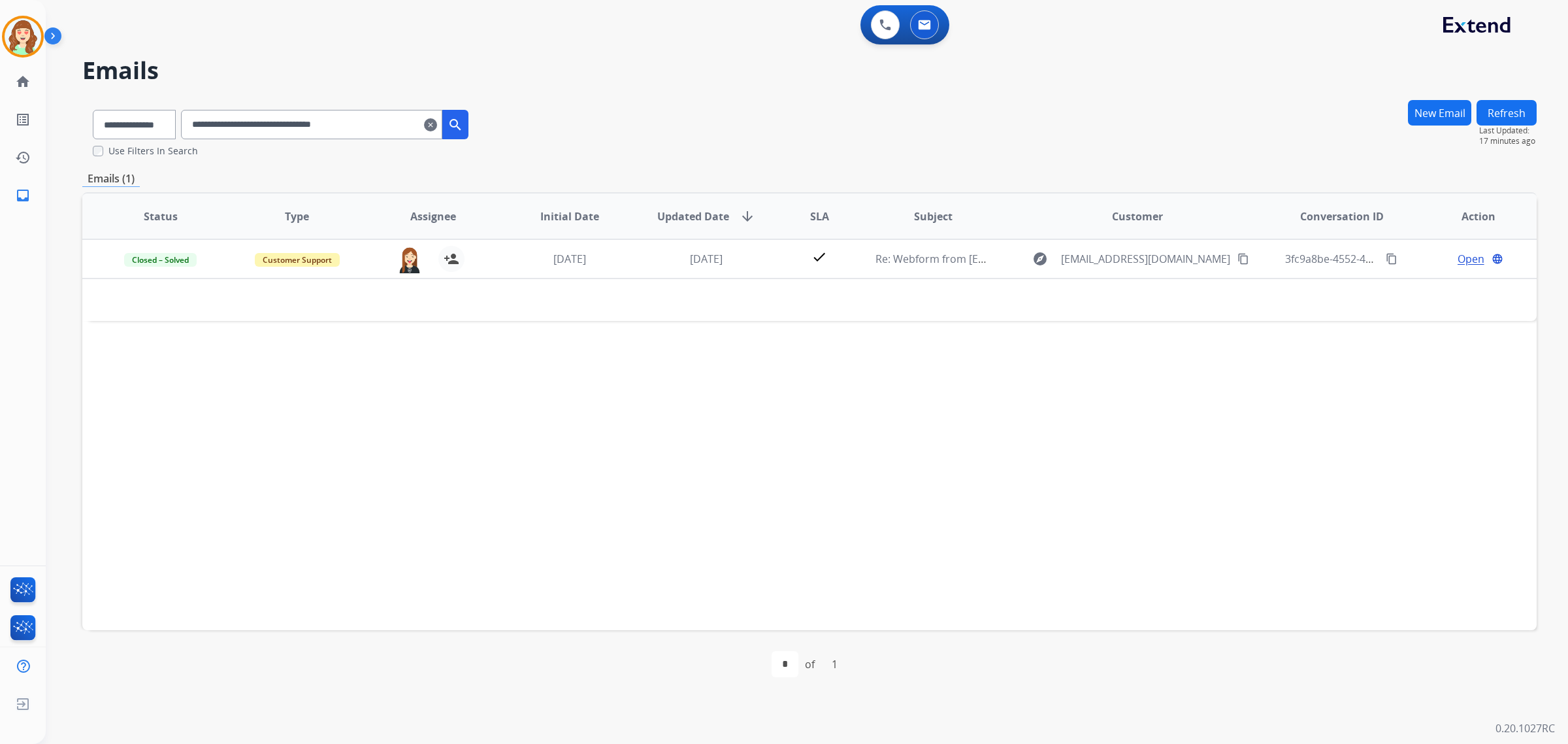
click at [437, 121] on mat-icon "clear" at bounding box center [430, 125] width 13 height 16
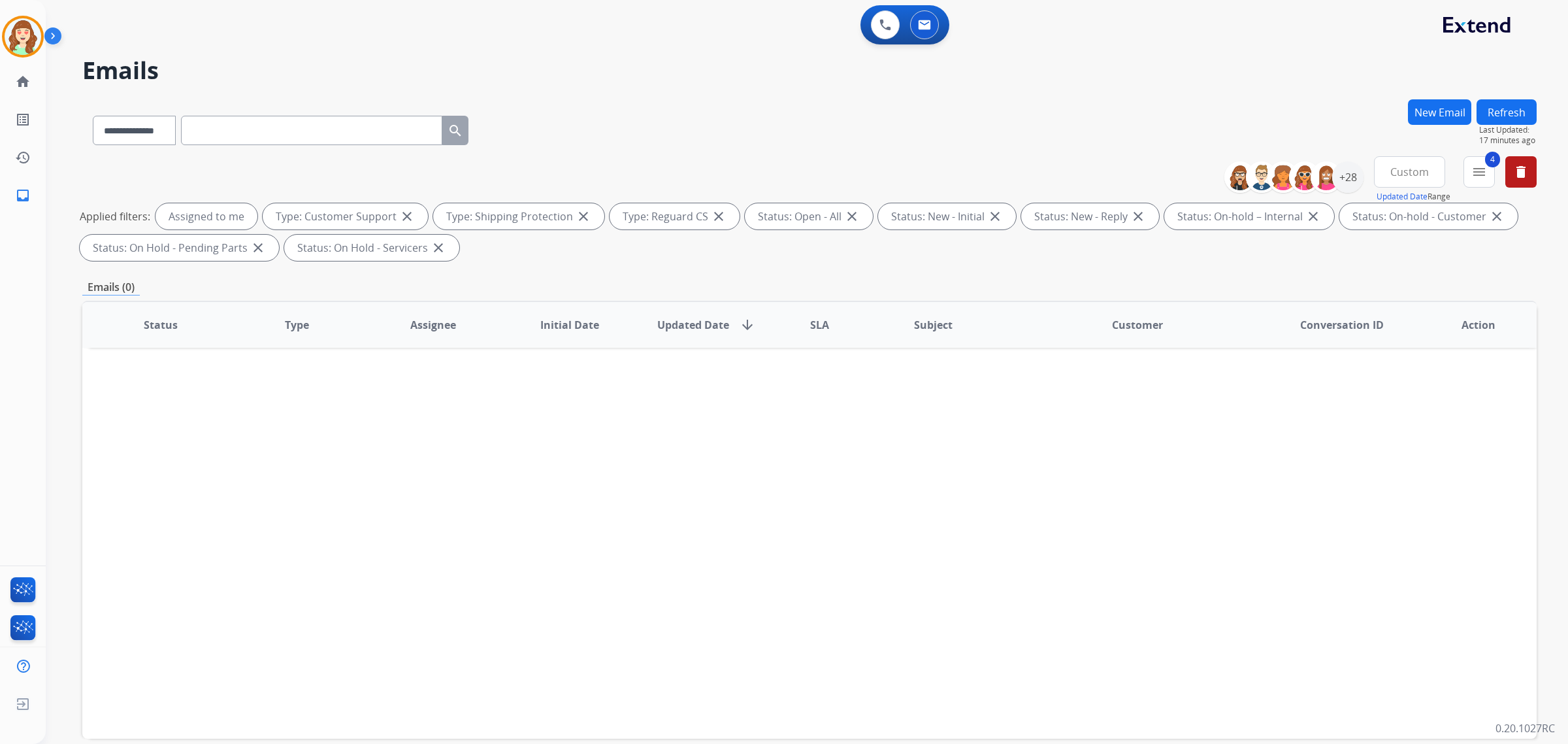
paste input "**********"
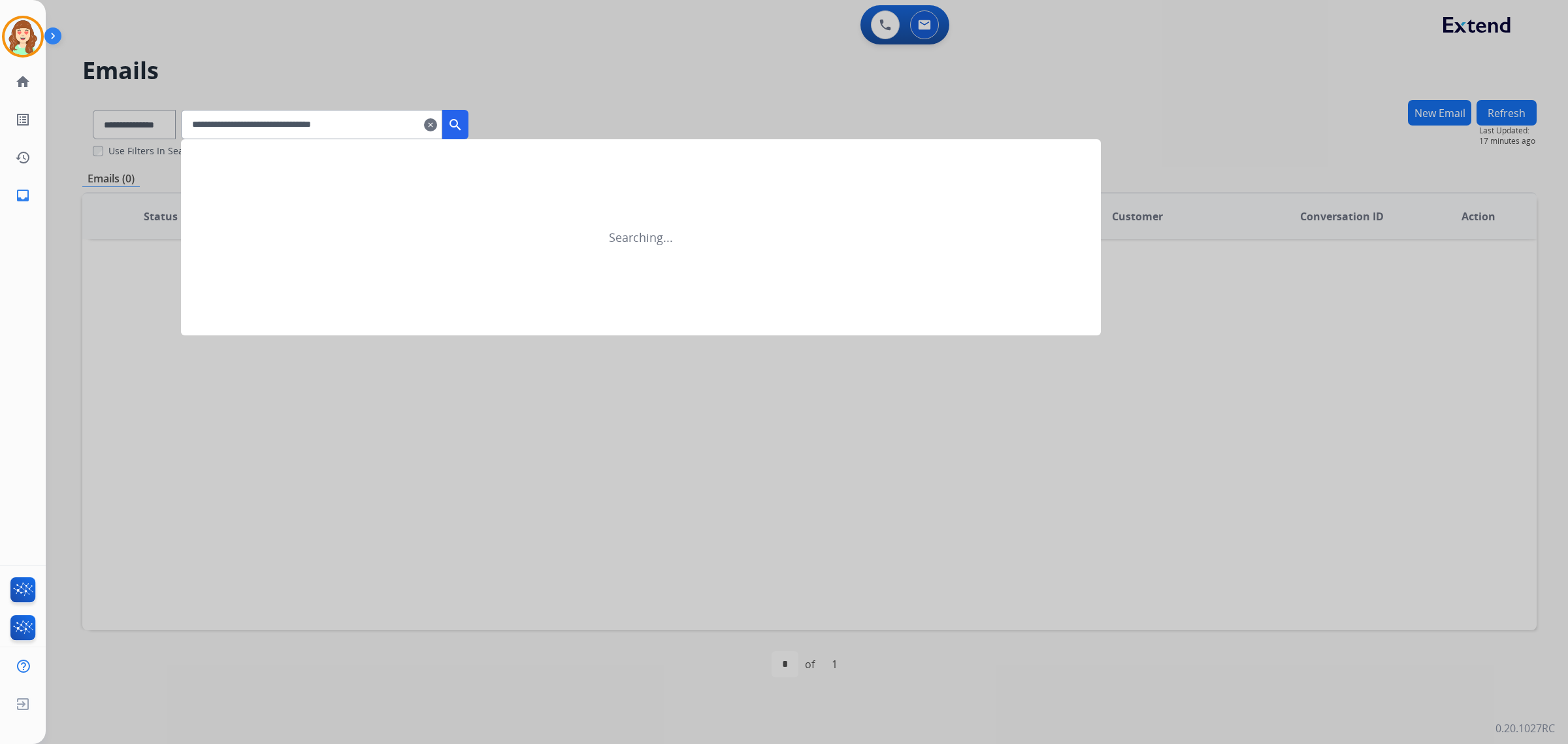
type input "**********"
click at [463, 126] on mat-icon "search" at bounding box center [456, 125] width 16 height 16
